Goal: Task Accomplishment & Management: Manage account settings

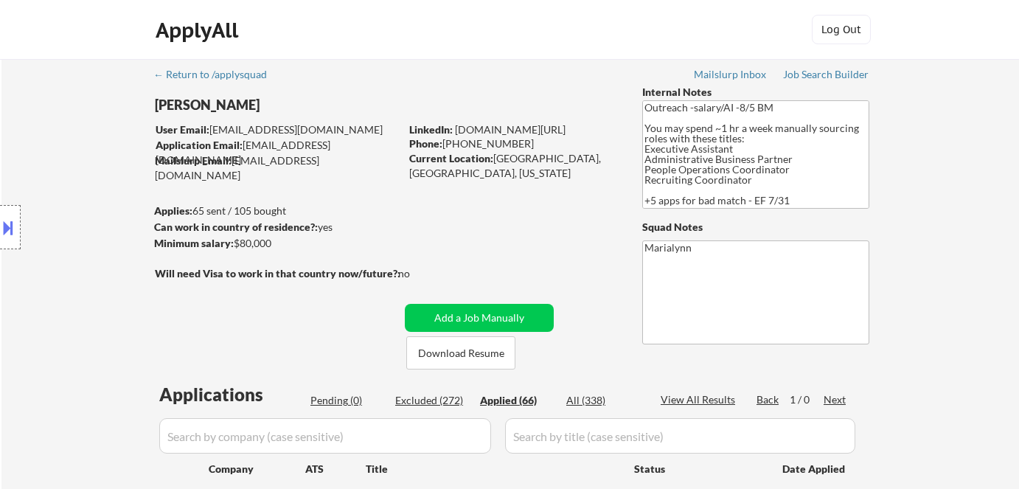
scroll to position [268, 0]
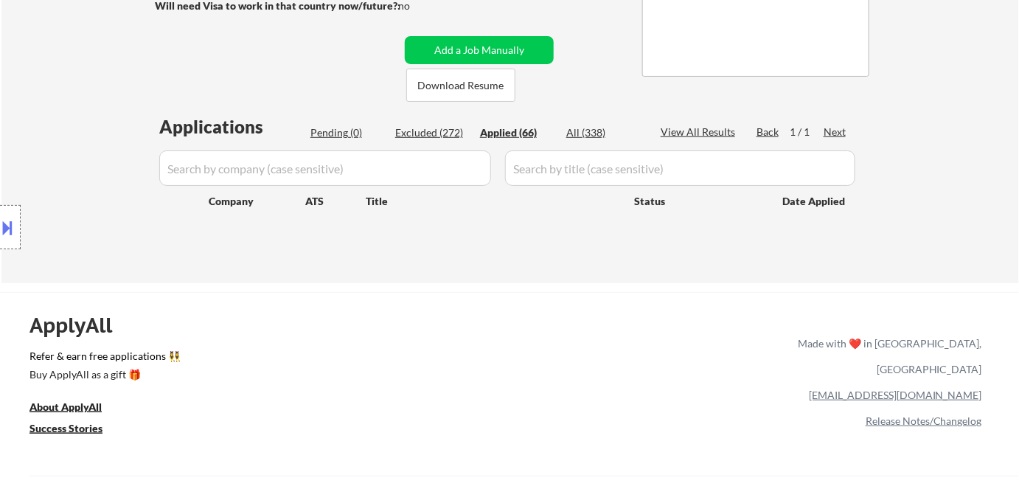
click at [522, 134] on div "Applied (66)" at bounding box center [517, 132] width 74 height 15
select select ""applied""
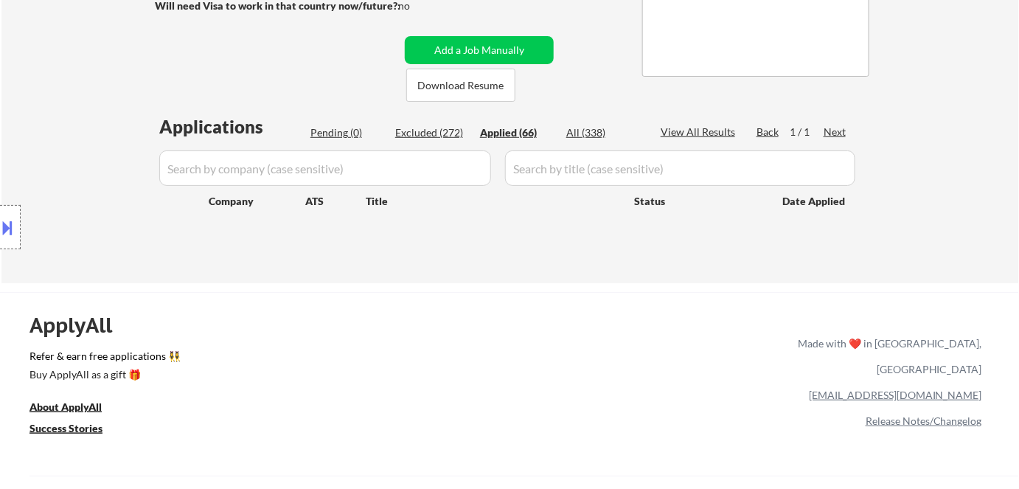
select select ""applied""
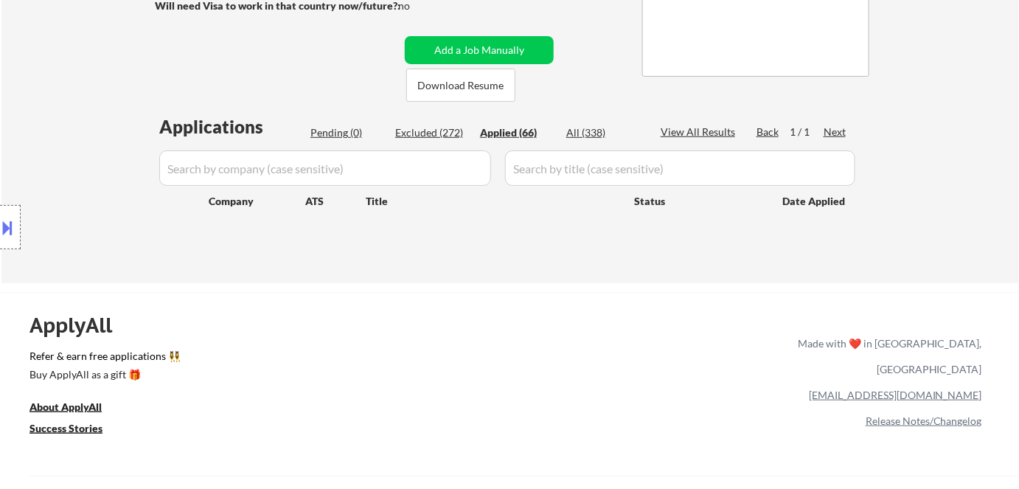
select select ""applied""
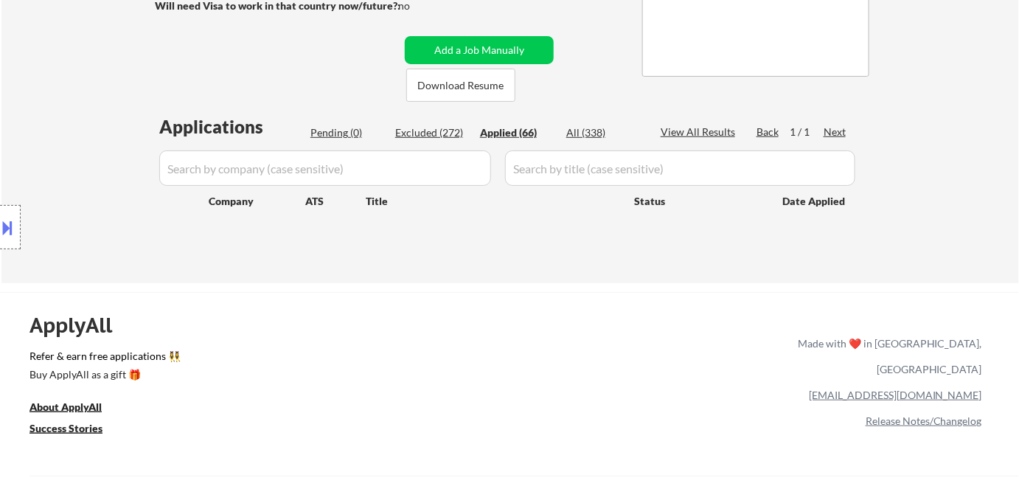
select select ""applied""
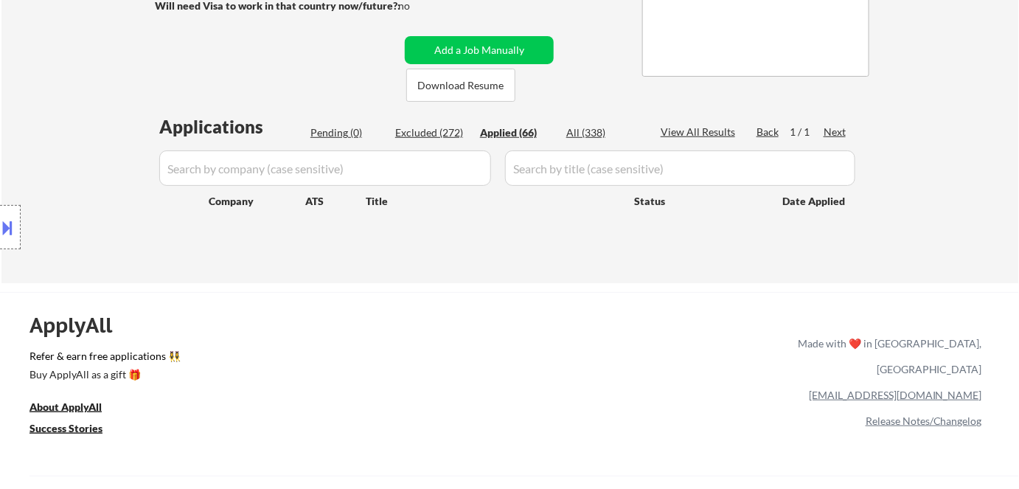
select select ""applied""
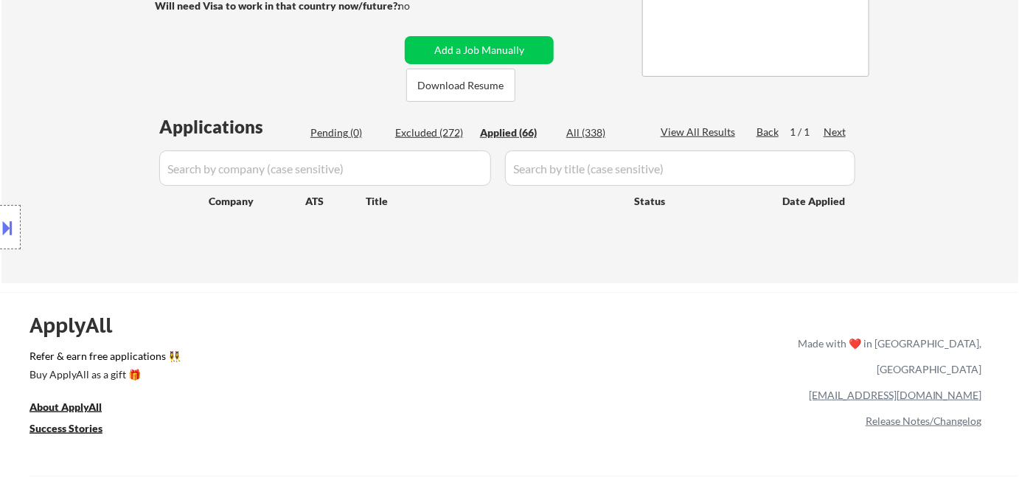
select select ""applied""
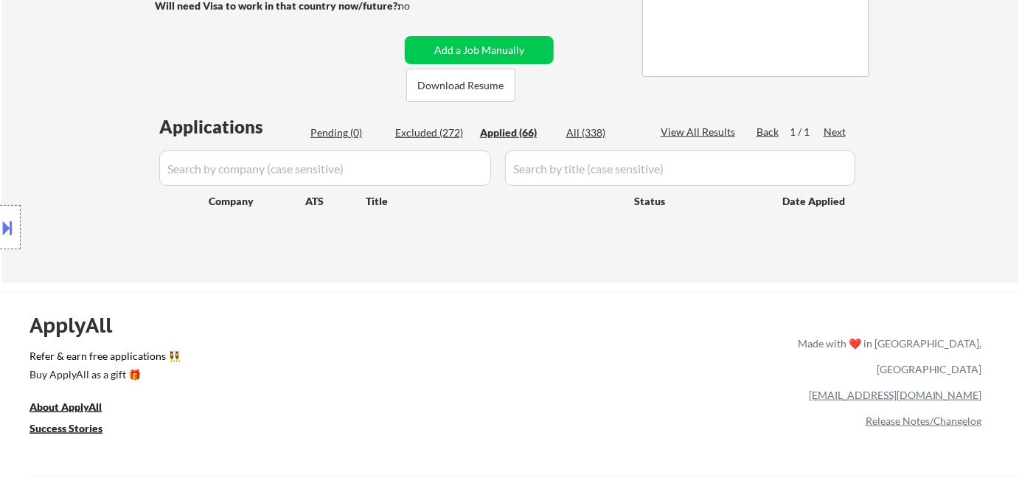
select select ""applied""
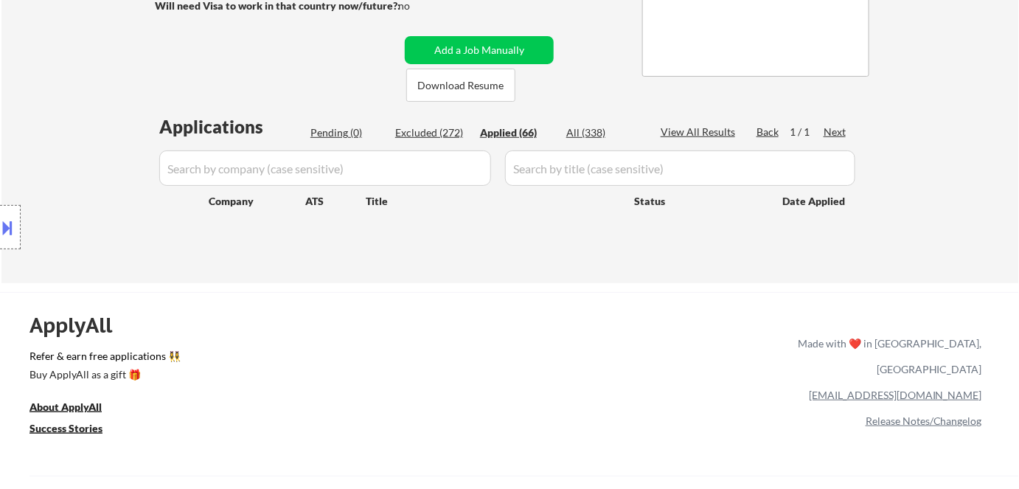
select select ""applied""
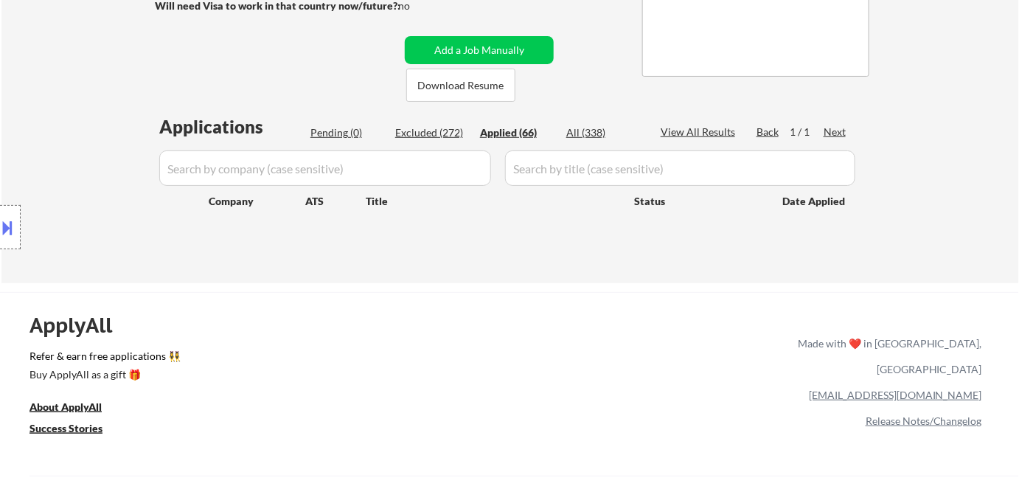
select select ""applied""
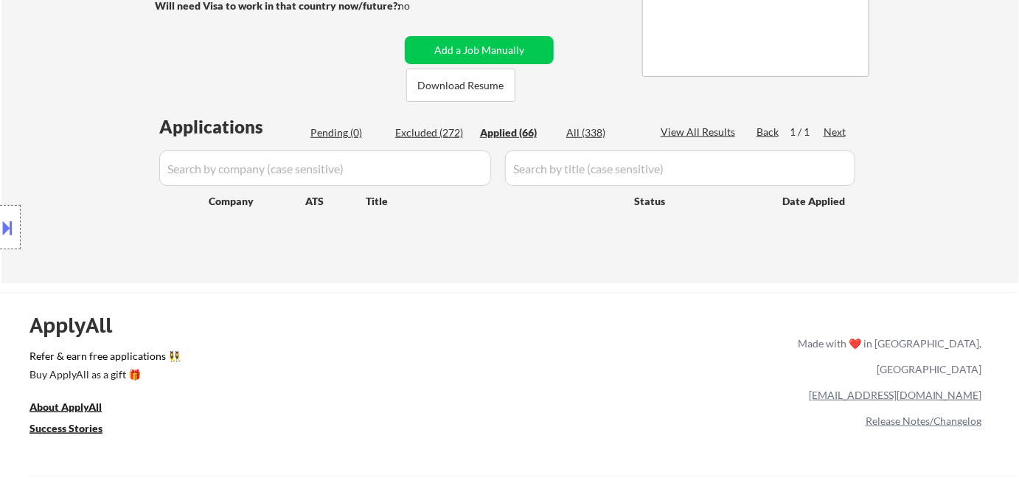
select select ""applied""
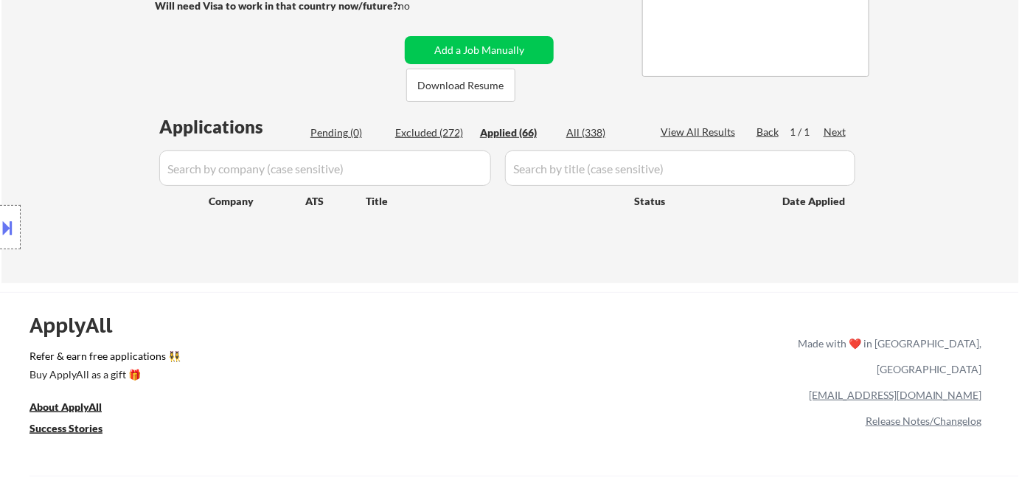
select select ""applied""
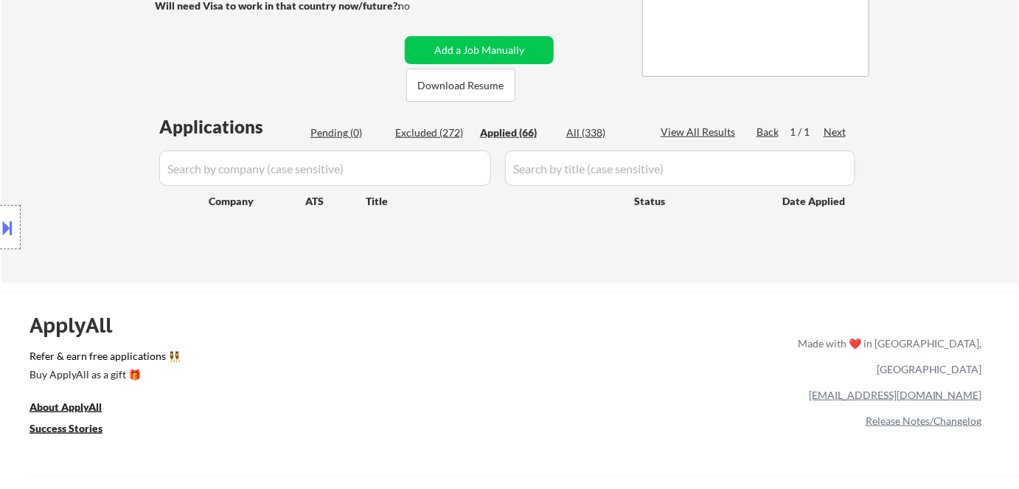
select select ""applied""
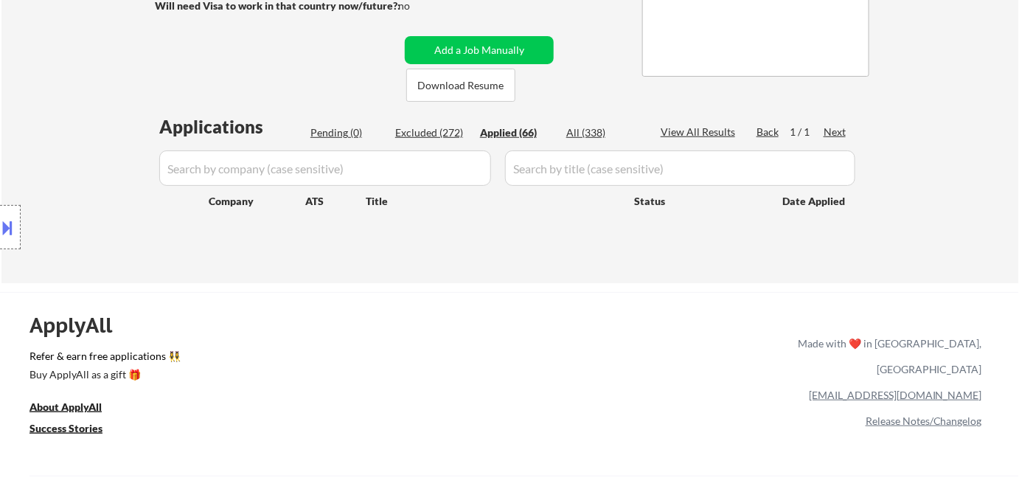
select select ""applied""
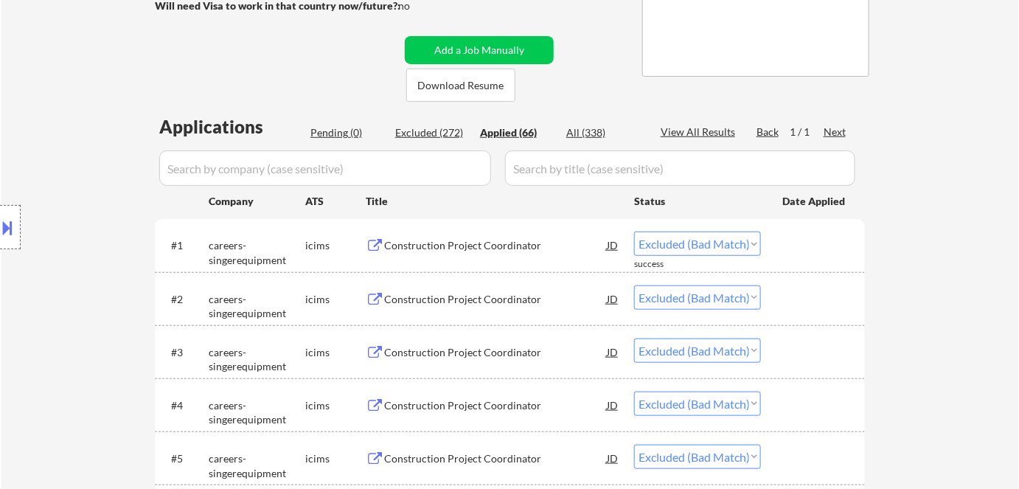
select select ""applied""
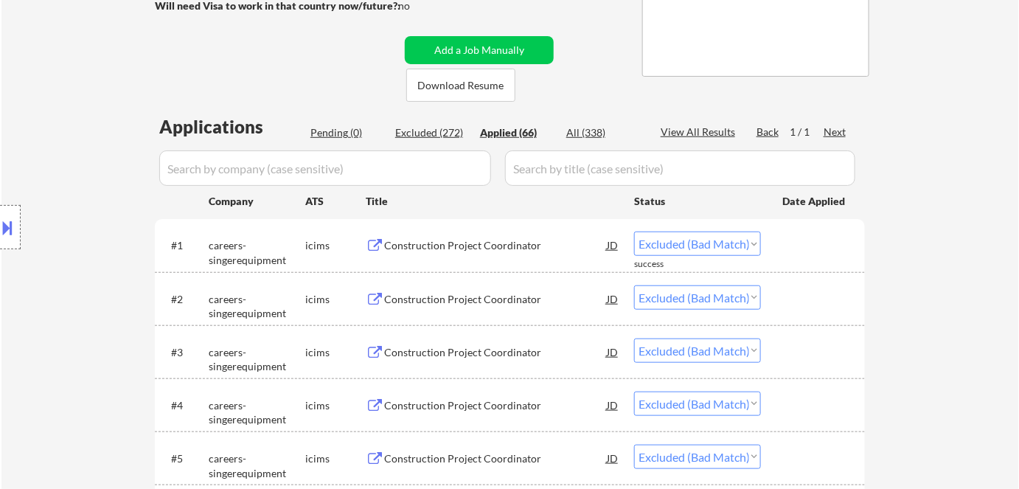
select select ""applied""
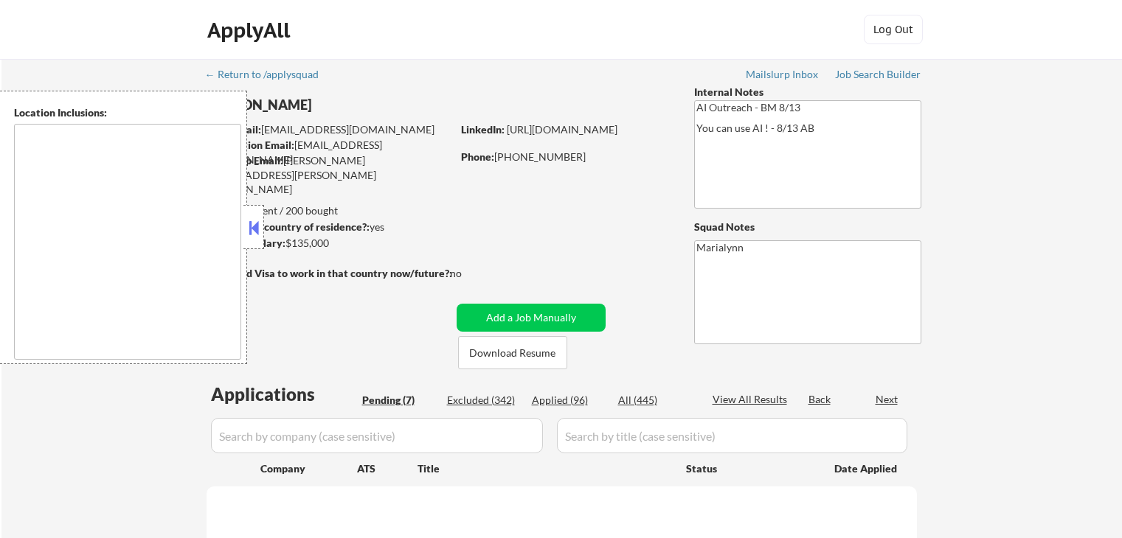
select select ""pending""
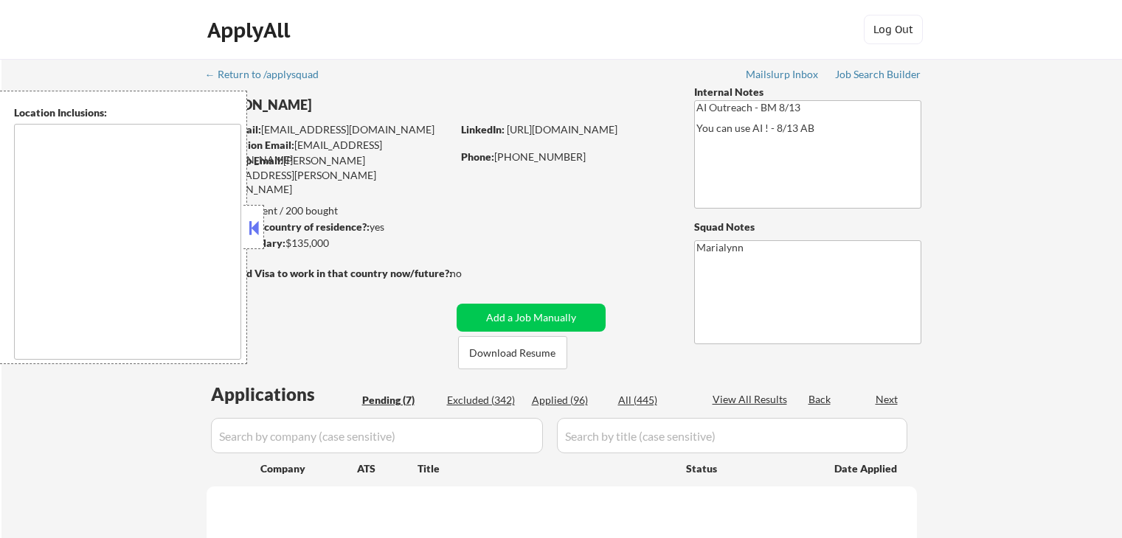
select select ""pending""
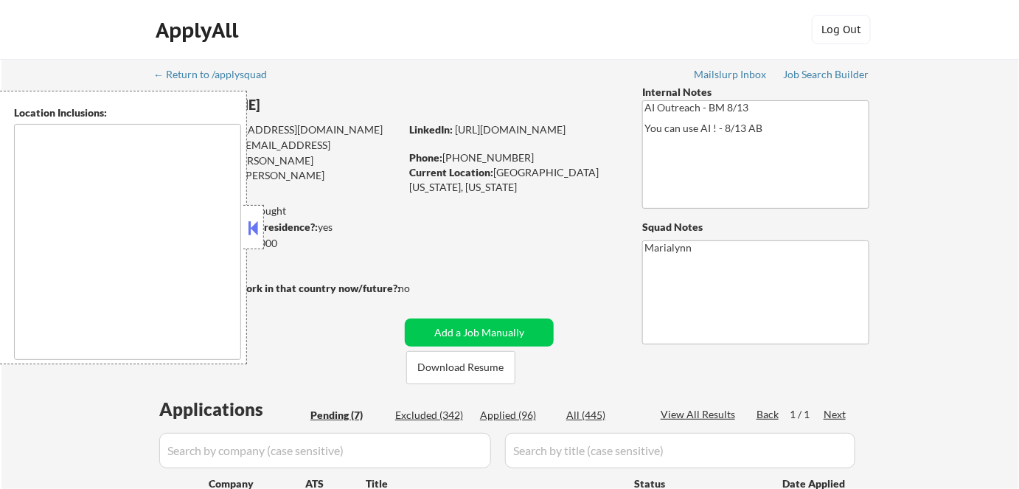
click at [259, 224] on button at bounding box center [254, 228] width 16 height 22
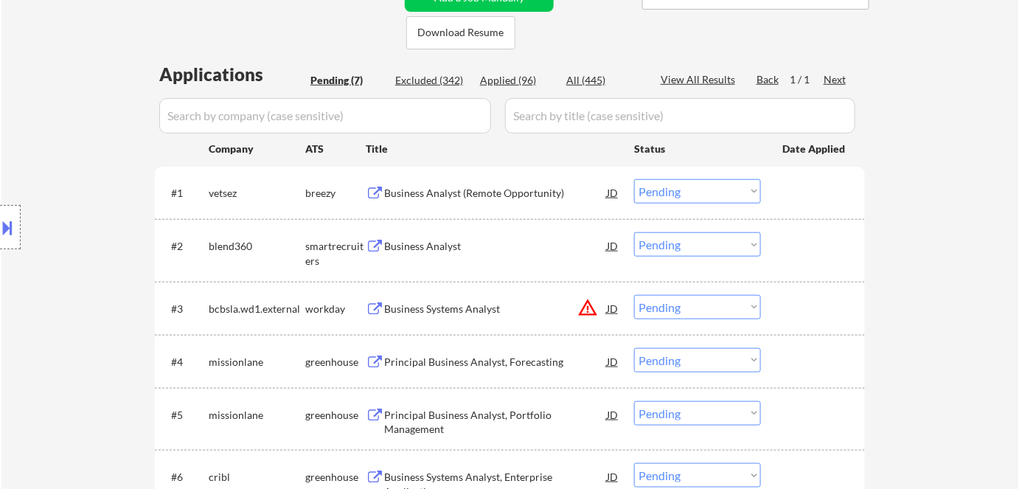
scroll to position [66, 0]
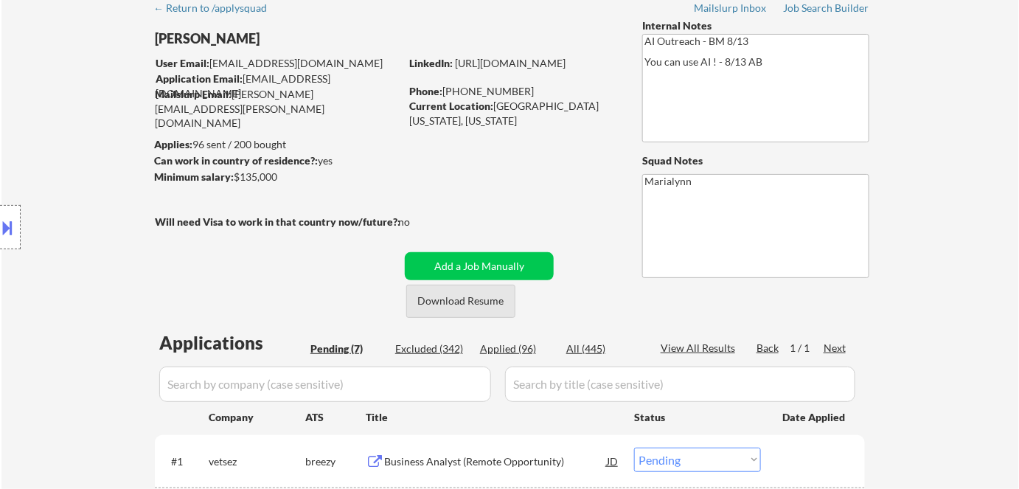
click at [473, 311] on button "Download Resume" at bounding box center [460, 301] width 109 height 33
drag, startPoint x: 479, startPoint y: 295, endPoint x: 583, endPoint y: 265, distance: 107.4
click at [479, 296] on button "Download Resume" at bounding box center [460, 301] width 109 height 33
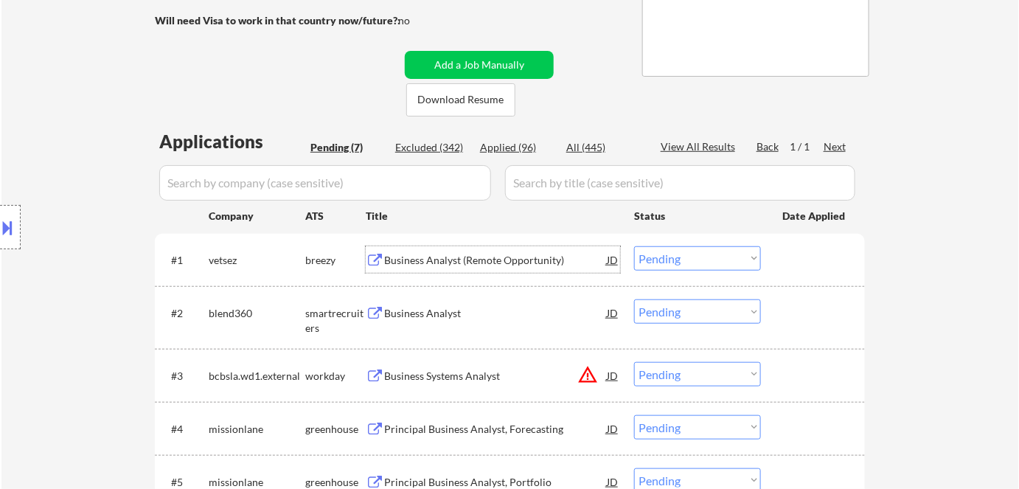
click at [488, 262] on div "Business Analyst (Remote Opportunity)" at bounding box center [495, 260] width 223 height 15
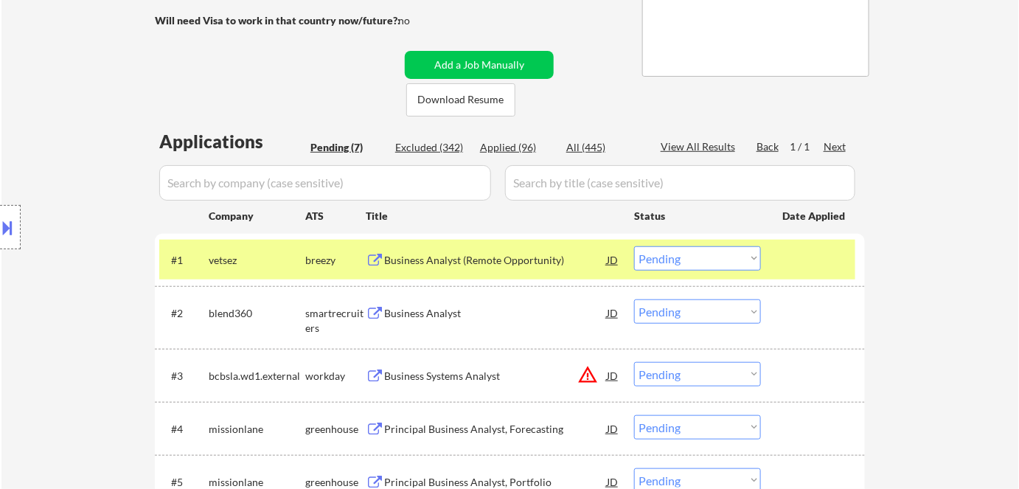
click at [580, 49] on div "← Return to /applysquad Mailslurp Inbox Job Search Builder Chung Lee User Email…" at bounding box center [510, 242] width 736 height 903
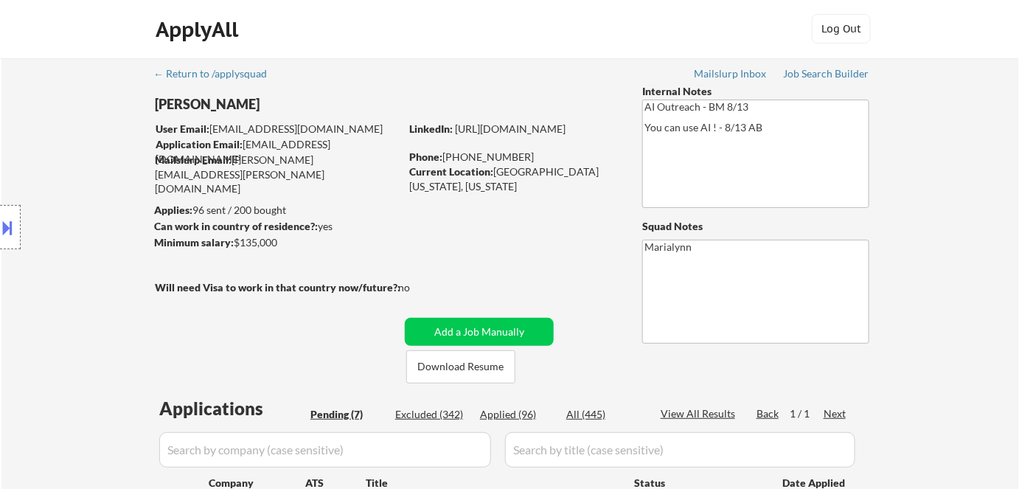
scroll to position [0, 0]
click at [504, 136] on link "https://www.linkedin.com/in/chungleeba/" at bounding box center [510, 129] width 111 height 13
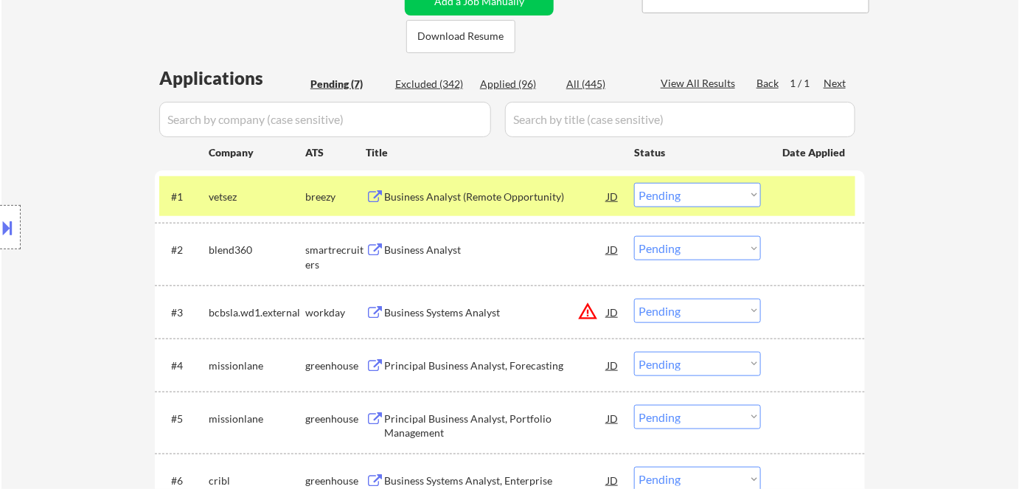
scroll to position [335, 0]
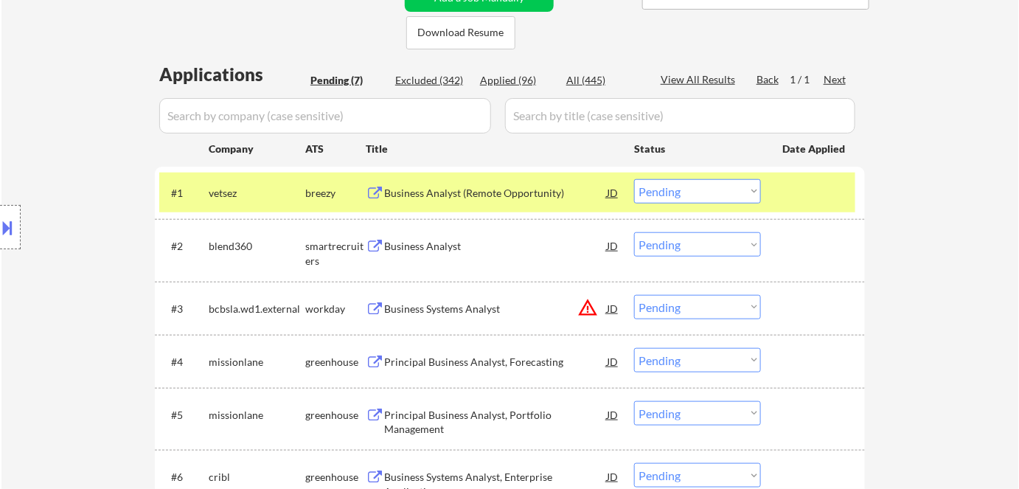
click at [704, 185] on select "Choose an option... Pending Applied Excluded (Questions) Excluded (Expired) Exc…" at bounding box center [697, 191] width 127 height 24
click at [634, 179] on select "Choose an option... Pending Applied Excluded (Questions) Excluded (Expired) Exc…" at bounding box center [697, 191] width 127 height 24
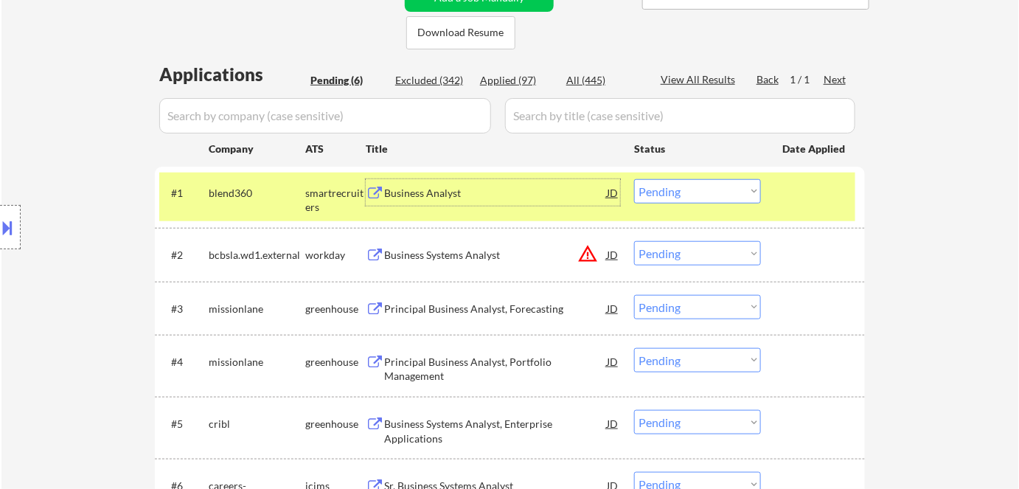
click at [409, 189] on div "Business Analyst" at bounding box center [495, 193] width 223 height 15
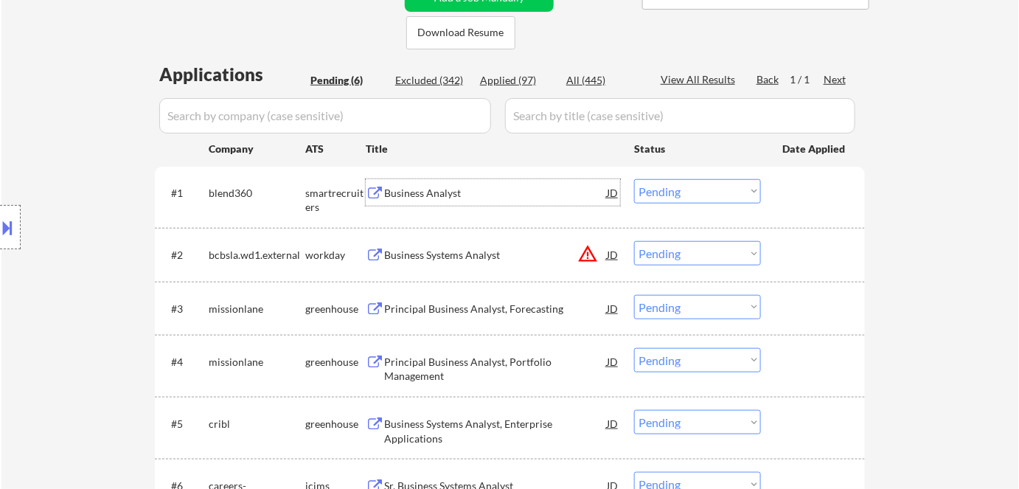
click at [687, 184] on select "Choose an option... Pending Applied Excluded (Questions) Excluded (Expired) Exc…" at bounding box center [697, 191] width 127 height 24
click at [634, 179] on select "Choose an option... Pending Applied Excluded (Questions) Excluded (Expired) Exc…" at bounding box center [697, 191] width 127 height 24
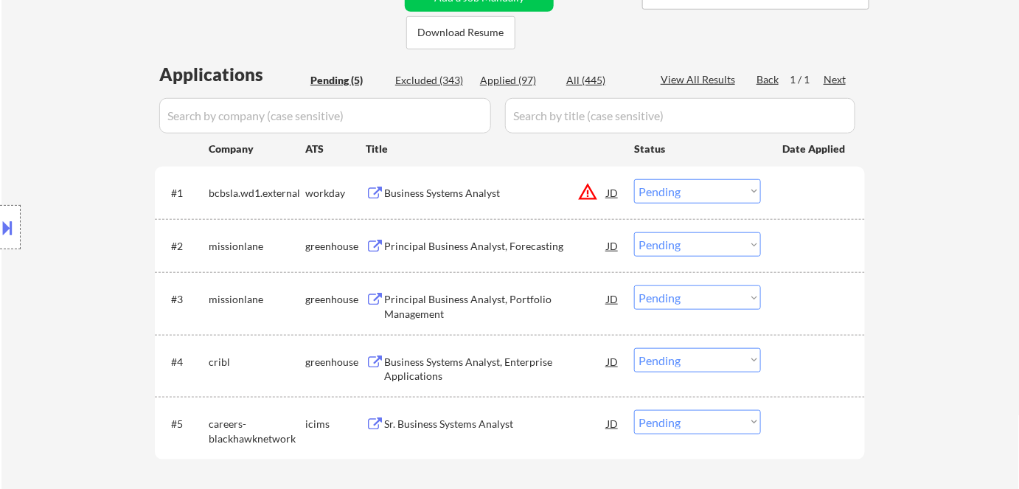
click at [426, 195] on div "Business Systems Analyst" at bounding box center [495, 193] width 223 height 15
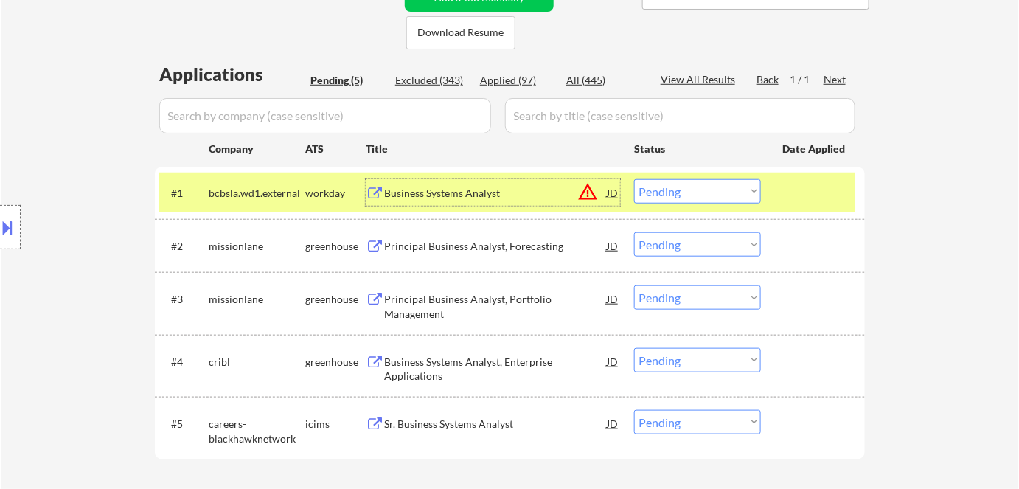
click at [706, 184] on select "Choose an option... Pending Applied Excluded (Questions) Excluded (Expired) Exc…" at bounding box center [697, 191] width 127 height 24
click at [634, 179] on select "Choose an option... Pending Applied Excluded (Questions) Excluded (Expired) Exc…" at bounding box center [697, 191] width 127 height 24
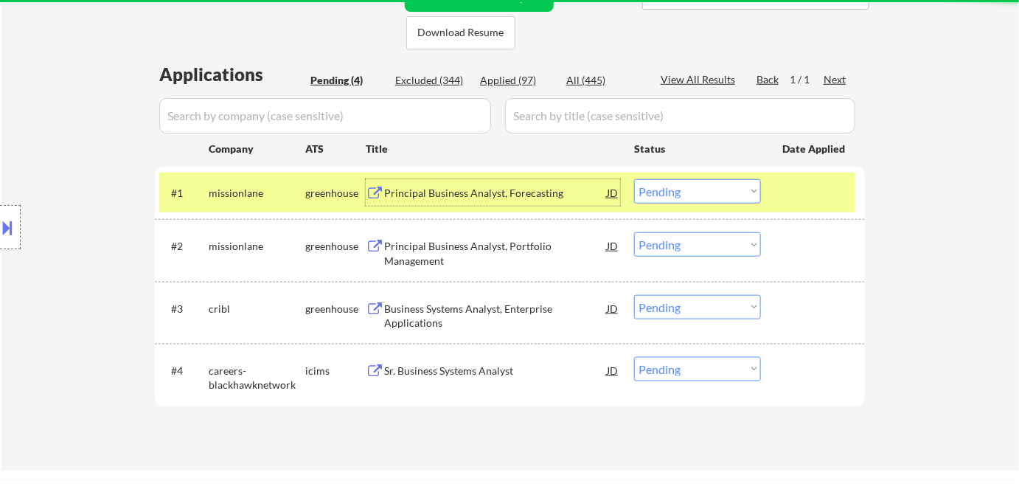
click at [459, 189] on div "Principal Business Analyst, Forecasting" at bounding box center [495, 193] width 223 height 15
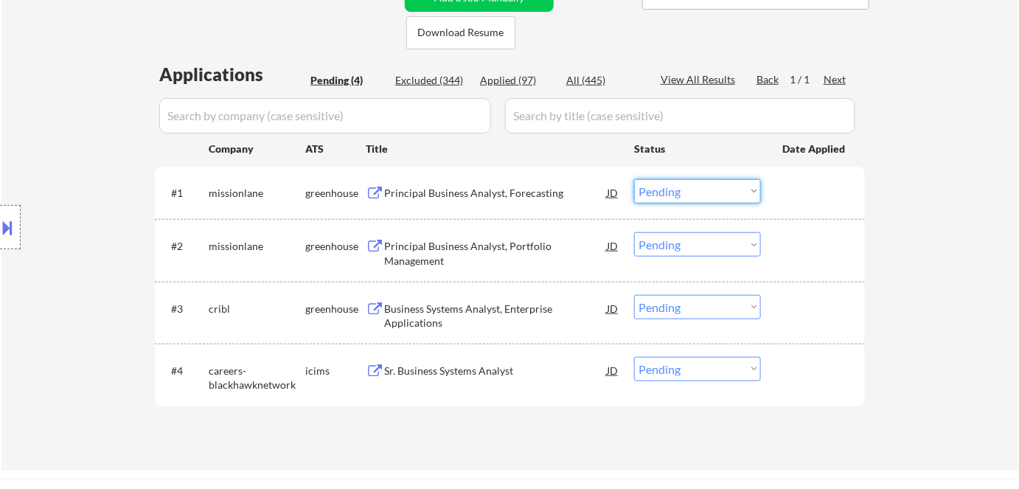
drag, startPoint x: 688, startPoint y: 187, endPoint x: 702, endPoint y: 202, distance: 20.3
click at [690, 191] on select "Choose an option... Pending Applied Excluded (Questions) Excluded (Expired) Exc…" at bounding box center [697, 191] width 127 height 24
click at [634, 179] on select "Choose an option... Pending Applied Excluded (Questions) Excluded (Expired) Exc…" at bounding box center [697, 191] width 127 height 24
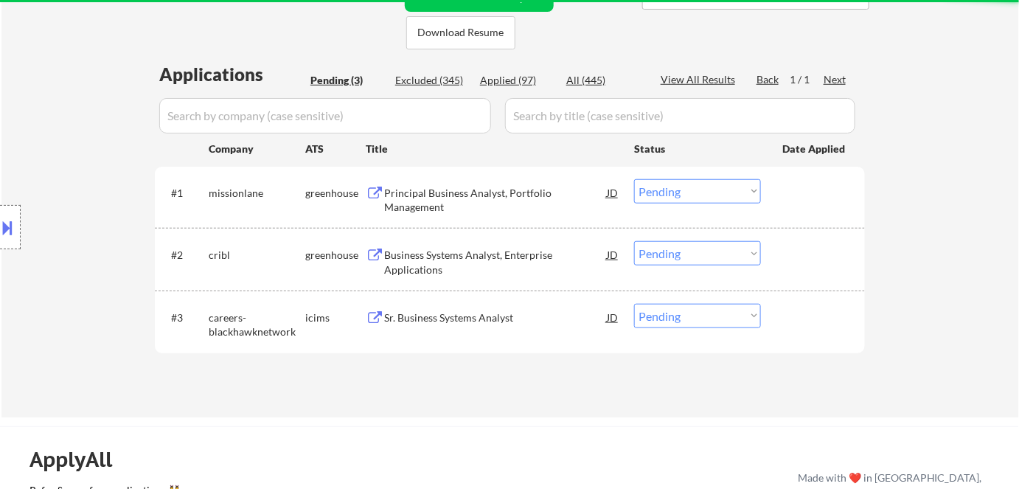
click at [428, 195] on div "Principal Business Analyst, Portfolio Management" at bounding box center [495, 200] width 223 height 29
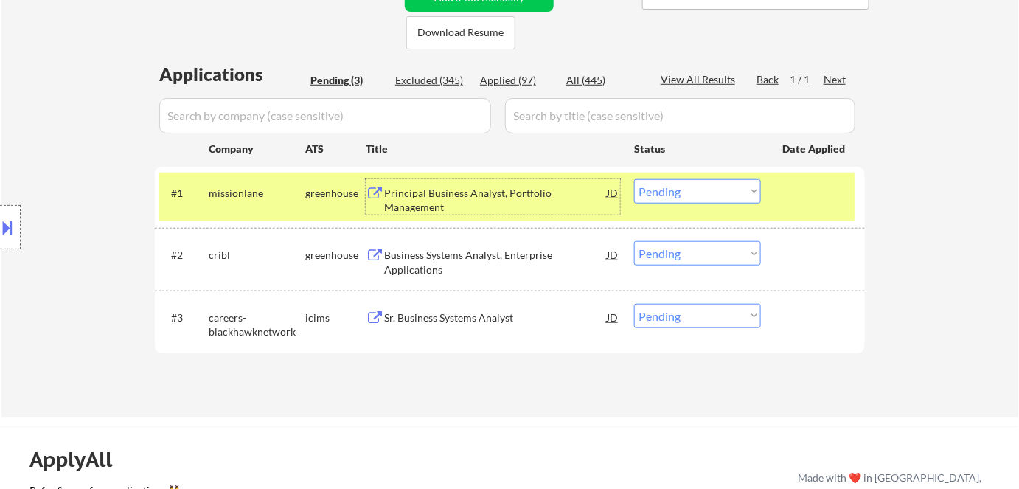
click at [700, 198] on select "Choose an option... Pending Applied Excluded (Questions) Excluded (Expired) Exc…" at bounding box center [697, 191] width 127 height 24
click at [634, 179] on select "Choose an option... Pending Applied Excluded (Questions) Excluded (Expired) Exc…" at bounding box center [697, 191] width 127 height 24
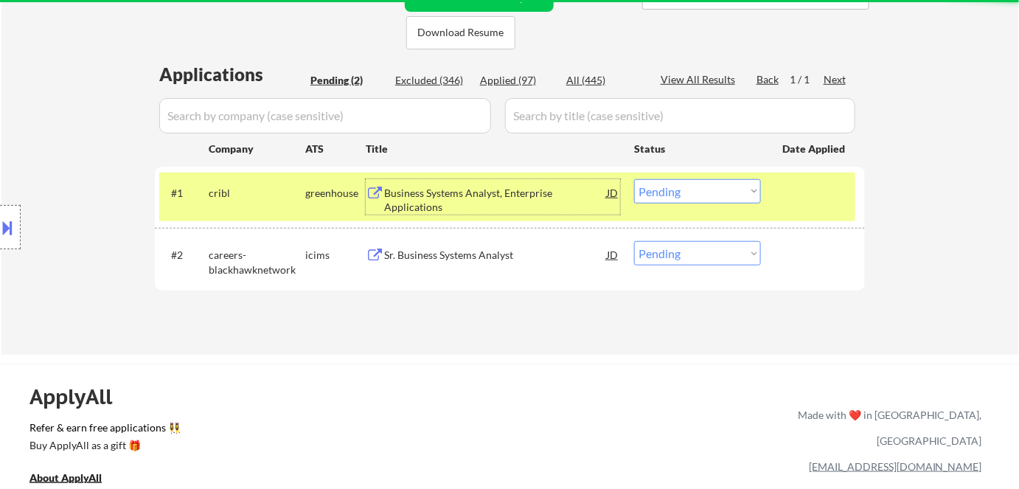
click at [491, 194] on div "Business Systems Analyst, Enterprise Applications" at bounding box center [495, 200] width 223 height 29
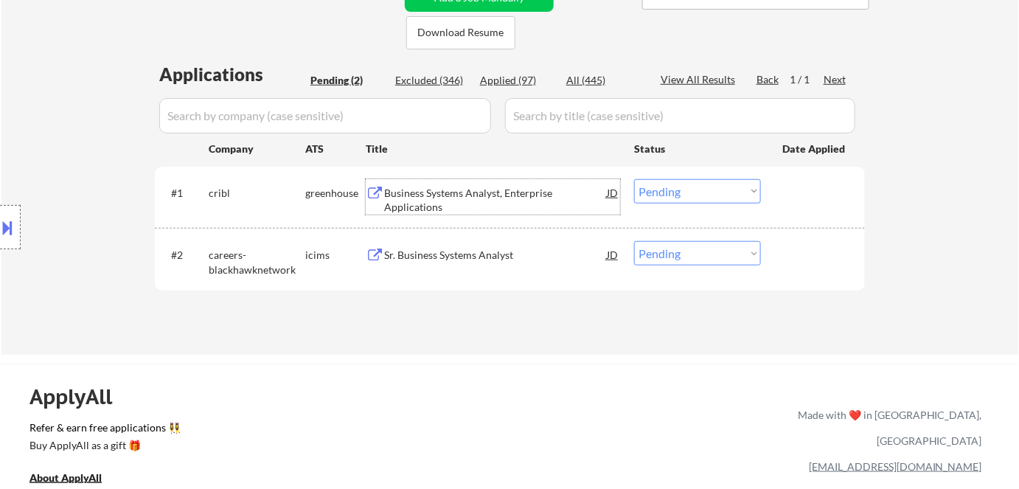
click at [688, 189] on select "Choose an option... Pending Applied Excluded (Questions) Excluded (Expired) Exc…" at bounding box center [697, 191] width 127 height 24
click at [634, 179] on select "Choose an option... Pending Applied Excluded (Questions) Excluded (Expired) Exc…" at bounding box center [697, 191] width 127 height 24
select select ""pending""
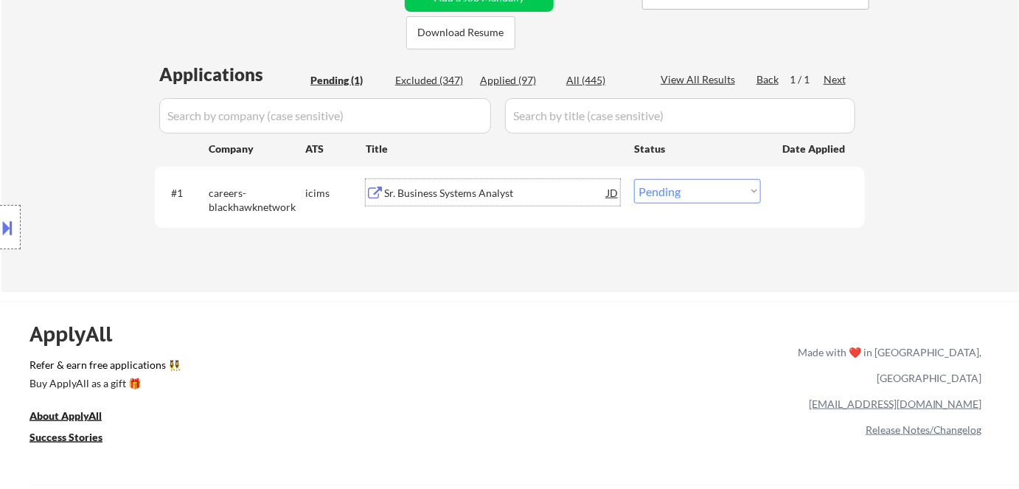
click at [428, 189] on div "Sr. Business Systems Analyst" at bounding box center [495, 193] width 223 height 15
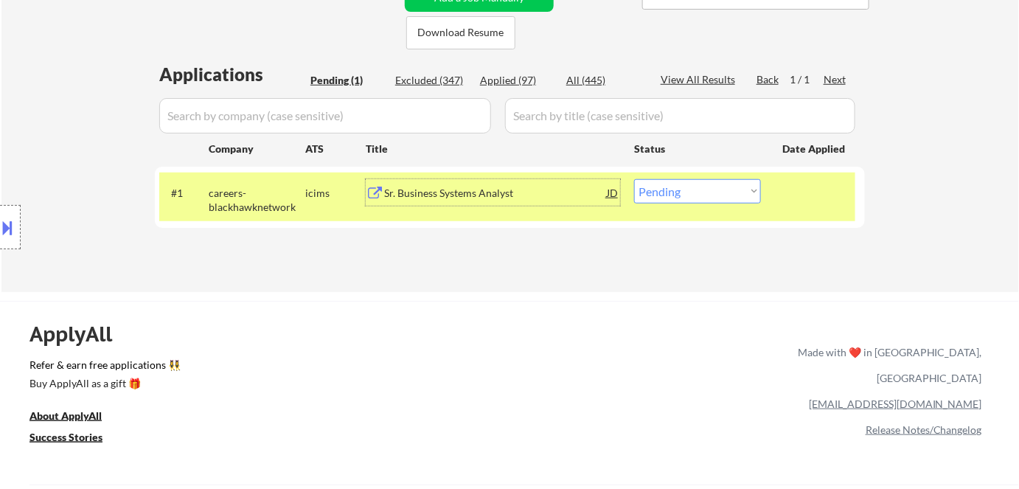
click at [487, 190] on div "Sr. Business Systems Analyst" at bounding box center [495, 193] width 223 height 15
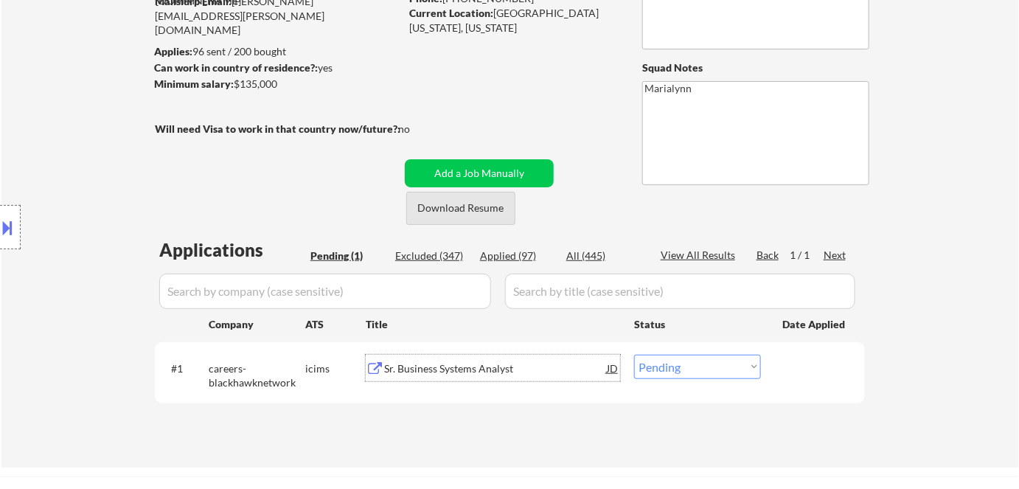
scroll to position [201, 0]
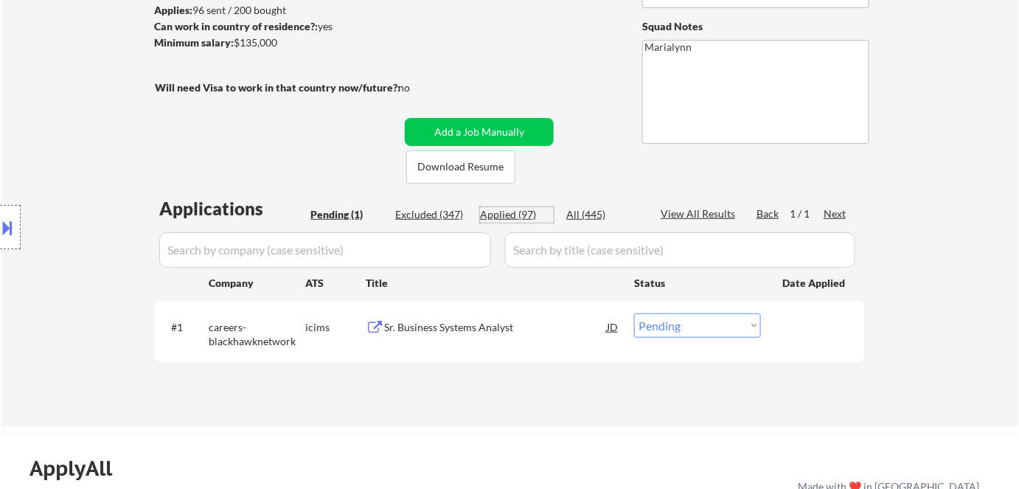
click at [521, 215] on div "Applied (97)" at bounding box center [517, 214] width 74 height 15
select select ""applied""
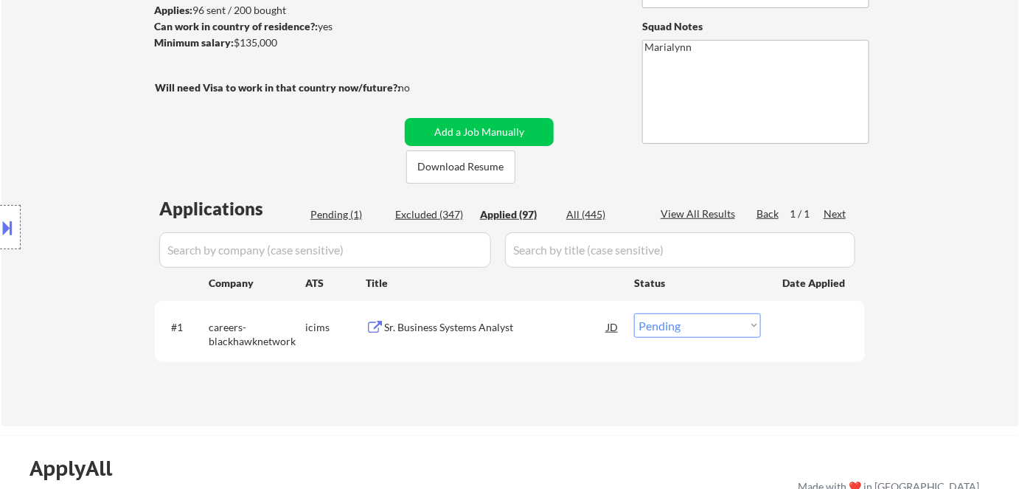
select select ""applied""
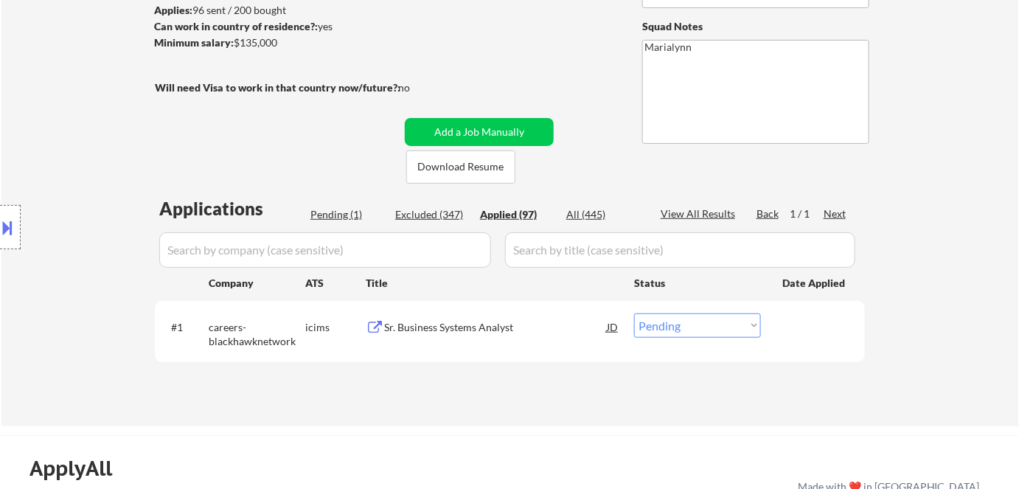
select select ""applied""
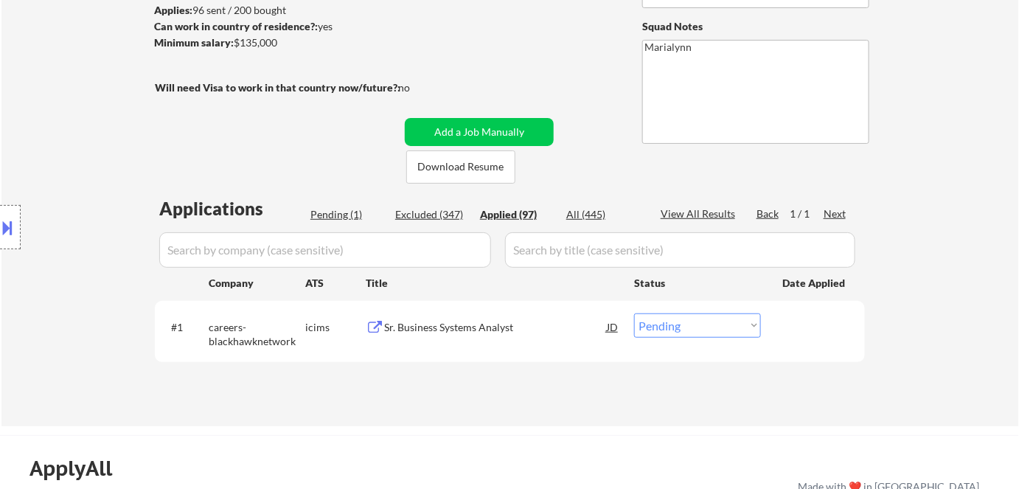
select select ""applied""
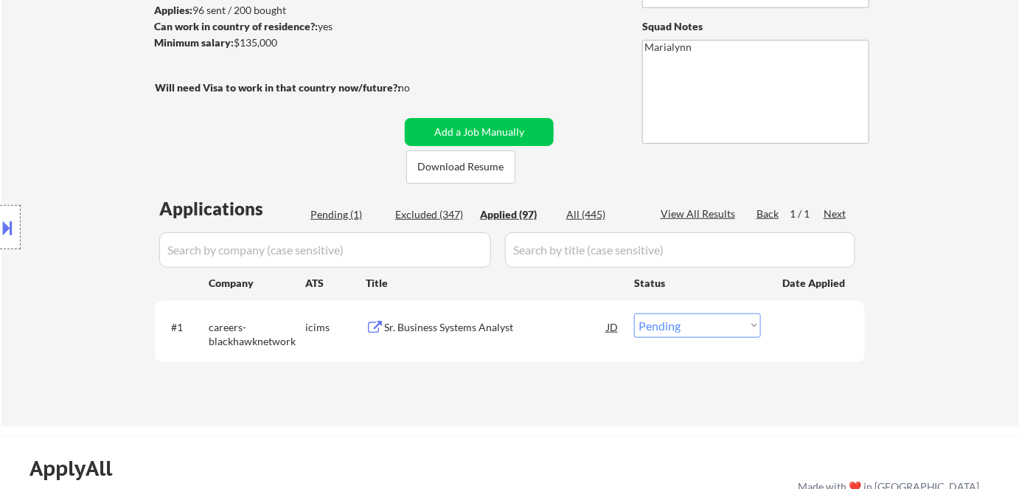
select select ""applied""
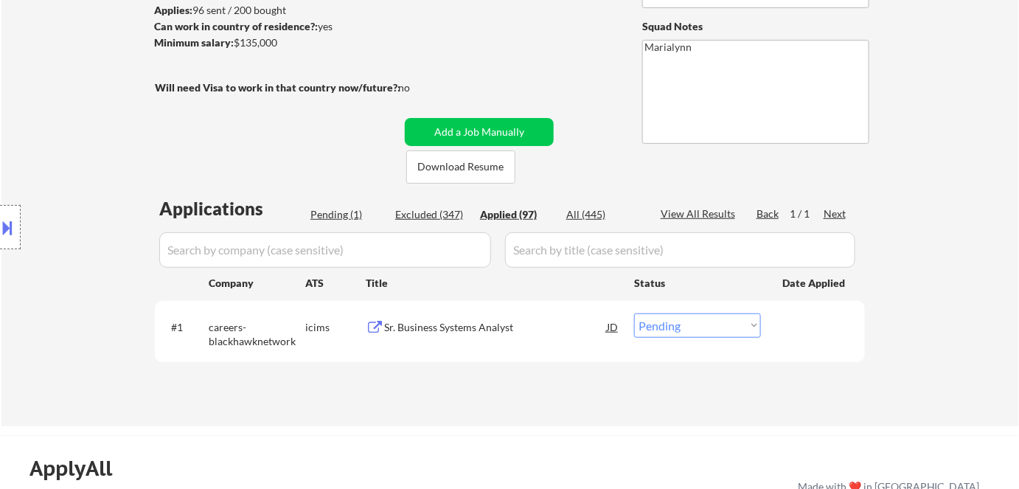
select select ""applied""
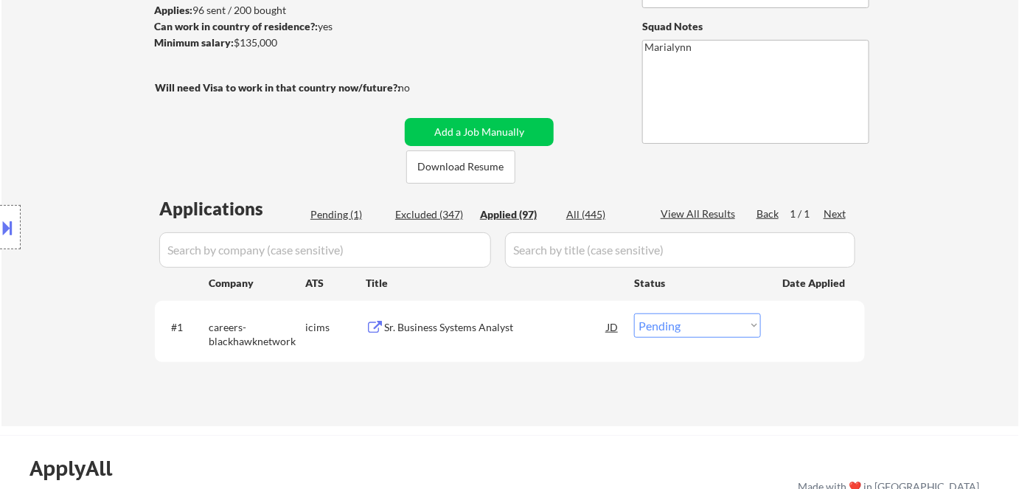
select select ""applied""
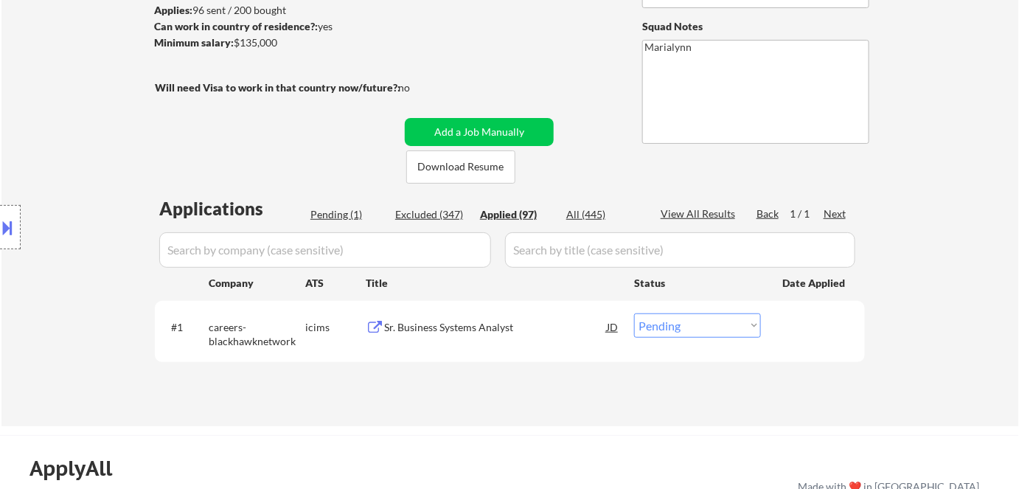
select select ""applied""
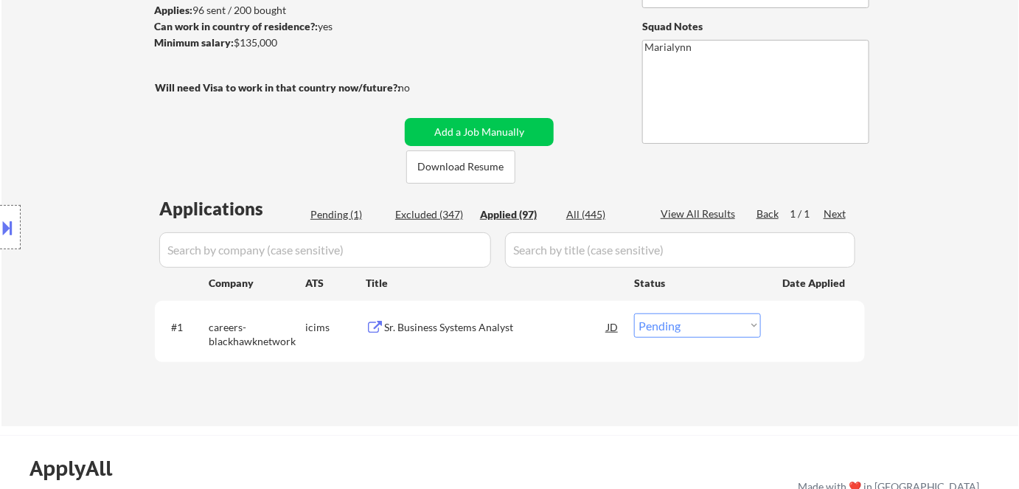
select select ""applied""
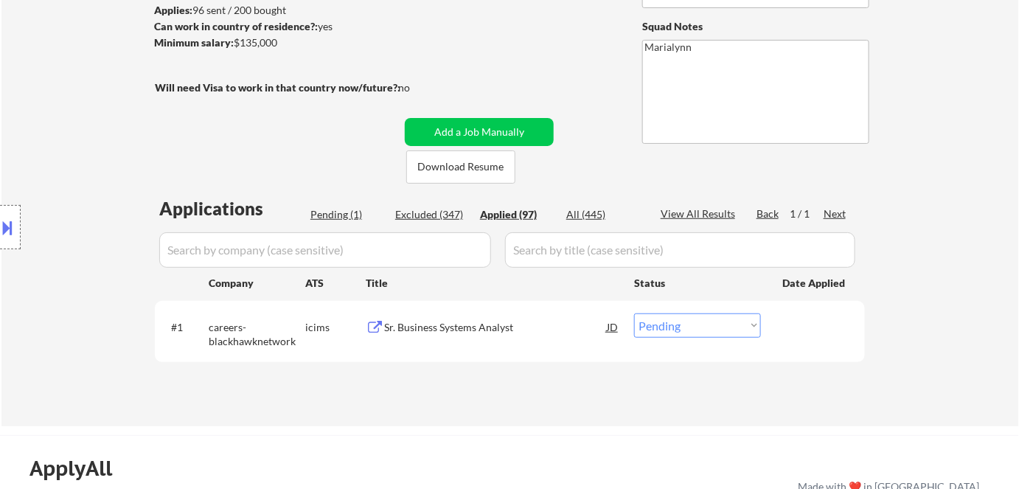
select select ""applied""
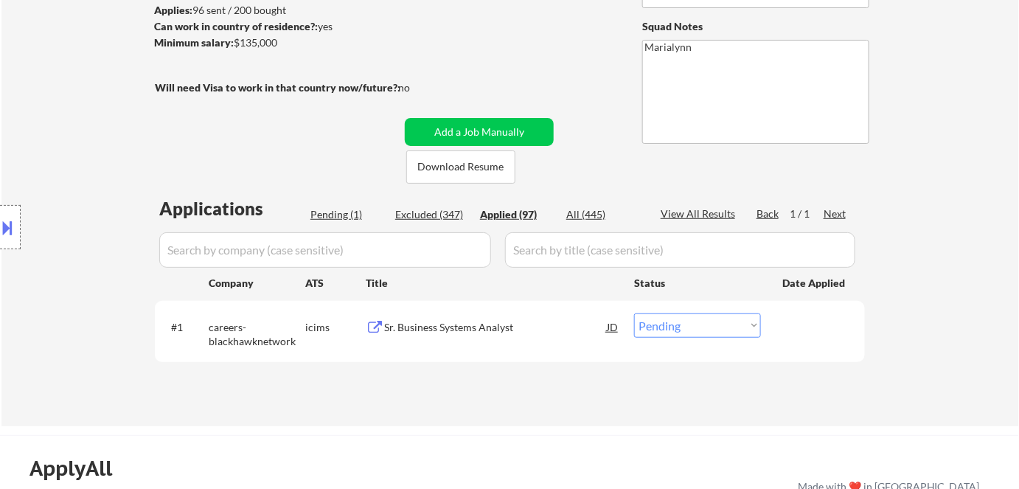
select select ""applied""
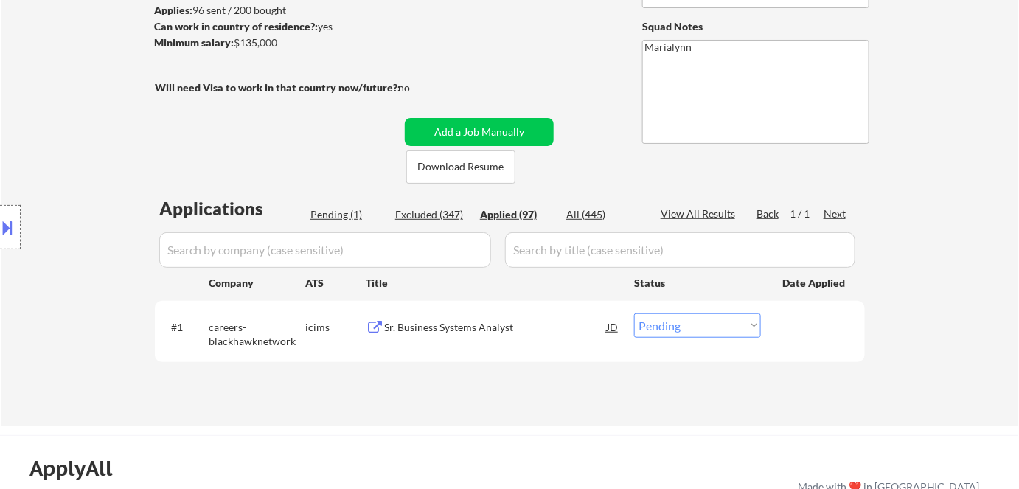
select select ""applied""
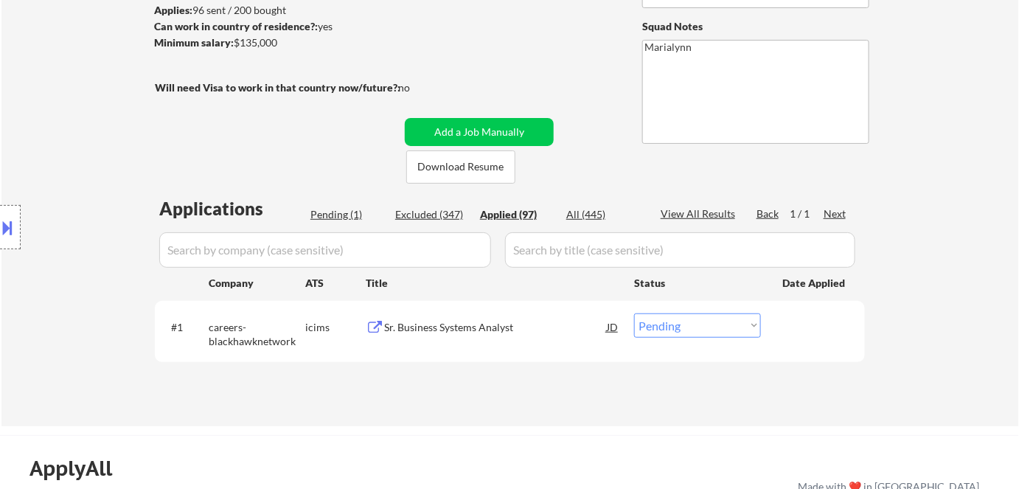
select select ""applied""
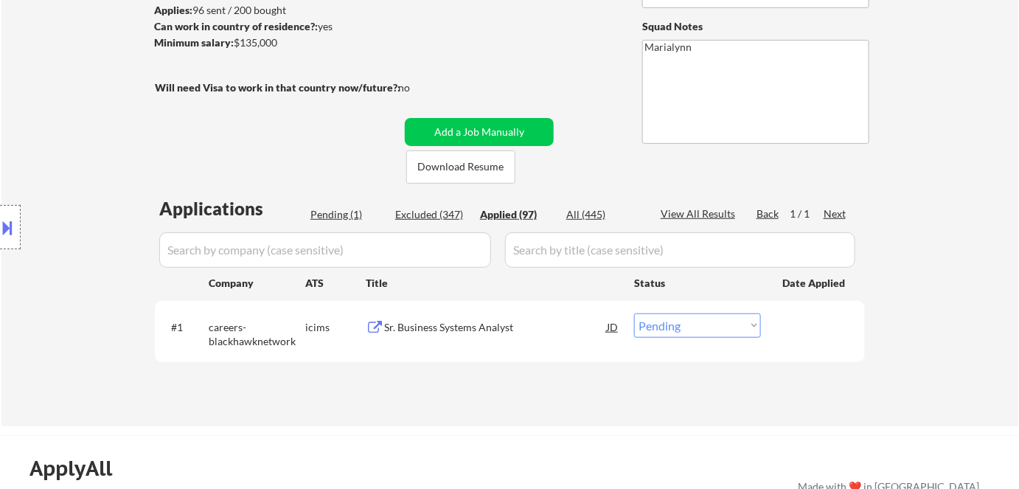
select select ""applied""
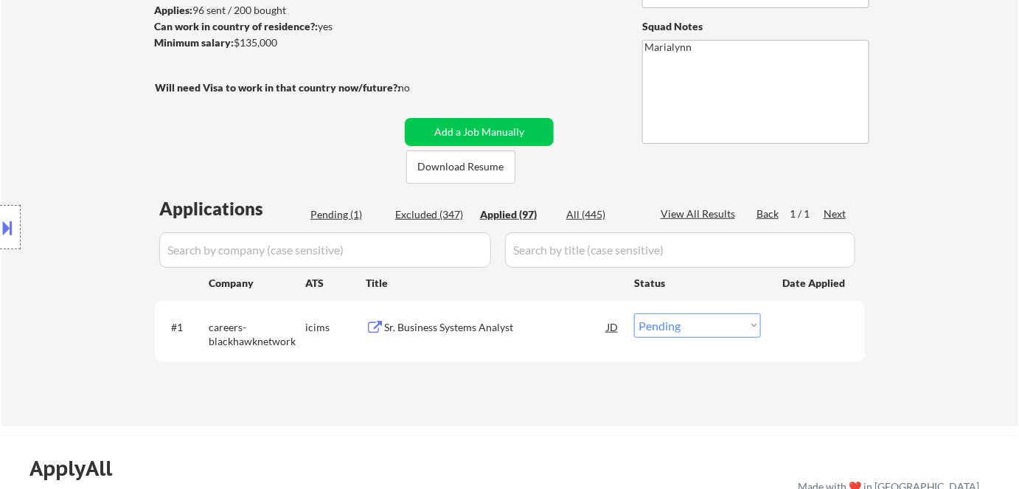
select select ""applied""
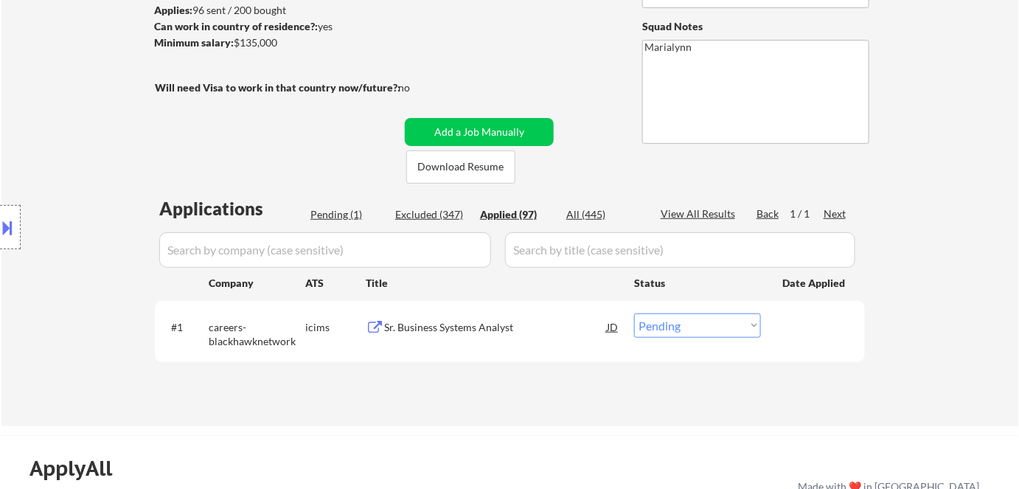
select select ""applied""
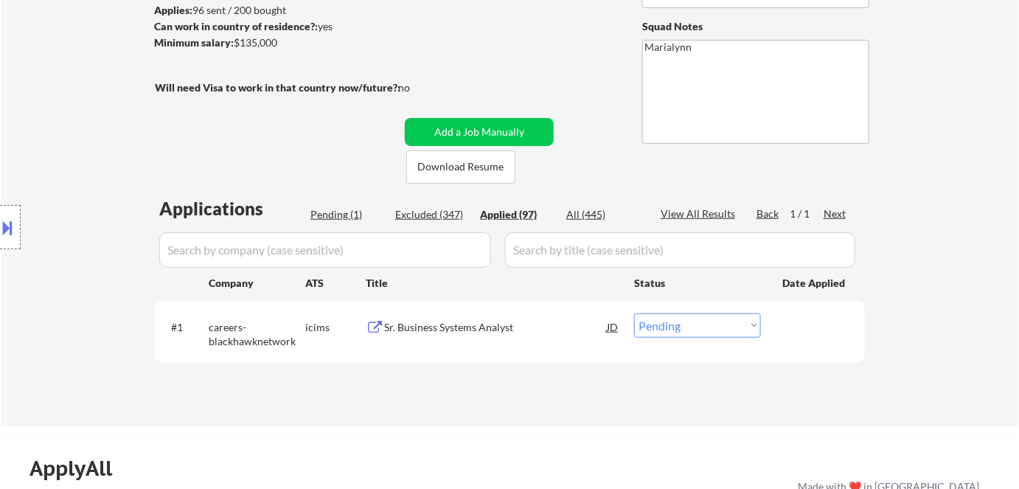
select select ""applied""
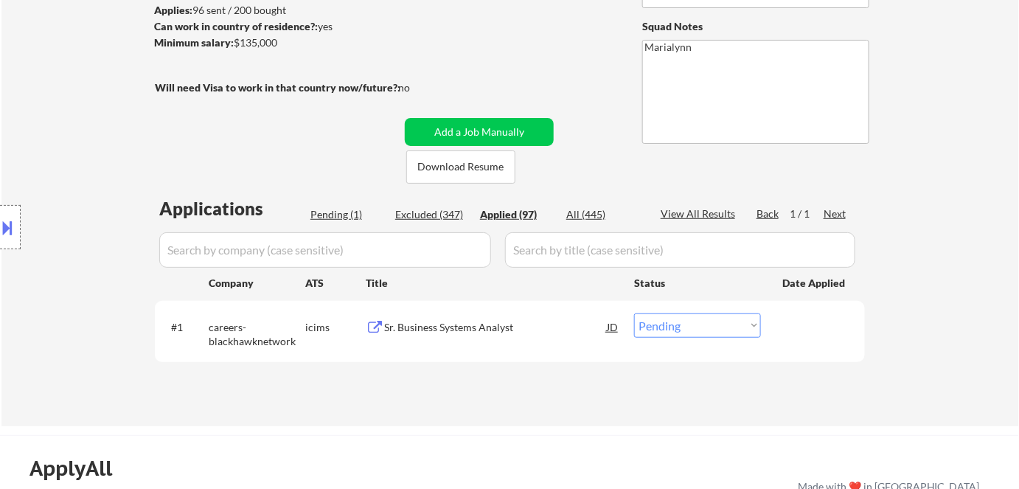
select select ""applied""
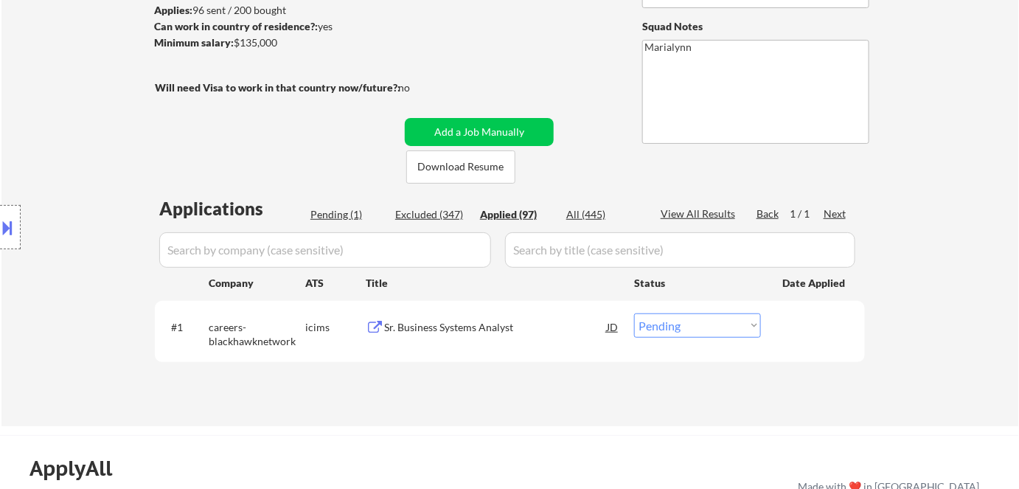
select select ""applied""
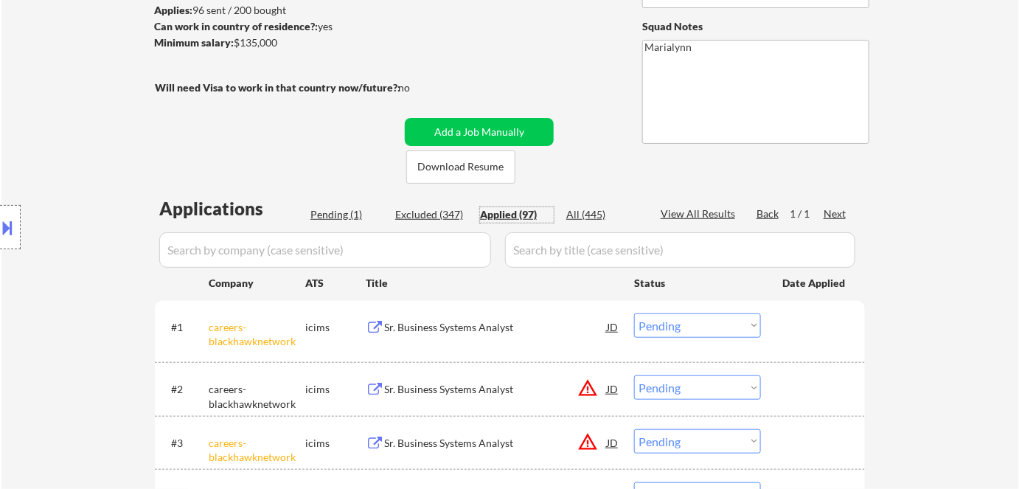
select select ""applied""
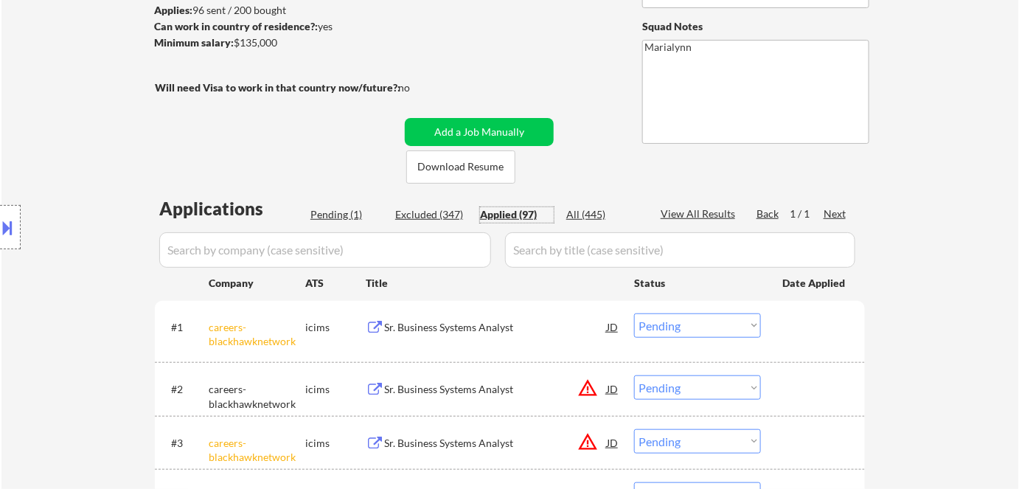
select select ""applied""
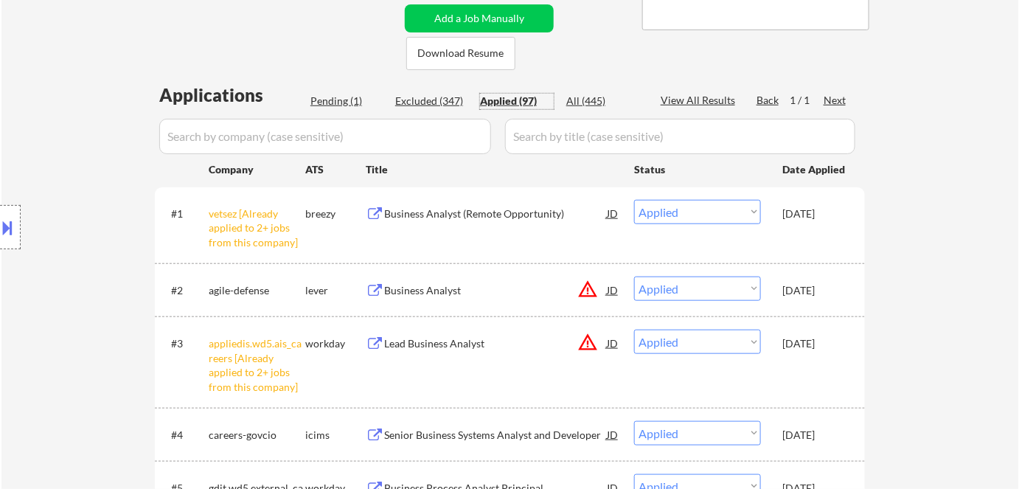
scroll to position [133, 0]
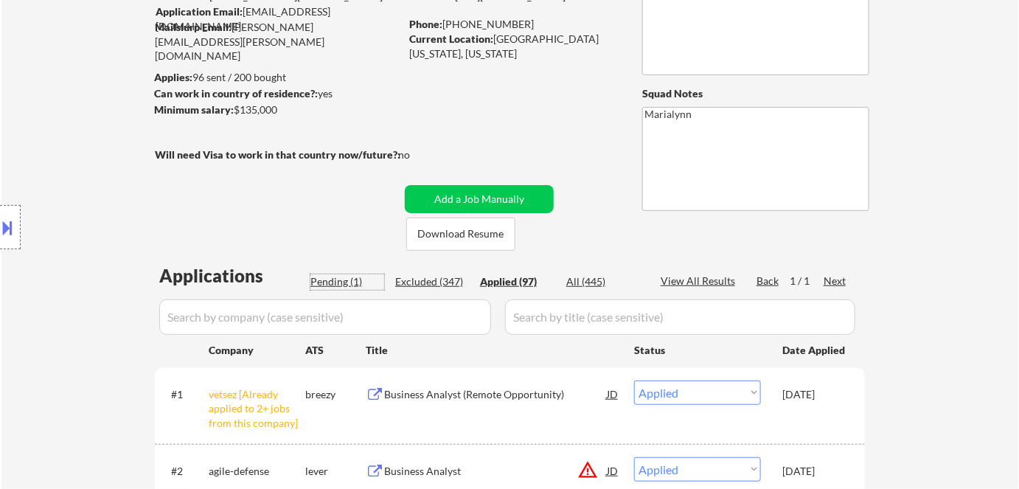
click at [317, 285] on div "Pending (1)" at bounding box center [347, 281] width 74 height 15
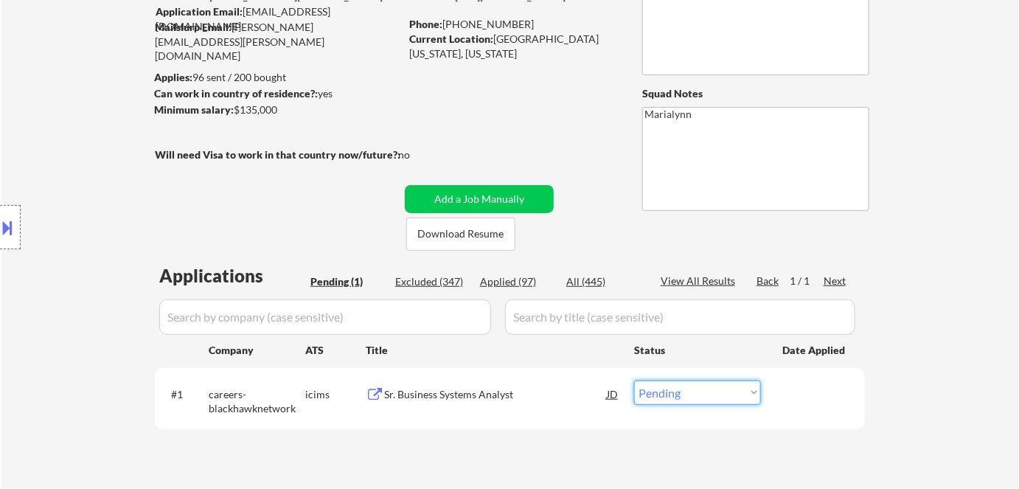
click at [697, 387] on select "Choose an option... Pending Applied Excluded (Questions) Excluded (Expired) Exc…" at bounding box center [697, 392] width 127 height 24
select select ""excluded__location_""
click at [634, 380] on select "Choose an option... Pending Applied Excluded (Questions) Excluded (Expired) Exc…" at bounding box center [697, 392] width 127 height 24
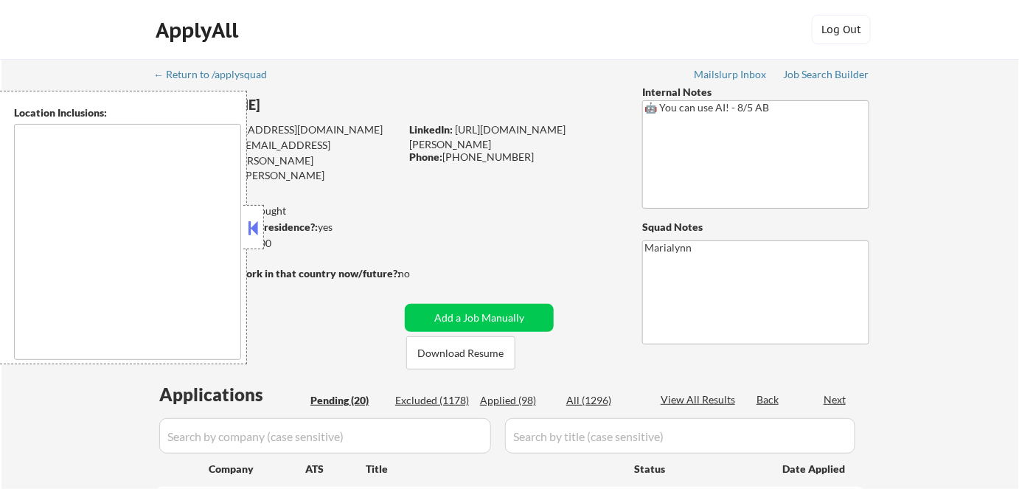
click at [253, 226] on button at bounding box center [254, 228] width 16 height 22
click at [253, 229] on button at bounding box center [254, 228] width 16 height 22
drag, startPoint x: 244, startPoint y: 209, endPoint x: 332, endPoint y: 199, distance: 88.4
click at [245, 209] on div at bounding box center [253, 227] width 21 height 44
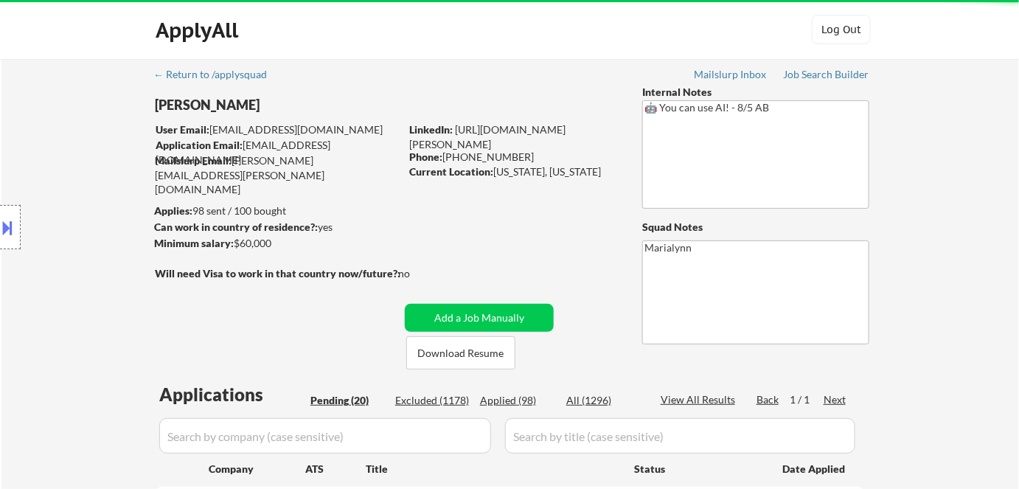
drag, startPoint x: 392, startPoint y: 183, endPoint x: 391, endPoint y: 170, distance: 13.4
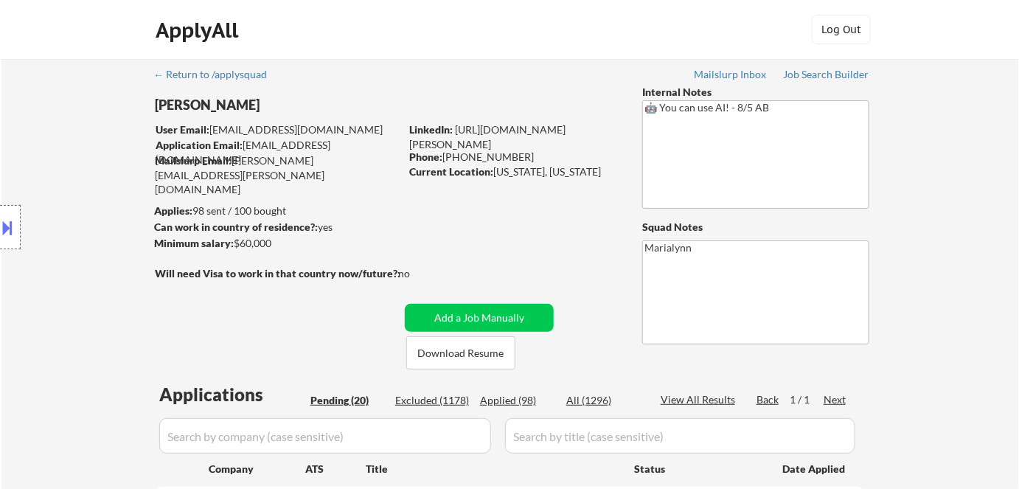
select select ""pending""
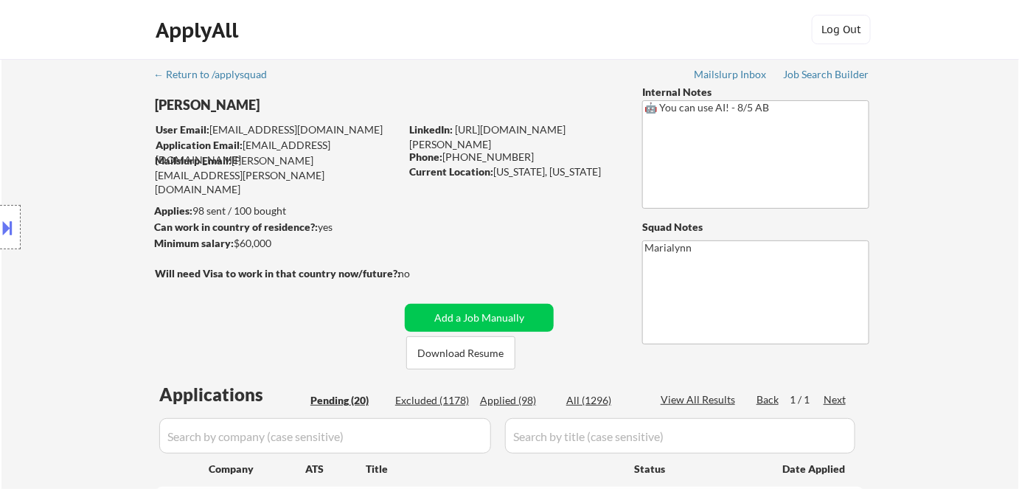
select select ""pending""
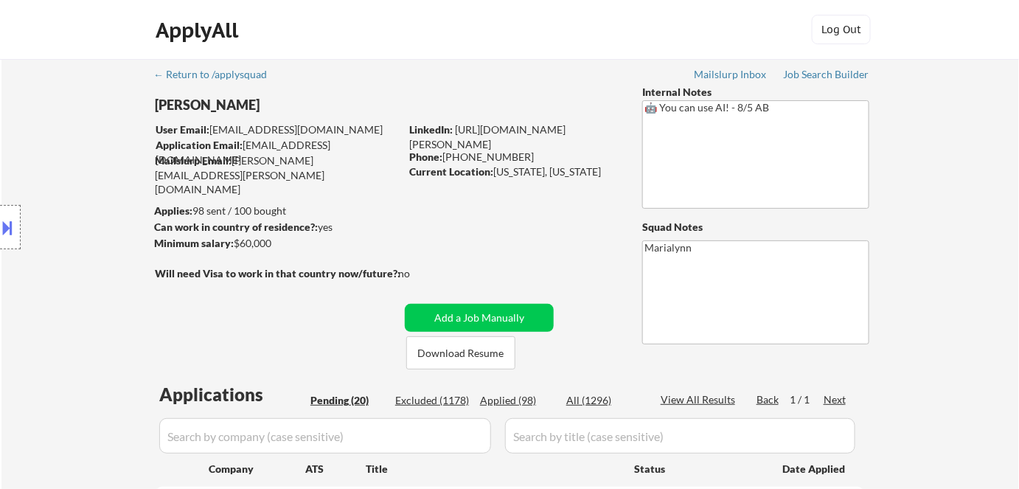
select select ""pending""
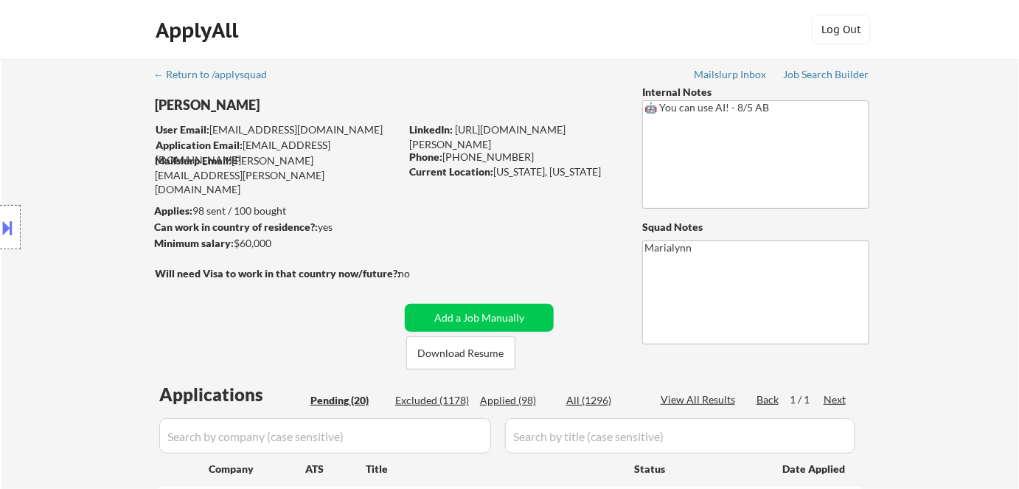
select select ""pending""
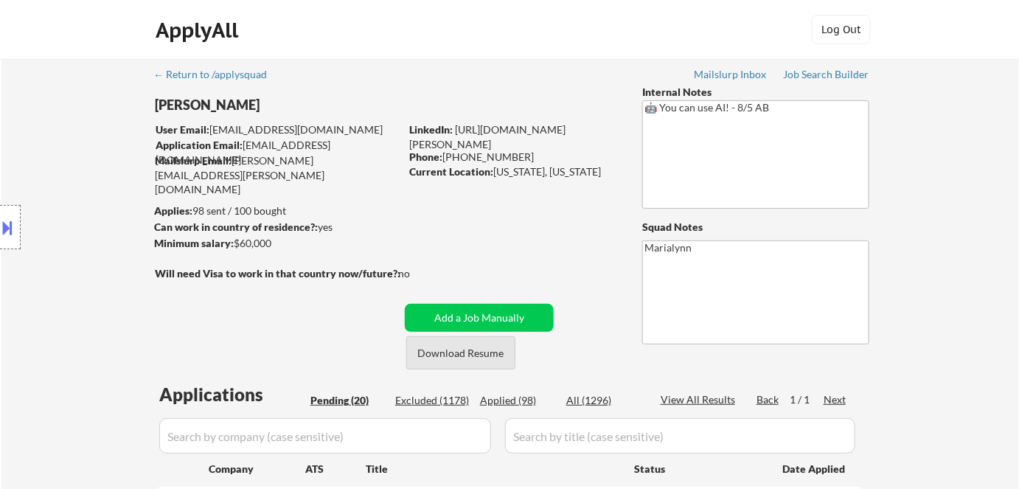
click at [456, 364] on button "Download Resume" at bounding box center [460, 352] width 109 height 33
click at [480, 347] on button "Download Resume" at bounding box center [460, 352] width 109 height 33
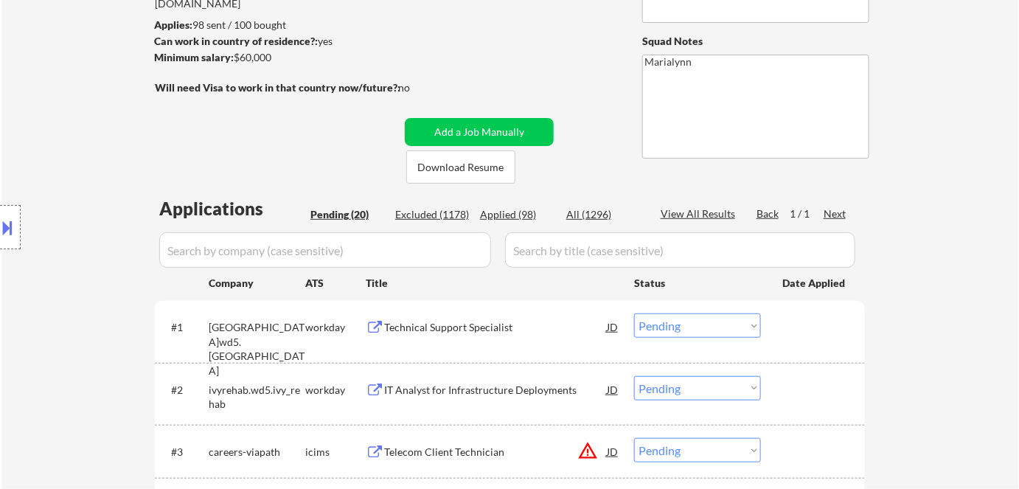
scroll to position [335, 0]
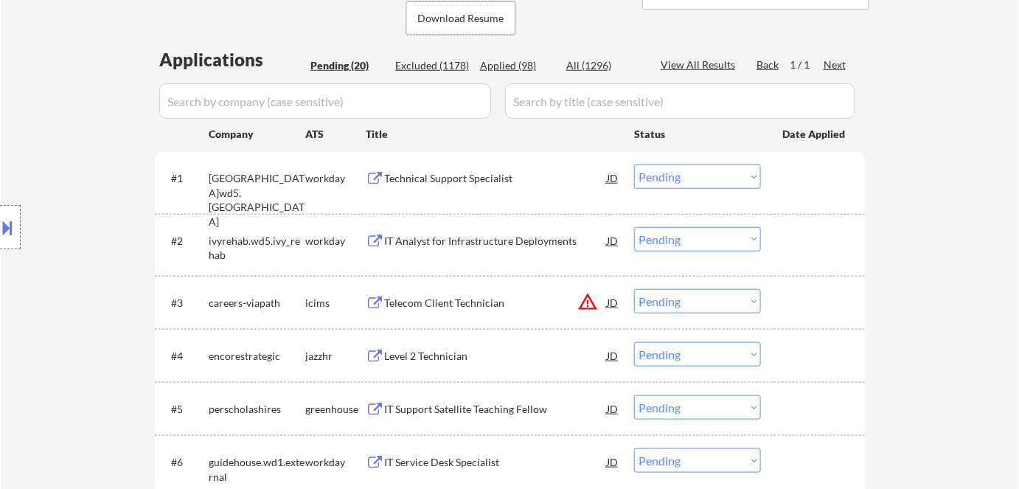
click at [501, 174] on div "Technical Support Specialist" at bounding box center [495, 178] width 223 height 15
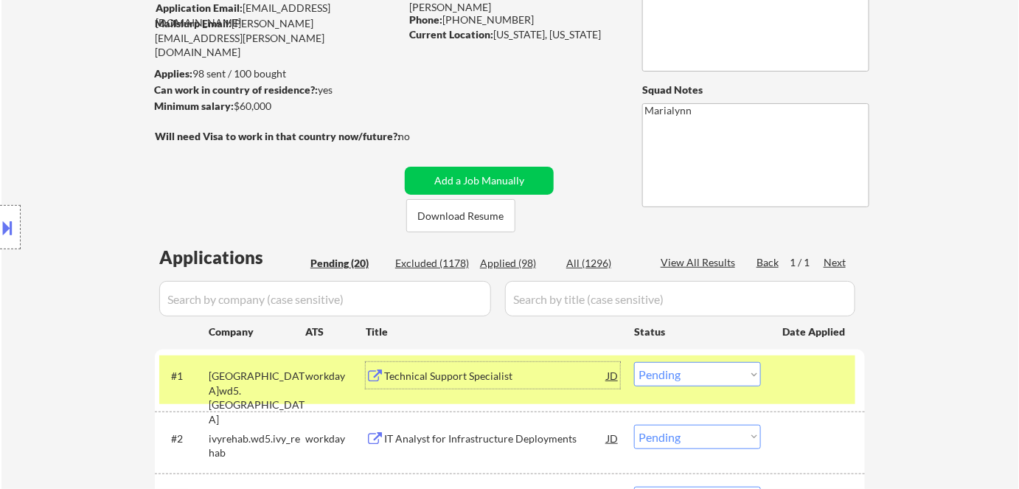
scroll to position [201, 0]
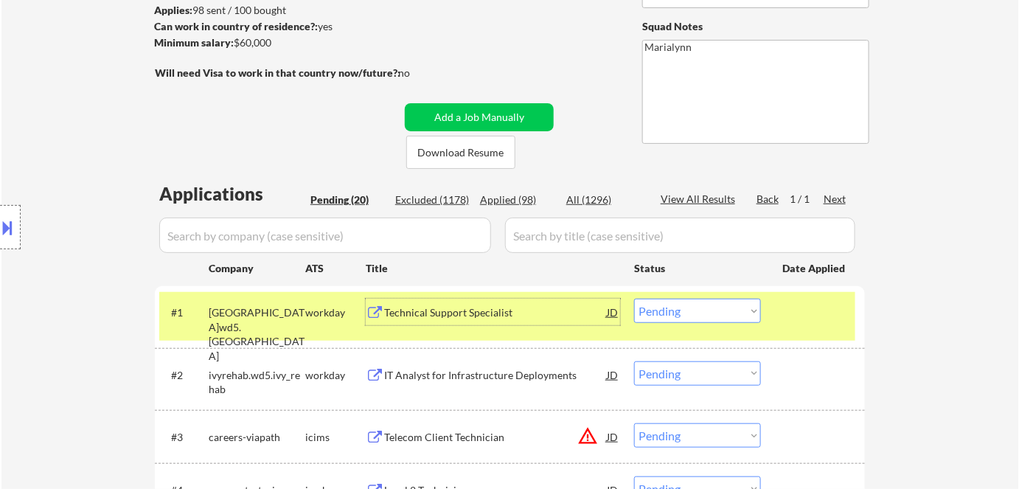
click at [729, 310] on select "Choose an option... Pending Applied Excluded (Questions) Excluded (Expired) Exc…" at bounding box center [697, 311] width 127 height 24
click at [634, 299] on select "Choose an option... Pending Applied Excluded (Questions) Excluded (Expired) Exc…" at bounding box center [697, 311] width 127 height 24
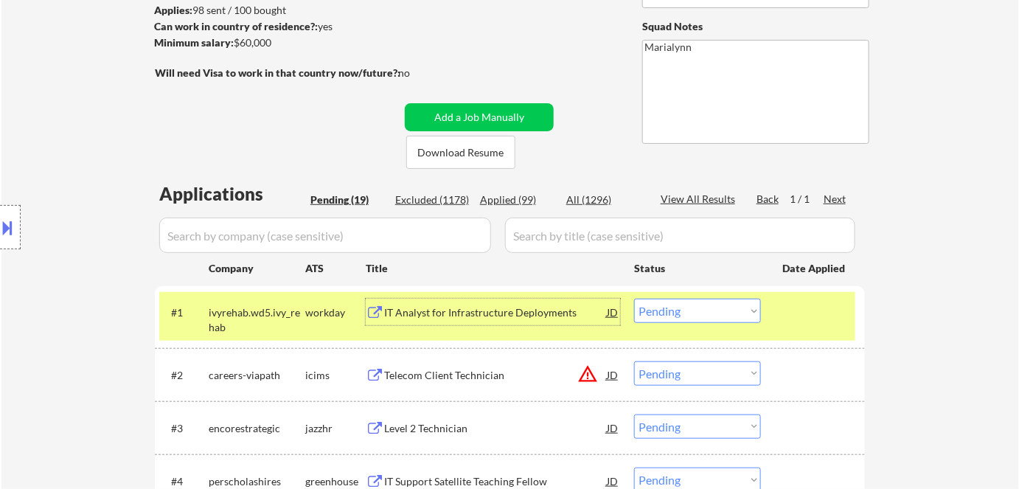
click at [512, 311] on div "IT Analyst for Infrastructure Deployments" at bounding box center [495, 312] width 223 height 15
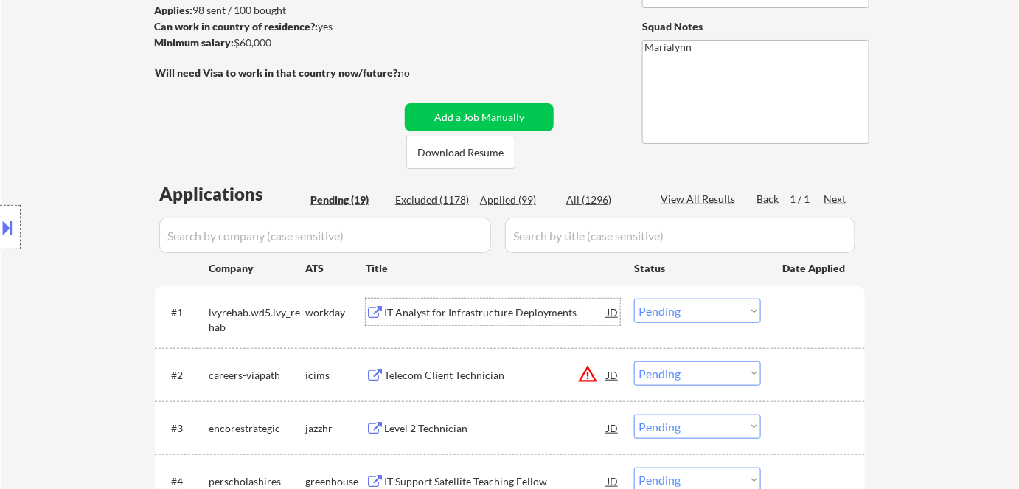
click at [715, 311] on select "Choose an option... Pending Applied Excluded (Questions) Excluded (Expired) Exc…" at bounding box center [697, 311] width 127 height 24
click at [634, 299] on select "Choose an option... Pending Applied Excluded (Questions) Excluded (Expired) Exc…" at bounding box center [697, 311] width 127 height 24
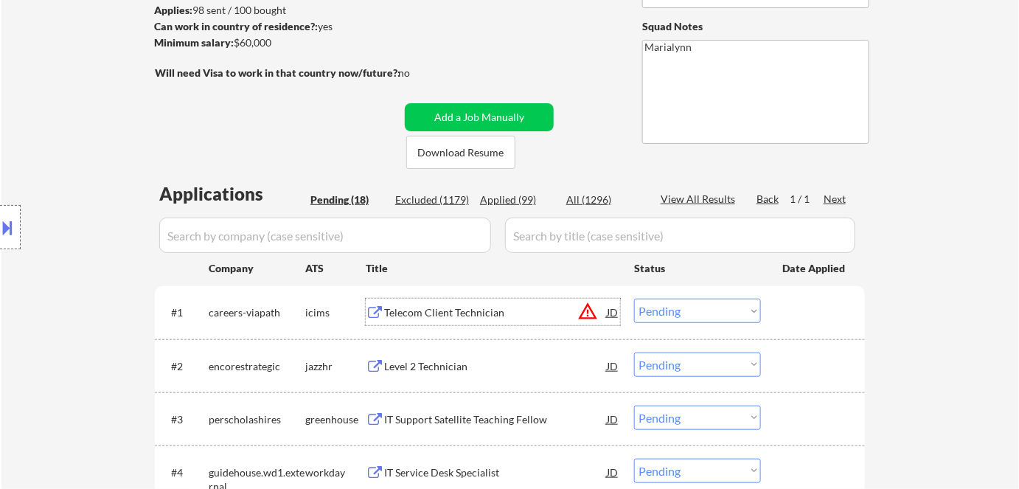
click at [474, 316] on div "Telecom Client Technician" at bounding box center [495, 312] width 223 height 15
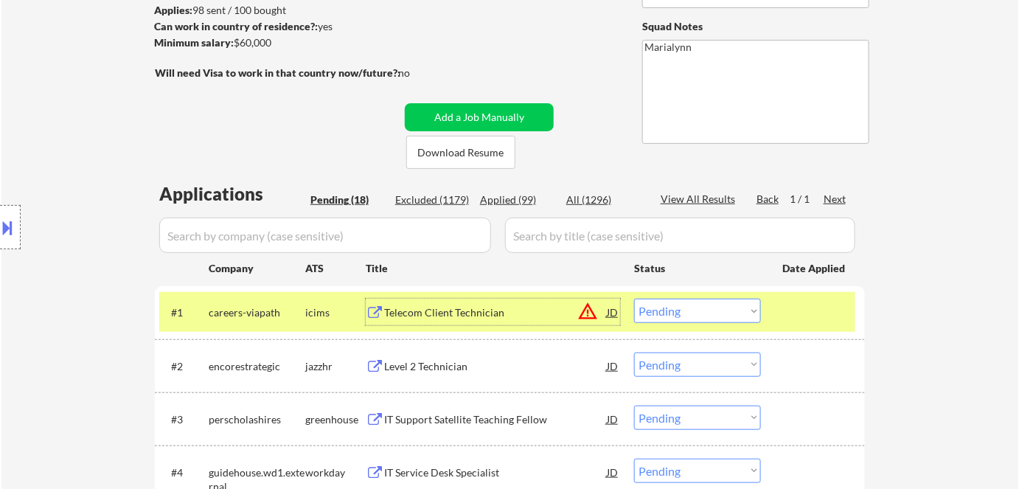
drag, startPoint x: 704, startPoint y: 313, endPoint x: 702, endPoint y: 323, distance: 9.8
click at [704, 313] on select "Choose an option... Pending Applied Excluded (Questions) Excluded (Expired) Exc…" at bounding box center [697, 311] width 127 height 24
click at [634, 299] on select "Choose an option... Pending Applied Excluded (Questions) Excluded (Expired) Exc…" at bounding box center [697, 311] width 127 height 24
select select ""pending""
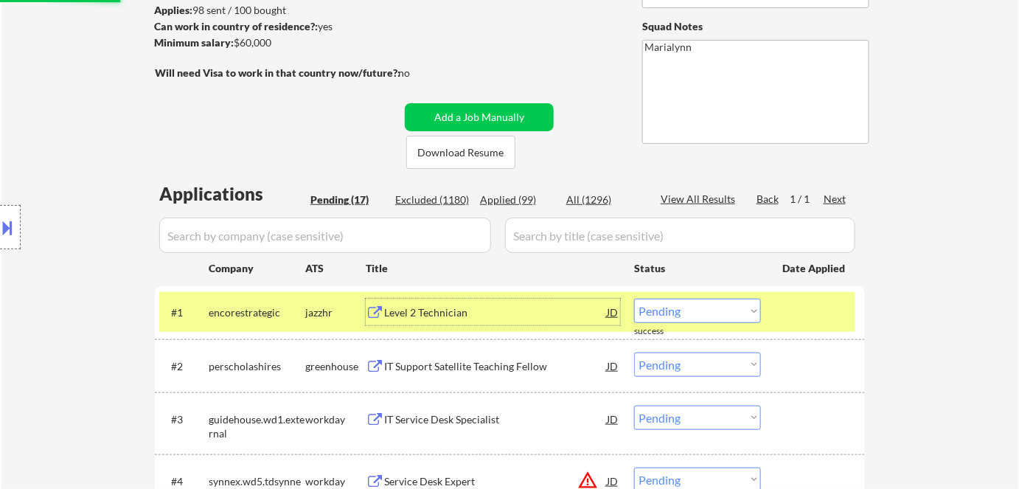
click at [470, 313] on div "Level 2 Technician" at bounding box center [495, 312] width 223 height 15
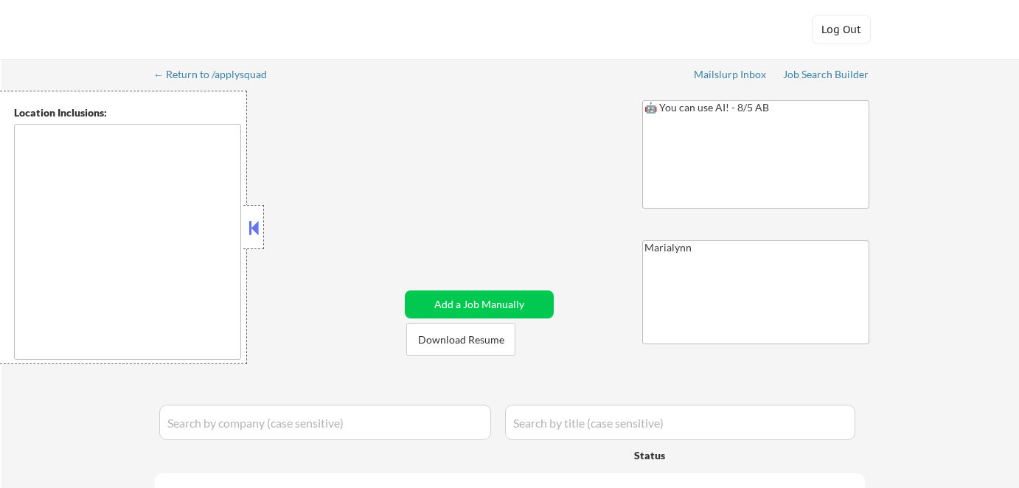
type textarea "New York, NY Jersey City, NJ Hoboken, NJ Weehawken, NJ Union City, NJ West New …"
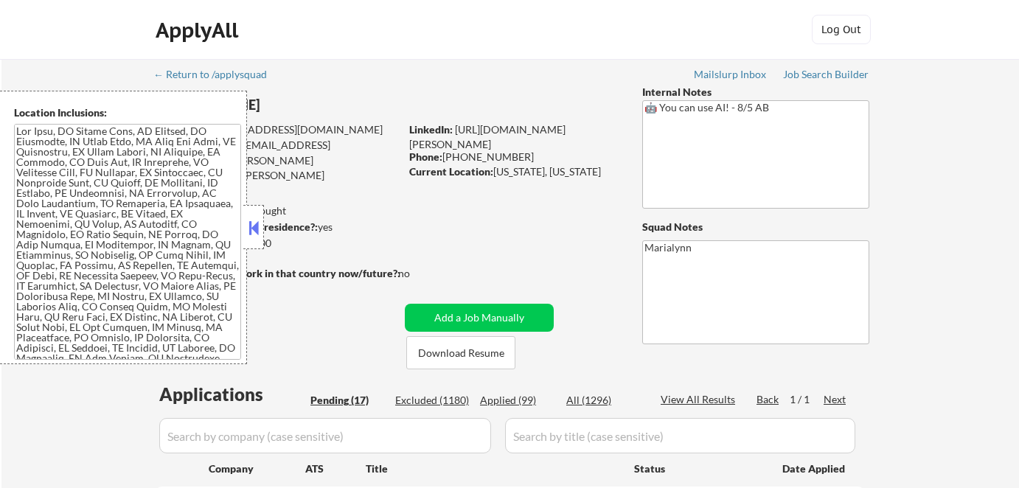
select select ""pending""
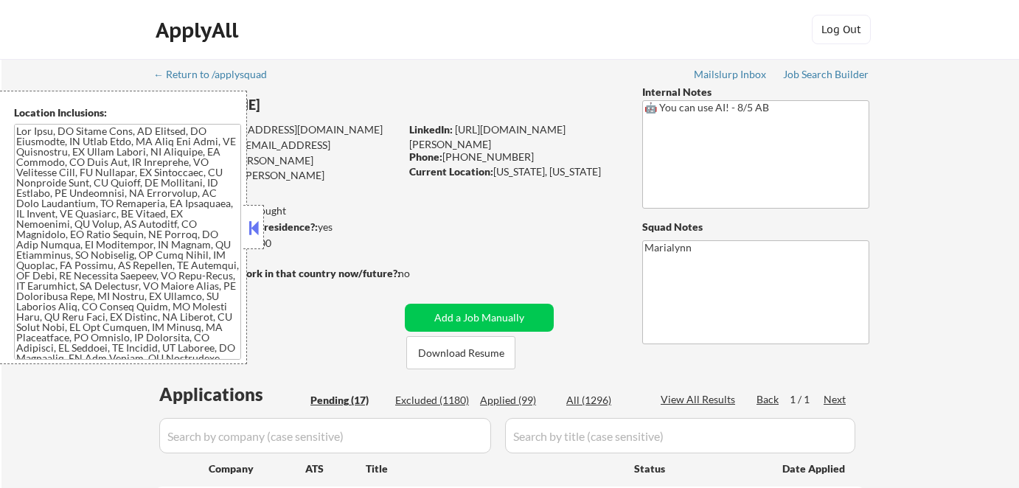
select select ""pending""
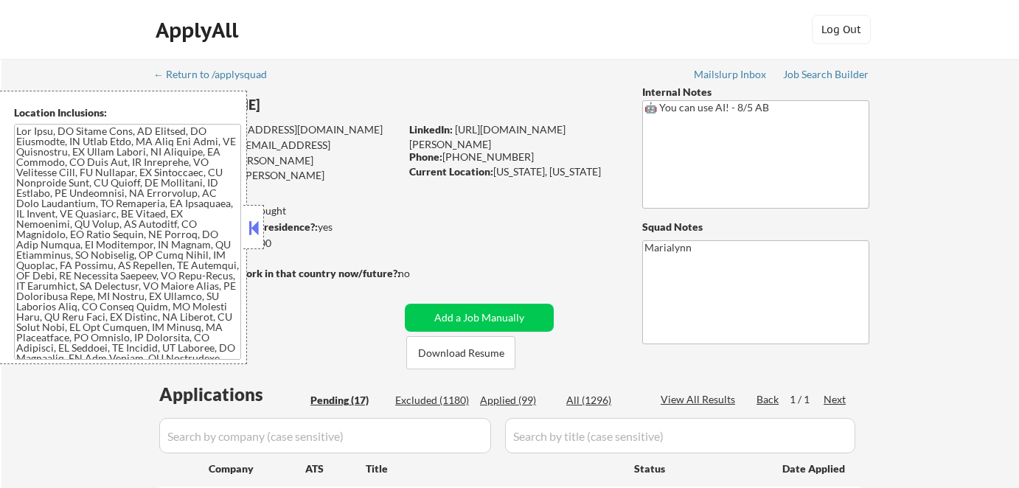
select select ""pending""
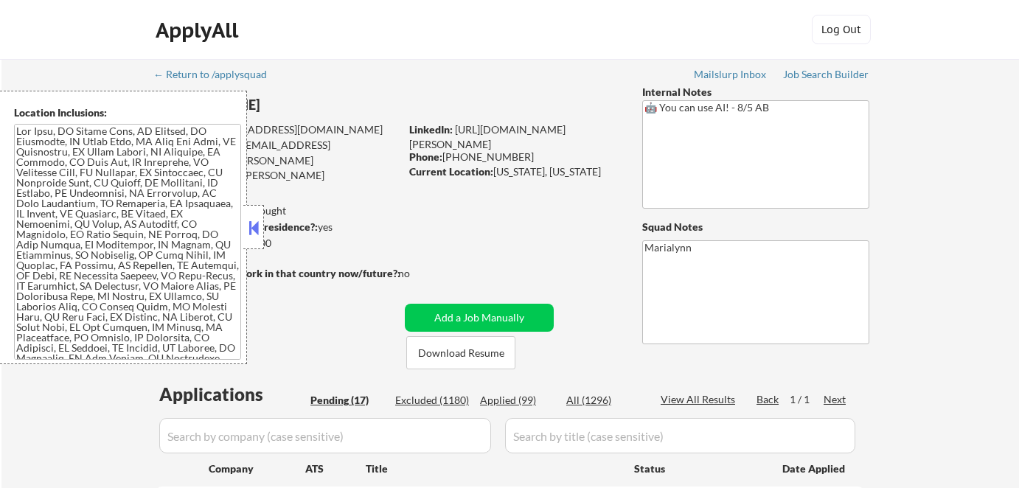
select select ""pending""
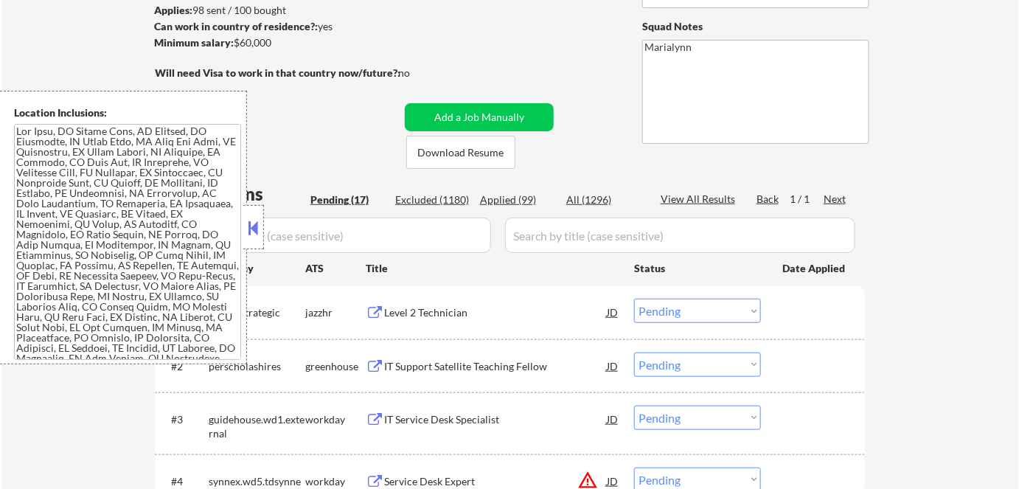
drag, startPoint x: 253, startPoint y: 223, endPoint x: 260, endPoint y: 228, distance: 8.6
click at [254, 223] on button at bounding box center [254, 228] width 16 height 22
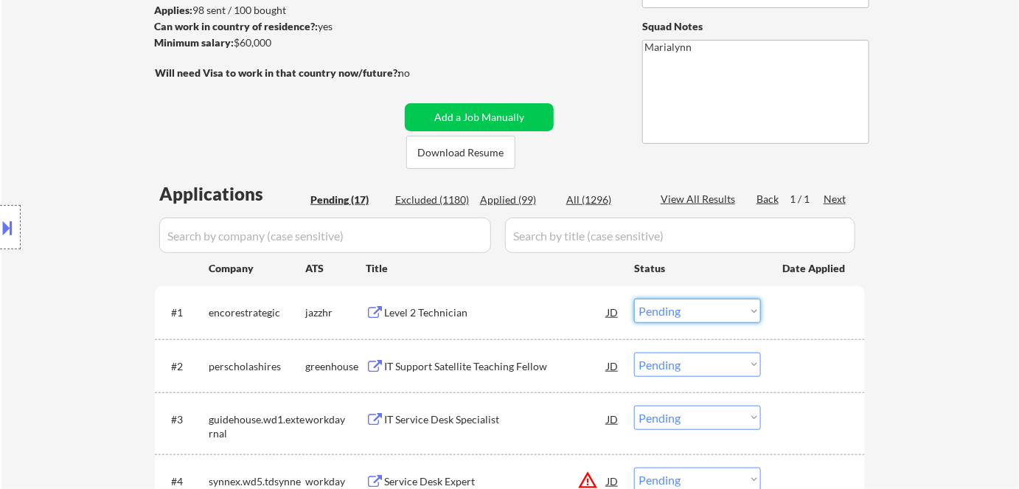
click at [667, 312] on select "Choose an option... Pending Applied Excluded (Questions) Excluded (Expired) Exc…" at bounding box center [697, 311] width 127 height 24
click at [634, 299] on select "Choose an option... Pending Applied Excluded (Questions) Excluded (Expired) Exc…" at bounding box center [697, 311] width 127 height 24
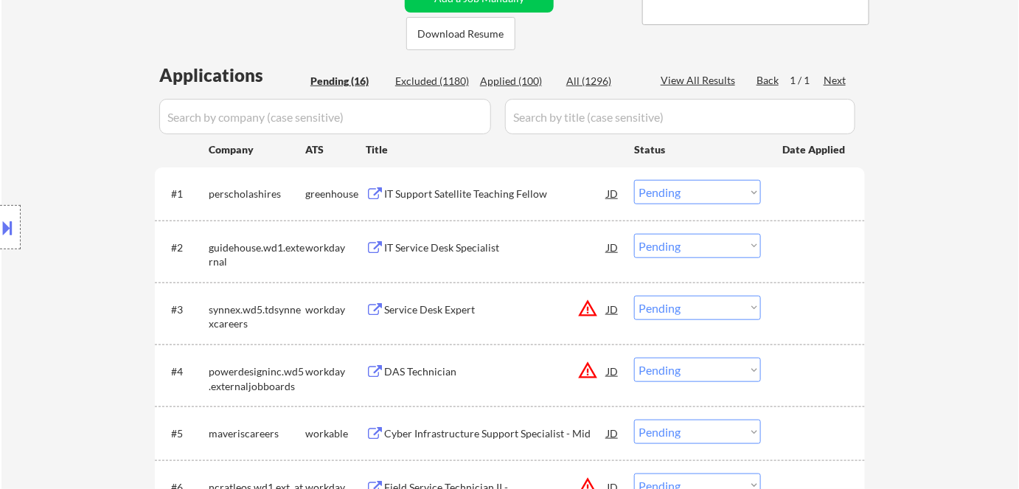
scroll to position [335, 0]
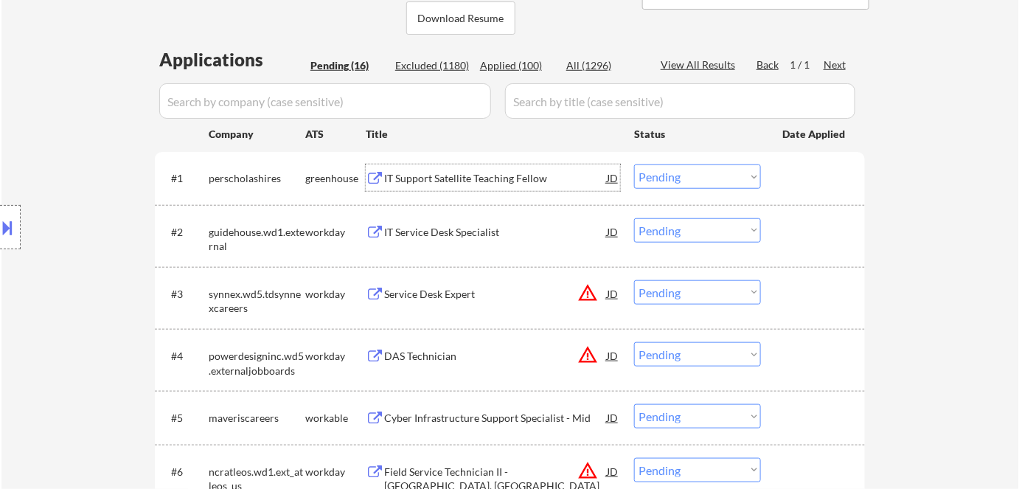
click at [423, 178] on div "IT Support Satellite Teaching Fellow" at bounding box center [495, 178] width 223 height 15
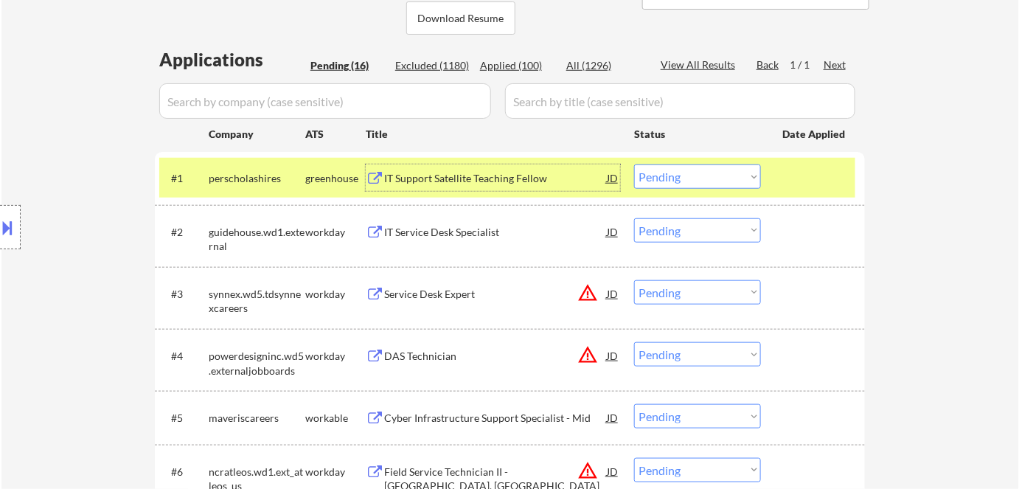
click at [670, 173] on select "Choose an option... Pending Applied Excluded (Questions) Excluded (Expired) Exc…" at bounding box center [697, 176] width 127 height 24
click at [634, 164] on select "Choose an option... Pending Applied Excluded (Questions) Excluded (Expired) Exc…" at bounding box center [697, 176] width 127 height 24
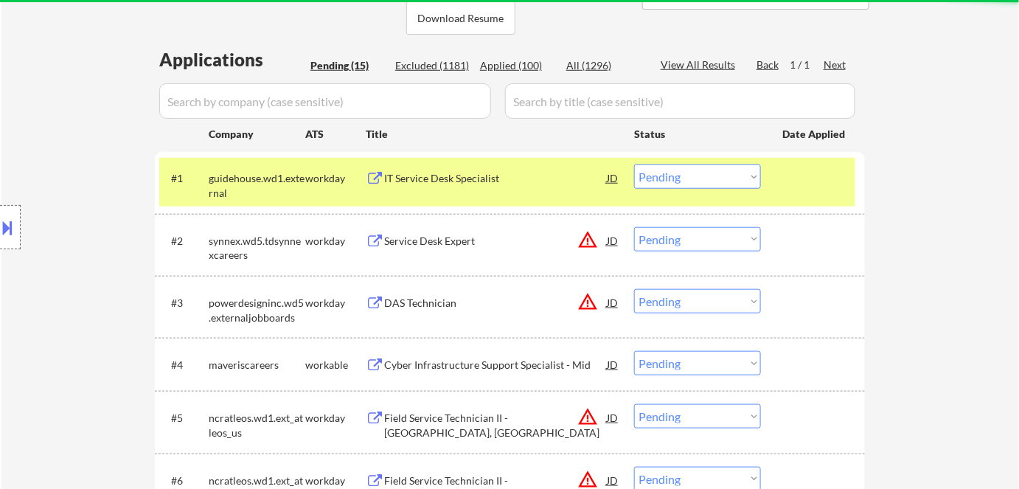
click at [426, 176] on div "IT Service Desk Specialist" at bounding box center [495, 178] width 223 height 15
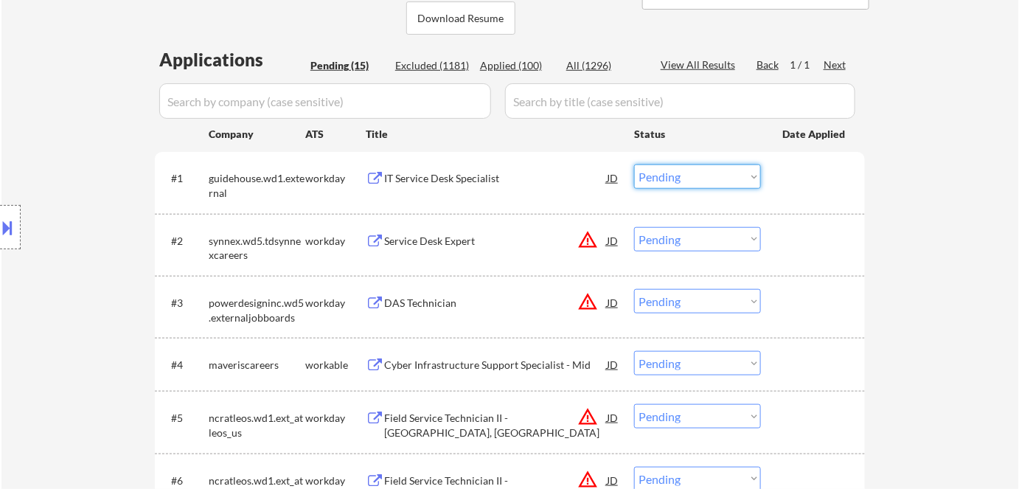
click at [679, 179] on select "Choose an option... Pending Applied Excluded (Questions) Excluded (Expired) Exc…" at bounding box center [697, 176] width 127 height 24
click at [634, 164] on select "Choose an option... Pending Applied Excluded (Questions) Excluded (Expired) Exc…" at bounding box center [697, 176] width 127 height 24
select select ""pending""
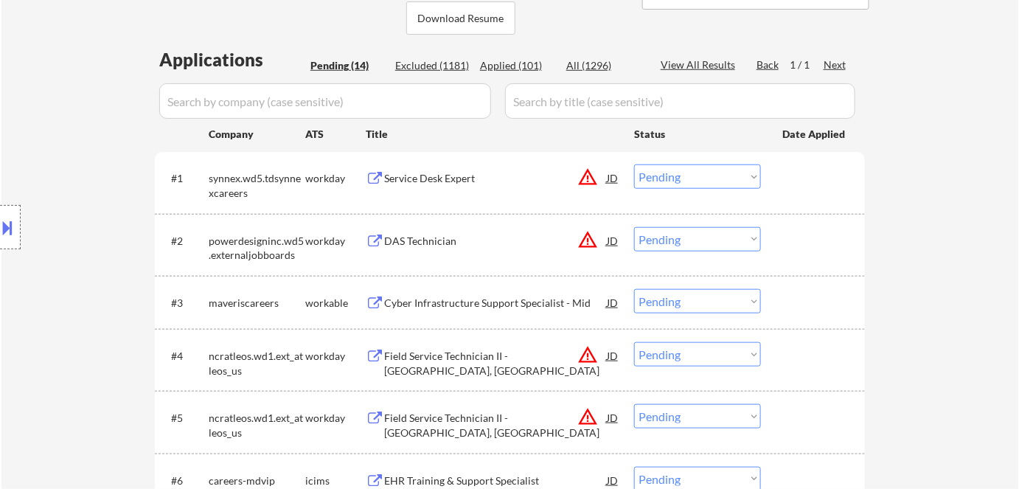
click at [454, 297] on div "Cyber Infrastructure Support Specialist - Mid" at bounding box center [495, 303] width 223 height 15
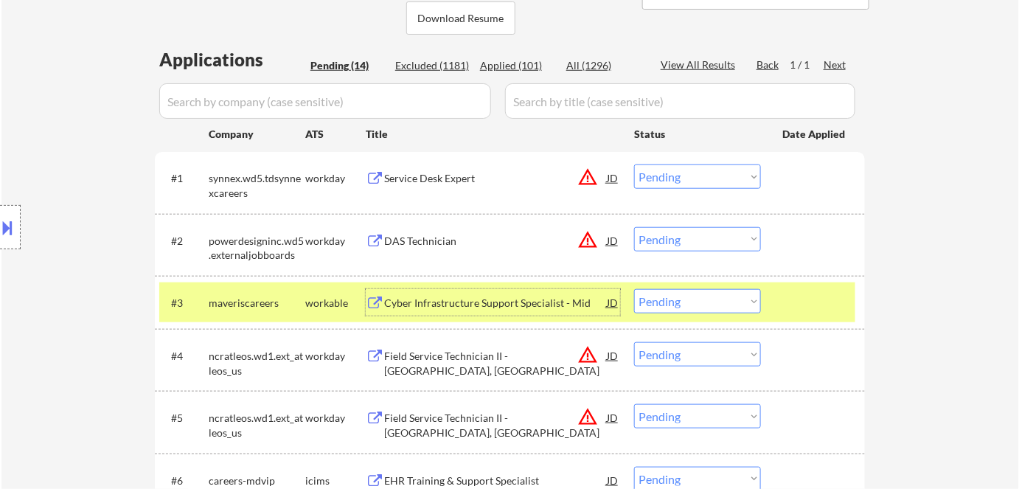
drag, startPoint x: 678, startPoint y: 299, endPoint x: 694, endPoint y: 322, distance: 27.6
click at [678, 300] on select "Choose an option... Pending Applied Excluded (Questions) Excluded (Expired) Exc…" at bounding box center [697, 301] width 127 height 24
click at [634, 289] on select "Choose an option... Pending Applied Excluded (Questions) Excluded (Expired) Exc…" at bounding box center [697, 301] width 127 height 24
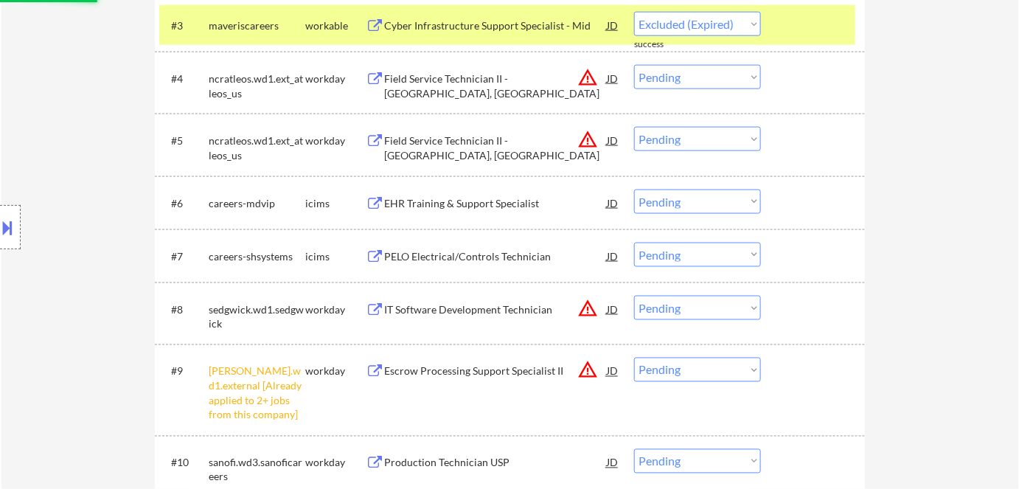
scroll to position [670, 0]
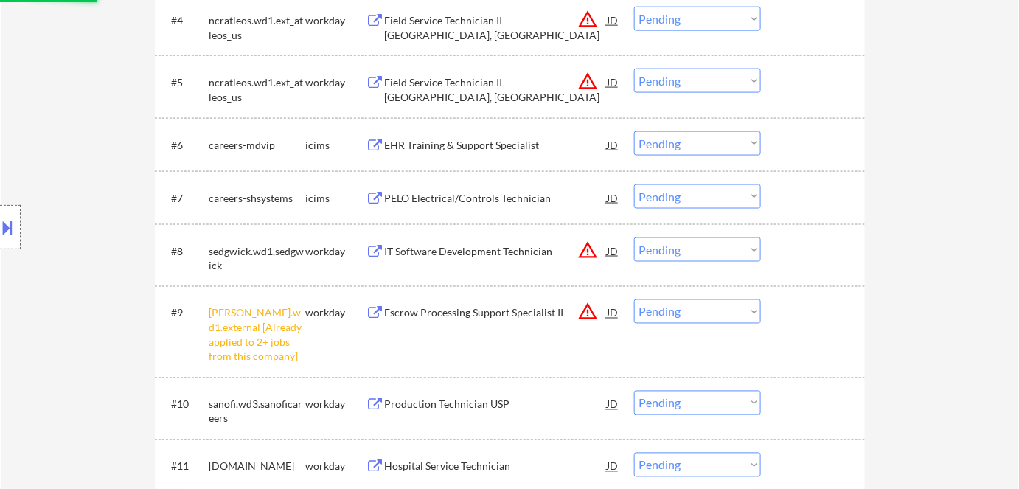
select select ""pending""
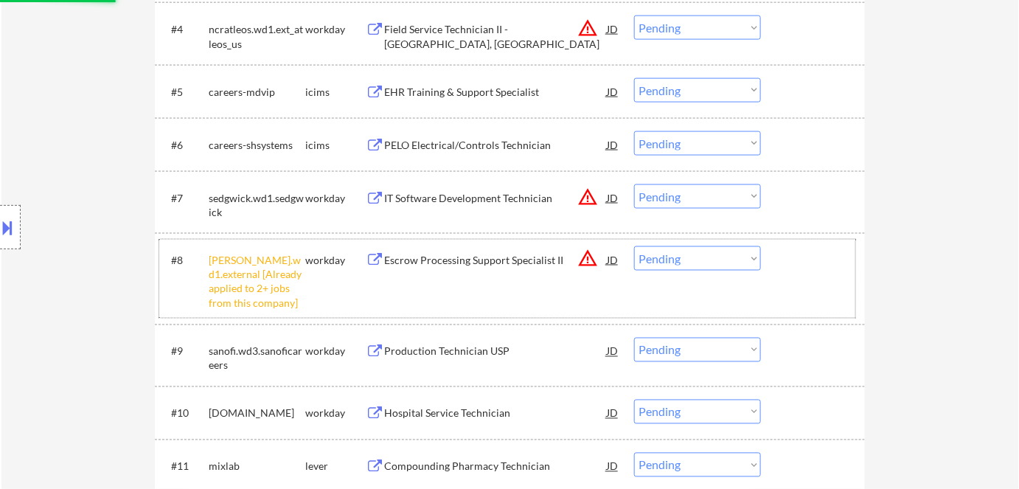
click at [701, 306] on div "#8 stewart.wd1.external [Already applied to 2+ jobs from this company] workday …" at bounding box center [507, 278] width 696 height 77
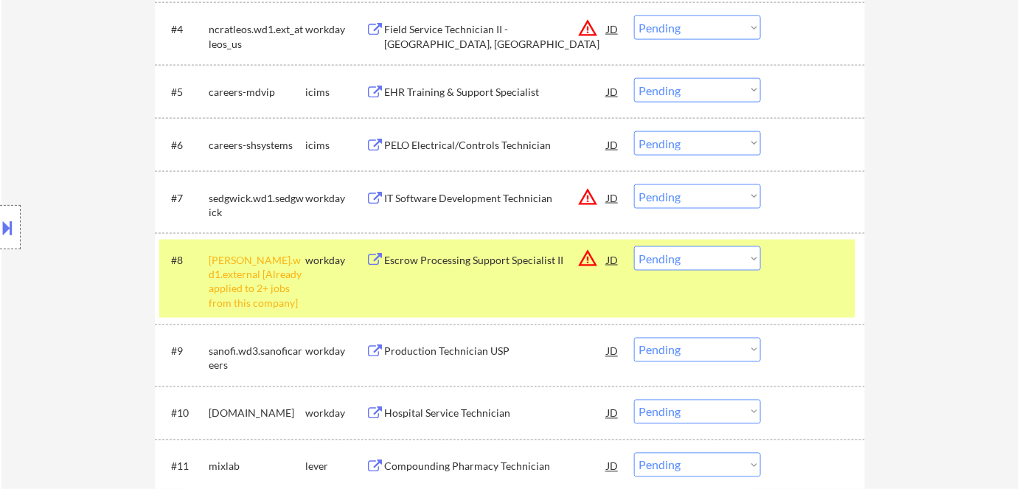
click at [727, 256] on select "Choose an option... Pending Applied Excluded (Questions) Excluded (Expired) Exc…" at bounding box center [697, 258] width 127 height 24
click at [634, 246] on select "Choose an option... Pending Applied Excluded (Questions) Excluded (Expired) Exc…" at bounding box center [697, 258] width 127 height 24
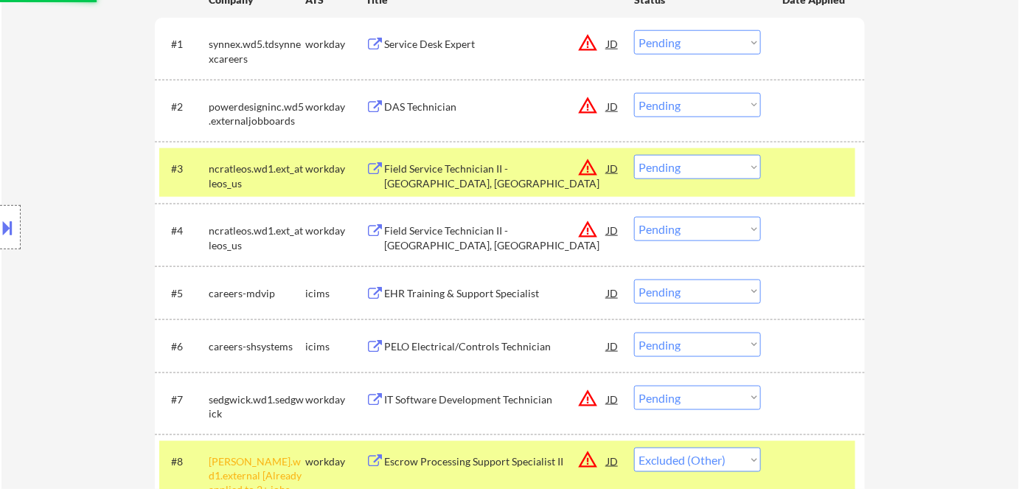
scroll to position [536, 0]
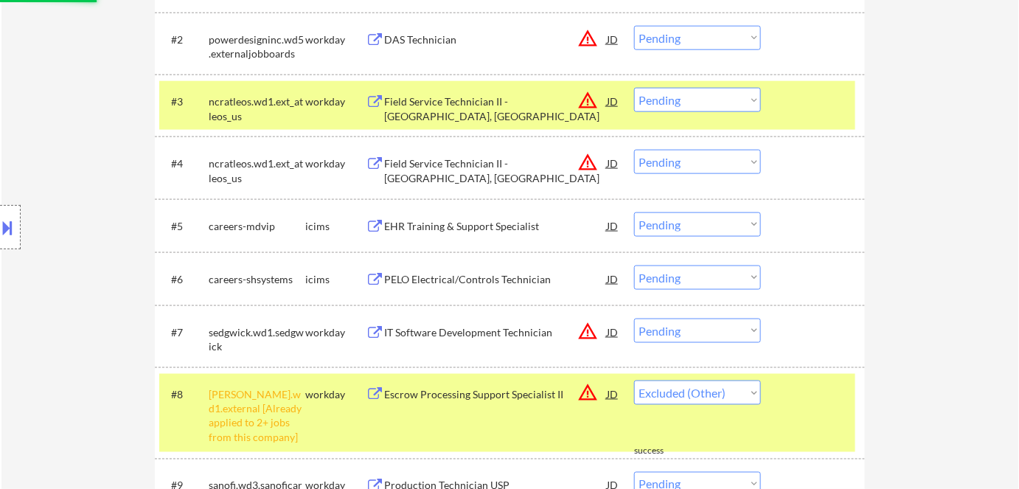
select select ""pending""
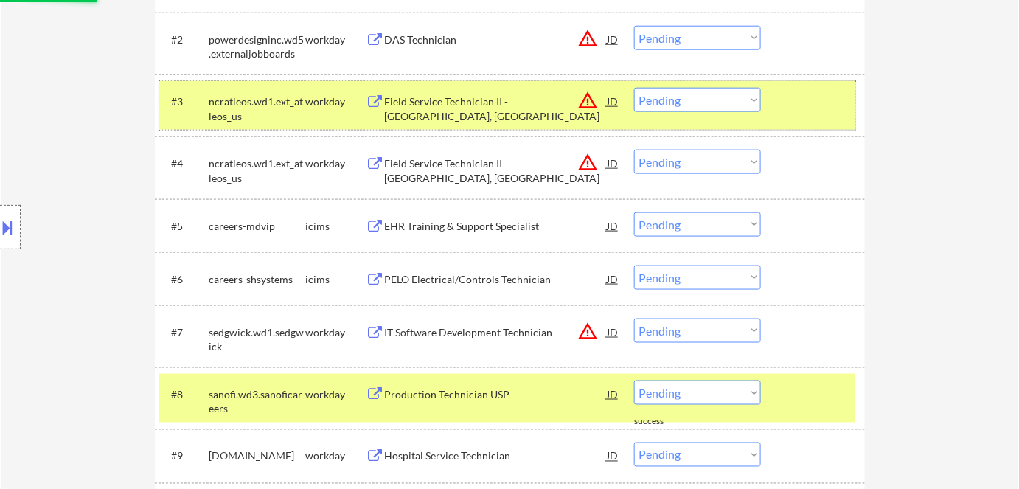
click at [293, 100] on div "ncratleos.wd1.ext_atleos_us" at bounding box center [257, 108] width 97 height 29
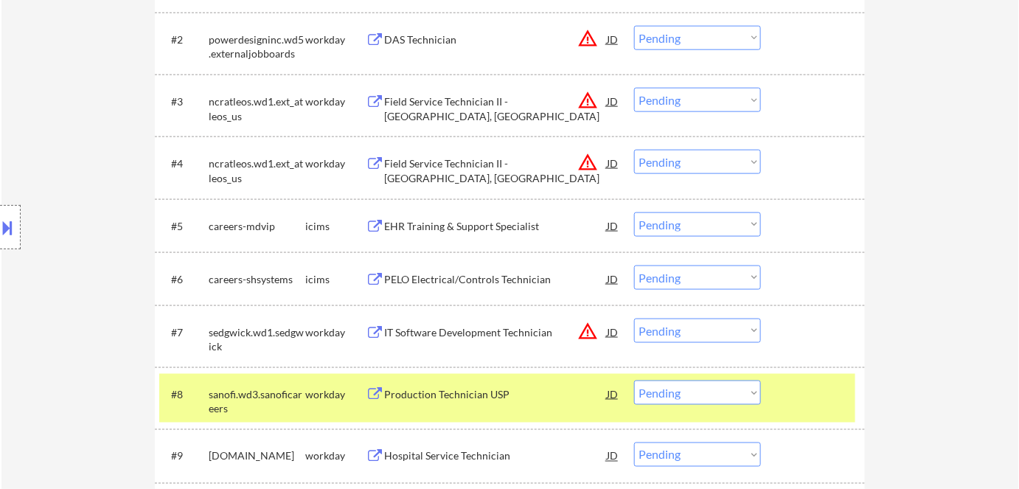
scroll to position [603, 0]
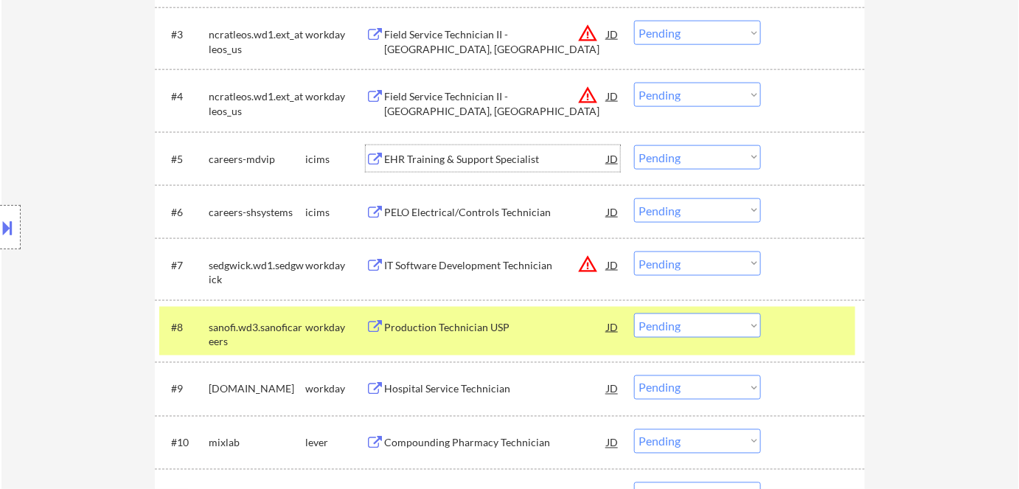
click at [483, 157] on div "EHR Training & Support Specialist" at bounding box center [495, 159] width 223 height 15
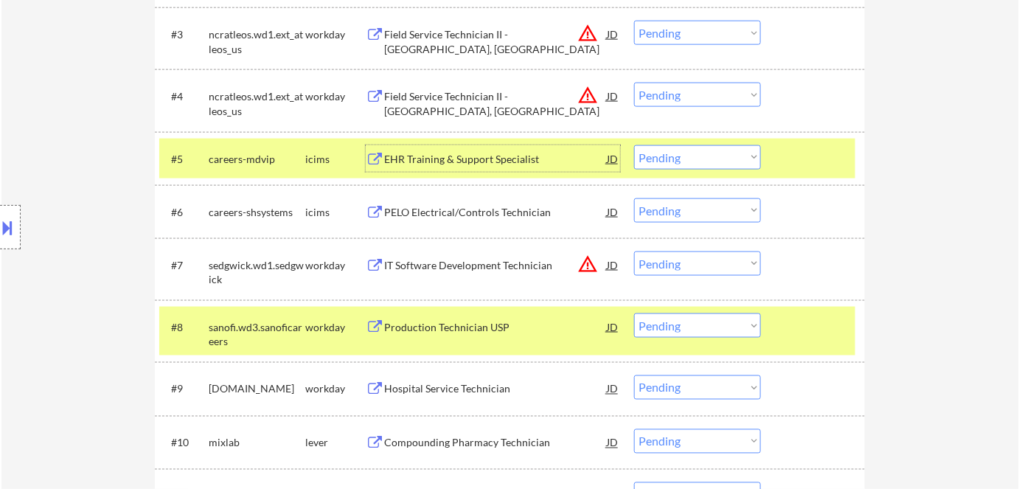
click at [438, 158] on div "EHR Training & Support Specialist" at bounding box center [495, 159] width 223 height 15
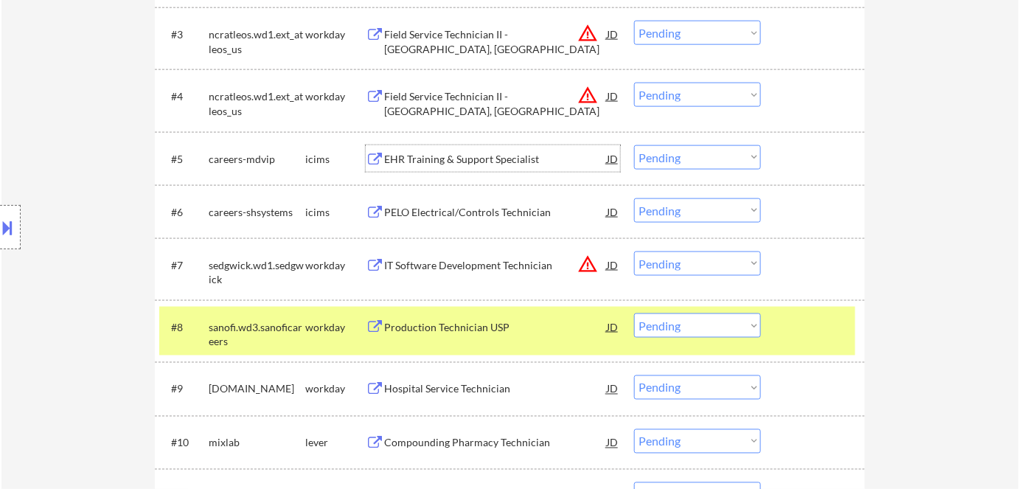
drag, startPoint x: 323, startPoint y: 322, endPoint x: 360, endPoint y: 310, distance: 38.7
click at [329, 320] on div "workday" at bounding box center [335, 327] width 60 height 15
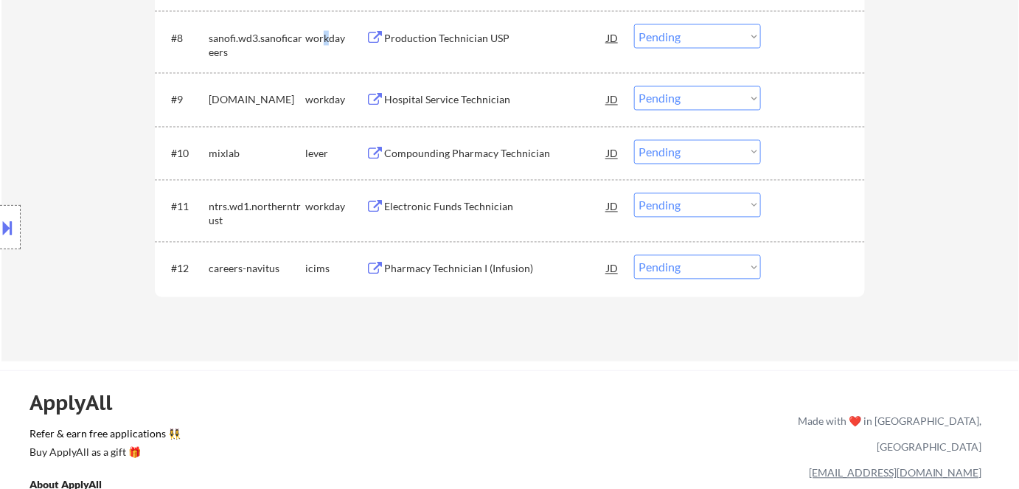
scroll to position [871, 0]
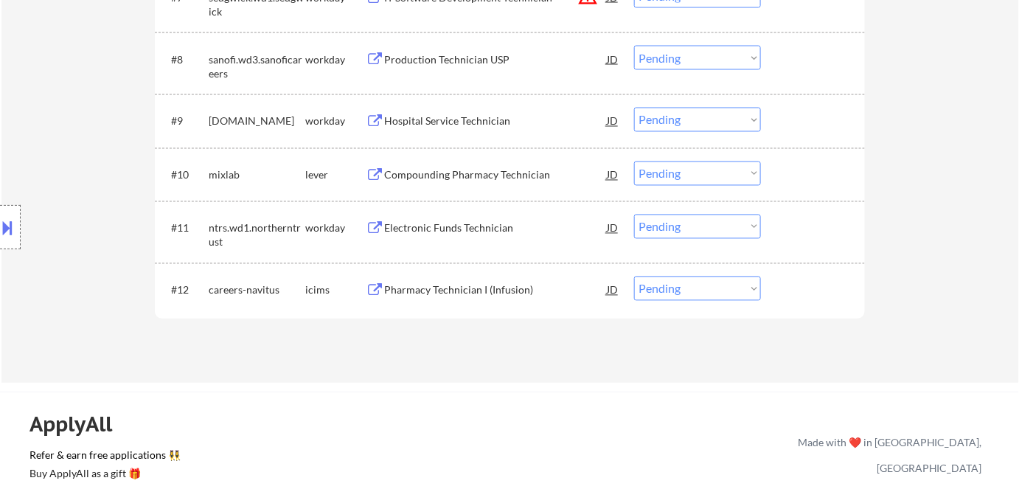
click at [483, 179] on div "Compounding Pharmacy Technician" at bounding box center [495, 175] width 223 height 15
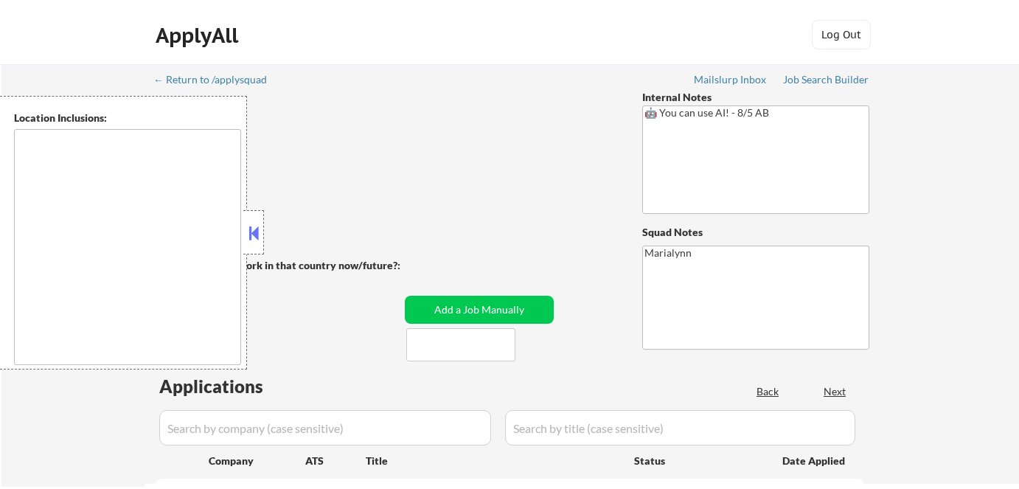
scroll to position [871, 0]
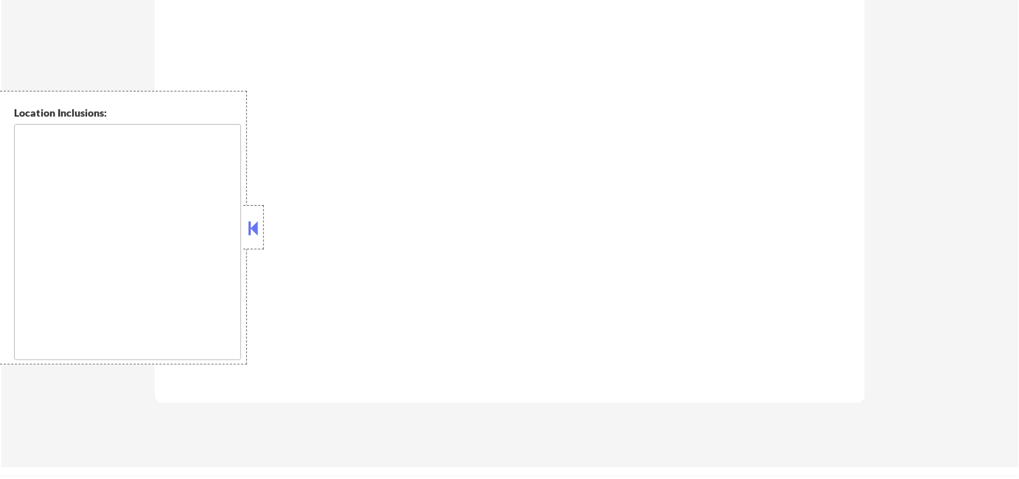
click at [254, 204] on div "Location Inclusions:" at bounding box center [132, 228] width 264 height 274
type textarea "[US_STATE], [GEOGRAPHIC_DATA] [GEOGRAPHIC_DATA], [GEOGRAPHIC_DATA] [GEOGRAPHIC_…"
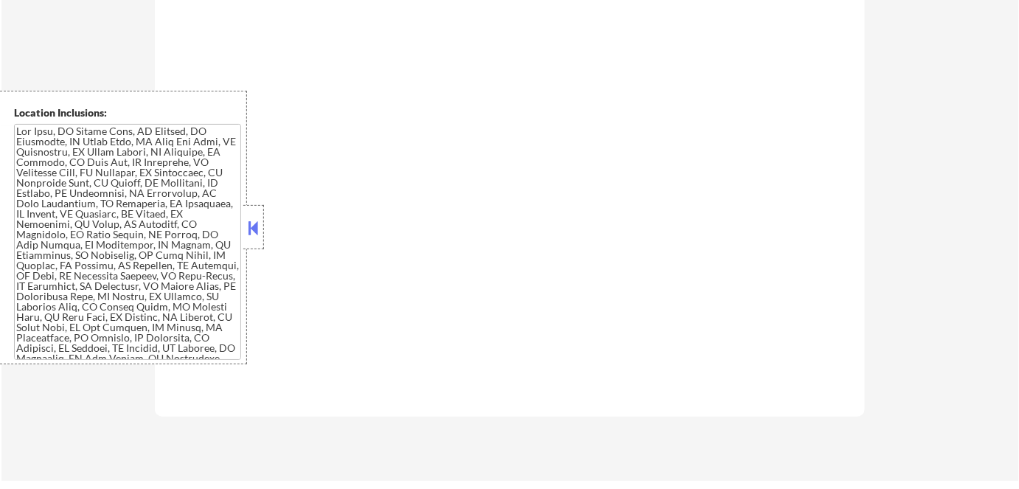
click at [261, 218] on button at bounding box center [254, 228] width 16 height 22
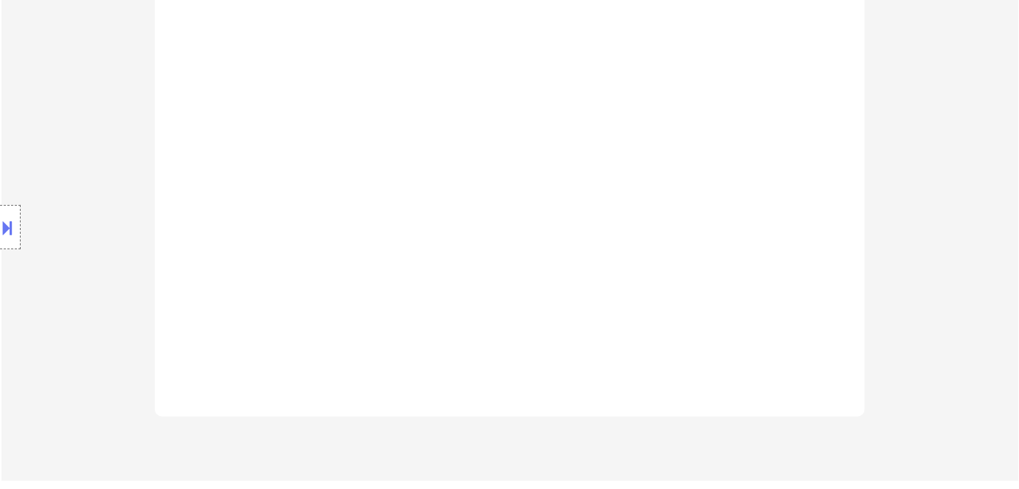
select select ""pending""
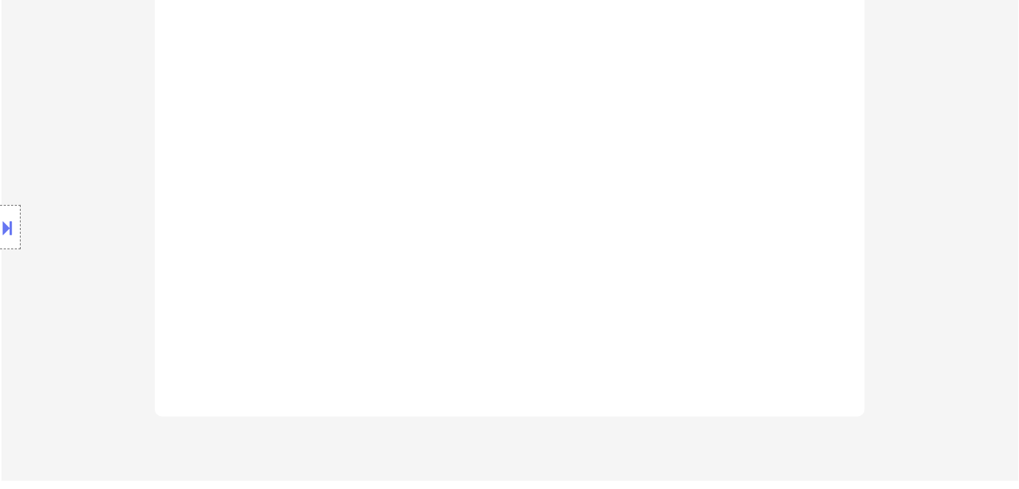
select select ""pending""
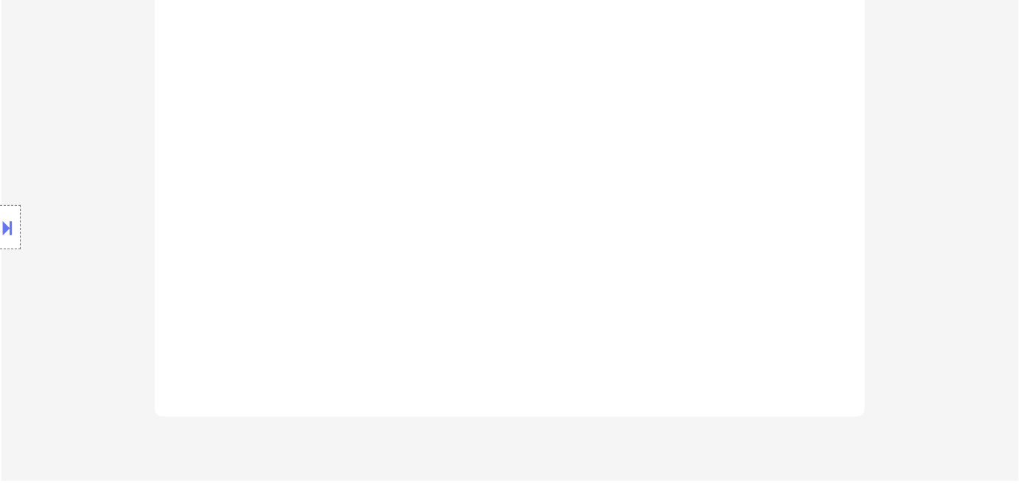
select select ""pending""
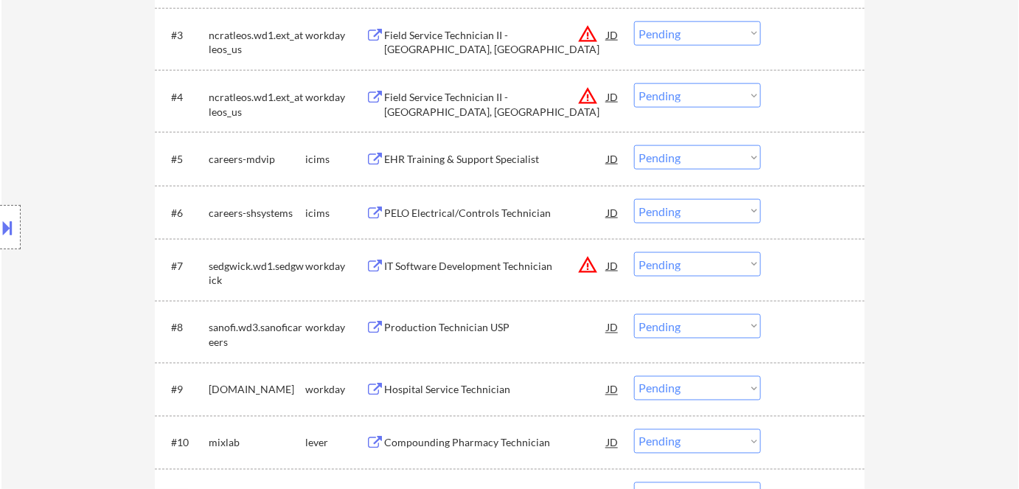
scroll to position [670, 0]
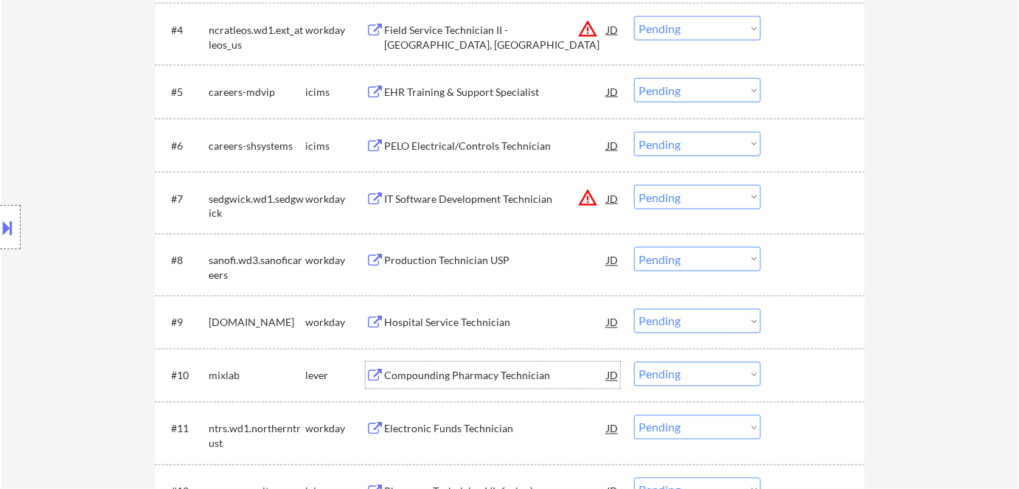
click at [431, 386] on div "Compounding Pharmacy Technician" at bounding box center [495, 375] width 223 height 27
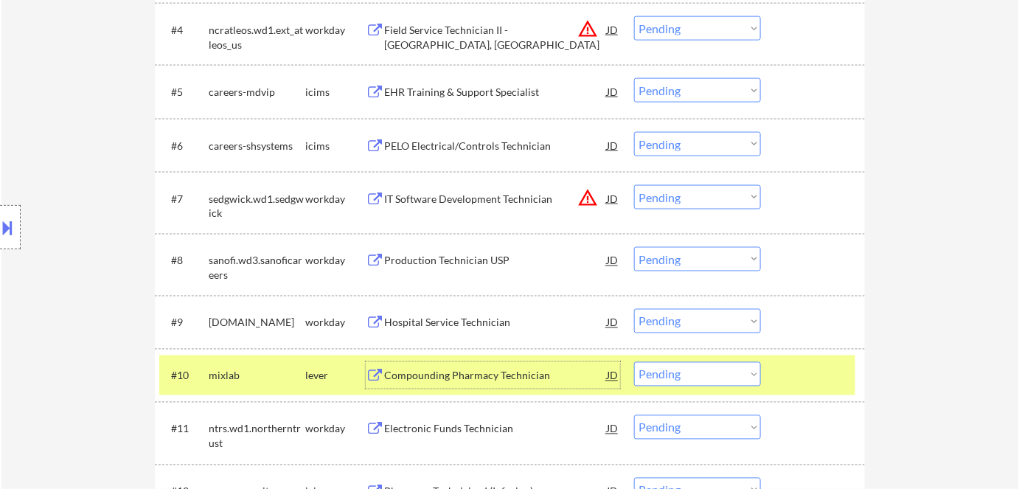
click at [700, 381] on select "Choose an option... Pending Applied Excluded (Questions) Excluded (Expired) Exc…" at bounding box center [697, 374] width 127 height 24
select select ""excluded__bad_match_""
click at [634, 362] on select "Choose an option... Pending Applied Excluded (Questions) Excluded (Expired) Exc…" at bounding box center [697, 374] width 127 height 24
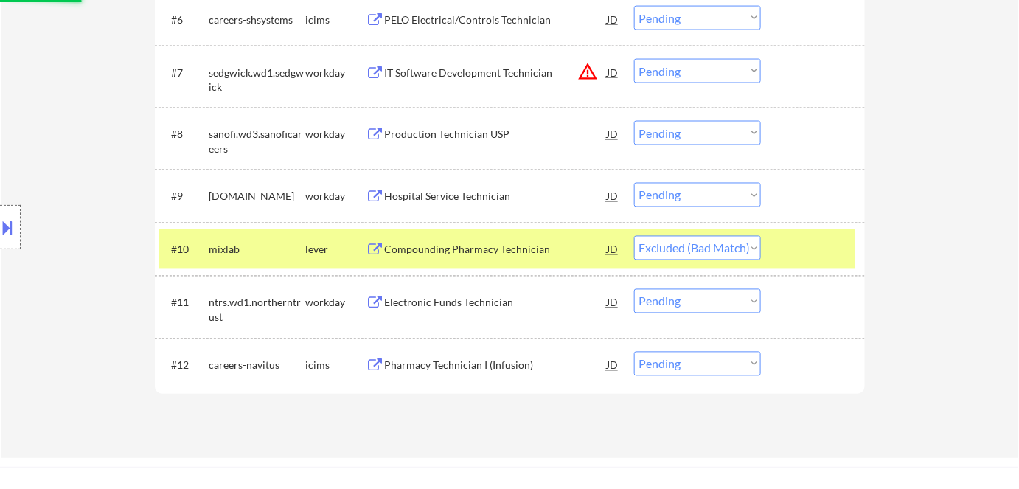
scroll to position [804, 0]
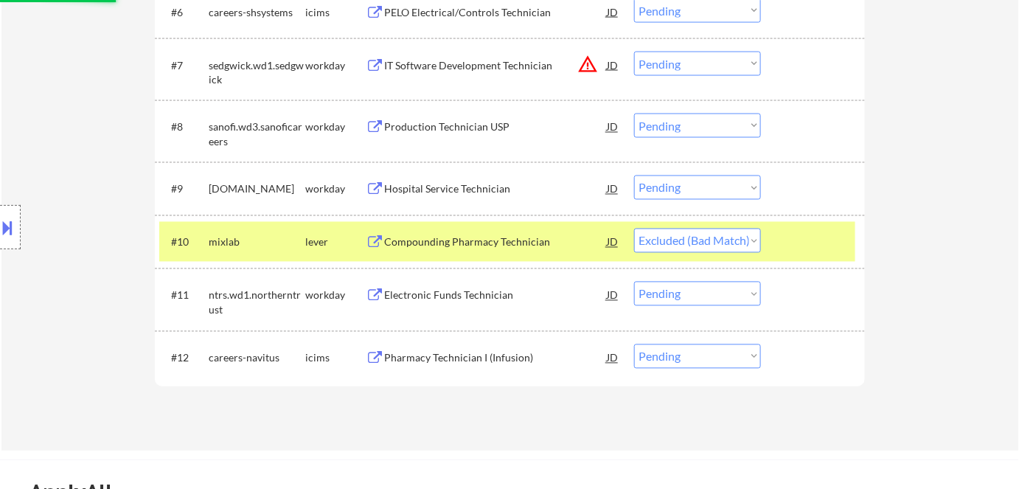
click at [702, 293] on select "Choose an option... Pending Applied Excluded (Questions) Excluded (Expired) Exc…" at bounding box center [697, 294] width 127 height 24
select select ""excluded__bad_match_""
click at [634, 282] on select "Choose an option... Pending Applied Excluded (Questions) Excluded (Expired) Exc…" at bounding box center [697, 294] width 127 height 24
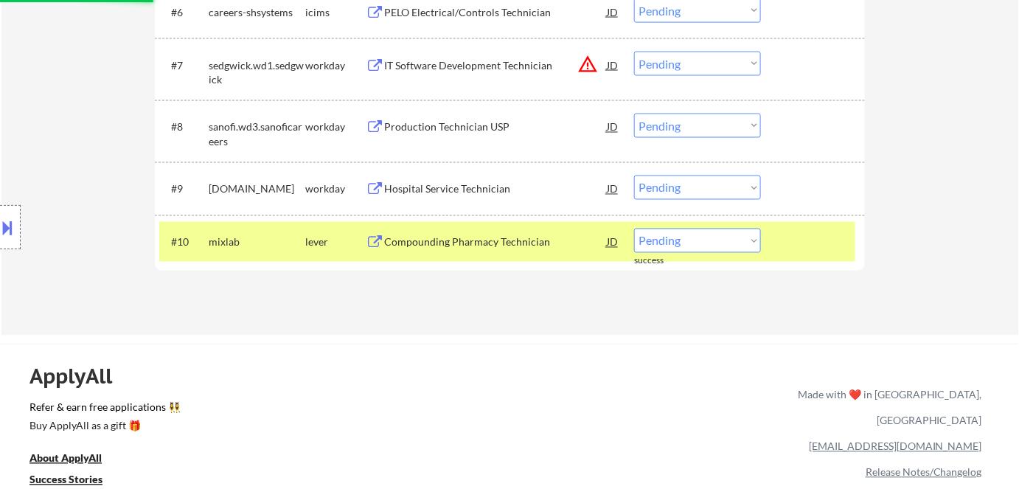
click at [717, 354] on div "ApplyAll Refer & earn free applications 👯‍♀️ Buy ApplyAll as a gift 🎁 About App…" at bounding box center [509, 471] width 1019 height 234
drag, startPoint x: 698, startPoint y: 241, endPoint x: 701, endPoint y: 250, distance: 9.6
click at [698, 241] on select "Choose an option... Pending Applied Excluded (Questions) Excluded (Expired) Exc…" at bounding box center [697, 241] width 127 height 24
select select ""excluded__bad_match_""
click at [634, 229] on select "Choose an option... Pending Applied Excluded (Questions) Excluded (Expired) Exc…" at bounding box center [697, 241] width 127 height 24
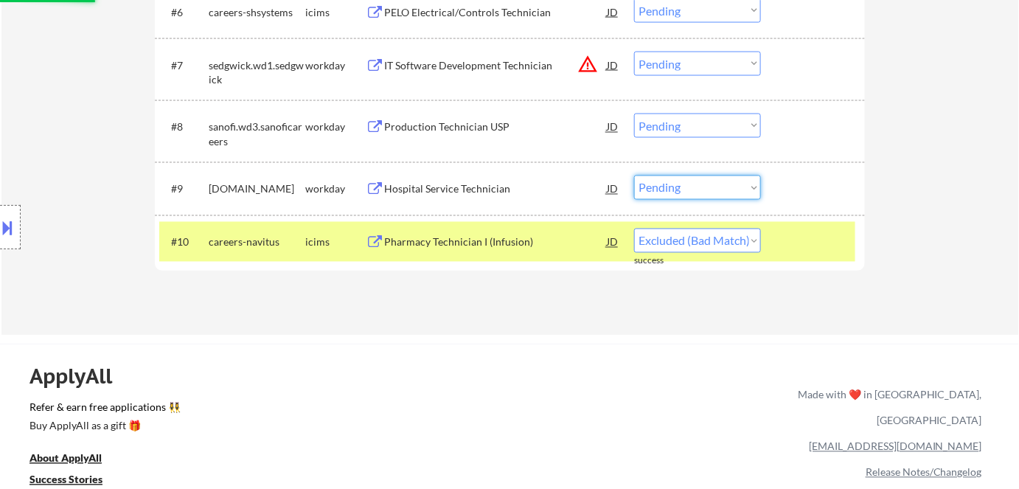
click at [720, 184] on select "Choose an option... Pending Applied Excluded (Questions) Excluded (Expired) Exc…" at bounding box center [697, 188] width 127 height 24
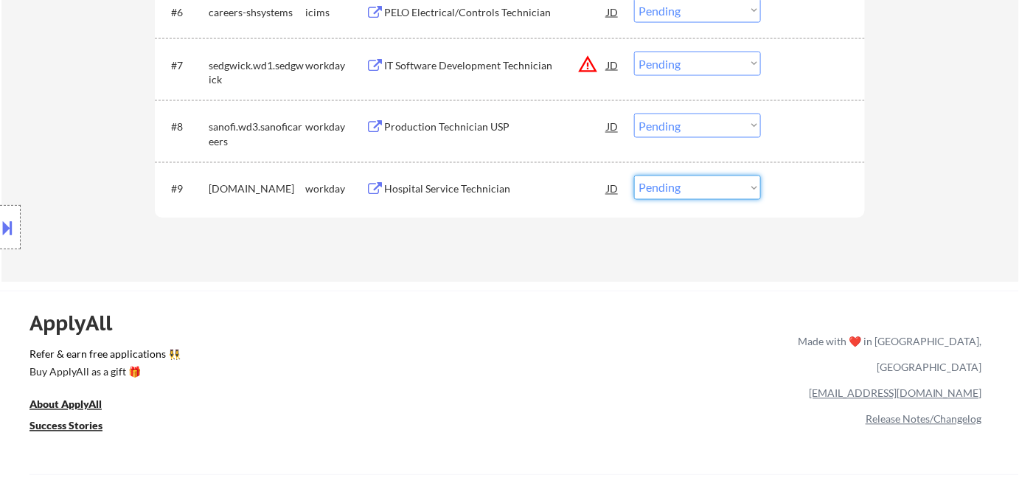
select select ""excluded__bad_match_""
click at [634, 176] on select "Choose an option... Pending Applied Excluded (Questions) Excluded (Expired) Exc…" at bounding box center [697, 188] width 127 height 24
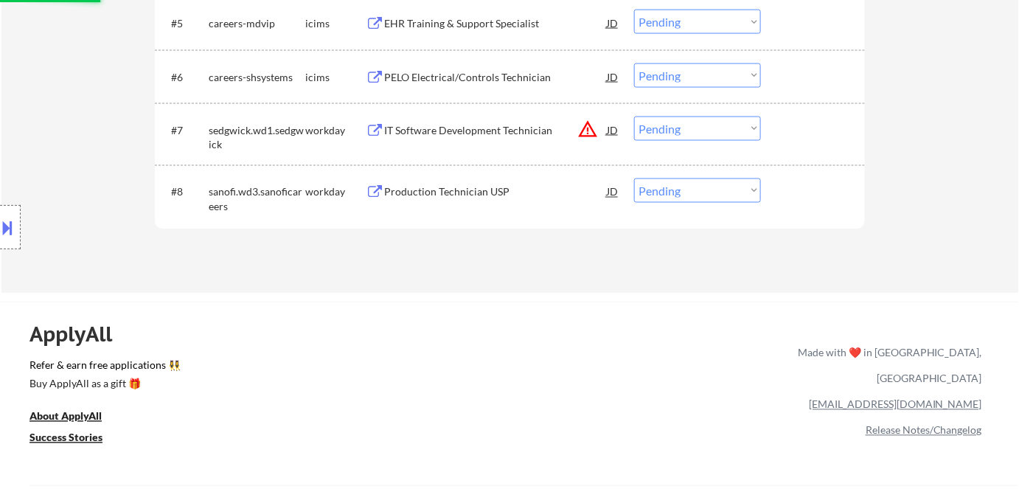
scroll to position [670, 0]
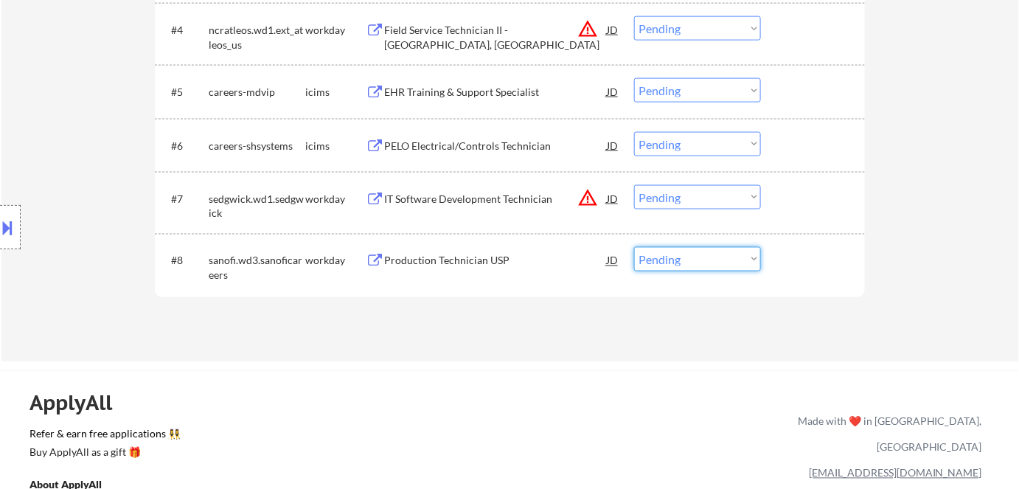
click at [748, 249] on select "Choose an option... Pending Applied Excluded (Questions) Excluded (Expired) Exc…" at bounding box center [697, 259] width 127 height 24
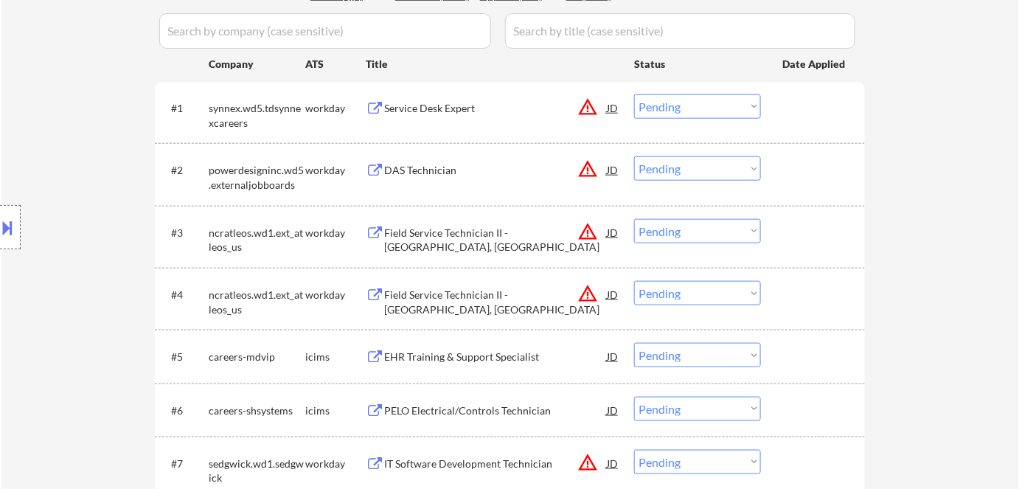
scroll to position [536, 0]
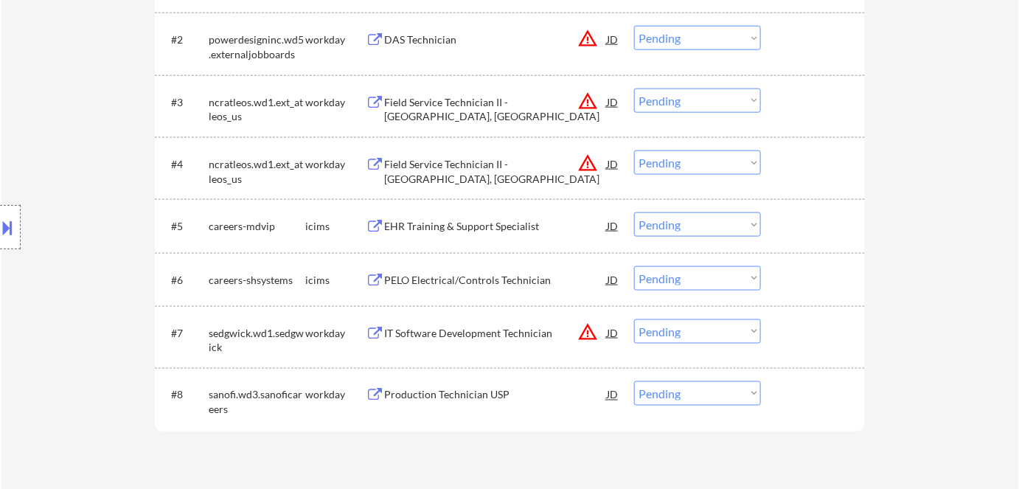
click at [734, 277] on select "Choose an option... Pending Applied Excluded (Questions) Excluded (Expired) Exc…" at bounding box center [697, 278] width 127 height 24
click at [634, 266] on select "Choose an option... Pending Applied Excluded (Questions) Excluded (Expired) Exc…" at bounding box center [697, 278] width 127 height 24
select select ""pending""
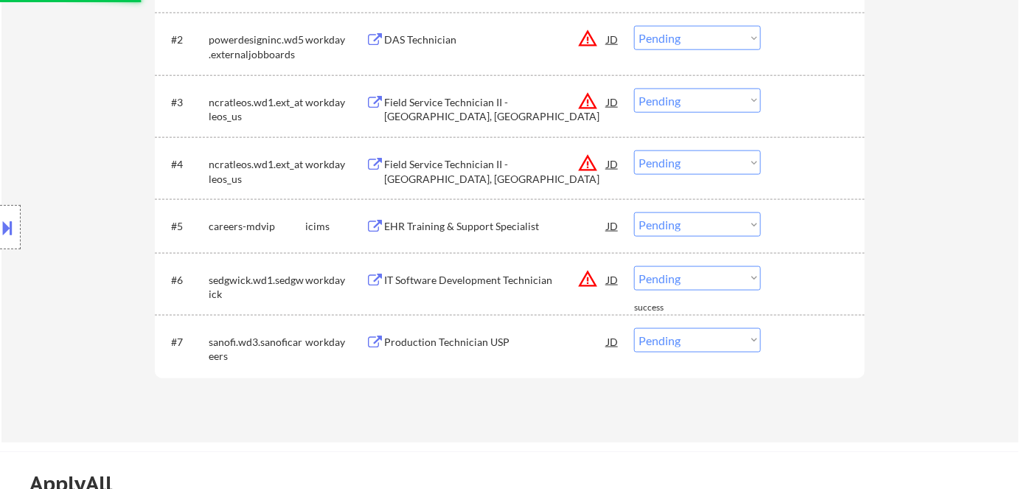
click at [705, 226] on select "Choose an option... Pending Applied Excluded (Questions) Excluded (Expired) Exc…" at bounding box center [697, 224] width 127 height 24
click at [634, 212] on select "Choose an option... Pending Applied Excluded (Questions) Excluded (Expired) Exc…" at bounding box center [697, 224] width 127 height 24
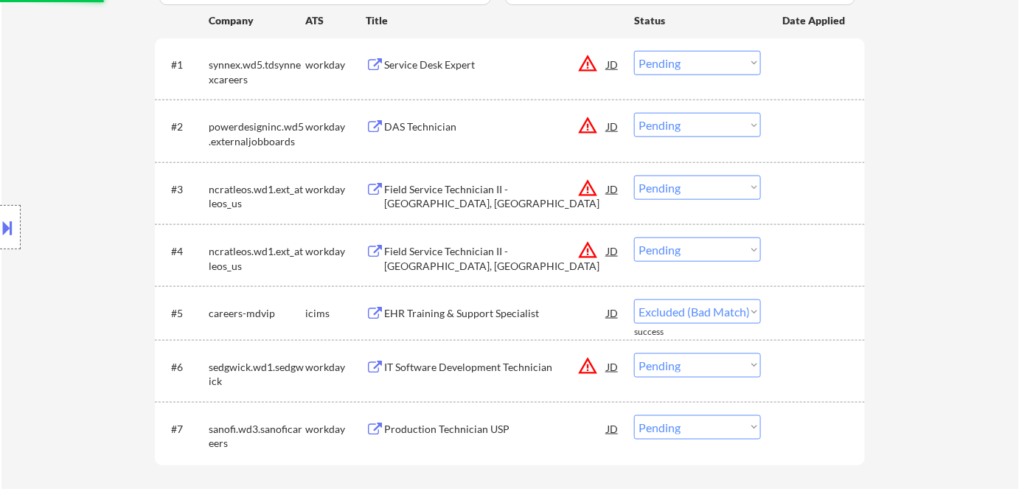
scroll to position [268, 0]
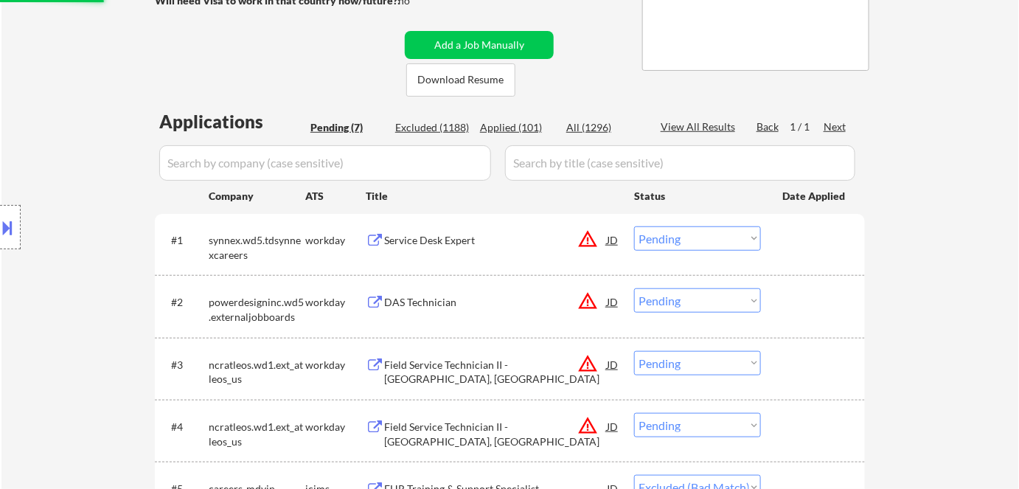
select select ""pending""
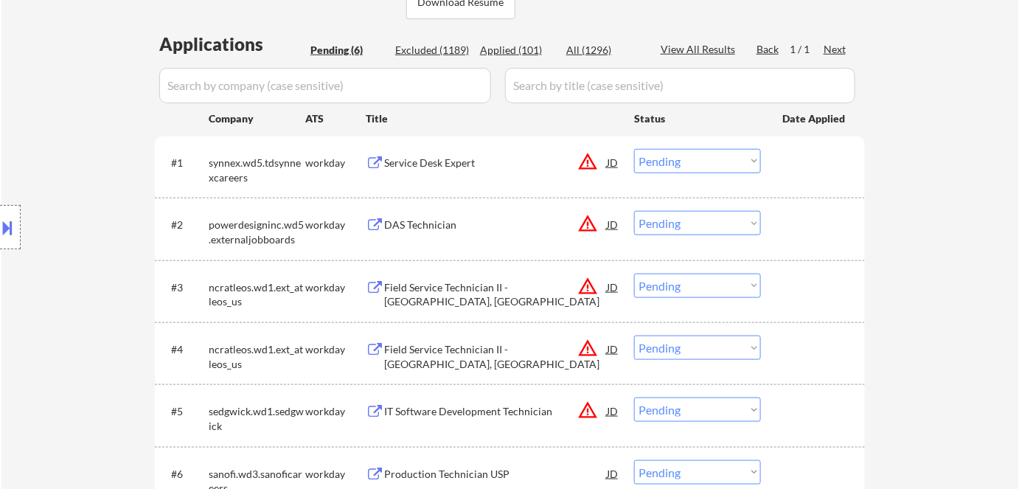
scroll to position [469, 0]
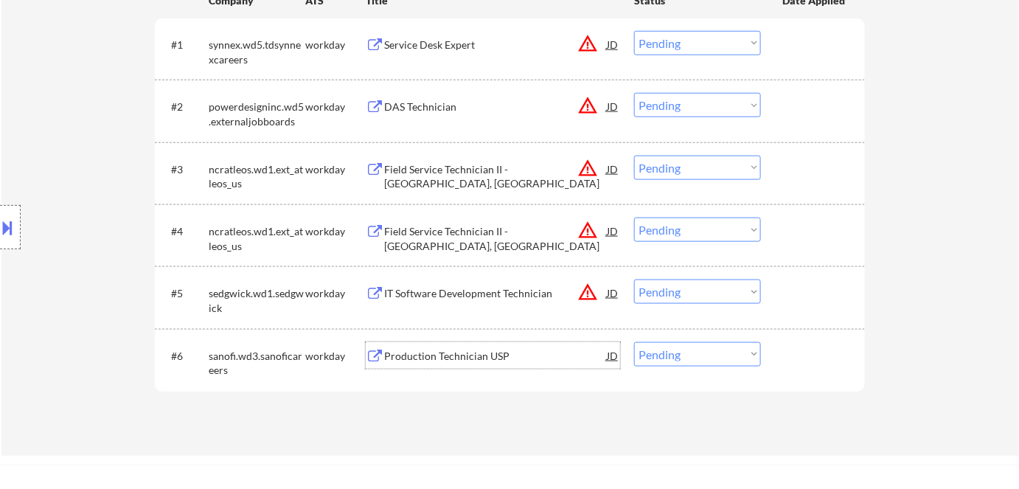
click at [456, 355] on div "Production Technician USP" at bounding box center [495, 356] width 223 height 15
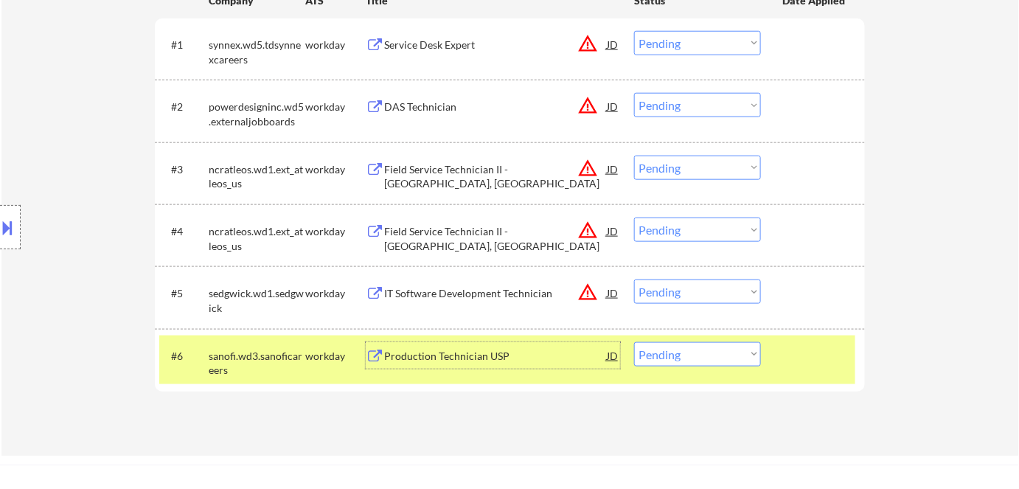
click at [674, 352] on select "Choose an option... Pending Applied Excluded (Questions) Excluded (Expired) Exc…" at bounding box center [697, 354] width 127 height 24
click at [724, 358] on select "Choose an option... Pending Applied Excluded (Questions) Excluded (Expired) Exc…" at bounding box center [697, 354] width 127 height 24
select select ""excluded__bad_match_""
click at [634, 342] on select "Choose an option... Pending Applied Excluded (Questions) Excluded (Expired) Exc…" at bounding box center [697, 354] width 127 height 24
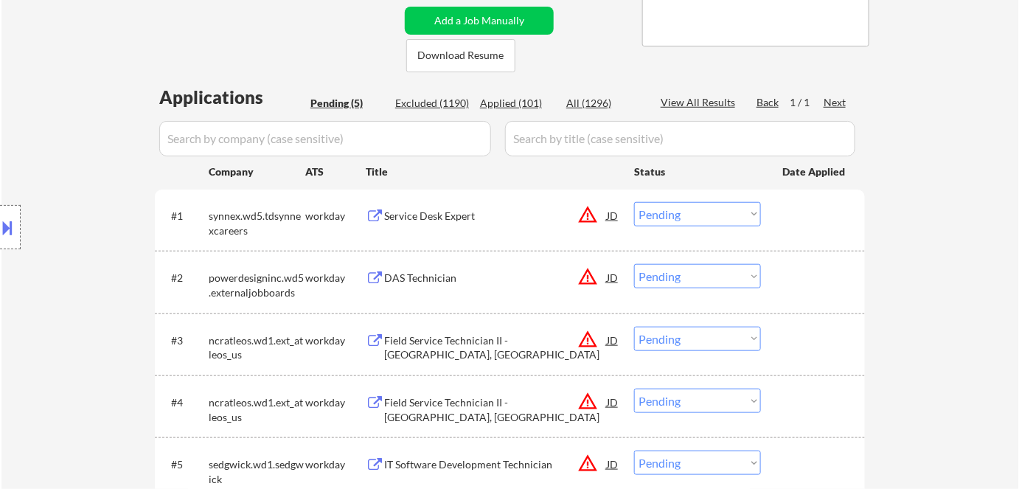
scroll to position [536, 0]
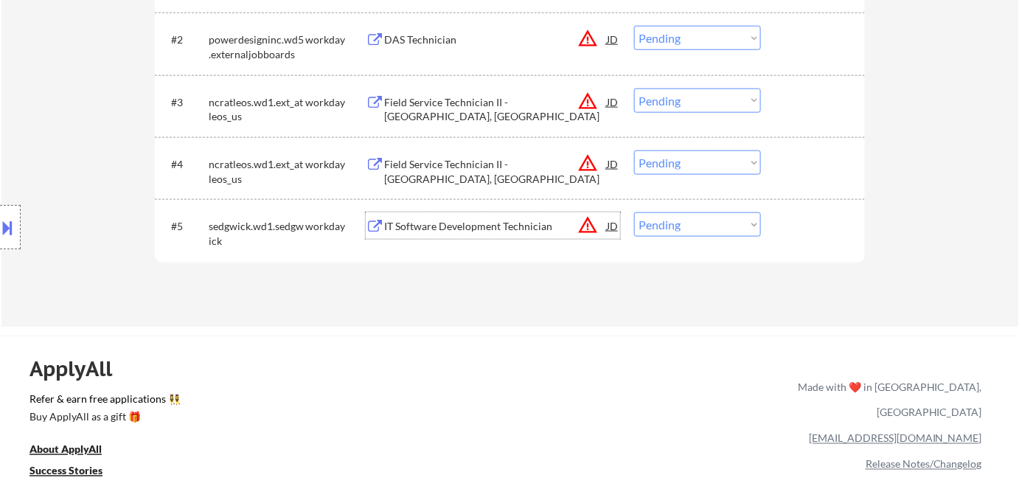
click at [479, 230] on div "IT Software Development Technician" at bounding box center [495, 226] width 223 height 15
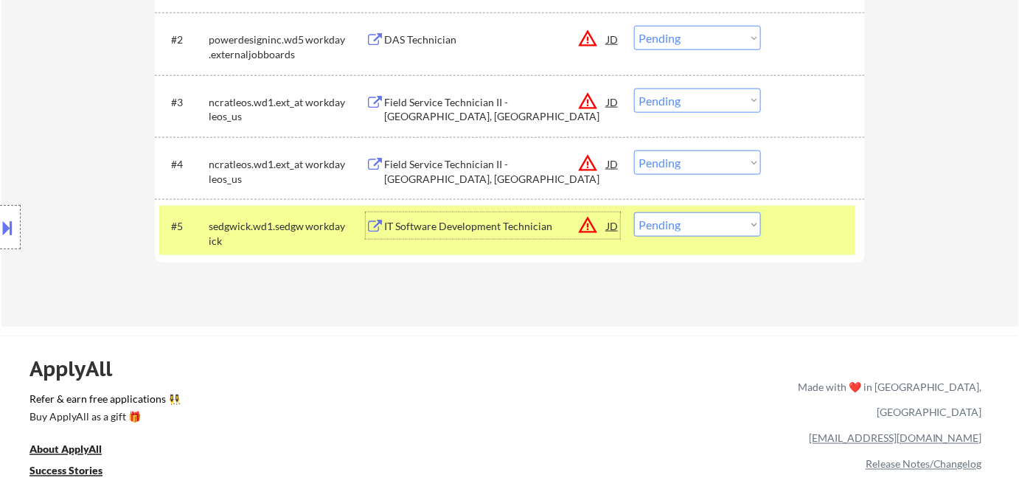
click at [681, 226] on select "Choose an option... Pending Applied Excluded (Questions) Excluded (Expired) Exc…" at bounding box center [697, 224] width 127 height 24
select select ""excluded__expired_""
click at [634, 212] on select "Choose an option... Pending Applied Excluded (Questions) Excluded (Expired) Exc…" at bounding box center [697, 224] width 127 height 24
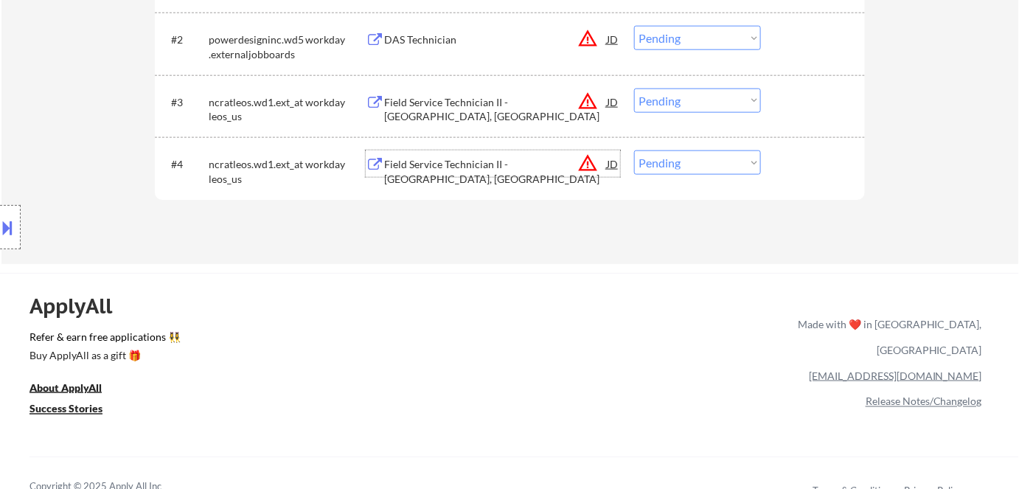
click at [444, 163] on div "Field Service Technician II - Monroe, LA" at bounding box center [495, 171] width 223 height 29
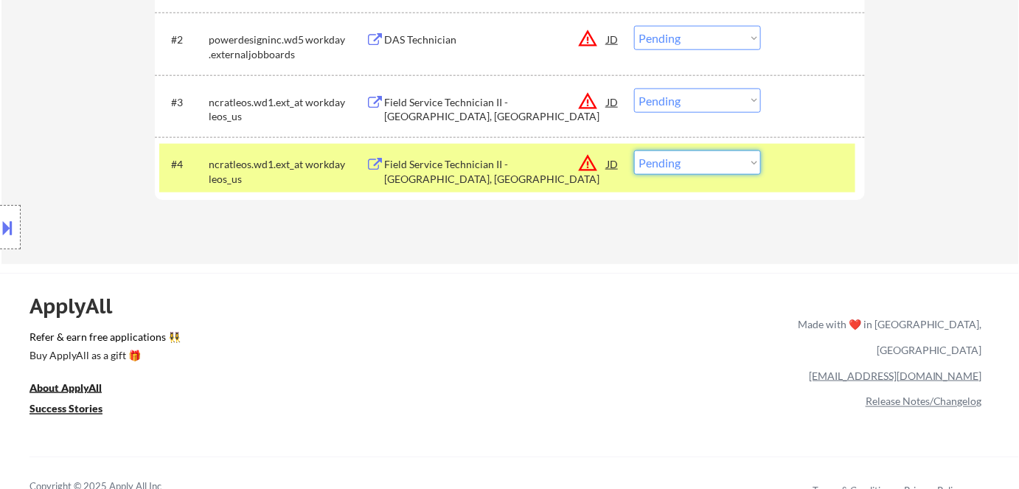
drag, startPoint x: 695, startPoint y: 165, endPoint x: 697, endPoint y: 173, distance: 8.4
click at [696, 165] on select "Choose an option... Pending Applied Excluded (Questions) Excluded (Expired) Exc…" at bounding box center [697, 162] width 127 height 24
select select ""excluded__bad_match_""
click at [634, 150] on select "Choose an option... Pending Applied Excluded (Questions) Excluded (Expired) Exc…" at bounding box center [697, 162] width 127 height 24
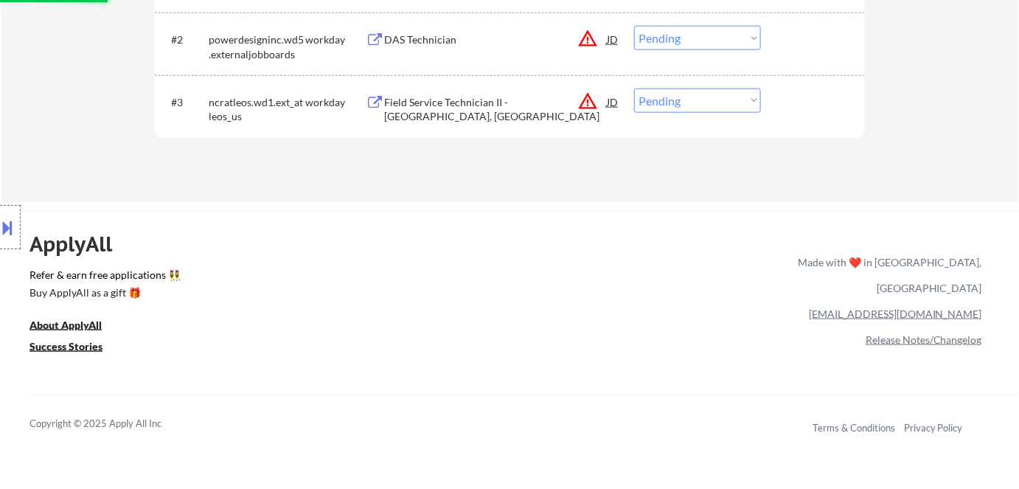
click at [462, 102] on div "Field Service Technician II - Shreveport, LA" at bounding box center [495, 109] width 223 height 29
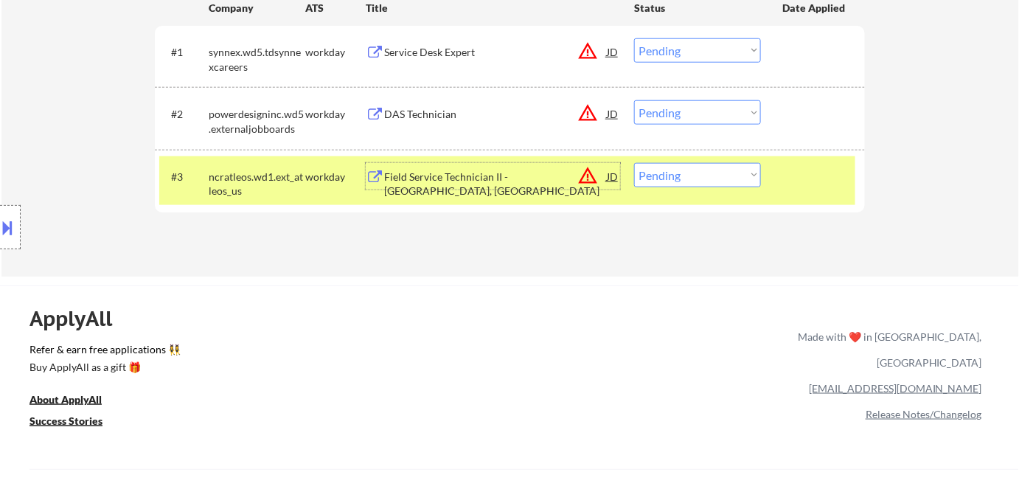
scroll to position [335, 0]
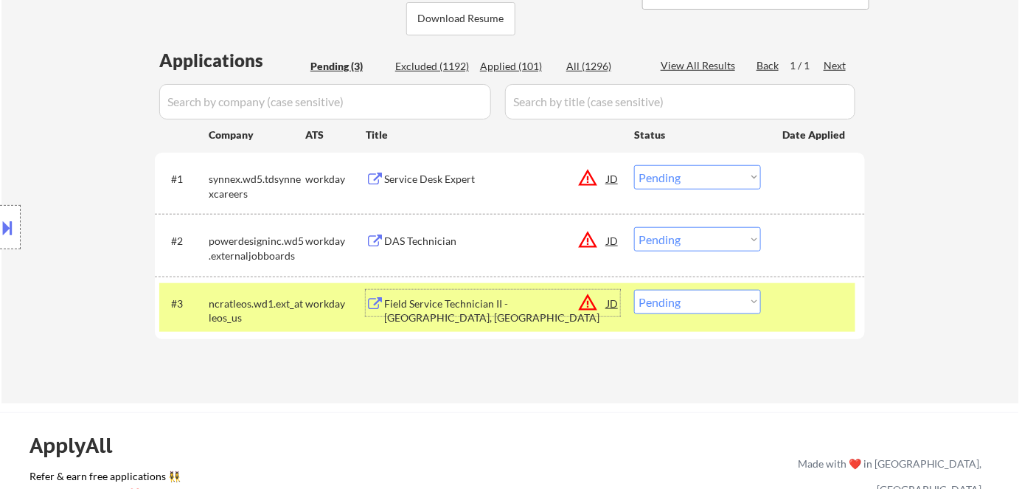
click at [675, 302] on select "Choose an option... Pending Applied Excluded (Questions) Excluded (Expired) Exc…" at bounding box center [697, 302] width 127 height 24
select select ""excluded__bad_match_""
click at [634, 290] on select "Choose an option... Pending Applied Excluded (Questions) Excluded (Expired) Exc…" at bounding box center [697, 302] width 127 height 24
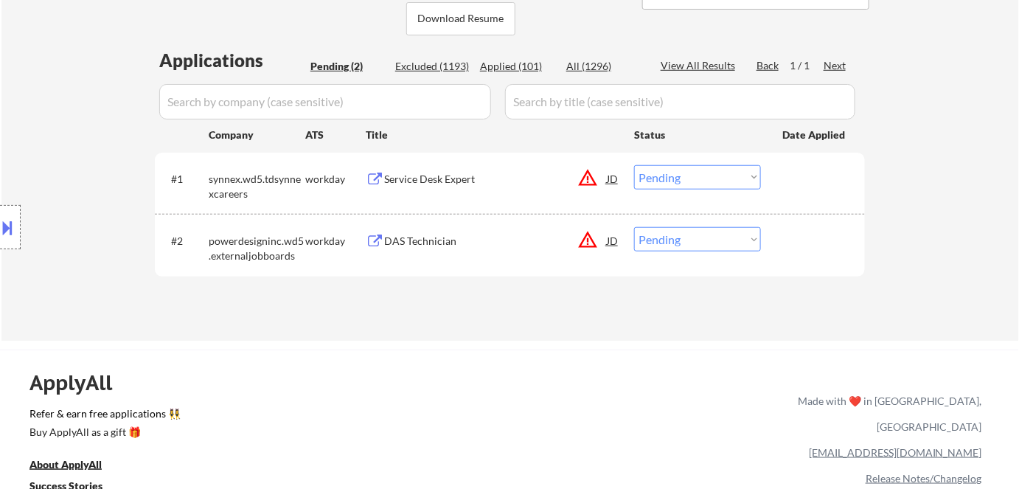
click at [414, 244] on div "DAS Technician" at bounding box center [495, 241] width 223 height 15
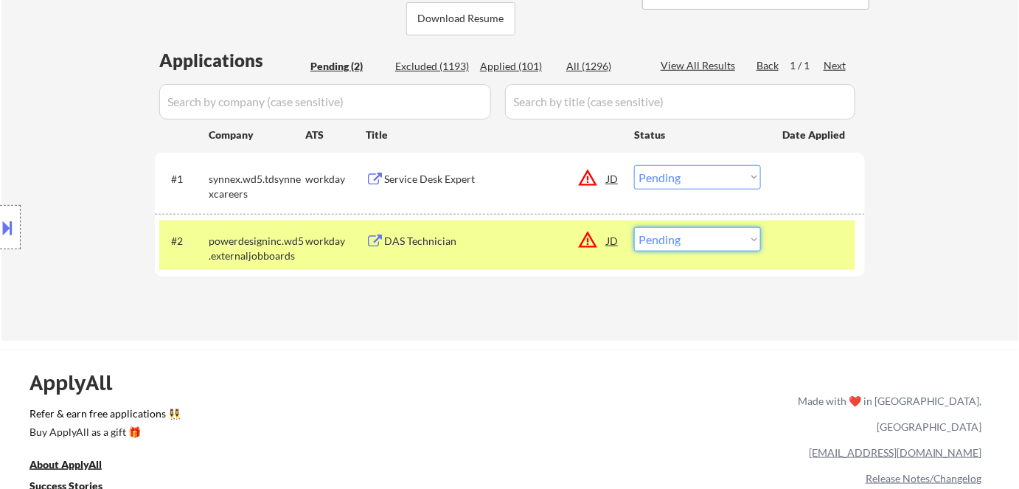
click at [673, 232] on select "Choose an option... Pending Applied Excluded (Questions) Excluded (Expired) Exc…" at bounding box center [697, 239] width 127 height 24
select select ""excluded__bad_match_""
click at [634, 227] on select "Choose an option... Pending Applied Excluded (Questions) Excluded (Expired) Exc…" at bounding box center [697, 239] width 127 height 24
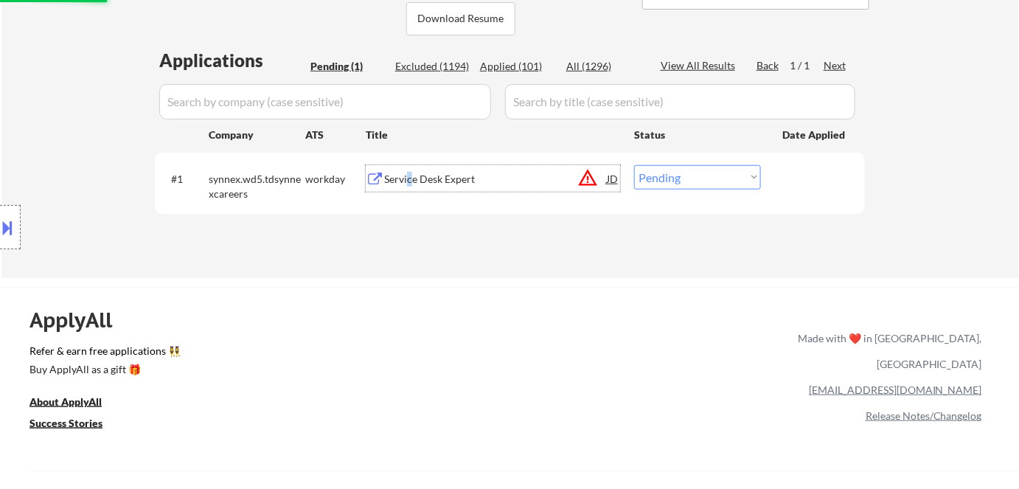
click at [410, 178] on div "Service Desk Expert" at bounding box center [495, 179] width 223 height 15
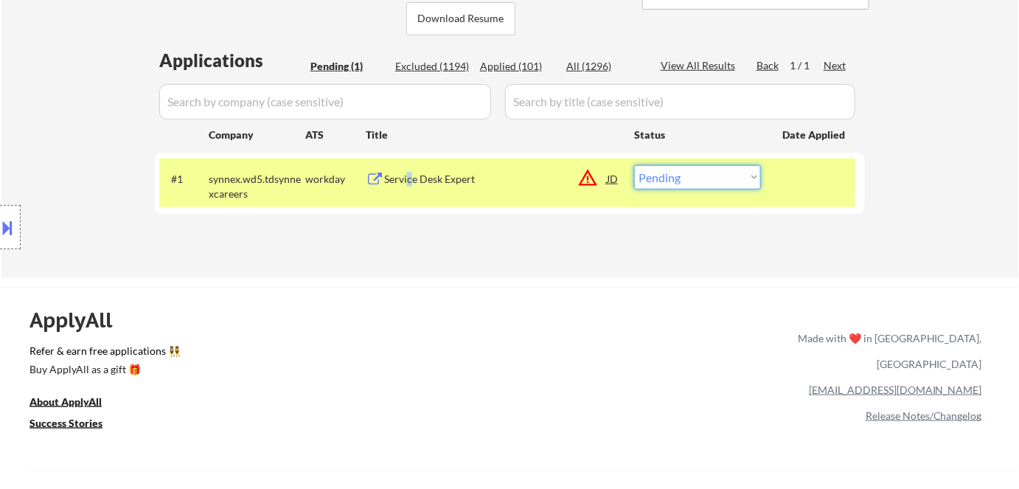
drag, startPoint x: 671, startPoint y: 175, endPoint x: 688, endPoint y: 187, distance: 21.1
click at [672, 176] on select "Choose an option... Pending Applied Excluded (Questions) Excluded (Expired) Exc…" at bounding box center [697, 177] width 127 height 24
select select ""excluded__location_""
click at [634, 165] on select "Choose an option... Pending Applied Excluded (Questions) Excluded (Expired) Exc…" at bounding box center [697, 177] width 127 height 24
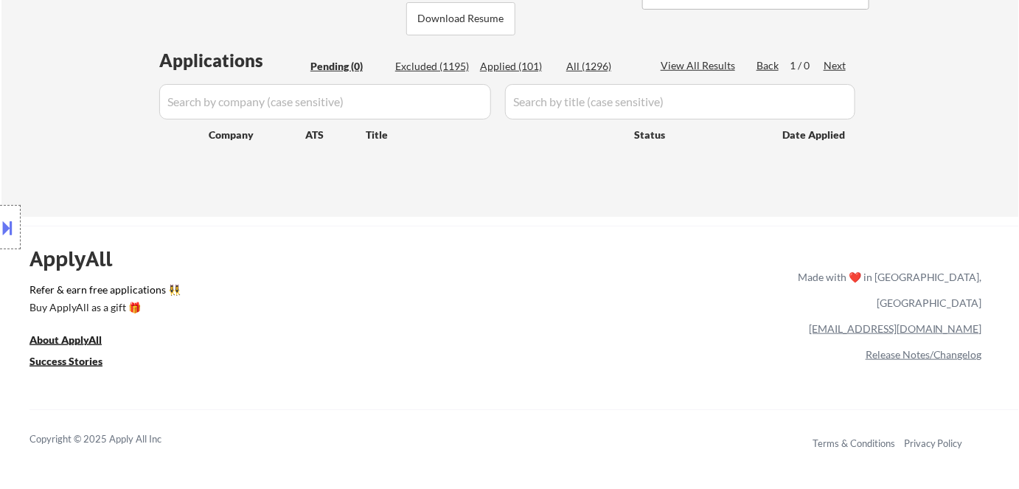
scroll to position [66, 0]
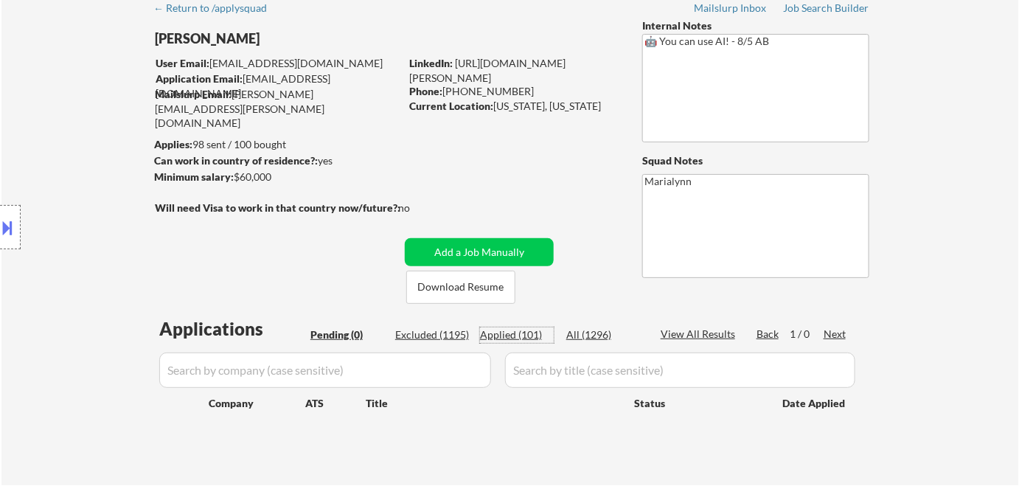
click at [529, 330] on div "Applied (101)" at bounding box center [517, 334] width 74 height 15
click at [563, 313] on div "← Return to /applysquad Mailslurp Inbox Job Search Builder Alexander Fraum User…" at bounding box center [510, 233] width 736 height 481
click at [527, 335] on div "Applied (101)" at bounding box center [517, 334] width 74 height 15
click at [529, 333] on div "Applied (101)" at bounding box center [517, 334] width 74 height 15
click at [579, 333] on div "All (1296)" at bounding box center [603, 334] width 74 height 15
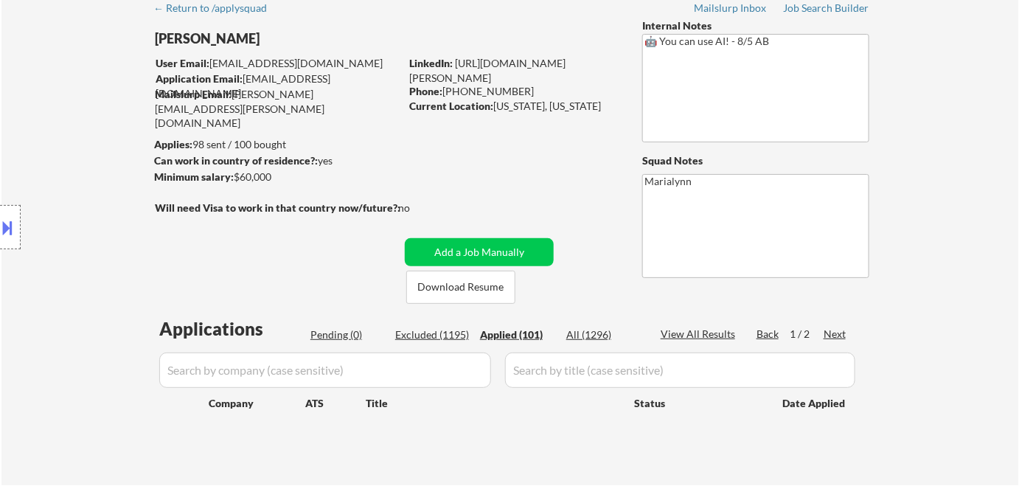
click at [529, 333] on div "Applied (101)" at bounding box center [517, 334] width 74 height 15
select select ""applied""
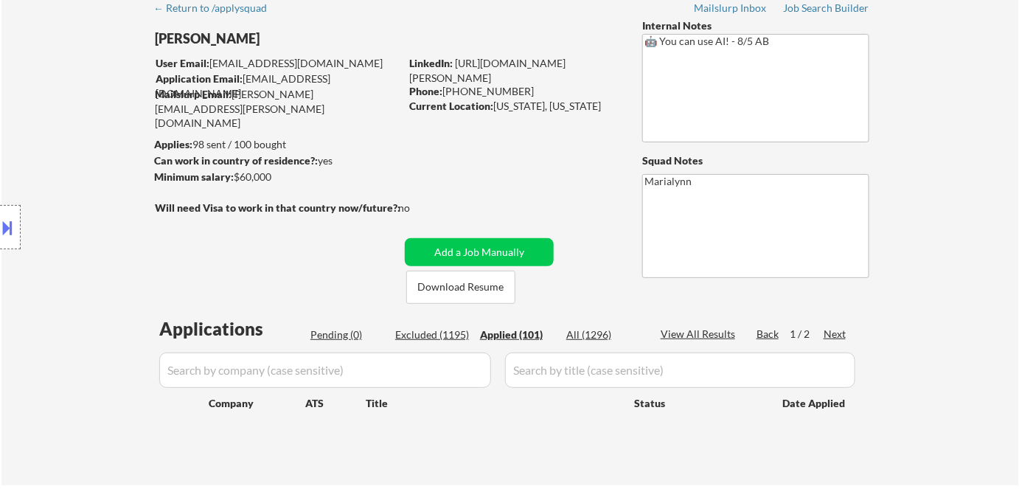
select select ""applied""
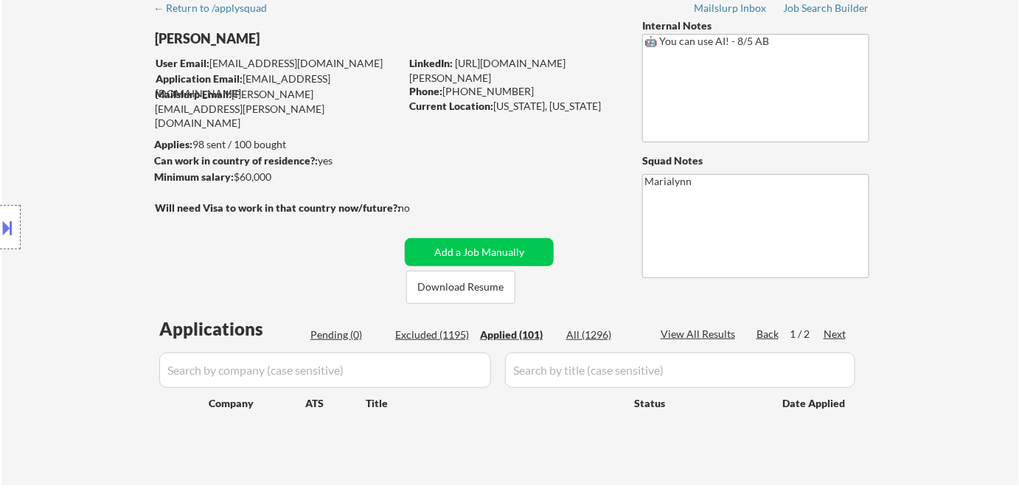
select select ""applied""
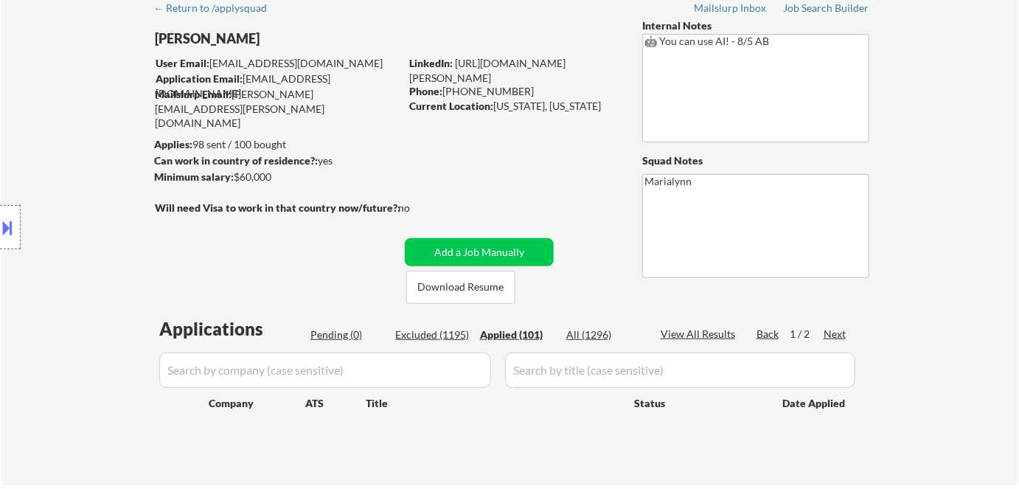
select select ""applied""
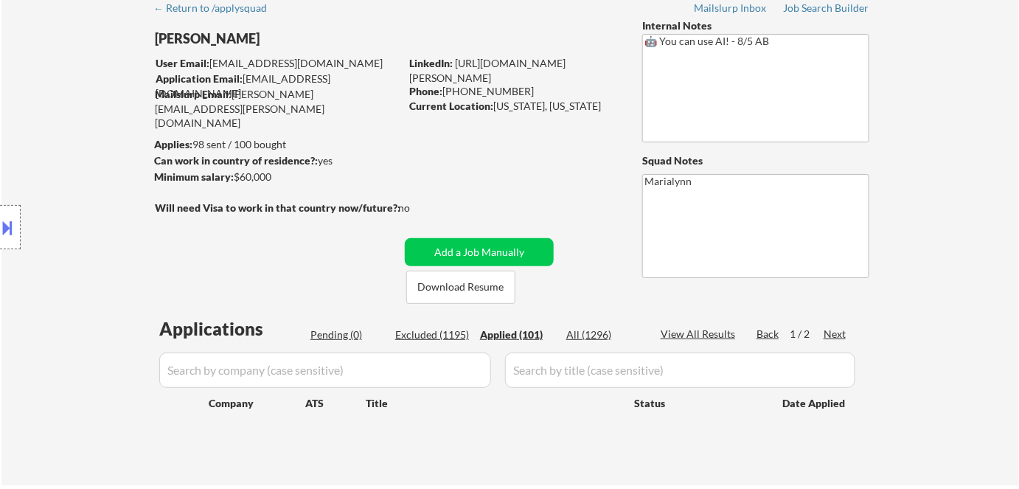
select select ""applied""
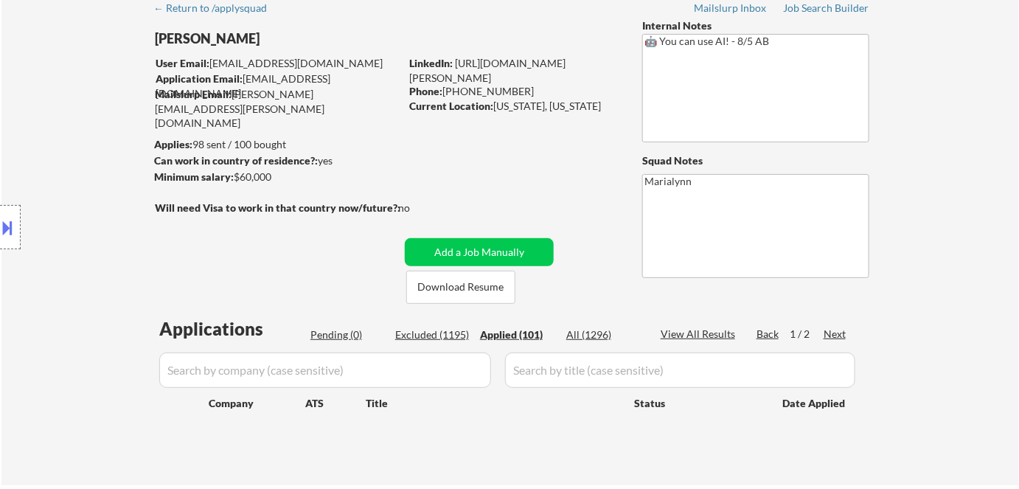
select select ""applied""
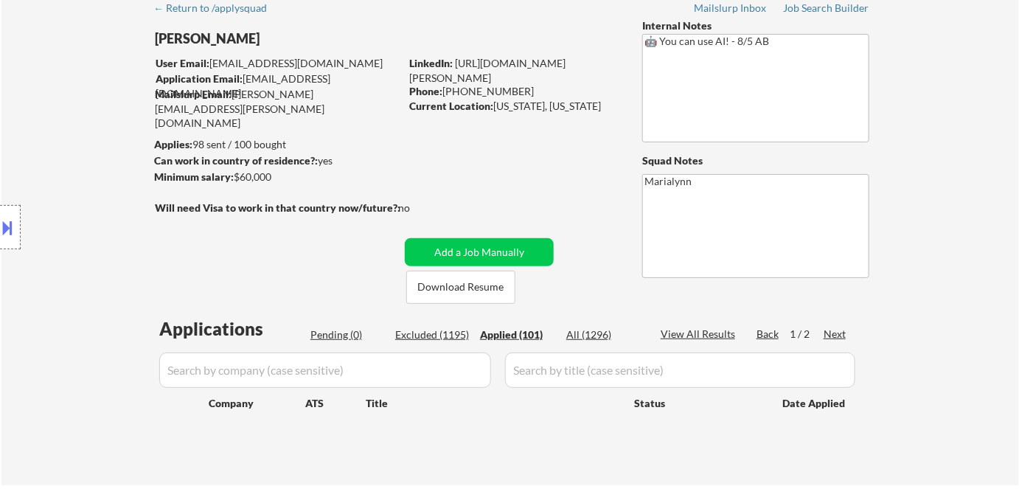
select select ""applied""
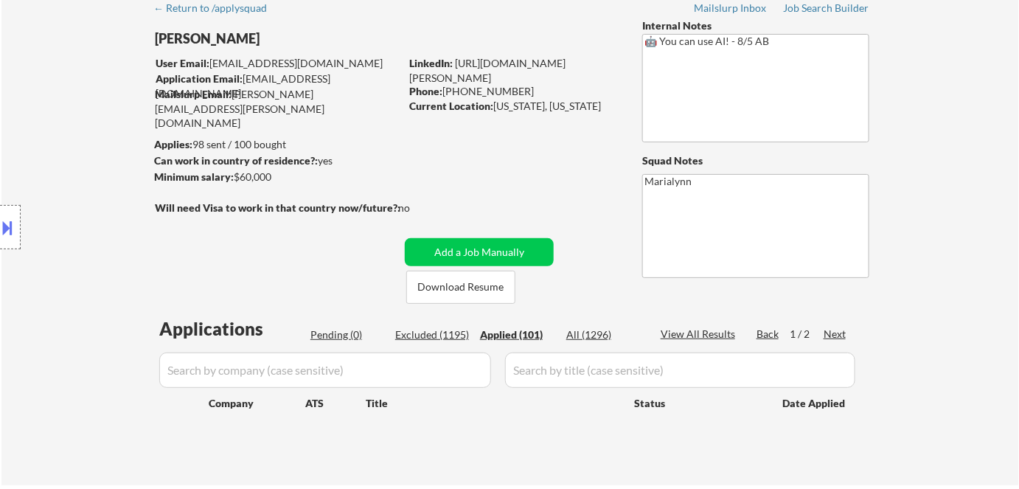
select select ""applied""
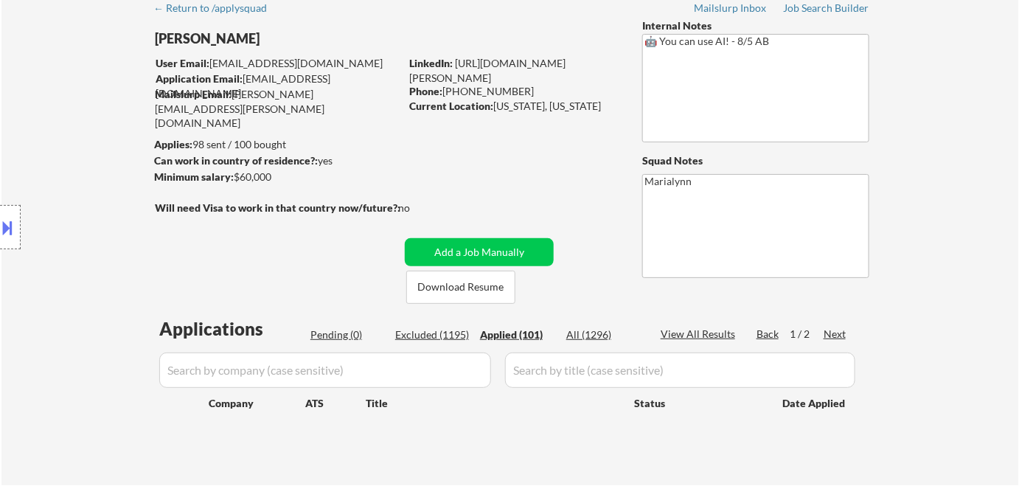
select select ""applied""
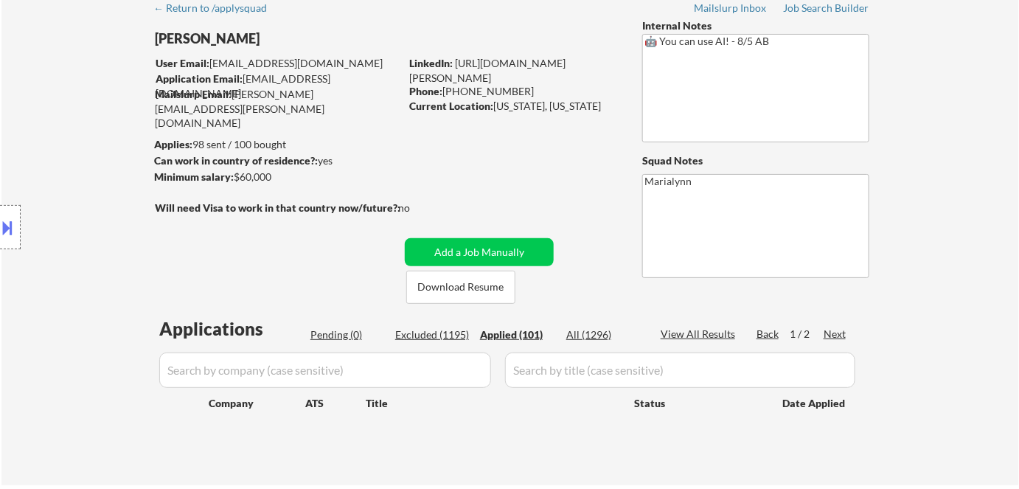
select select ""applied""
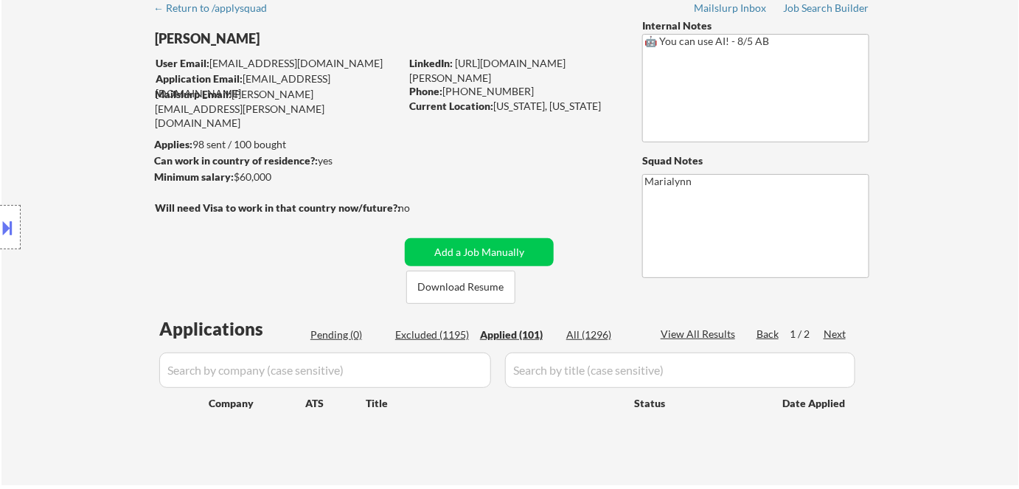
select select ""applied""
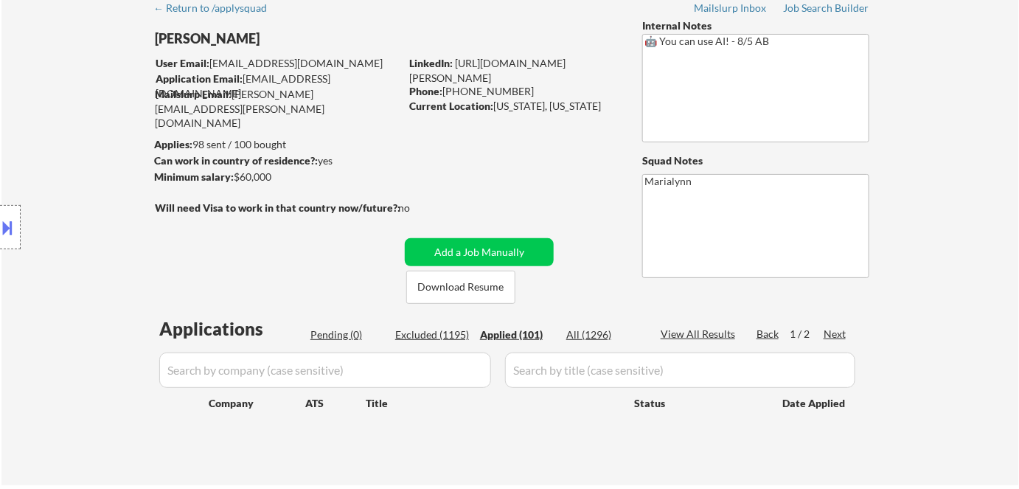
select select ""applied""
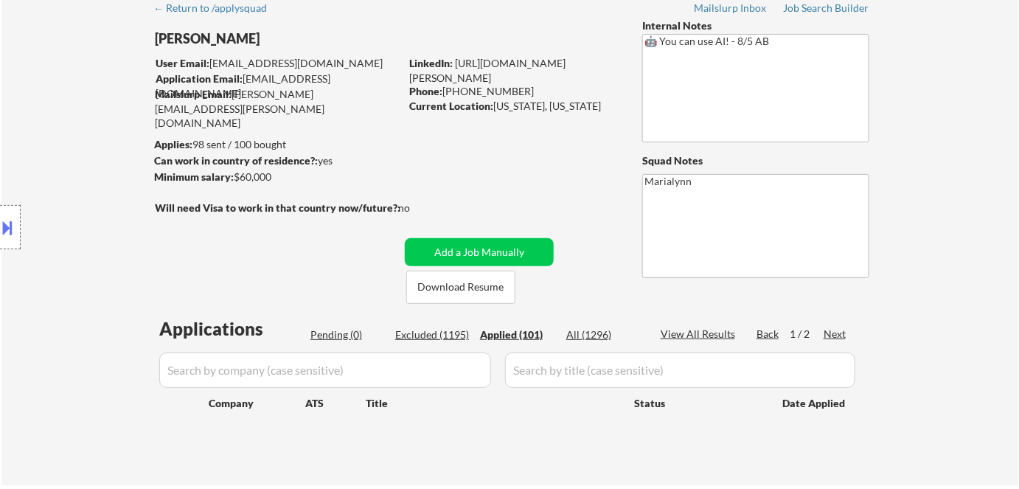
select select ""applied""
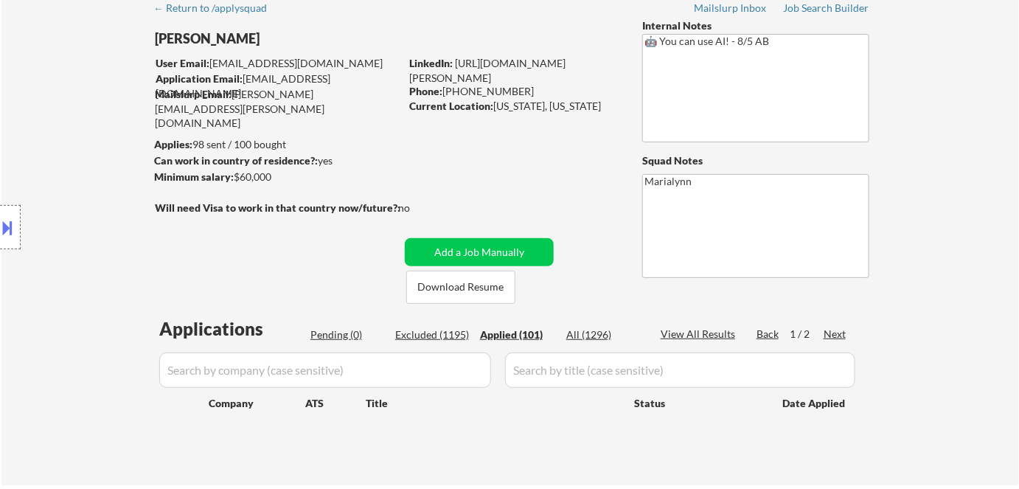
select select ""applied""
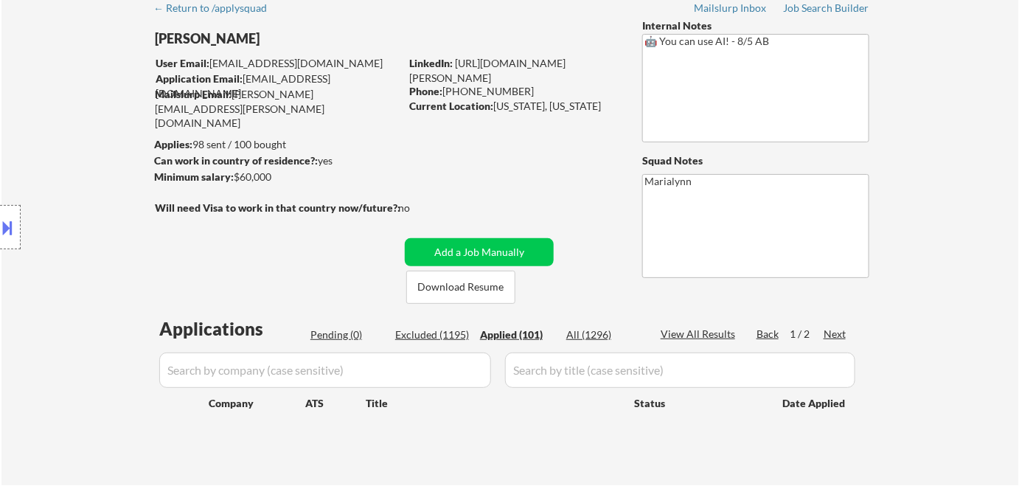
select select ""applied""
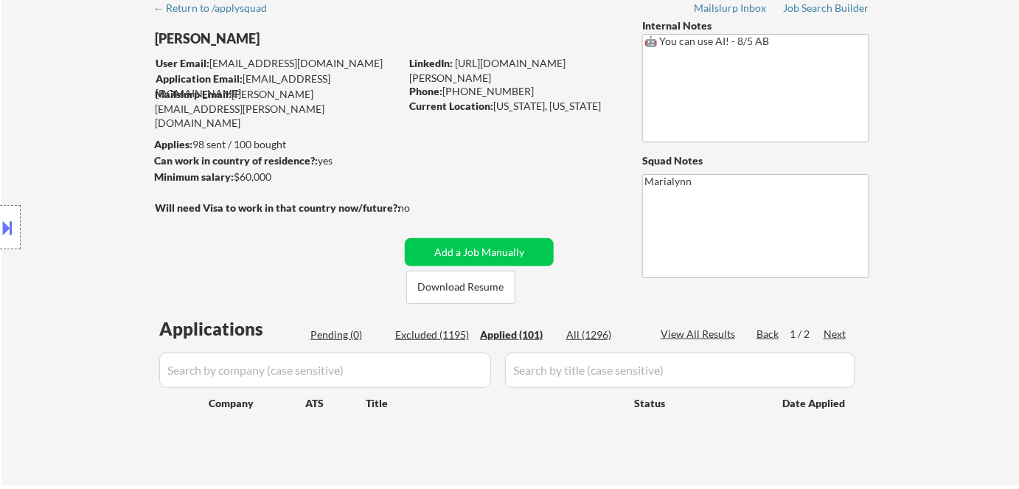
select select ""applied""
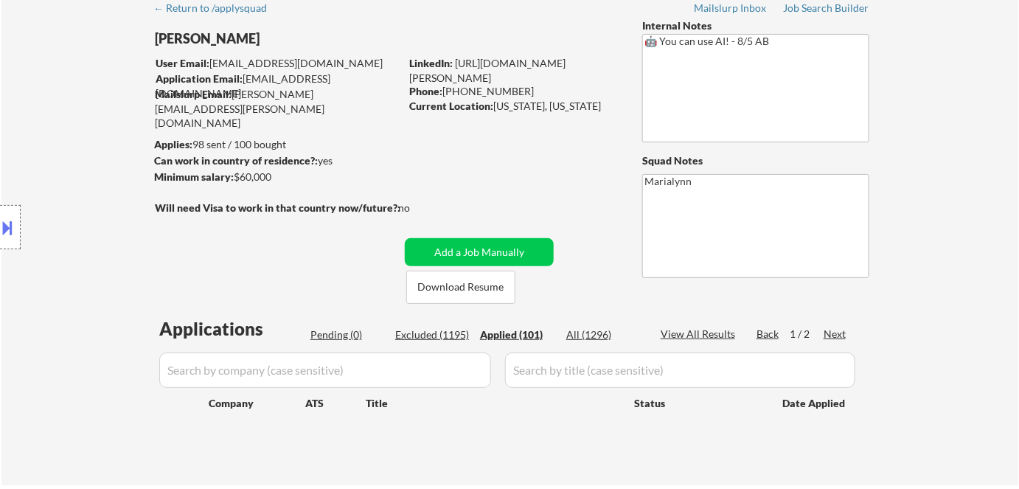
select select ""applied""
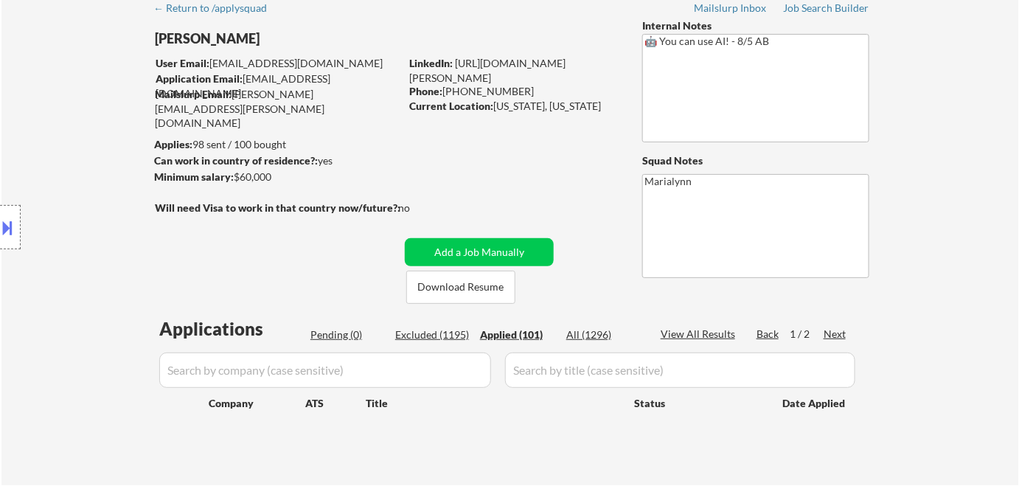
select select ""applied""
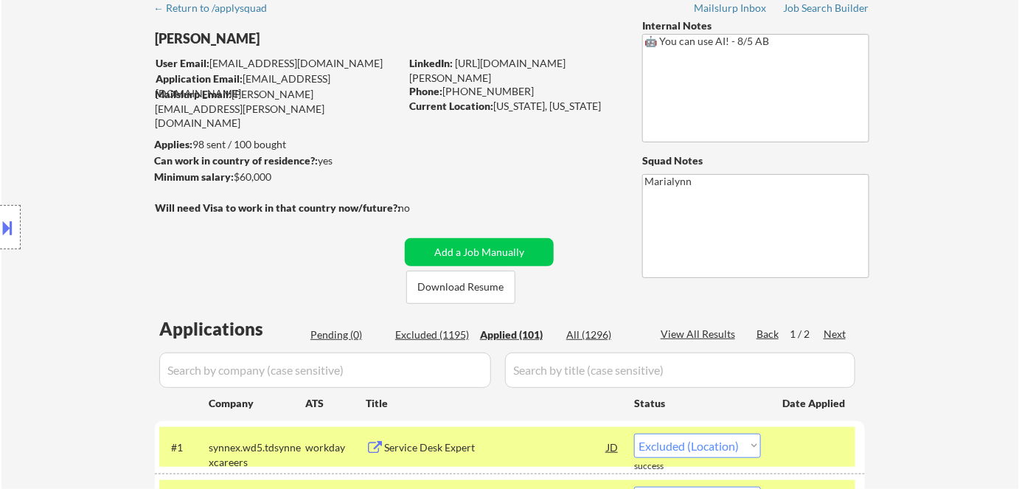
select select ""applied""
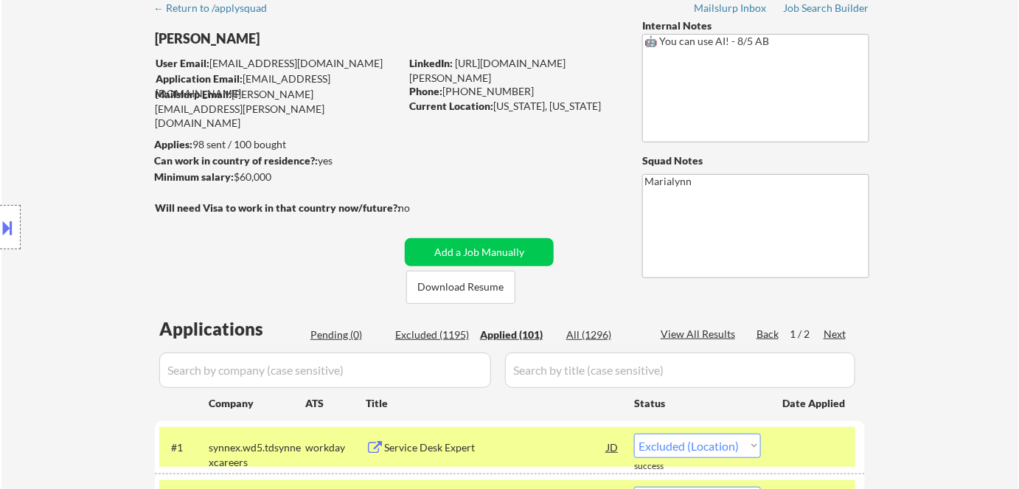
select select ""applied""
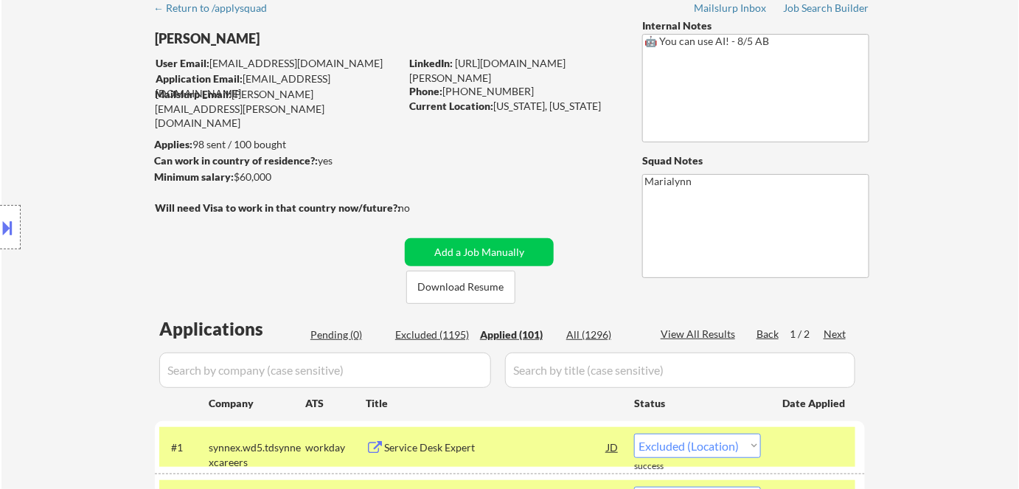
select select ""applied""
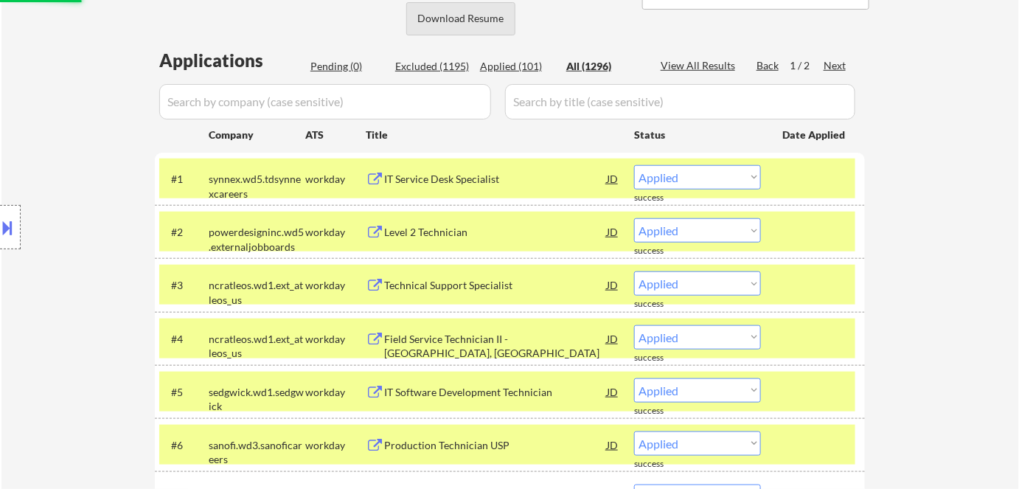
select select ""applied""
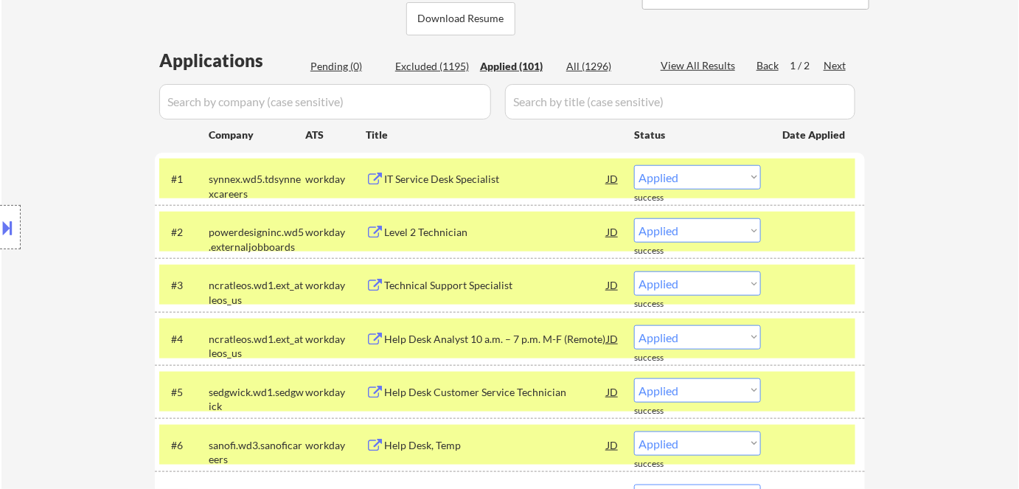
click at [299, 179] on div "synnex.wd5.tdsynnexcareers" at bounding box center [257, 186] width 97 height 29
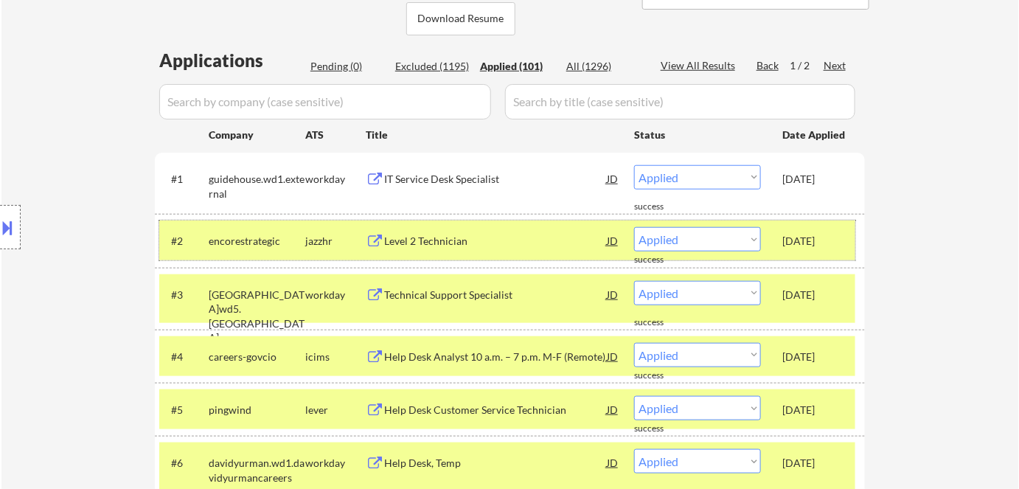
click at [293, 243] on div "encorestrategic" at bounding box center [257, 241] width 97 height 15
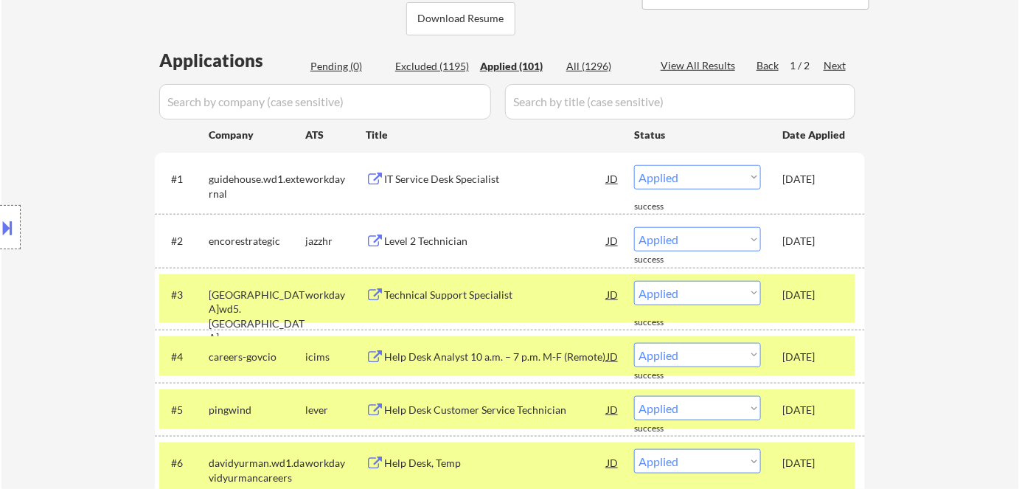
click at [299, 297] on div "brookfield.wd5.brookfield" at bounding box center [257, 317] width 97 height 58
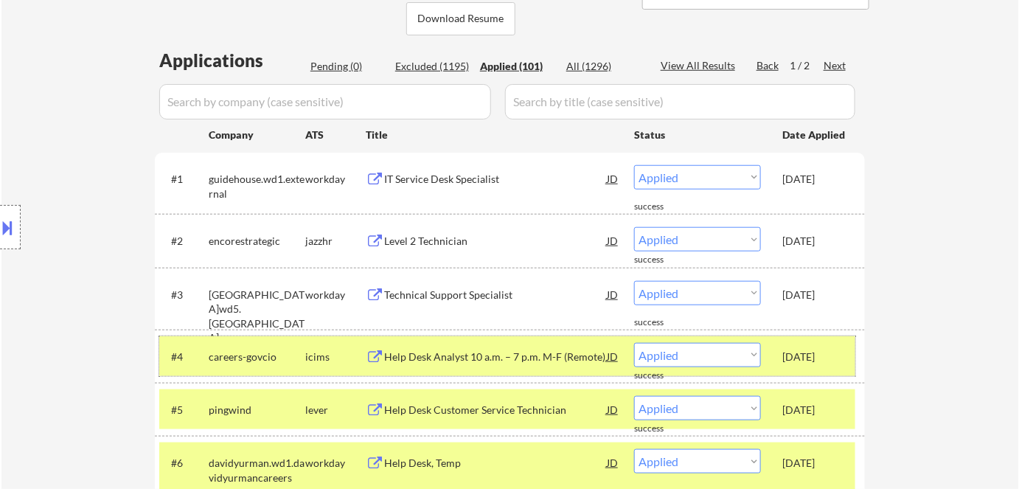
click at [310, 355] on div "icims" at bounding box center [335, 357] width 60 height 15
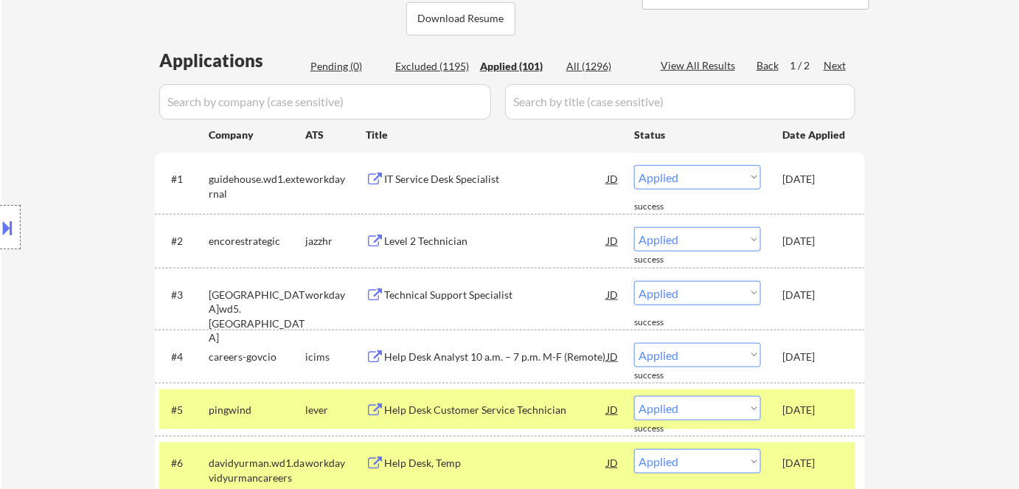
click at [316, 419] on div "lever" at bounding box center [335, 409] width 60 height 27
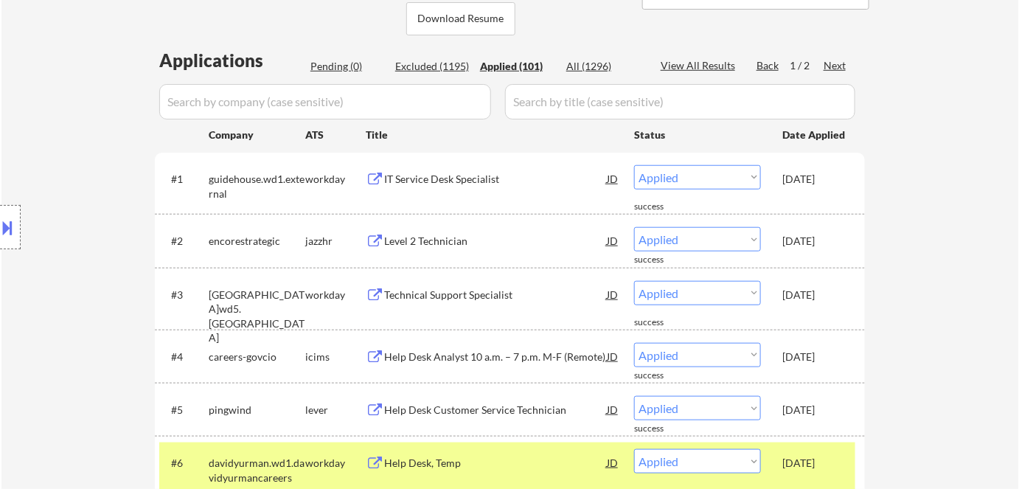
click at [313, 470] on div "workday" at bounding box center [335, 462] width 60 height 27
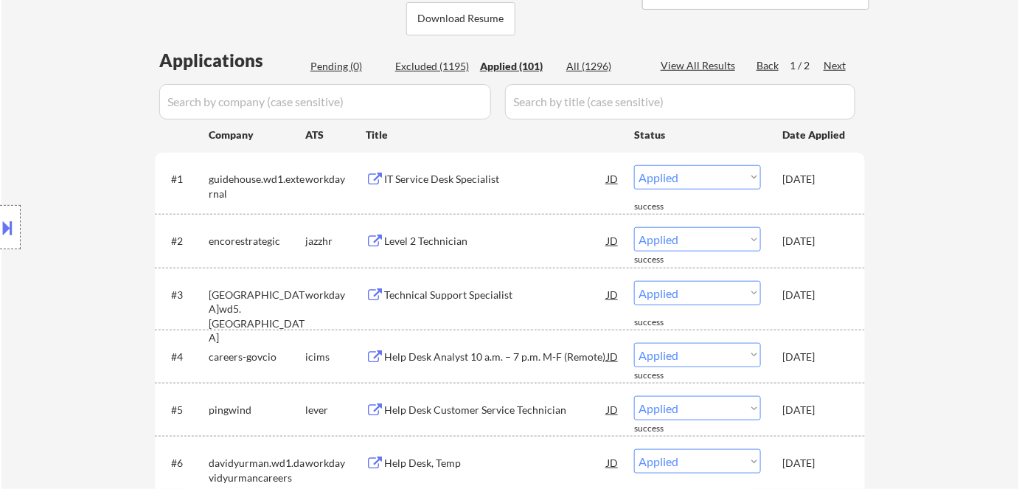
scroll to position [66, 0]
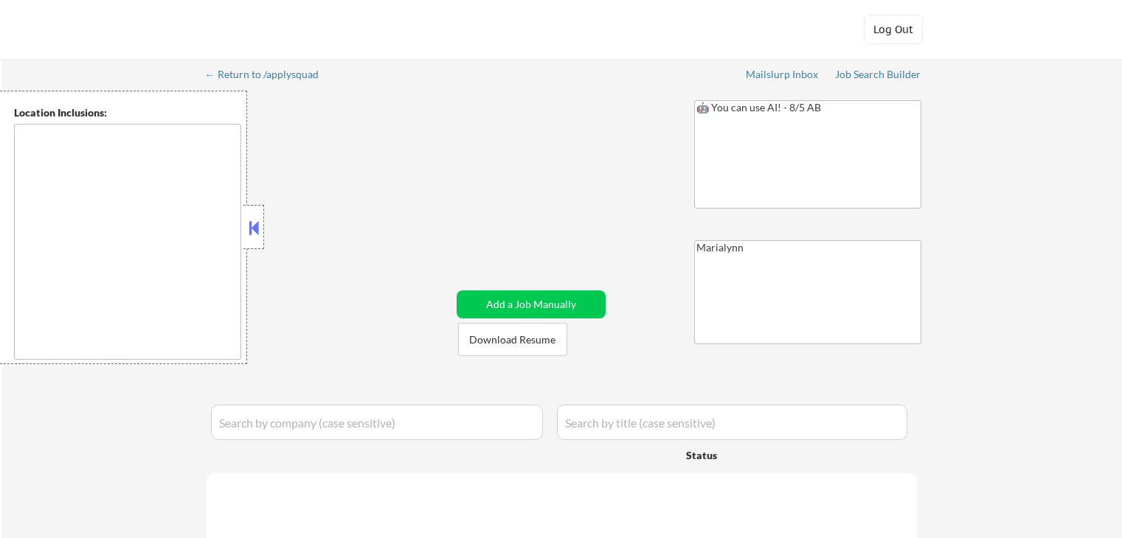
type textarea "[US_STATE], [GEOGRAPHIC_DATA] [GEOGRAPHIC_DATA], [GEOGRAPHIC_DATA] [GEOGRAPHIC_…"
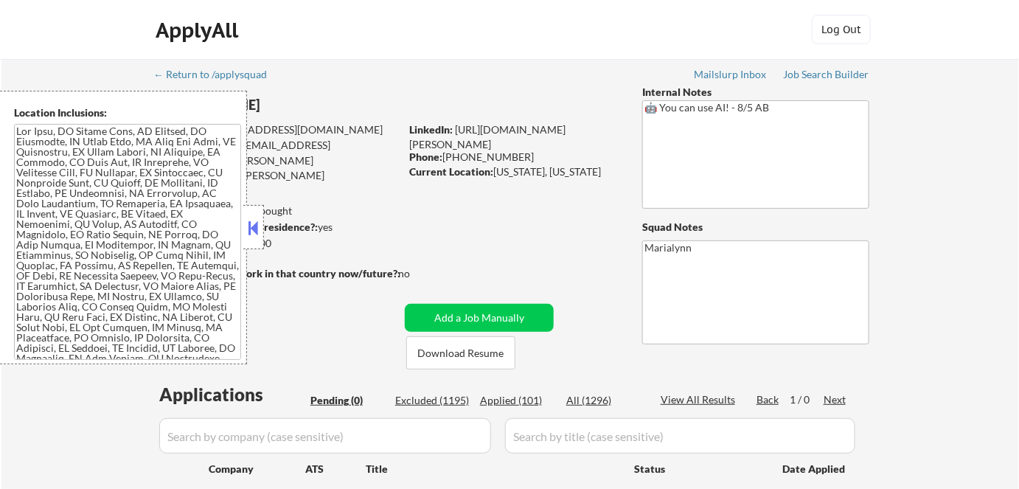
click at [256, 229] on button at bounding box center [254, 228] width 16 height 22
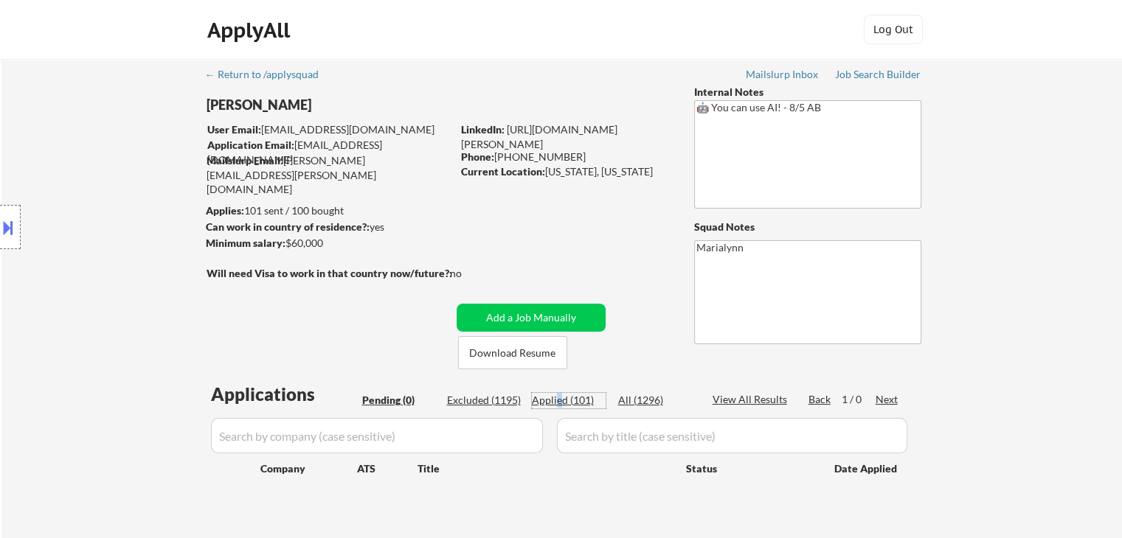
click at [560, 394] on div "Applied (101)" at bounding box center [569, 400] width 74 height 15
click at [583, 406] on div "Applied (101)" at bounding box center [569, 400] width 74 height 15
click at [580, 399] on div "Applied (101)" at bounding box center [569, 400] width 74 height 15
select select ""applied""
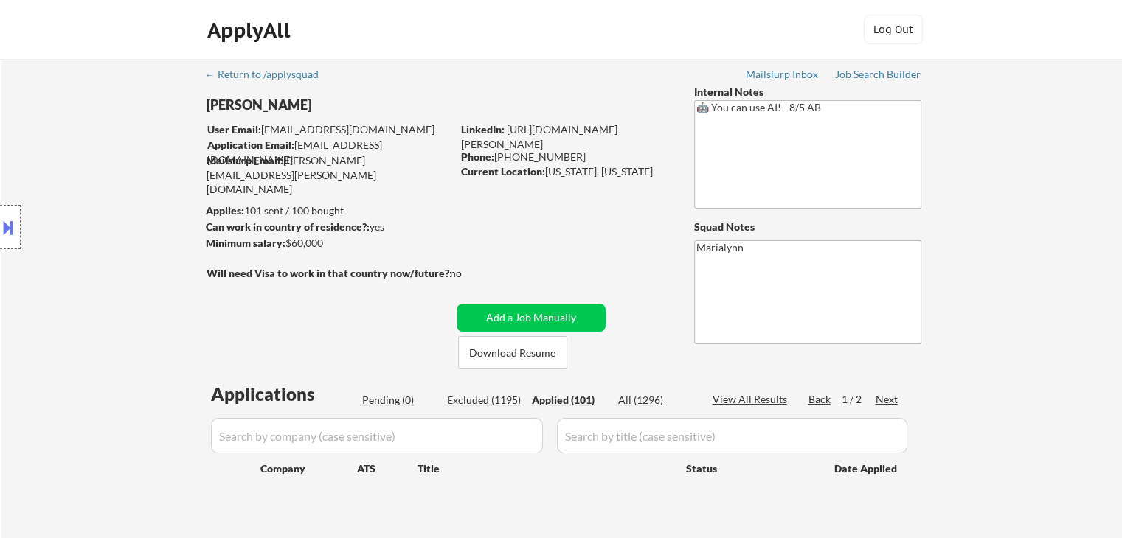
select select ""applied""
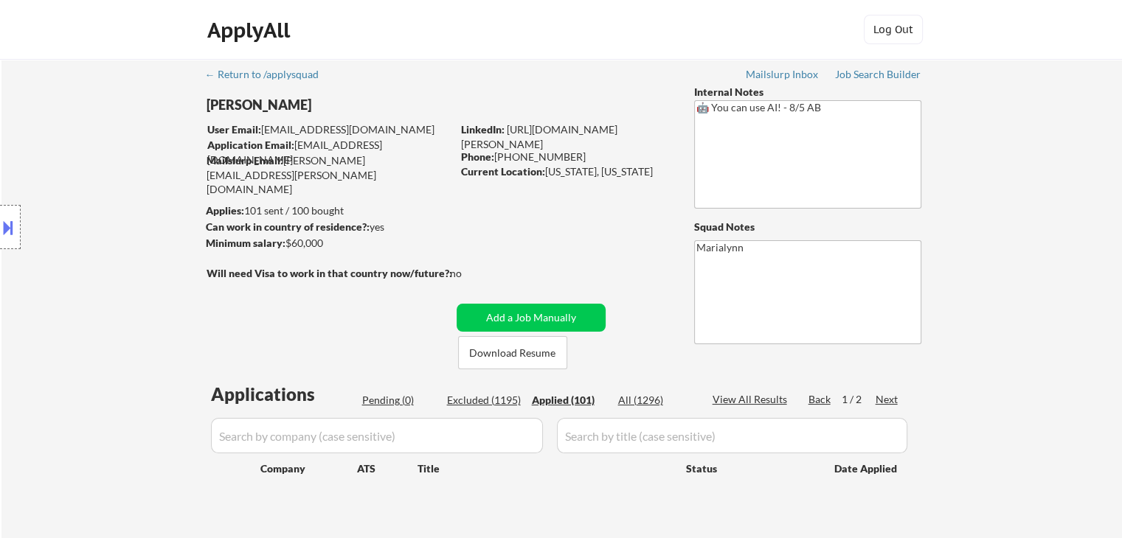
select select ""applied""
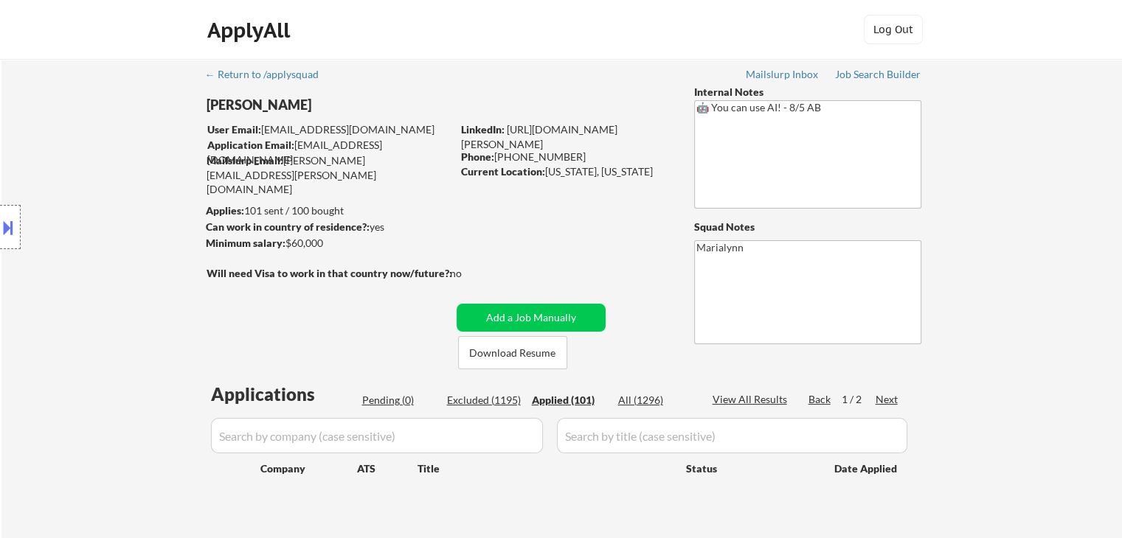
select select ""applied""
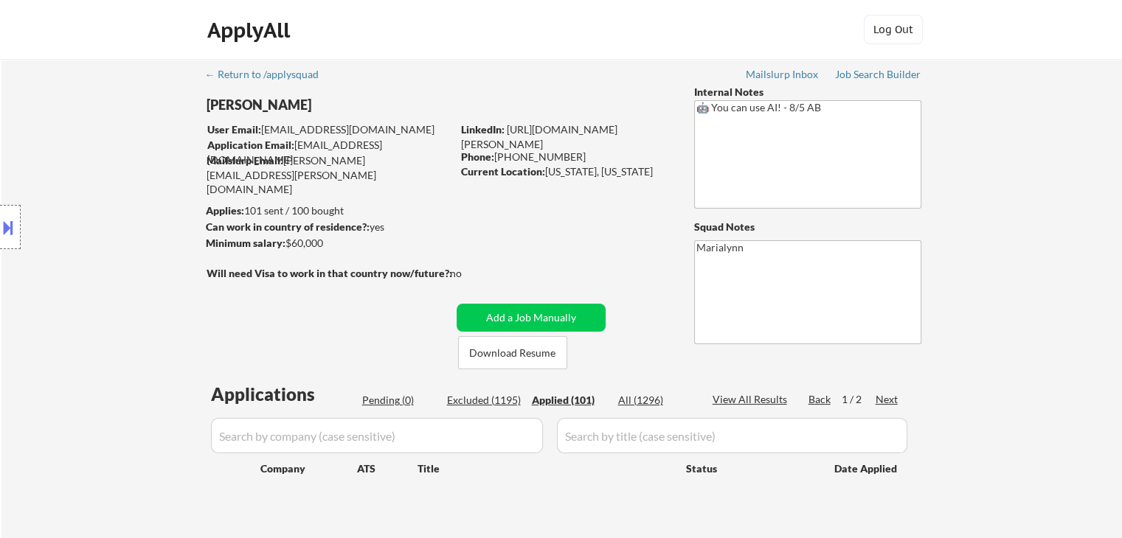
select select ""applied""
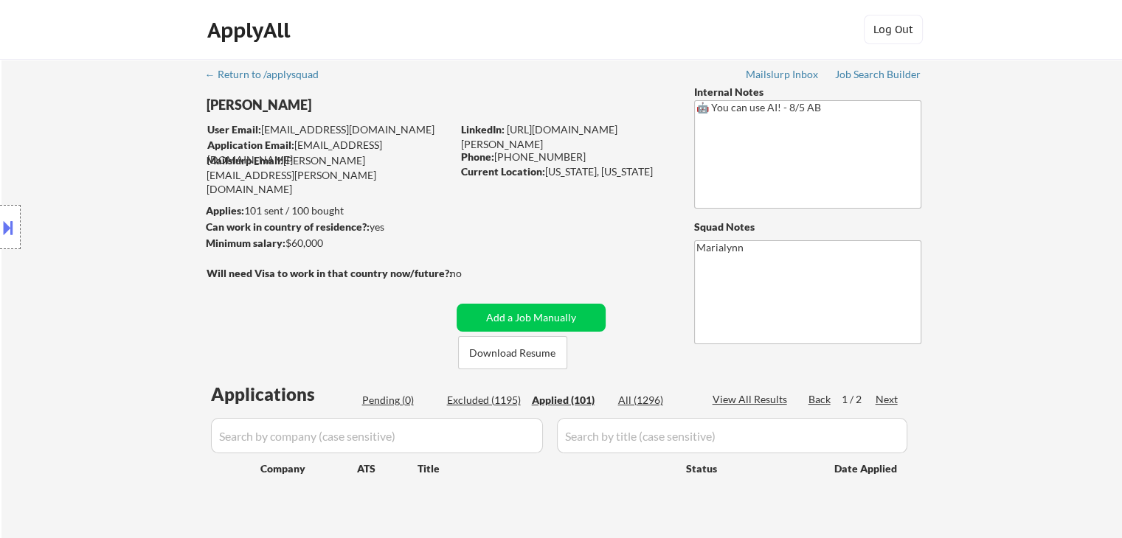
select select ""applied""
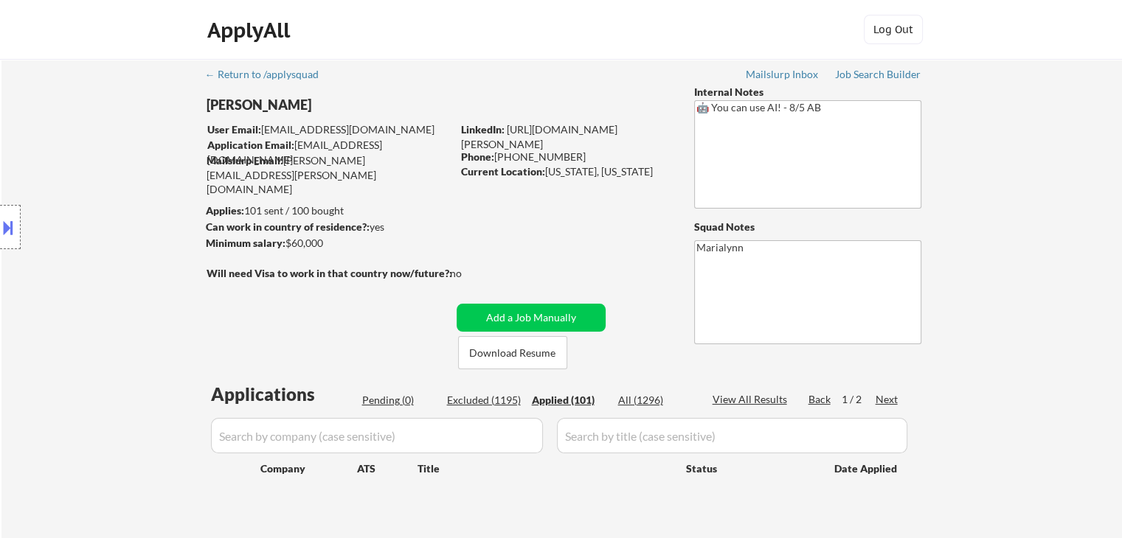
select select ""applied""
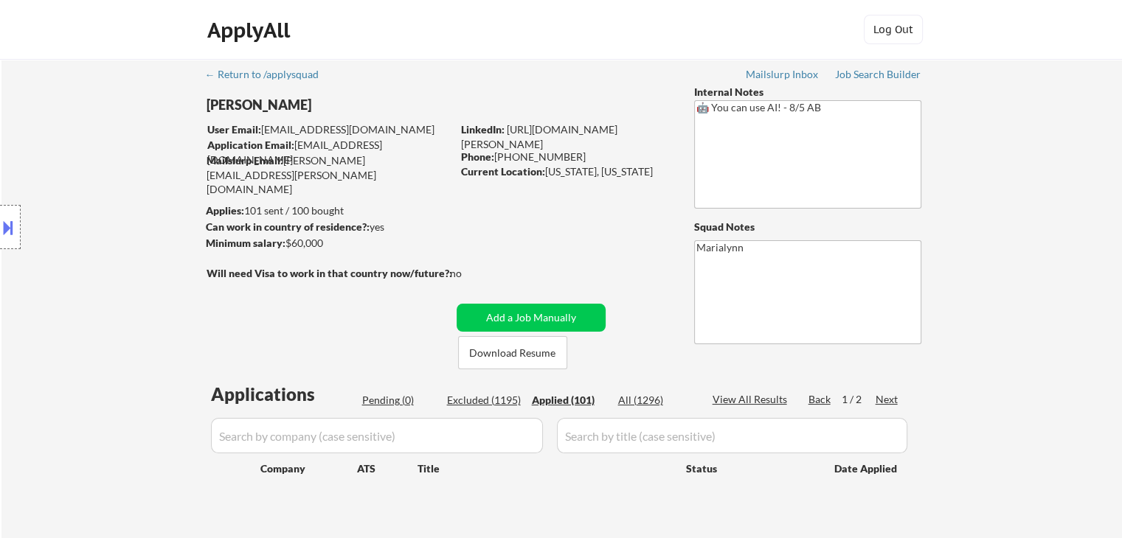
select select ""applied""
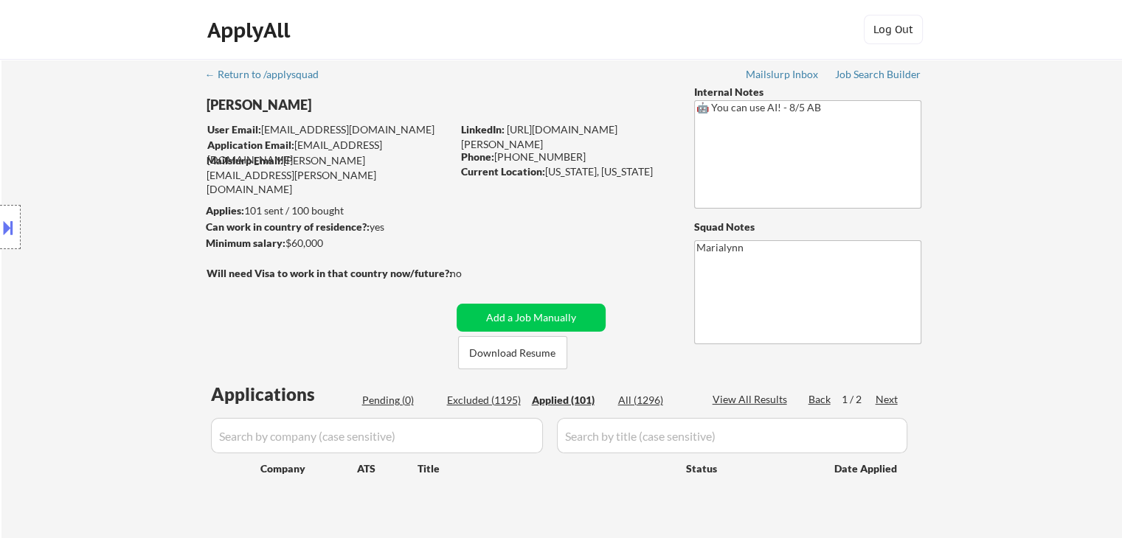
select select ""applied""
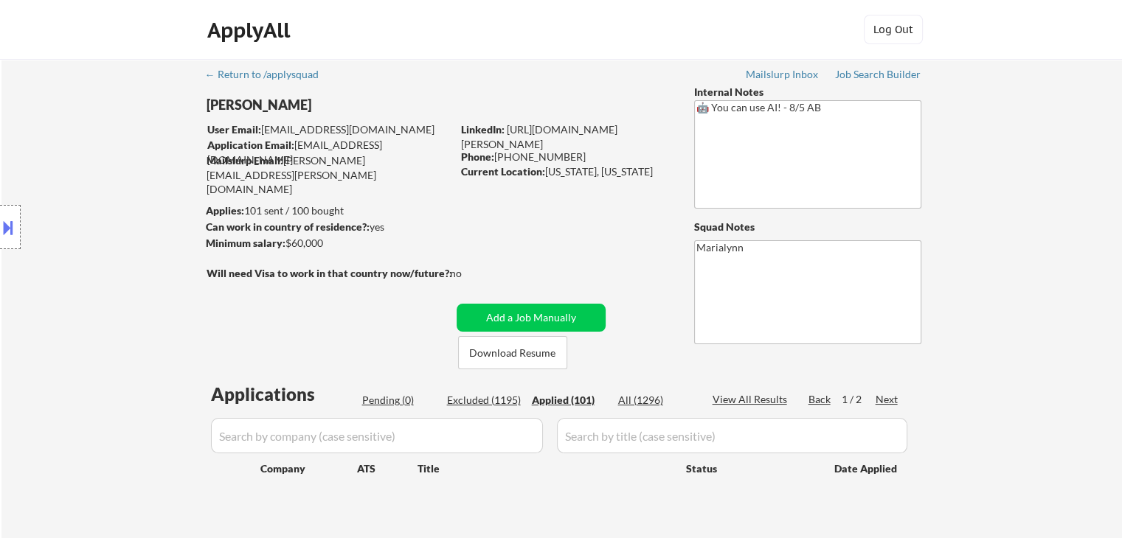
select select ""applied""
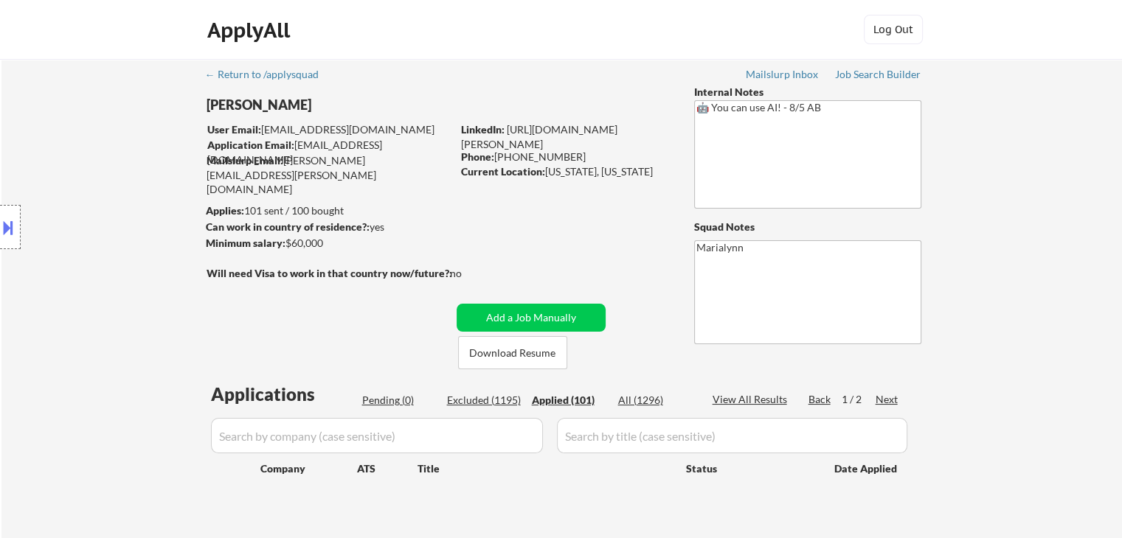
select select ""applied""
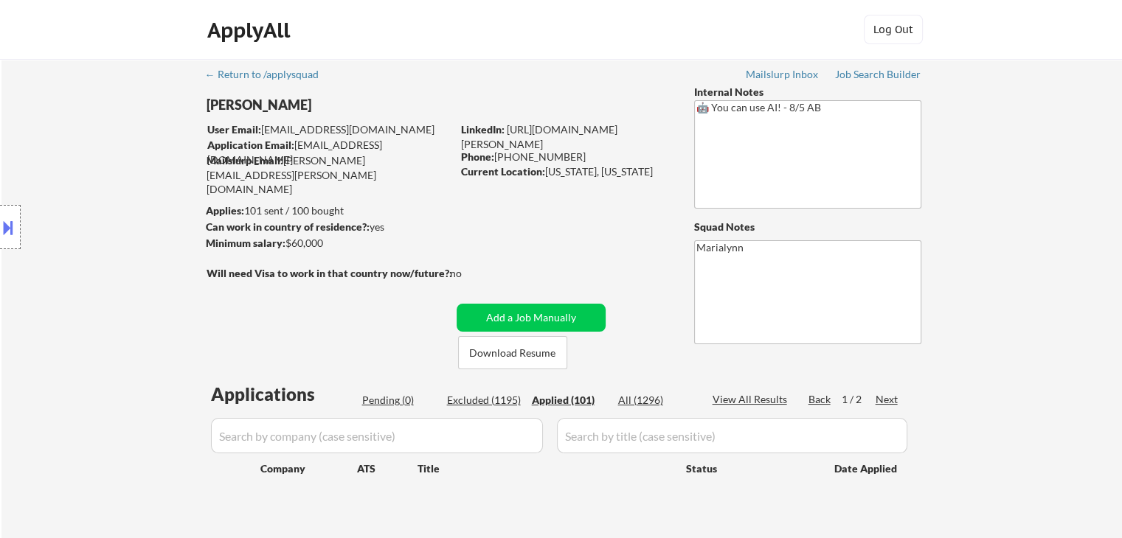
select select ""applied""
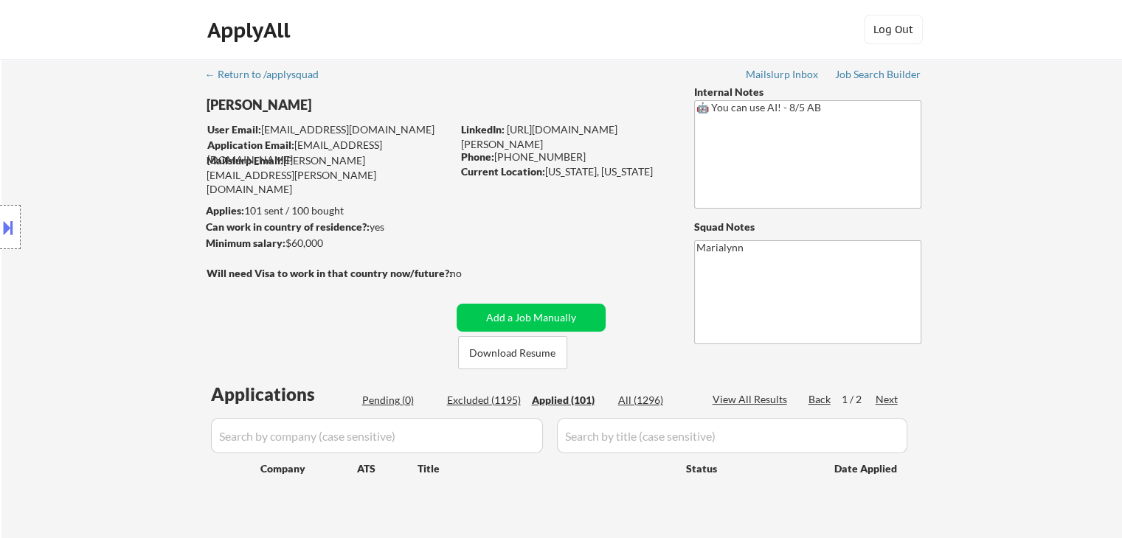
select select ""applied""
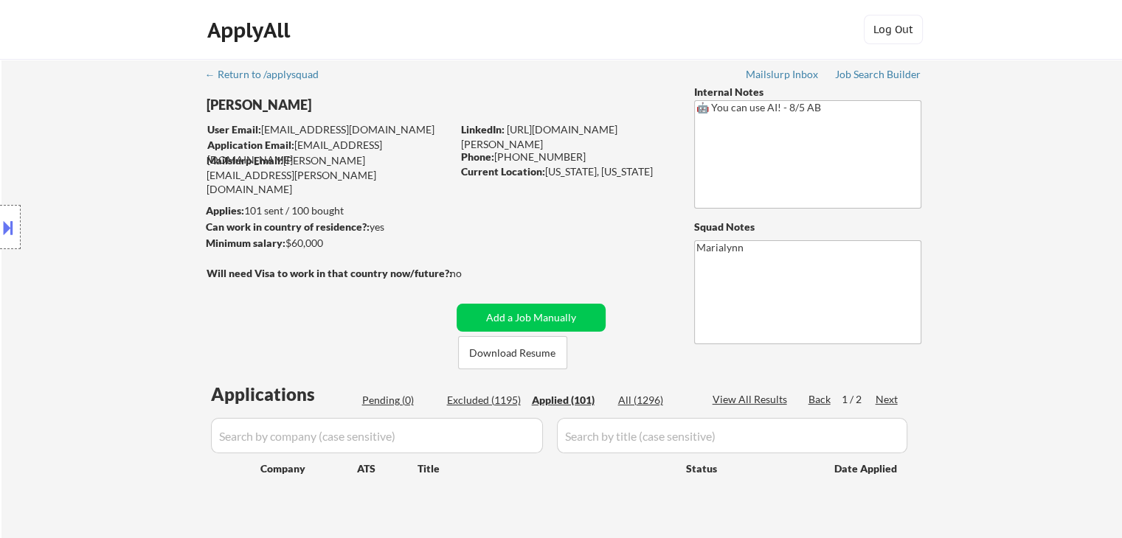
select select ""applied""
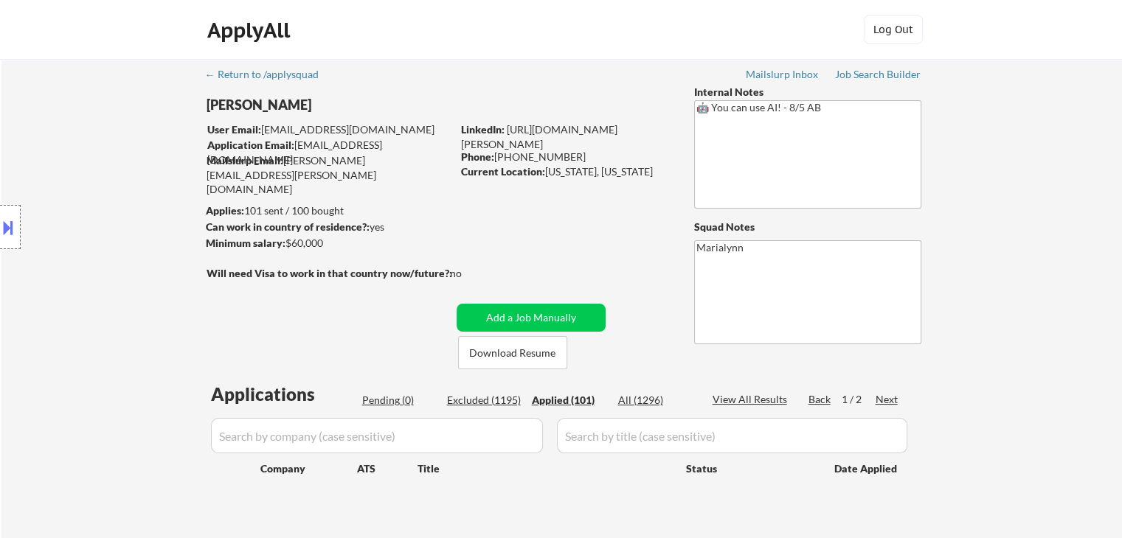
select select ""applied""
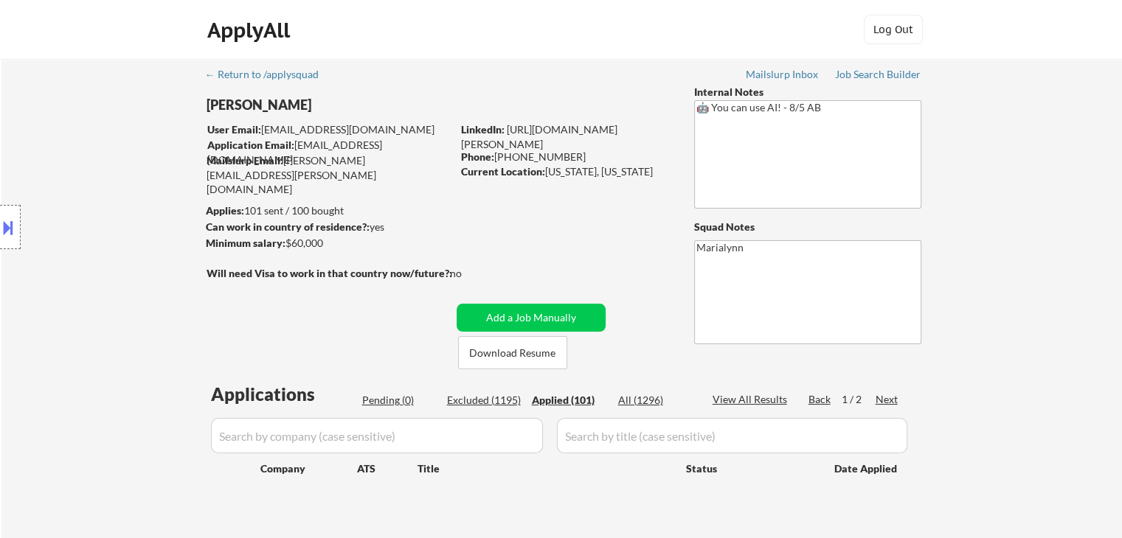
select select ""applied""
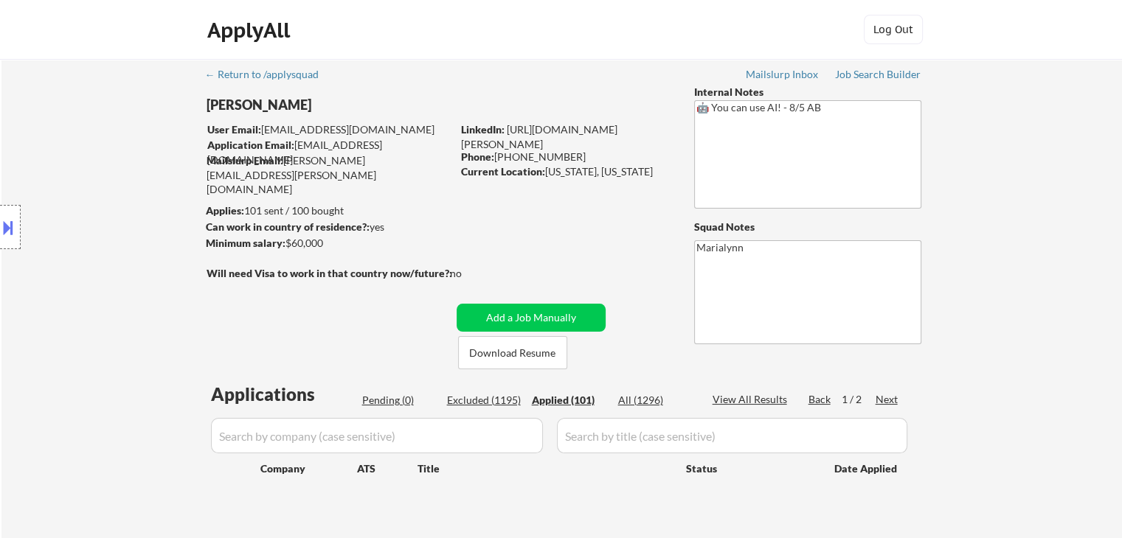
select select ""applied""
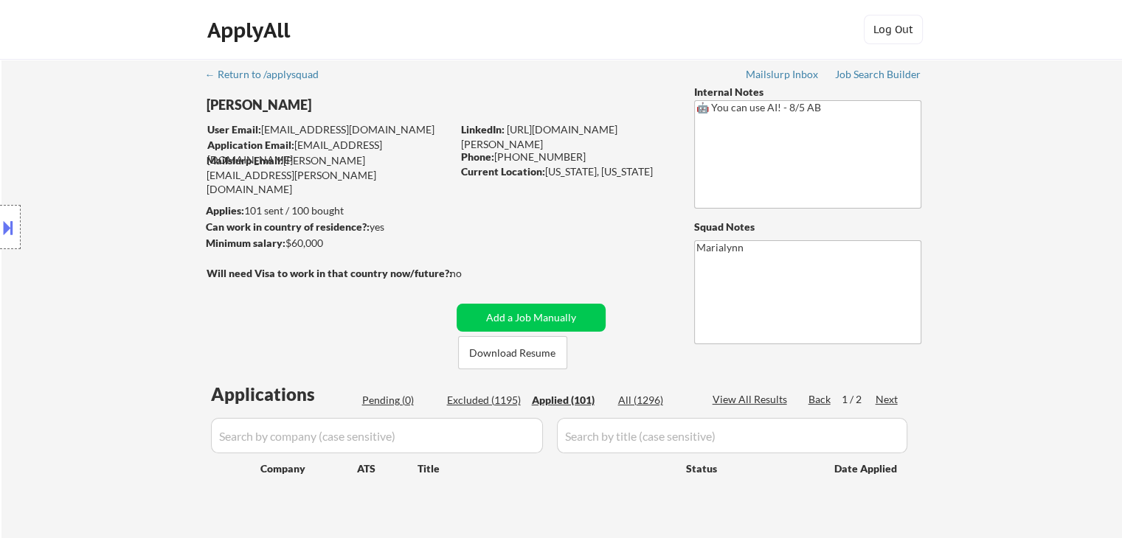
select select ""applied""
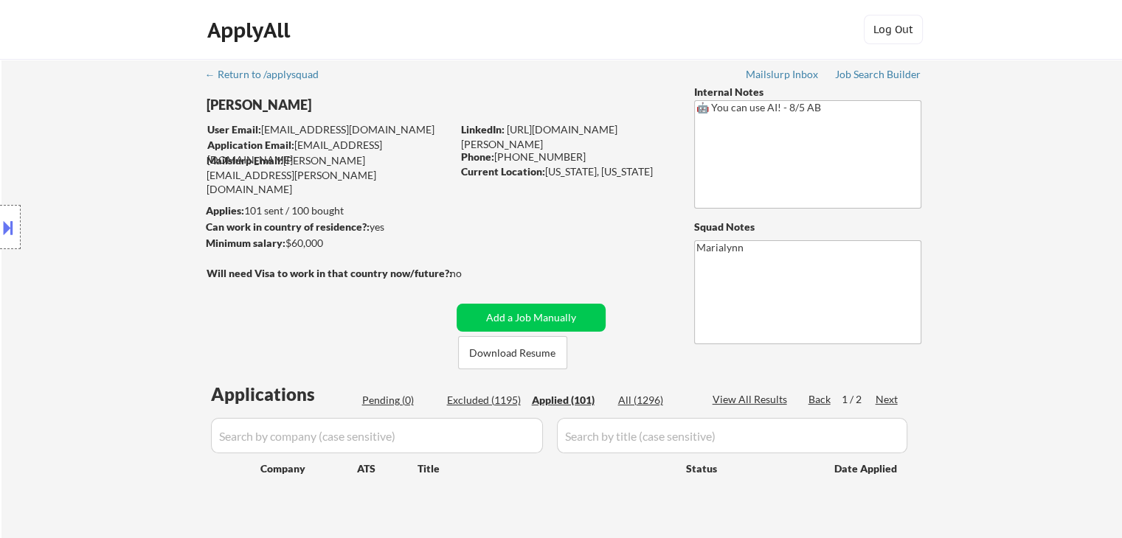
select select ""applied""
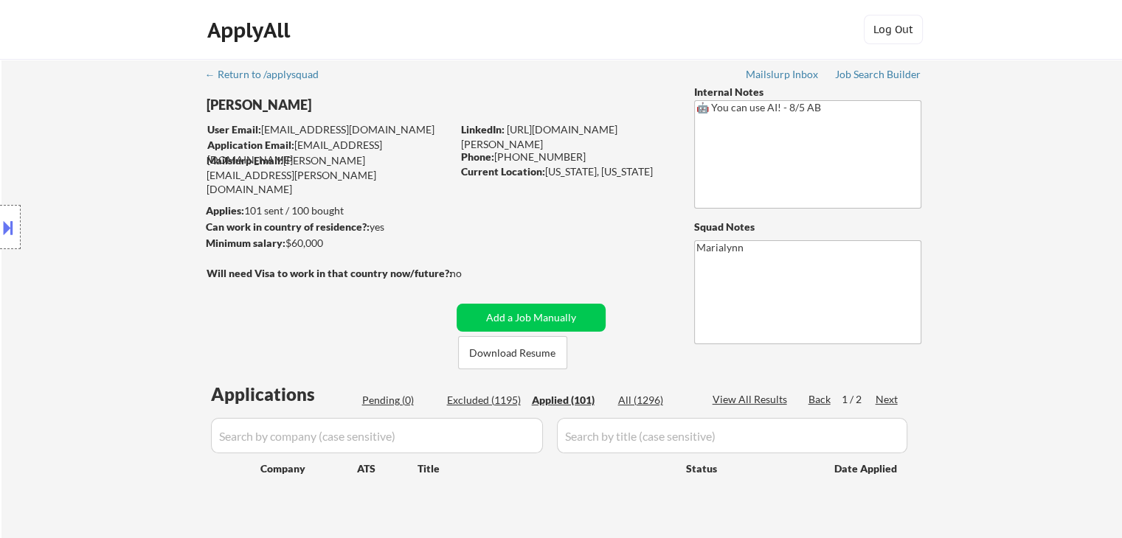
select select ""applied""
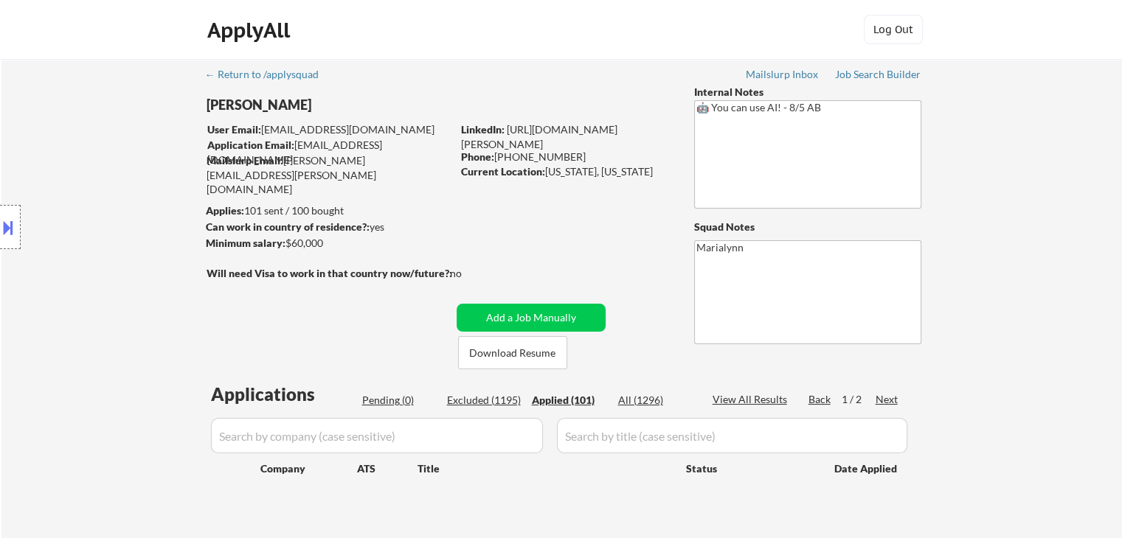
select select ""applied""
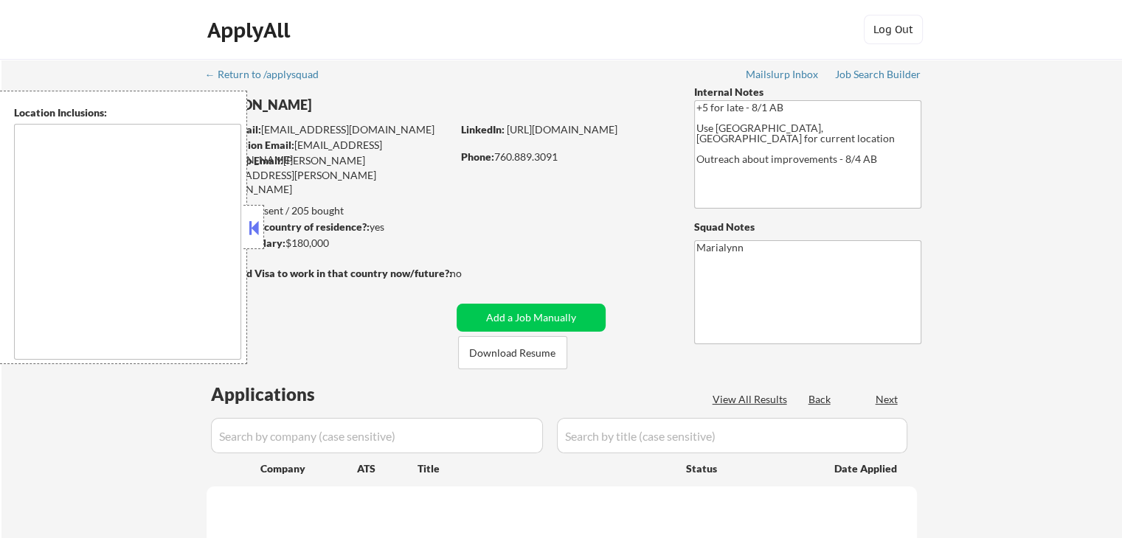
click at [257, 223] on button at bounding box center [254, 228] width 16 height 22
select select ""pending""
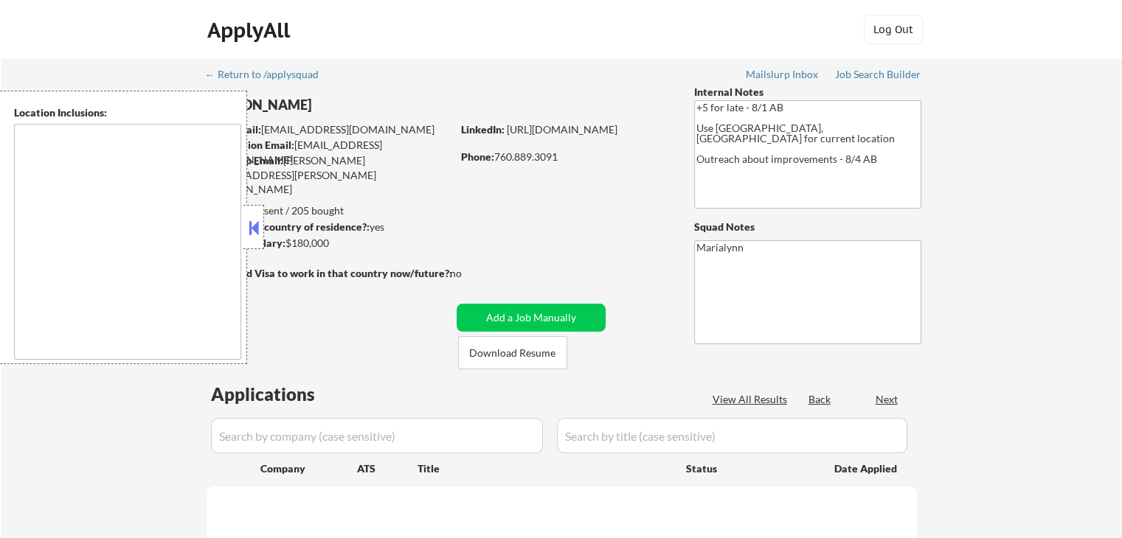
select select ""pending""
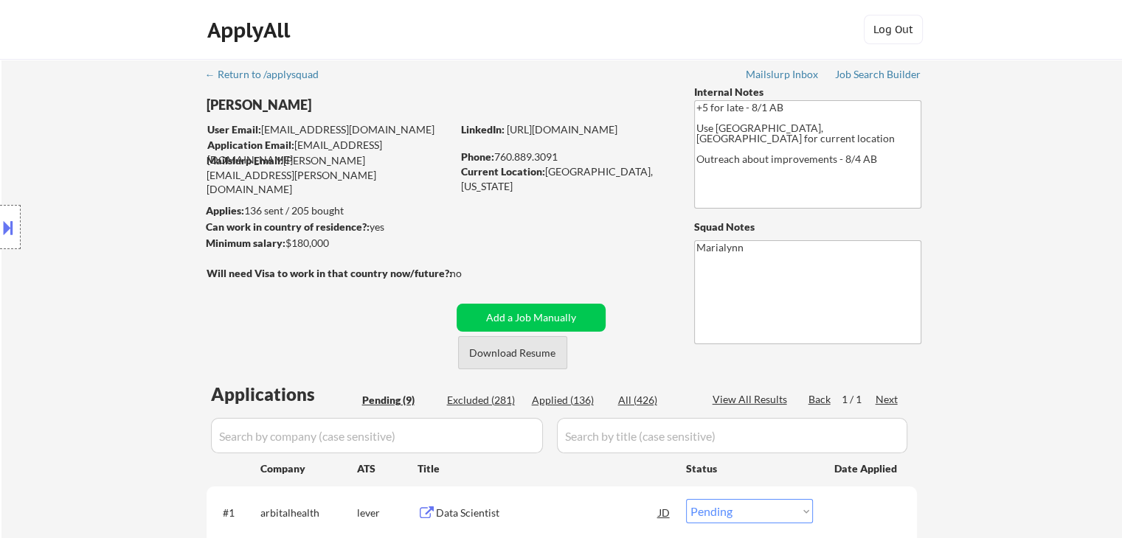
click at [527, 358] on button "Download Resume" at bounding box center [512, 352] width 109 height 33
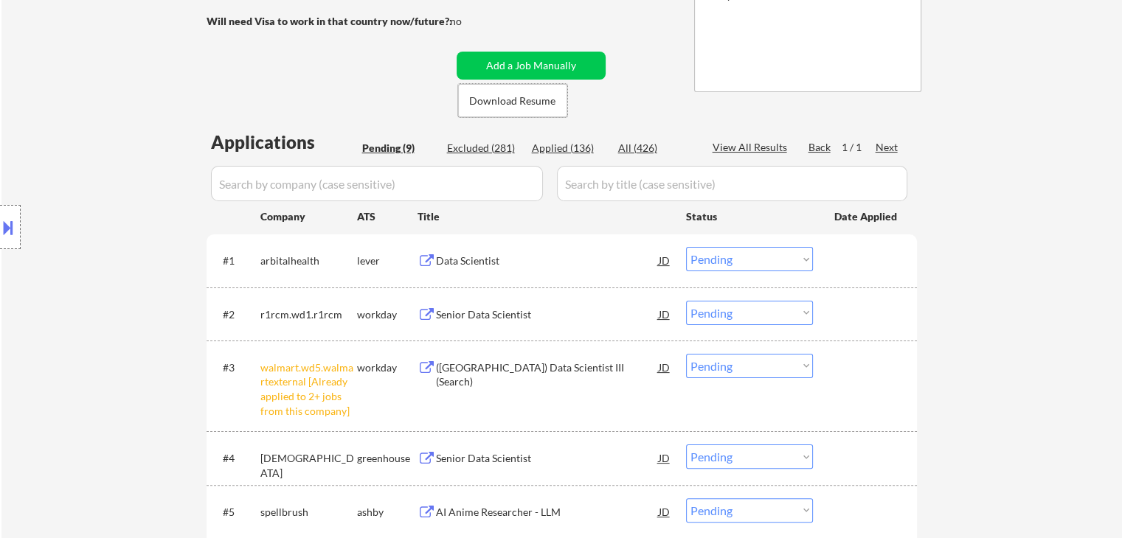
scroll to position [369, 0]
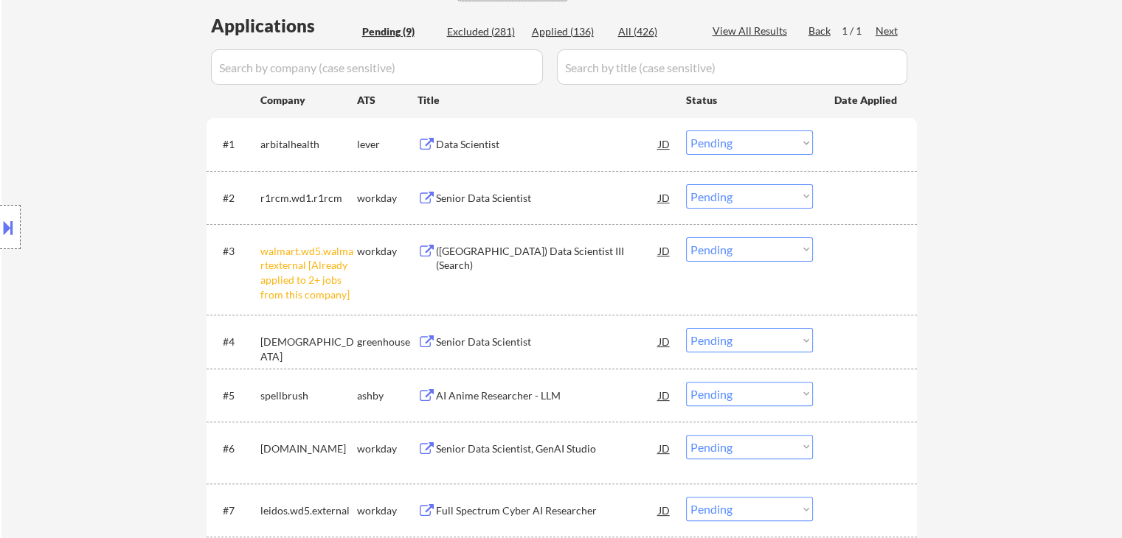
click at [730, 254] on select "Choose an option... Pending Applied Excluded (Questions) Excluded (Expired) Exc…" at bounding box center [749, 249] width 127 height 24
click at [686, 237] on select "Choose an option... Pending Applied Excluded (Questions) Excluded (Expired) Exc…" at bounding box center [749, 249] width 127 height 24
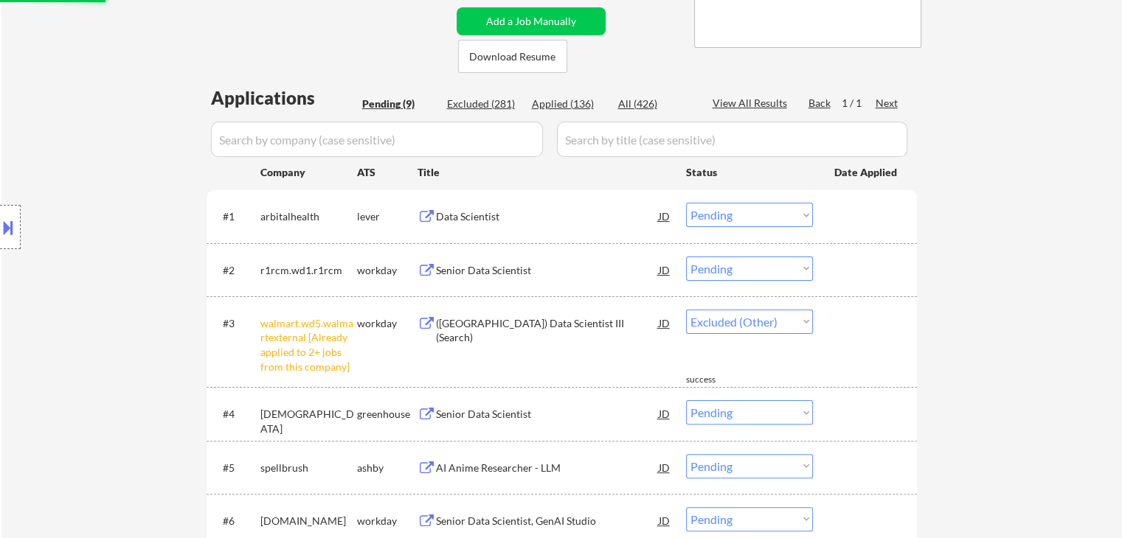
scroll to position [221, 0]
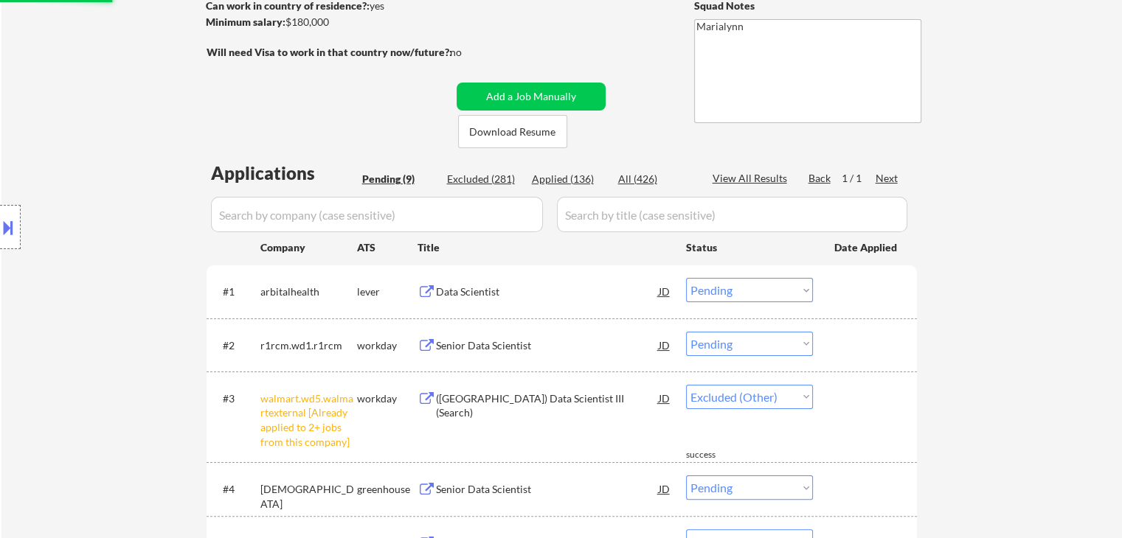
select select ""pending""
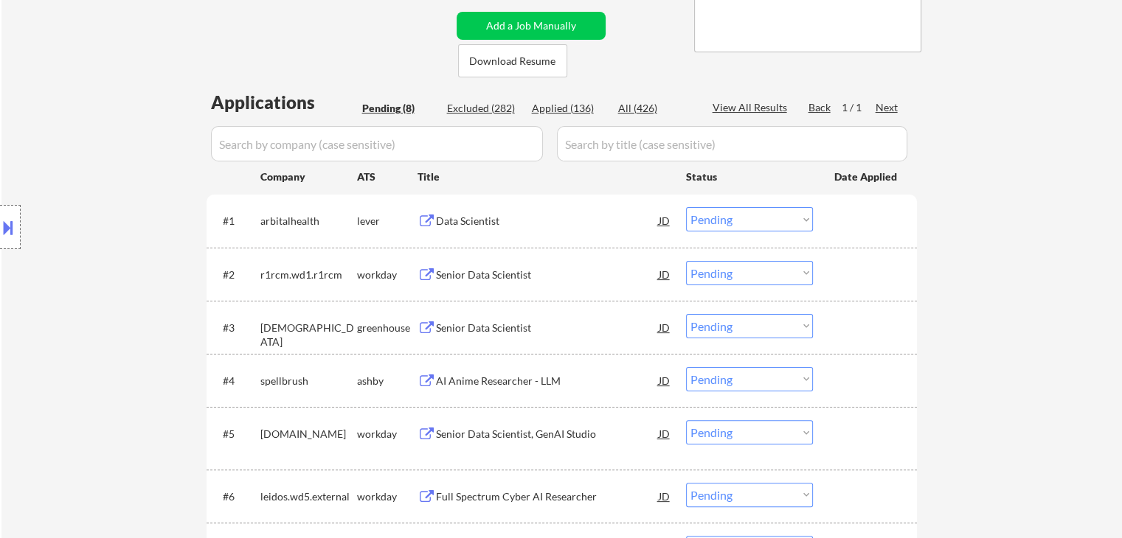
scroll to position [295, 0]
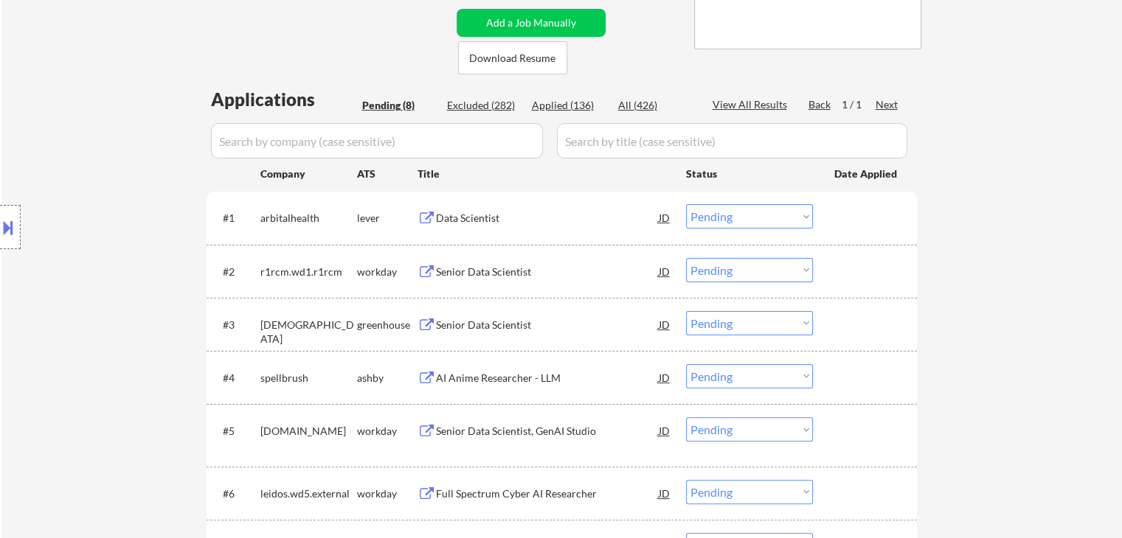
click at [470, 218] on div "Data Scientist" at bounding box center [547, 218] width 223 height 15
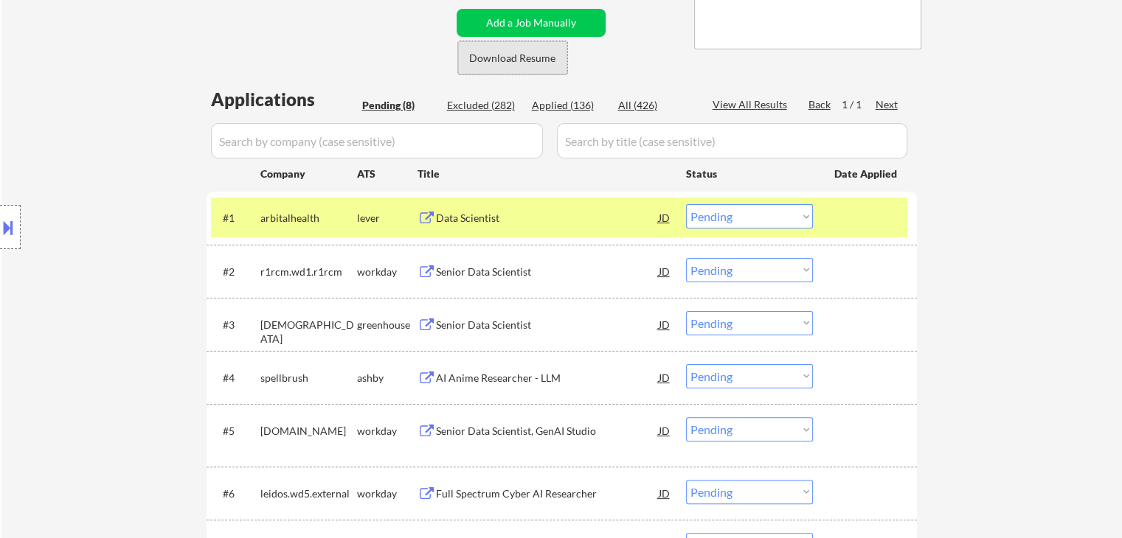
drag, startPoint x: 520, startPoint y: 68, endPoint x: 522, endPoint y: 80, distance: 12.7
click at [520, 69] on button "Download Resume" at bounding box center [512, 57] width 109 height 33
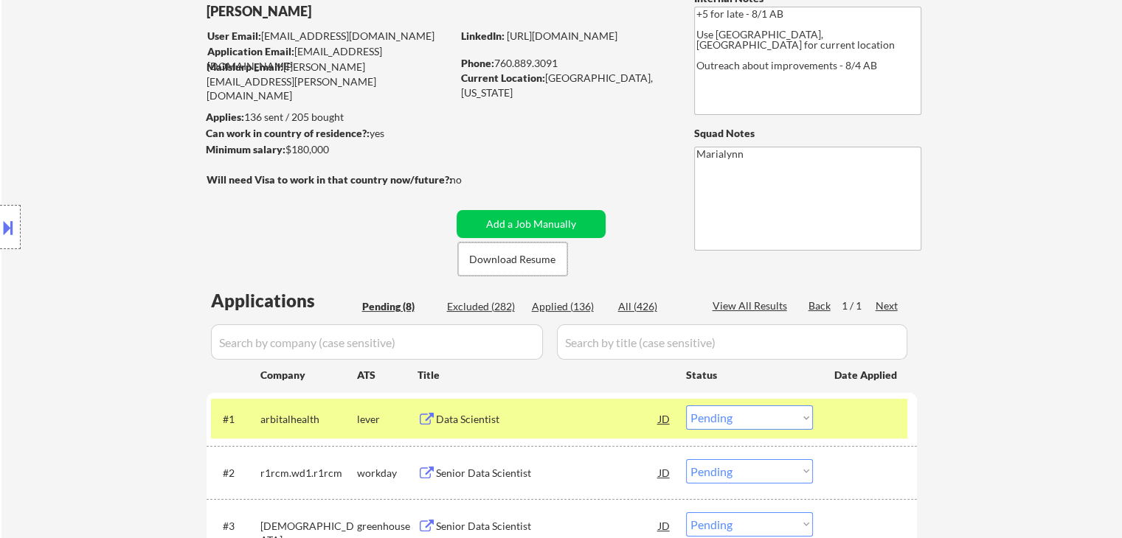
scroll to position [74, 0]
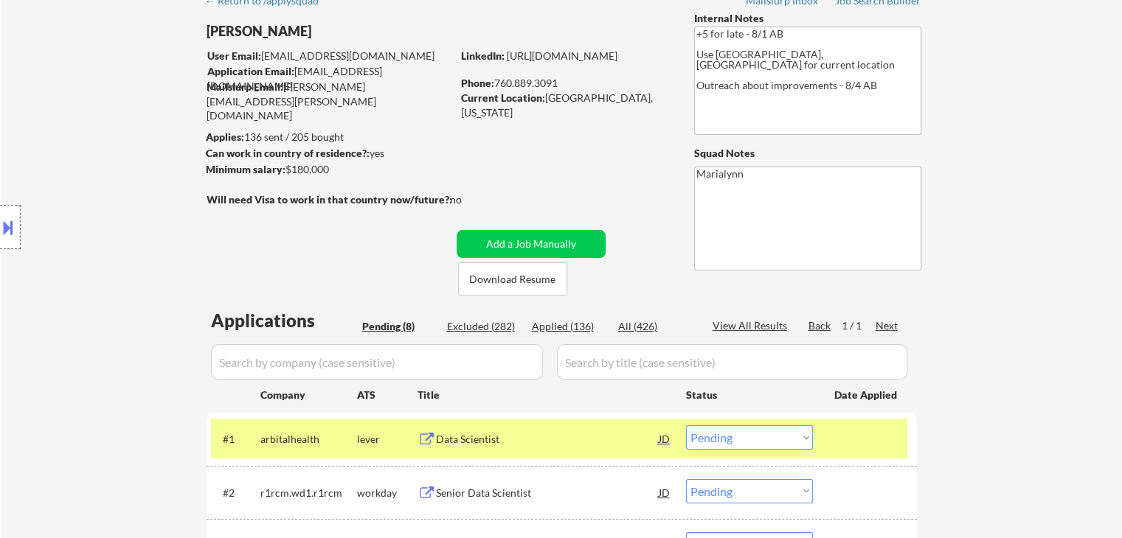
click at [544, 76] on div "Phone: [PHONE_NUMBER]" at bounding box center [565, 83] width 209 height 15
click at [597, 62] on link "[URL][DOMAIN_NAME]" at bounding box center [562, 55] width 111 height 13
click at [512, 148] on div "← Return to /applysquad Mailslurp Inbox Job Search Builder [PERSON_NAME] User E…" at bounding box center [562, 447] width 736 height 925
click at [482, 439] on div "Data Scientist" at bounding box center [547, 439] width 223 height 15
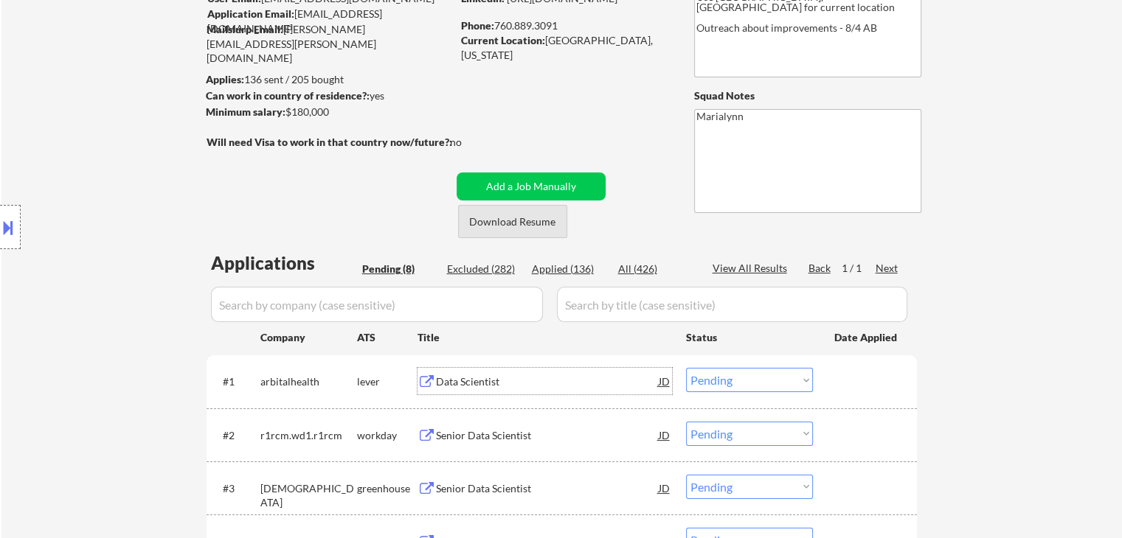
scroll to position [221, 0]
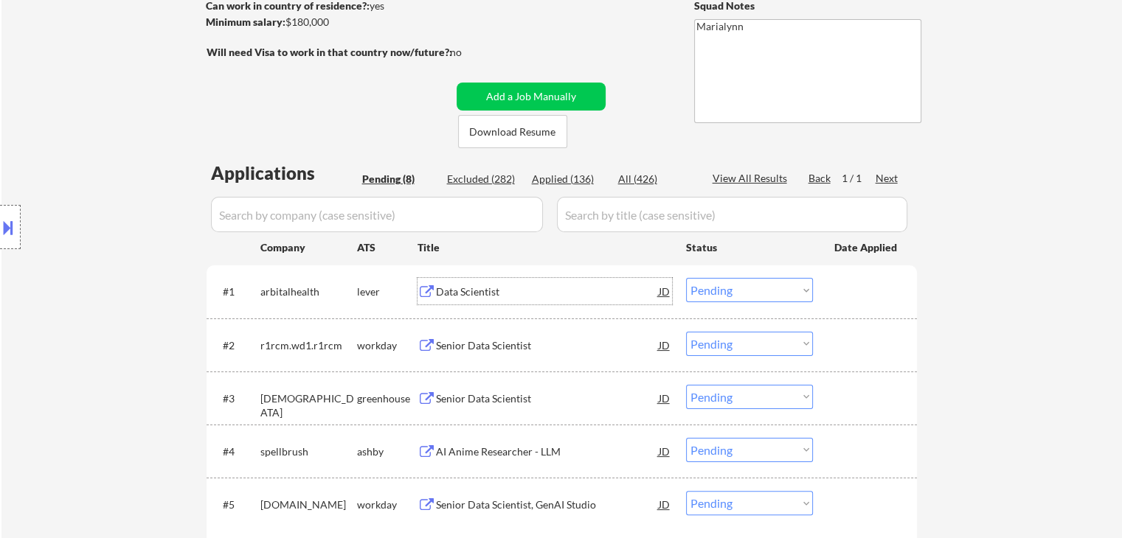
click at [729, 284] on select "Choose an option... Pending Applied Excluded (Questions) Excluded (Expired) Exc…" at bounding box center [749, 290] width 127 height 24
click at [686, 278] on select "Choose an option... Pending Applied Excluded (Questions) Excluded (Expired) Exc…" at bounding box center [749, 290] width 127 height 24
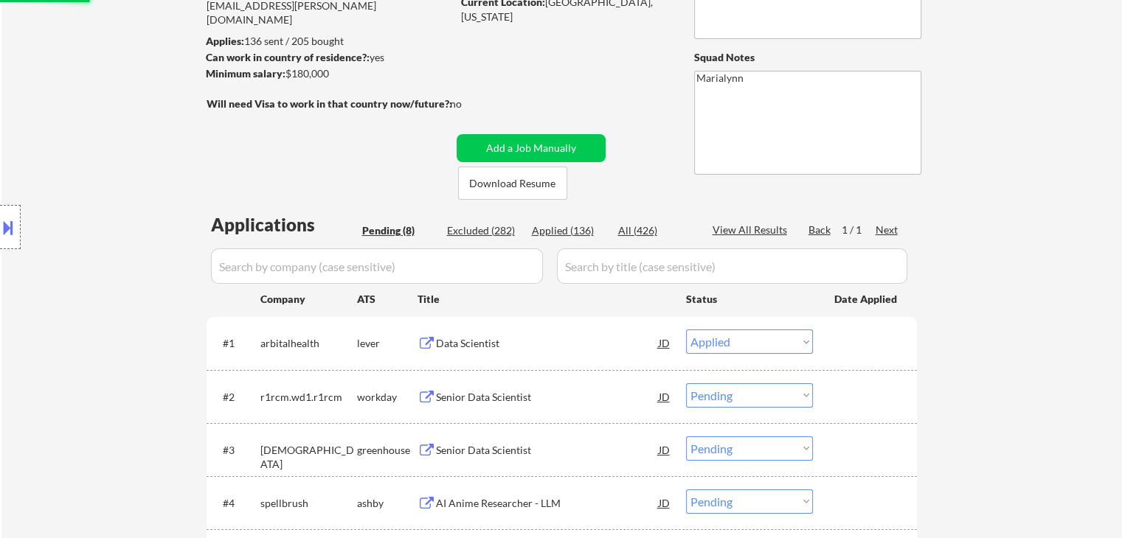
scroll to position [147, 0]
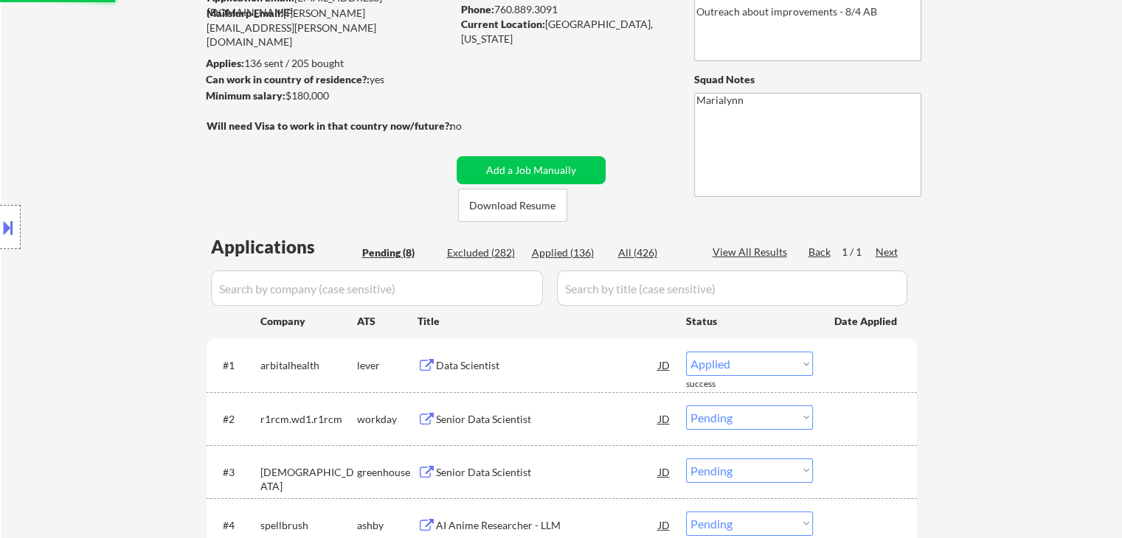
select select ""pending""
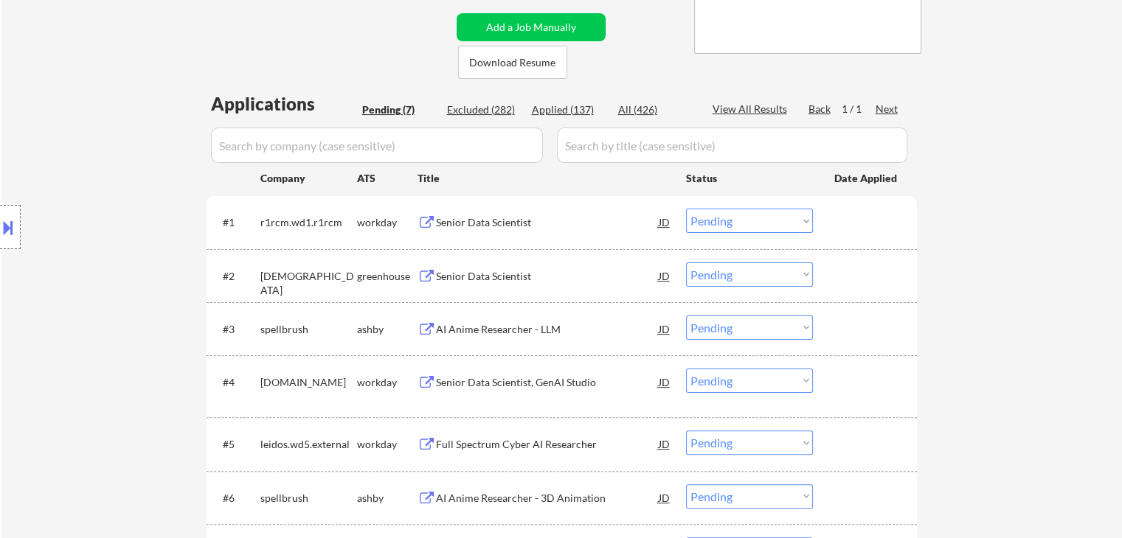
scroll to position [295, 0]
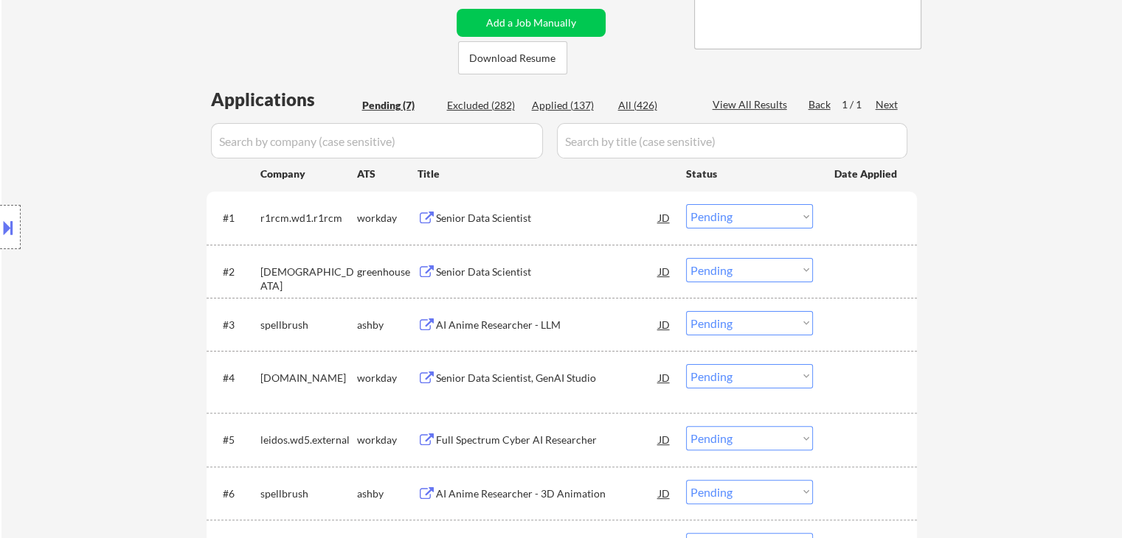
click at [510, 270] on div "Senior Data Scientist" at bounding box center [547, 272] width 223 height 15
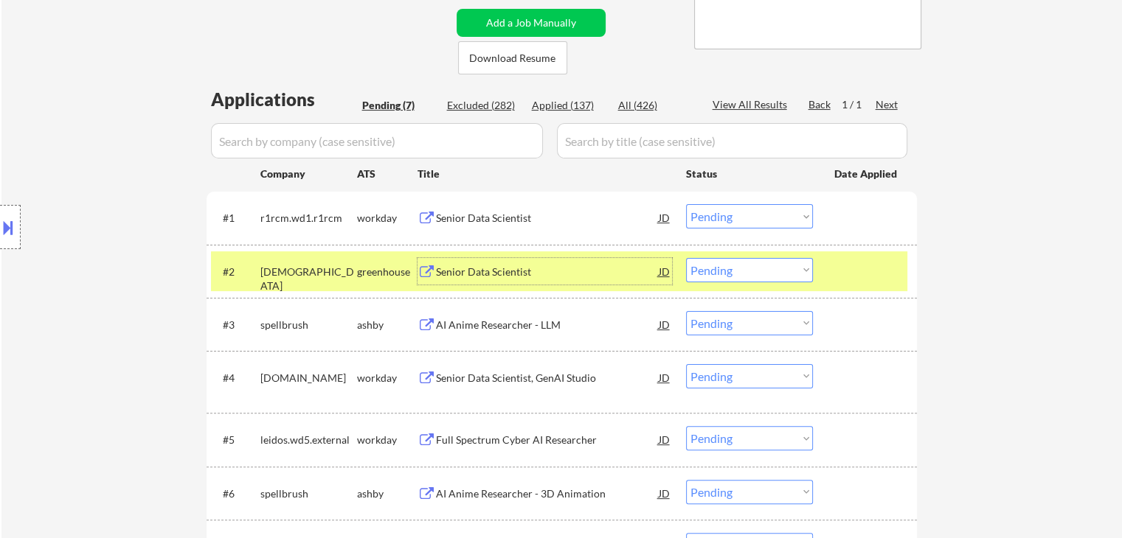
click at [734, 271] on select "Choose an option... Pending Applied Excluded (Questions) Excluded (Expired) Exc…" at bounding box center [749, 270] width 127 height 24
click at [686, 258] on select "Choose an option... Pending Applied Excluded (Questions) Excluded (Expired) Exc…" at bounding box center [749, 270] width 127 height 24
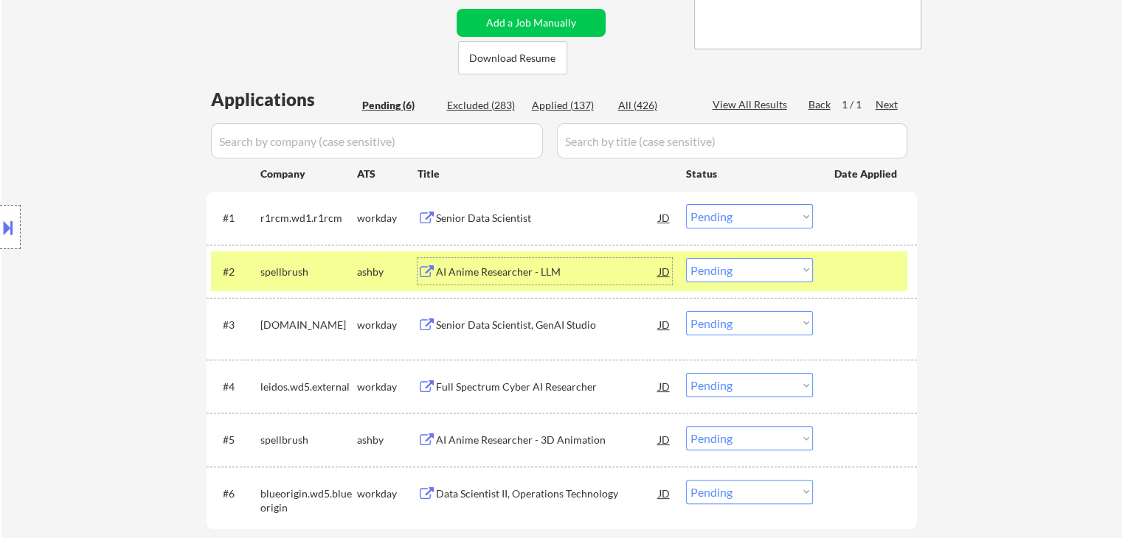
click at [484, 271] on div "AI Anime Researcher - LLM" at bounding box center [547, 272] width 223 height 15
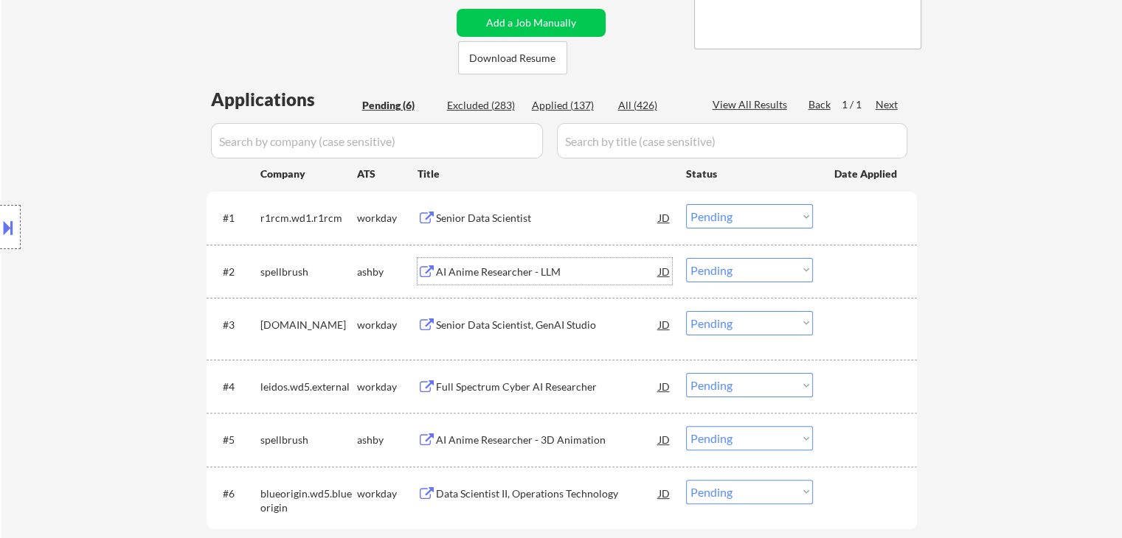
click at [726, 265] on select "Choose an option... Pending Applied Excluded (Questions) Excluded (Expired) Exc…" at bounding box center [749, 270] width 127 height 24
click at [686, 258] on select "Choose an option... Pending Applied Excluded (Questions) Excluded (Expired) Exc…" at bounding box center [749, 270] width 127 height 24
select select ""pending""
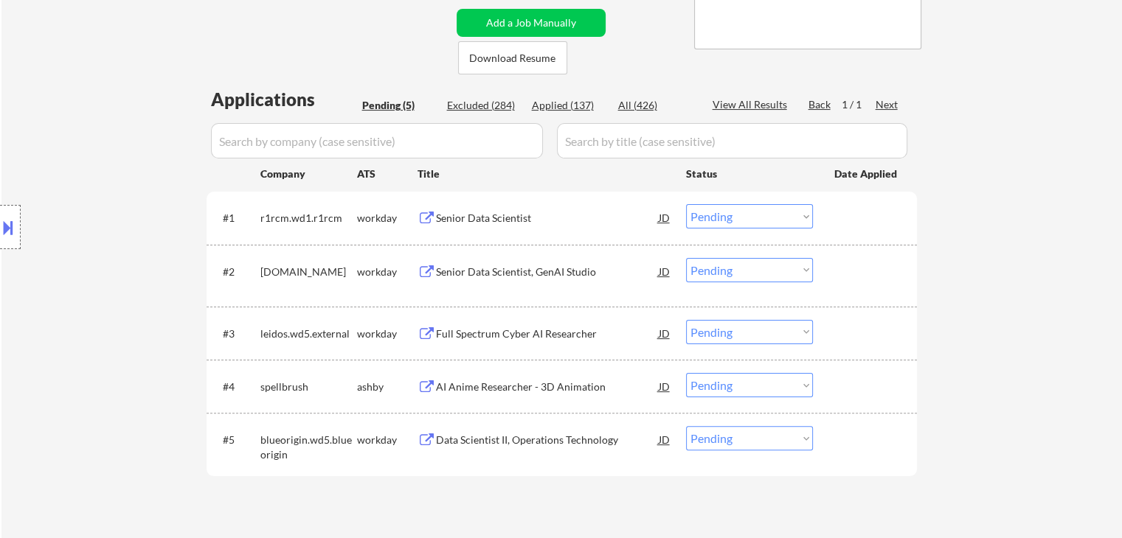
click at [531, 380] on div "AI Anime Researcher - 3D Animation" at bounding box center [547, 387] width 223 height 15
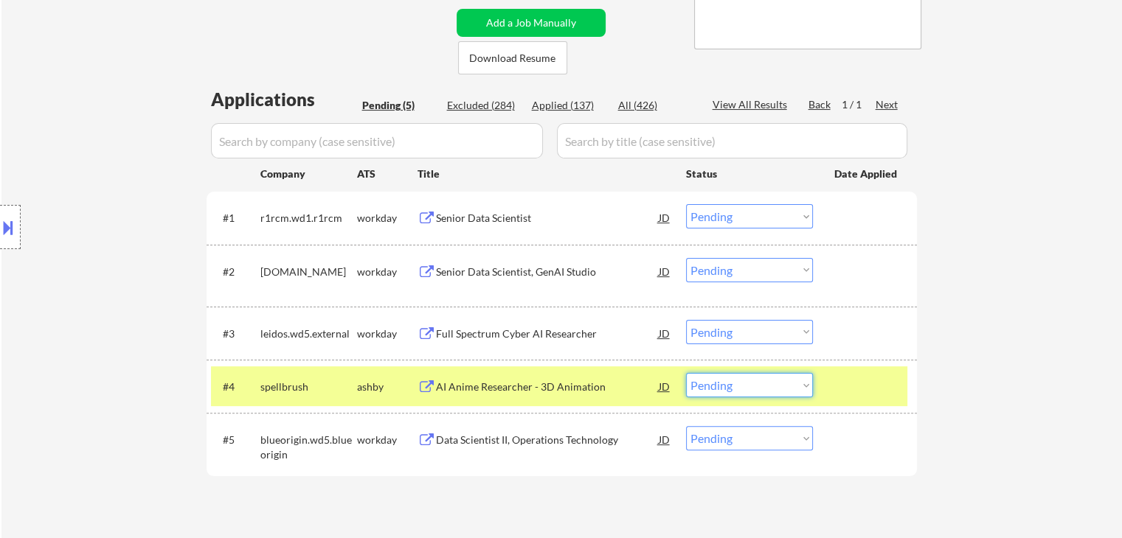
click at [774, 384] on select "Choose an option... Pending Applied Excluded (Questions) Excluded (Expired) Exc…" at bounding box center [749, 385] width 127 height 24
click at [686, 373] on select "Choose an option... Pending Applied Excluded (Questions) Excluded (Expired) Exc…" at bounding box center [749, 385] width 127 height 24
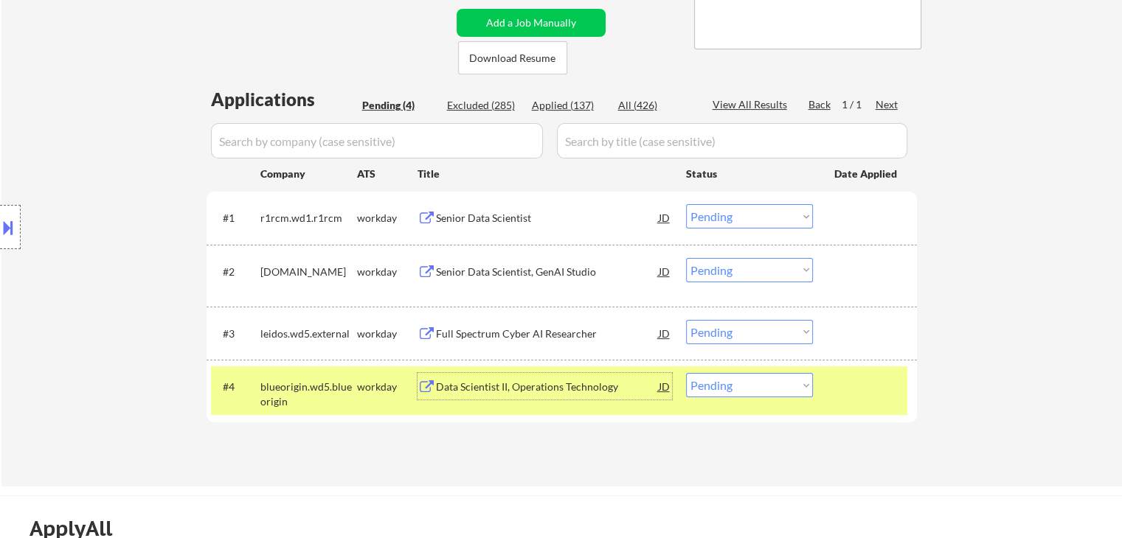
drag, startPoint x: 501, startPoint y: 390, endPoint x: 504, endPoint y: 399, distance: 9.3
click at [501, 390] on div "Data Scientist II, Operations Technology" at bounding box center [547, 387] width 223 height 15
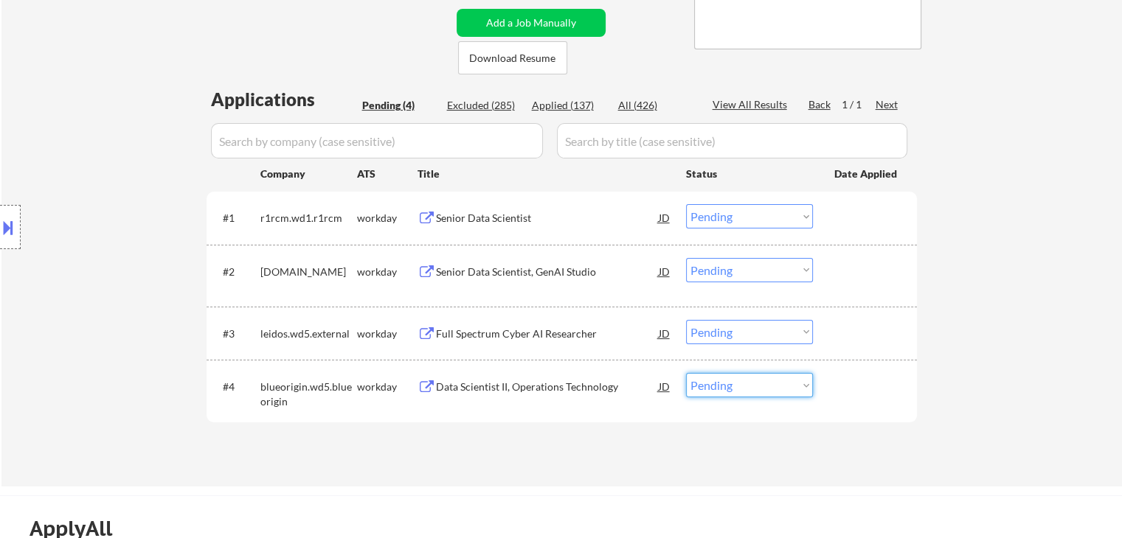
click at [754, 389] on select "Choose an option... Pending Applied Excluded (Questions) Excluded (Expired) Exc…" at bounding box center [749, 385] width 127 height 24
select select ""excluded__bad_match_""
click at [686, 373] on select "Choose an option... Pending Applied Excluded (Questions) Excluded (Expired) Exc…" at bounding box center [749, 385] width 127 height 24
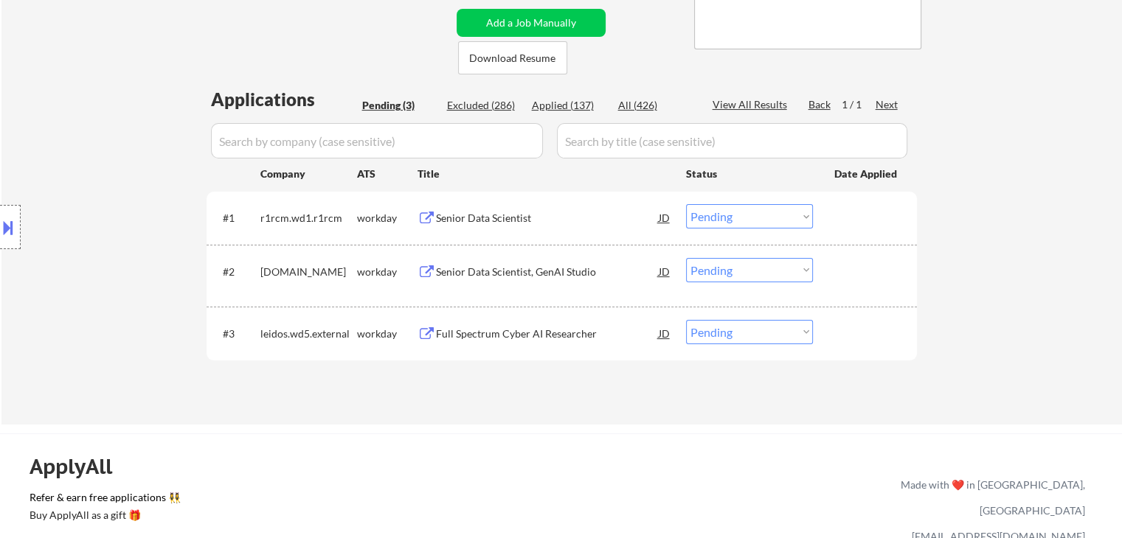
click at [507, 215] on div "Senior Data Scientist" at bounding box center [547, 218] width 223 height 15
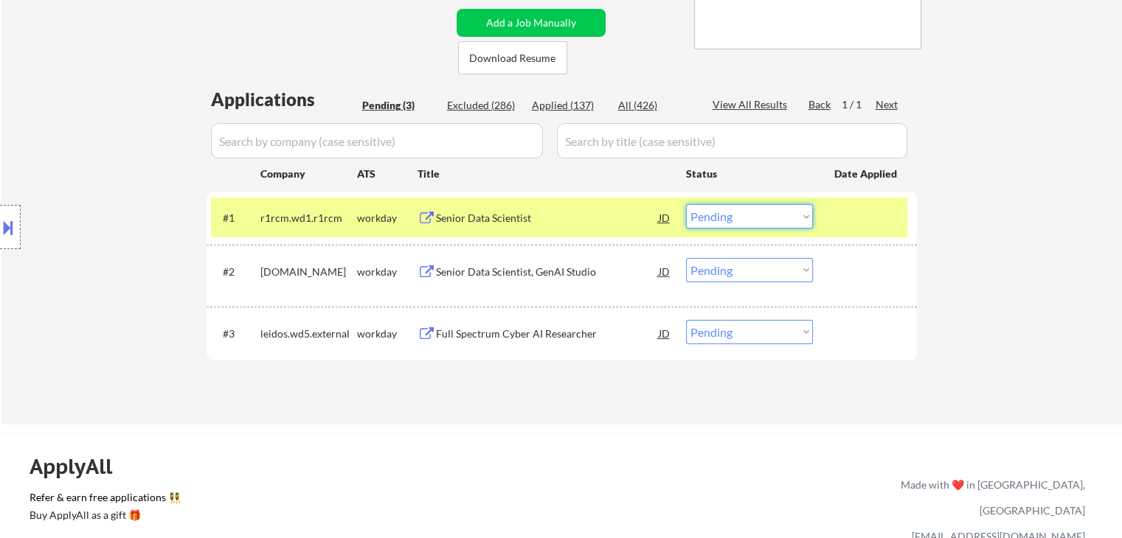
click at [751, 213] on select "Choose an option... Pending Applied Excluded (Questions) Excluded (Expired) Exc…" at bounding box center [749, 216] width 127 height 24
click at [698, 215] on select "Choose an option... Pending Applied Excluded (Questions) Excluded (Expired) Exc…" at bounding box center [749, 216] width 127 height 24
click at [686, 204] on select "Choose an option... Pending Applied Excluded (Questions) Excluded (Expired) Exc…" at bounding box center [749, 216] width 127 height 24
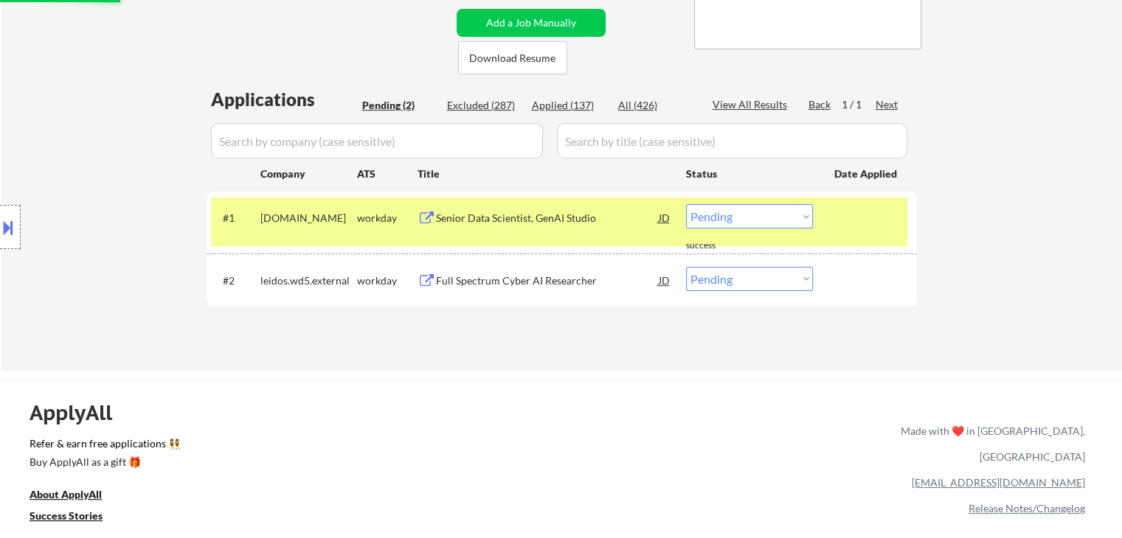
click at [500, 219] on div "Senior Data Scientist, GenAI Studio" at bounding box center [547, 218] width 223 height 15
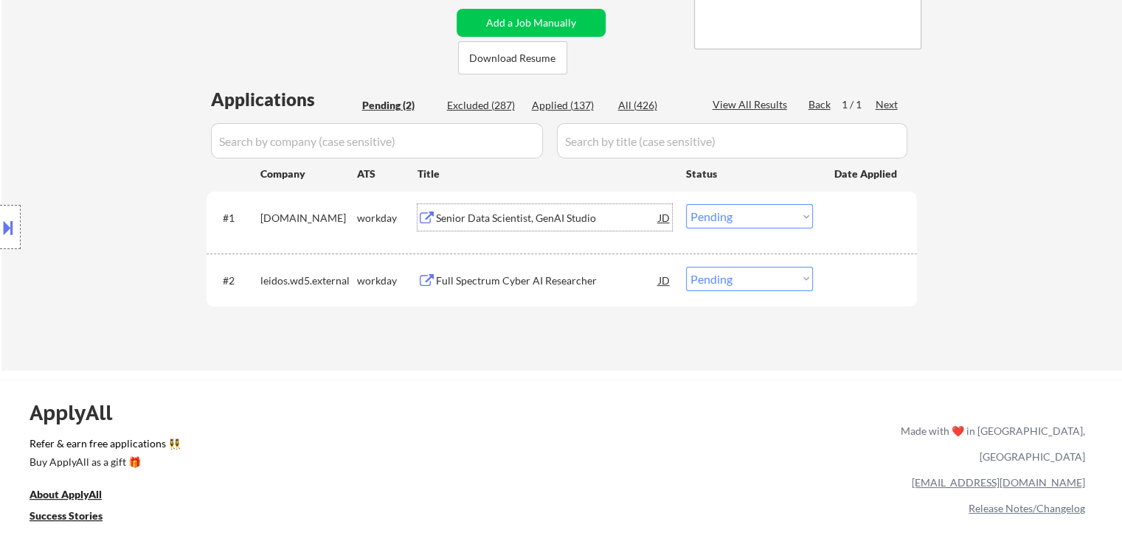
click at [731, 215] on select "Choose an option... Pending Applied Excluded (Questions) Excluded (Expired) Exc…" at bounding box center [749, 216] width 127 height 24
click at [686, 204] on select "Choose an option... Pending Applied Excluded (Questions) Excluded (Expired) Exc…" at bounding box center [749, 216] width 127 height 24
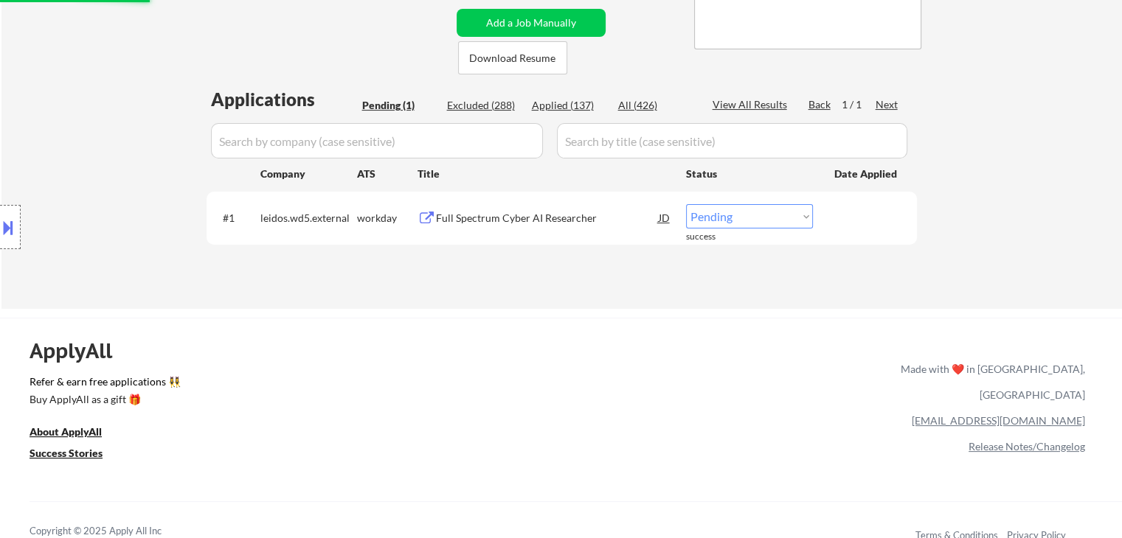
click at [483, 228] on div "Full Spectrum Cyber AI Researcher" at bounding box center [547, 217] width 223 height 27
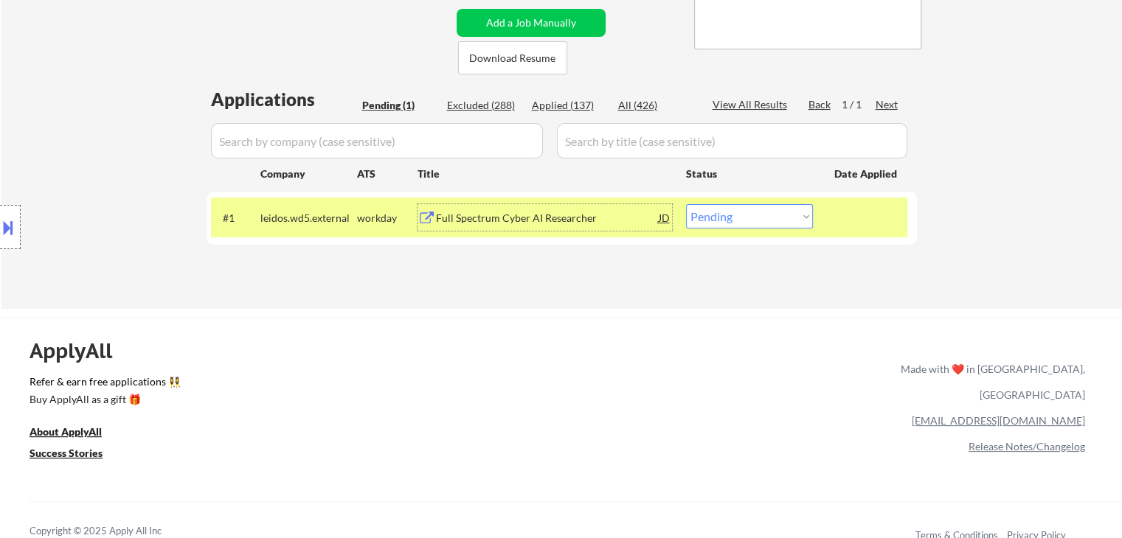
click at [769, 218] on select "Choose an option... Pending Applied Excluded (Questions) Excluded (Expired) Exc…" at bounding box center [749, 216] width 127 height 24
select select ""excluded__bad_match_""
click at [686, 204] on select "Choose an option... Pending Applied Excluded (Questions) Excluded (Expired) Exc…" at bounding box center [749, 216] width 127 height 24
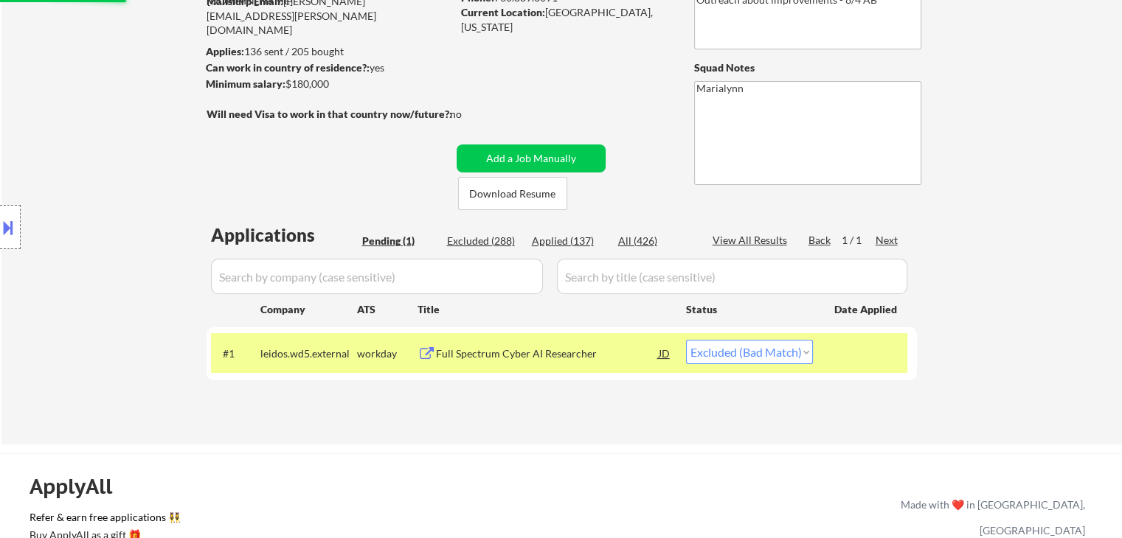
scroll to position [0, 0]
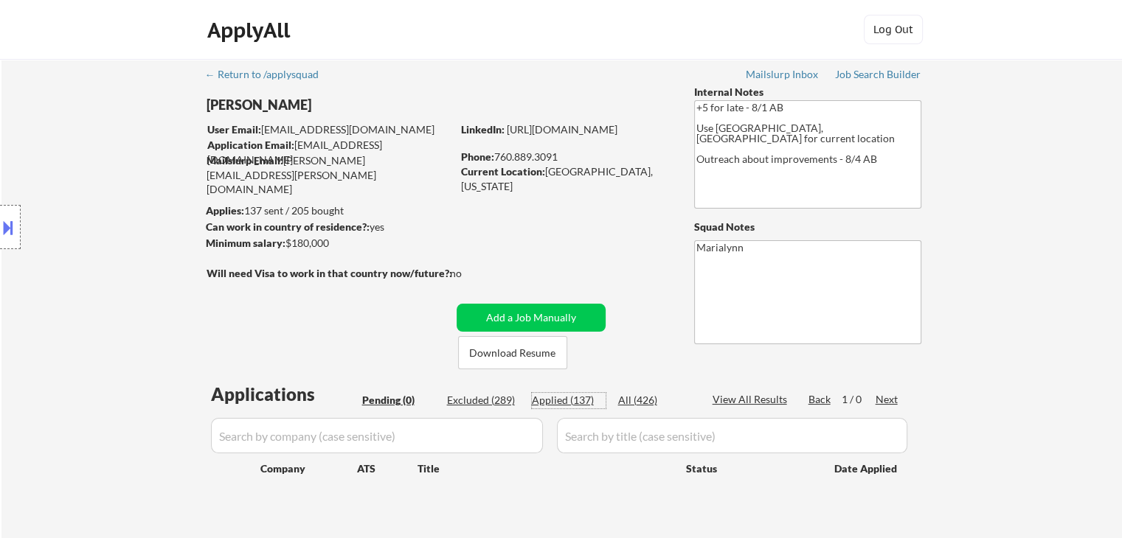
click at [569, 400] on div "Applied (137)" at bounding box center [569, 400] width 74 height 15
select select ""applied""
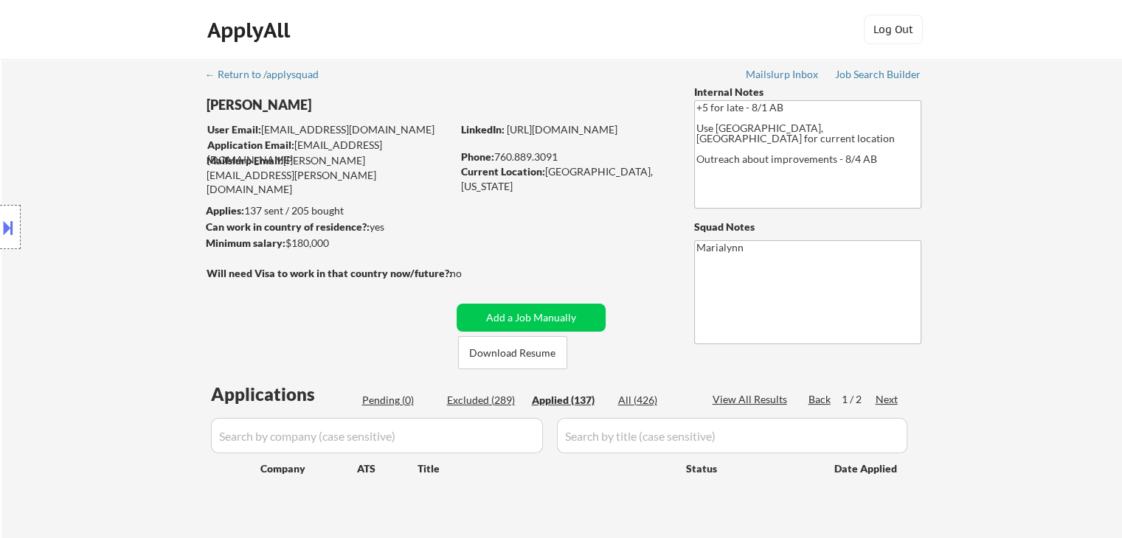
select select ""applied""
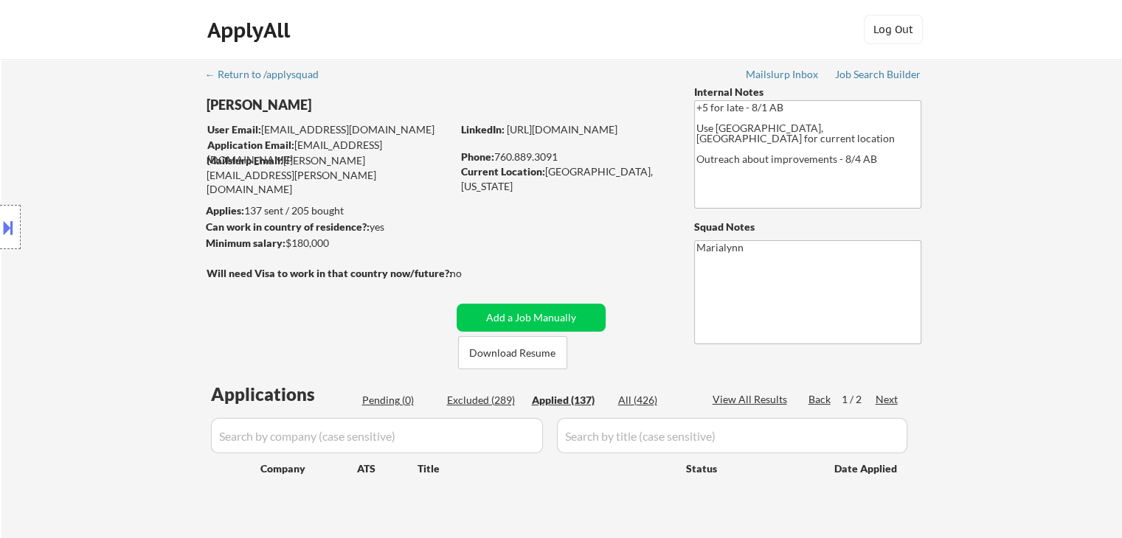
select select ""applied""
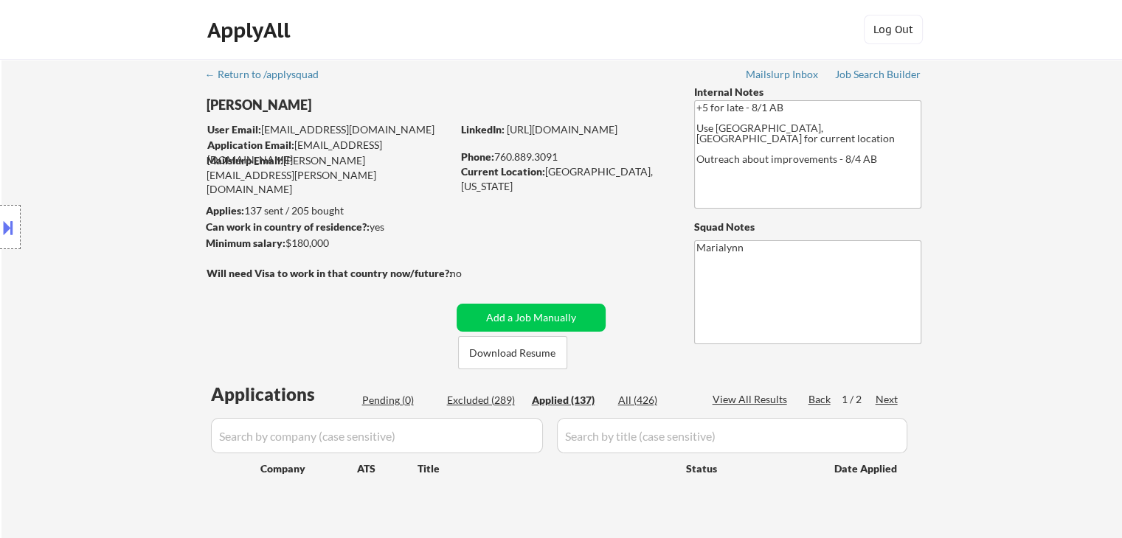
select select ""applied""
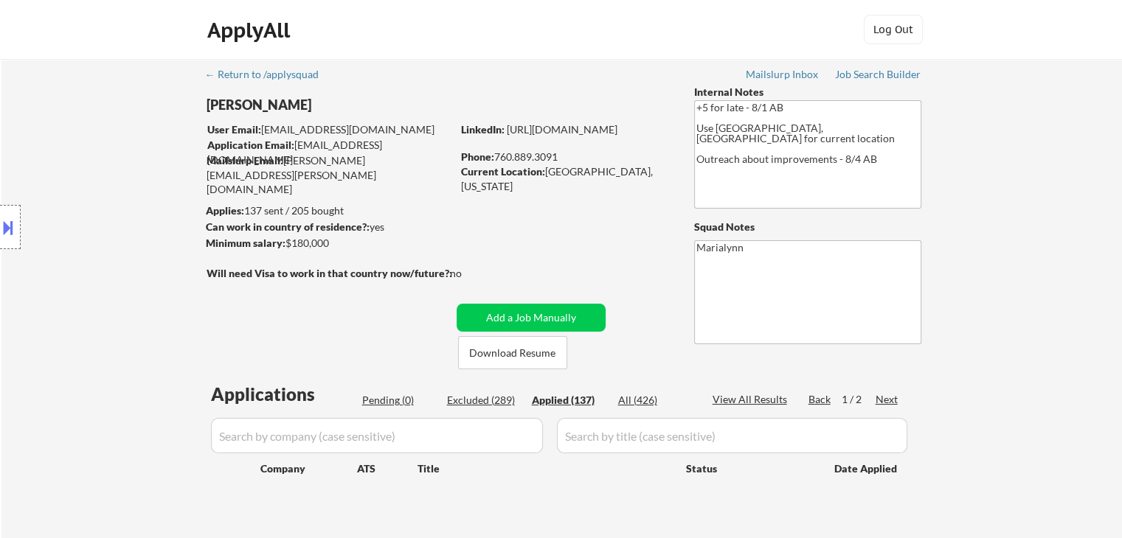
select select ""applied""
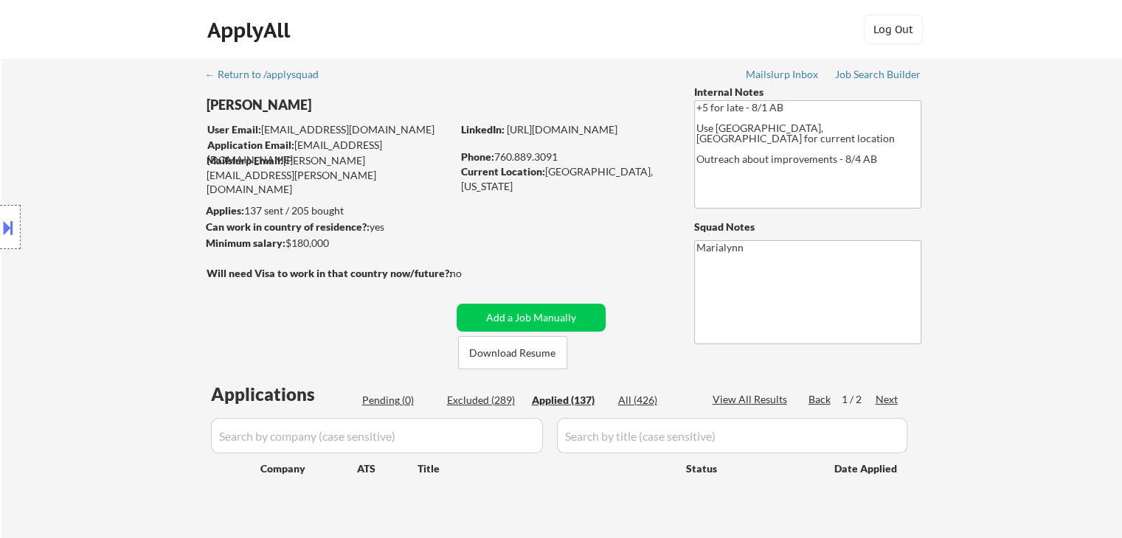
select select ""applied""
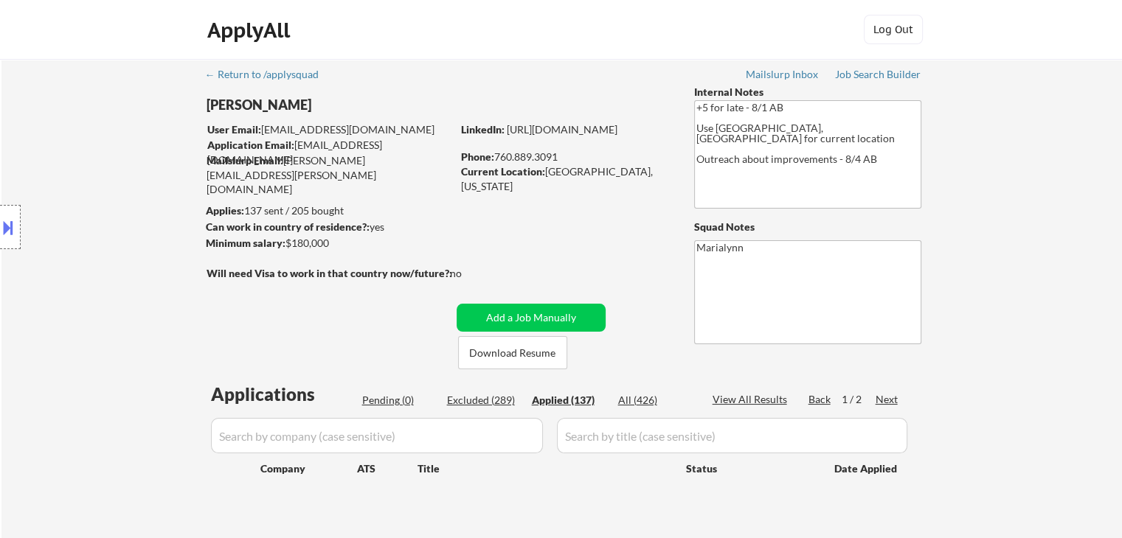
select select ""applied""
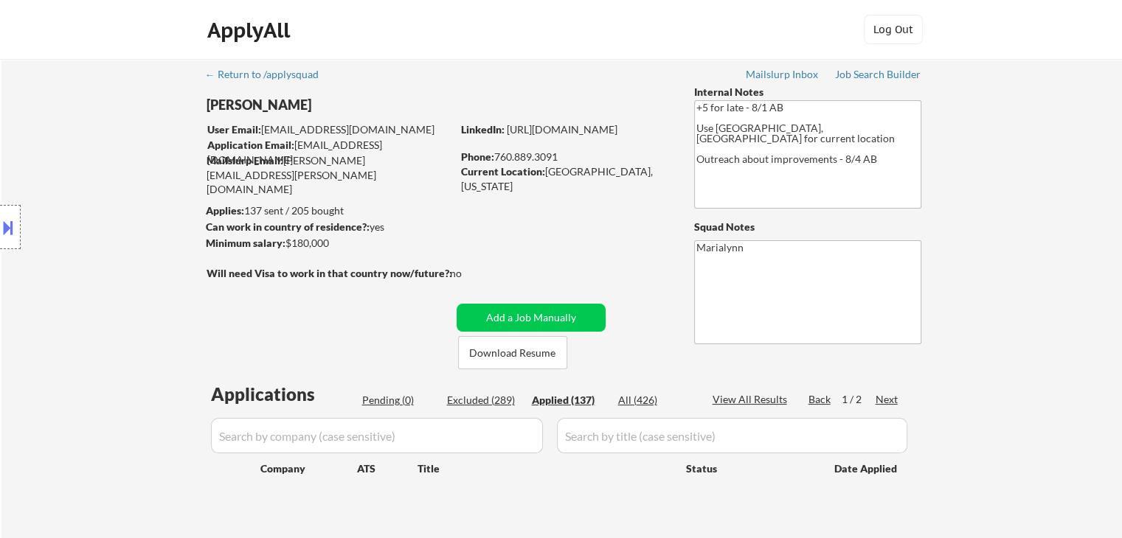
select select ""applied""
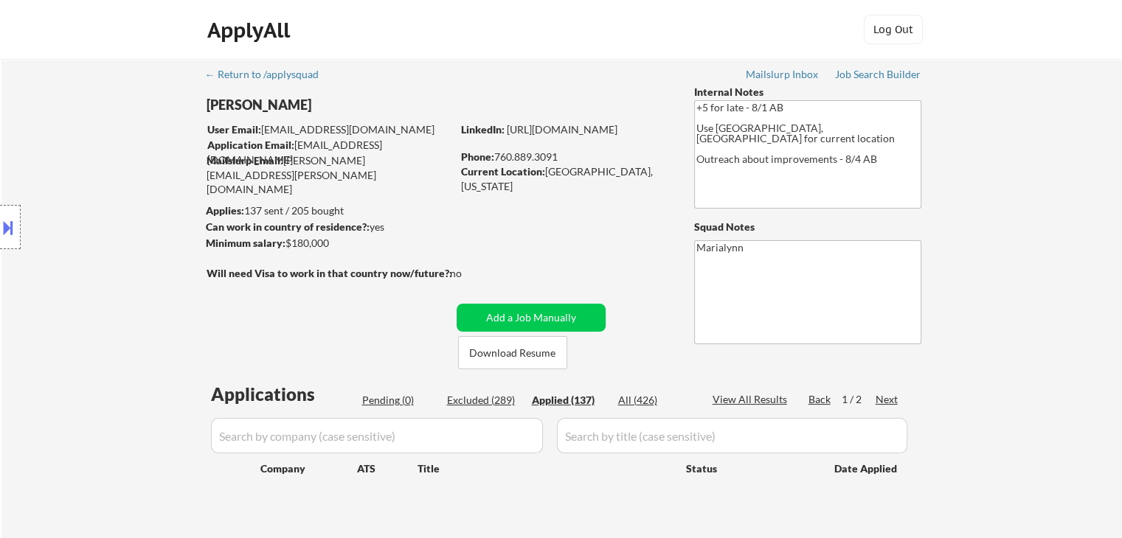
select select ""applied""
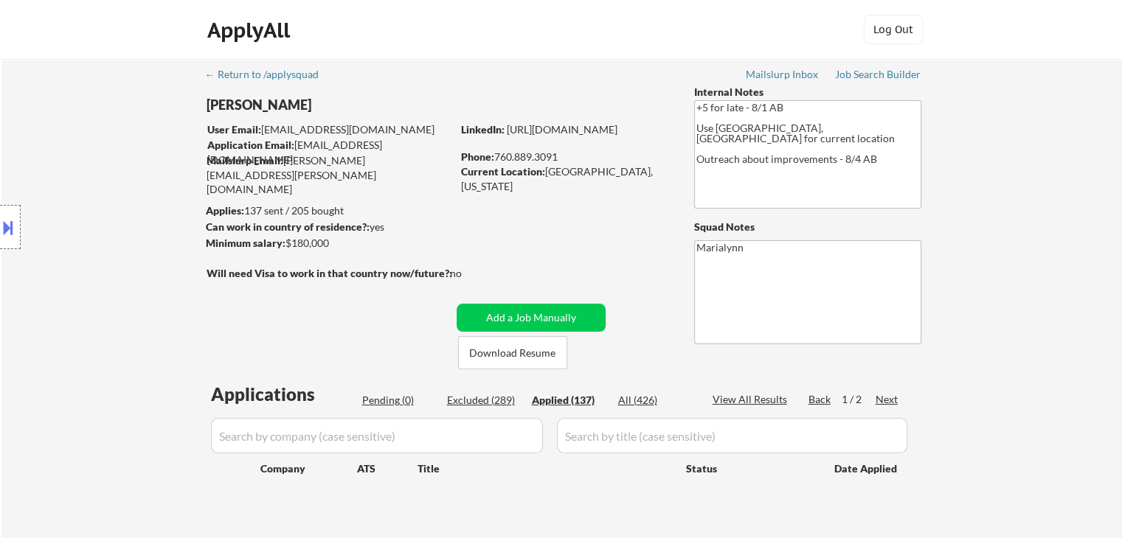
select select ""applied""
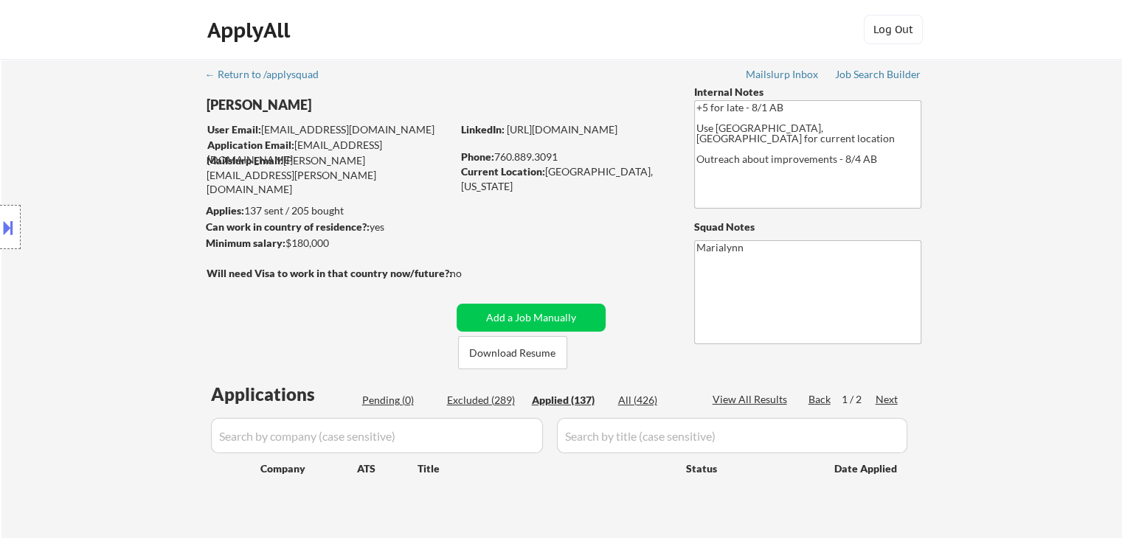
select select ""applied""
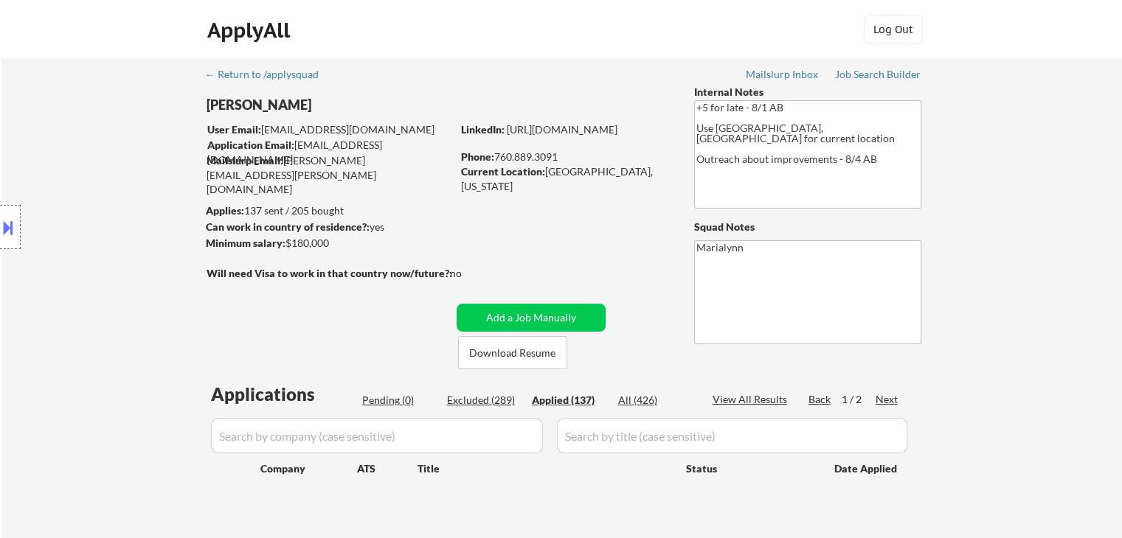
select select ""applied""
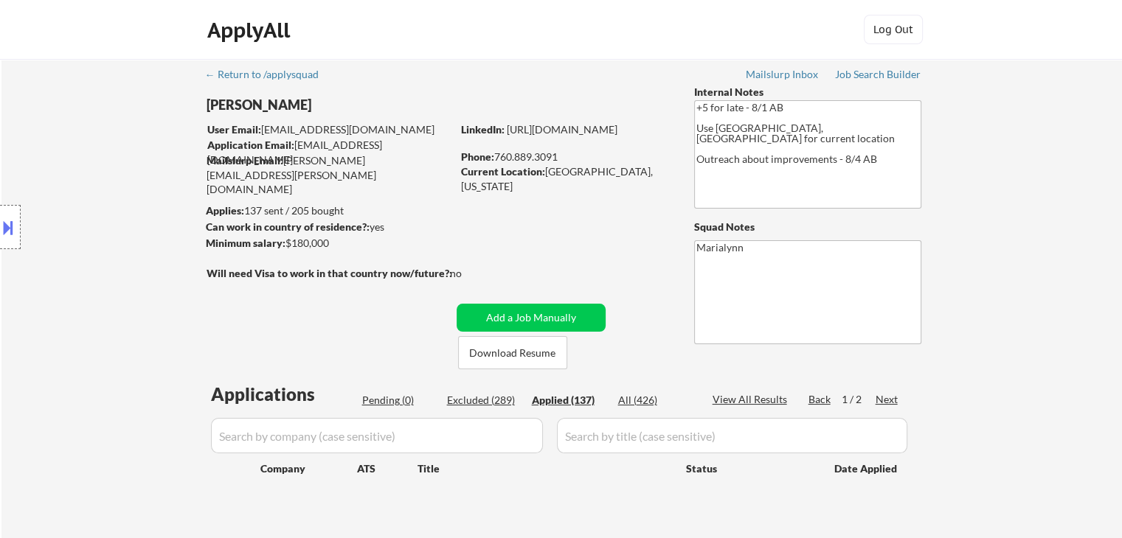
select select ""applied""
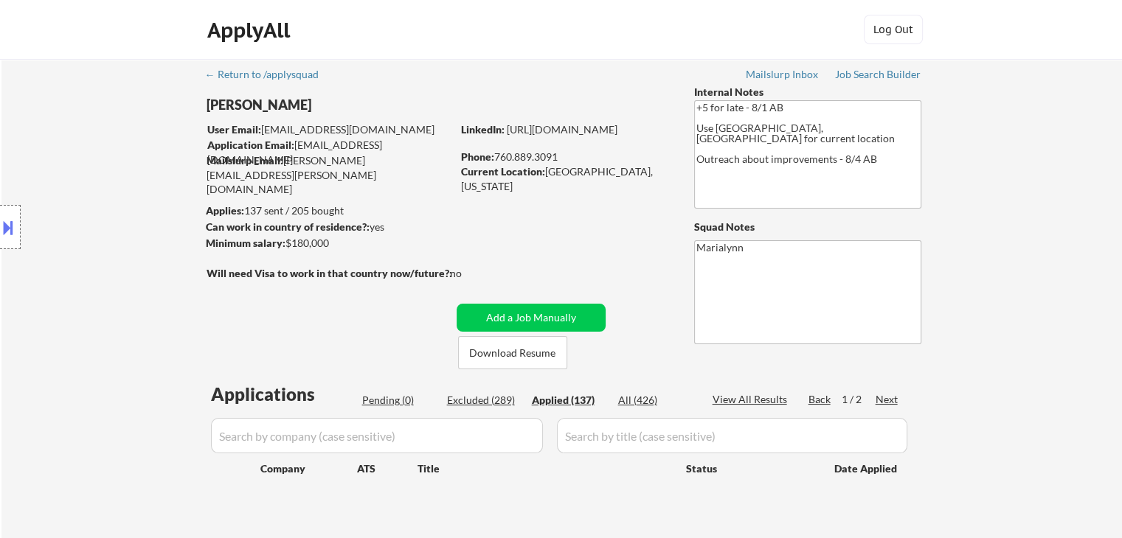
select select ""applied""
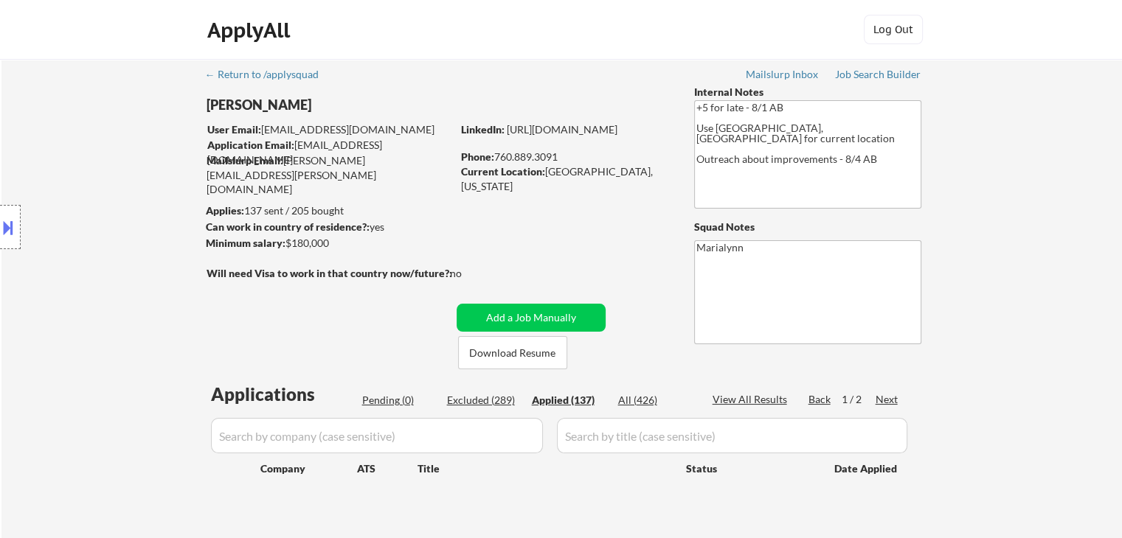
select select ""applied""
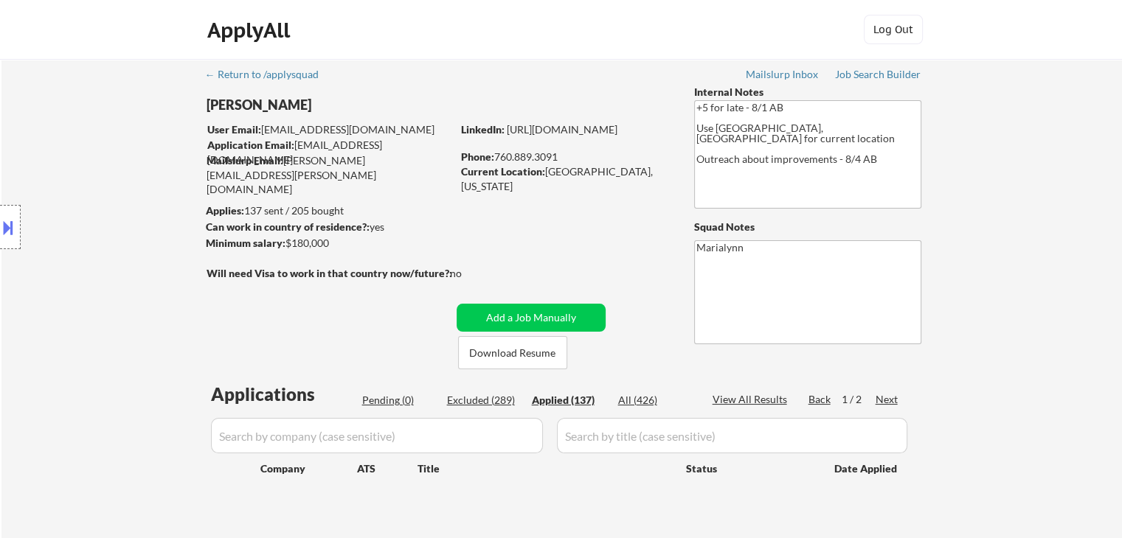
select select ""applied""
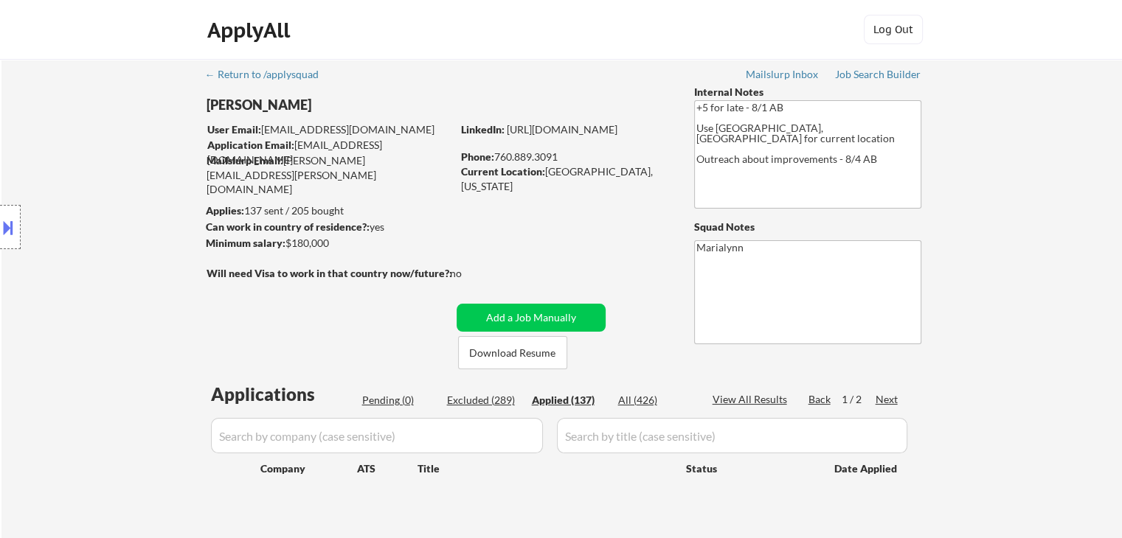
select select ""applied""
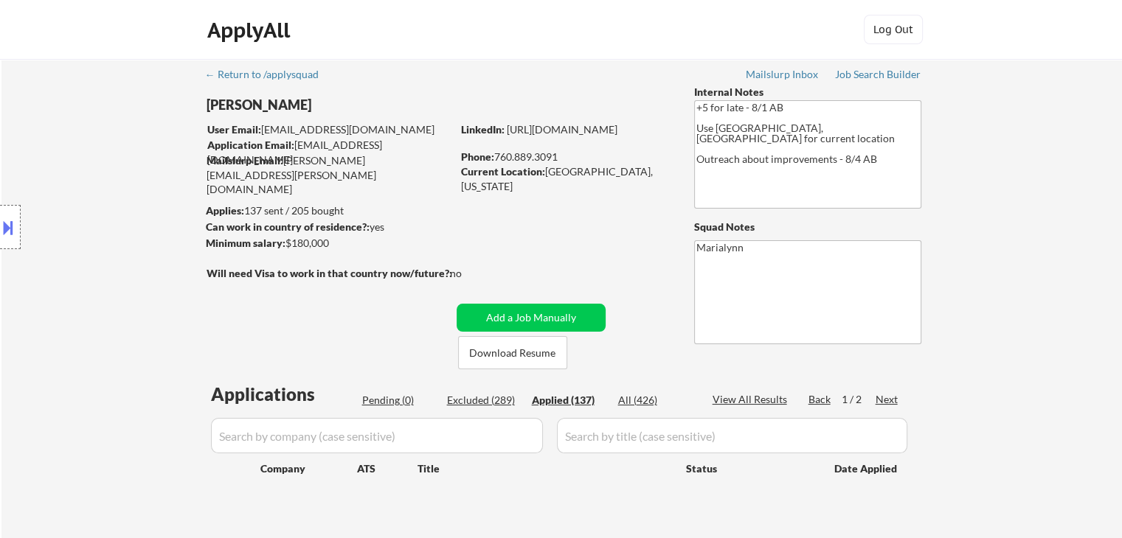
select select ""applied""
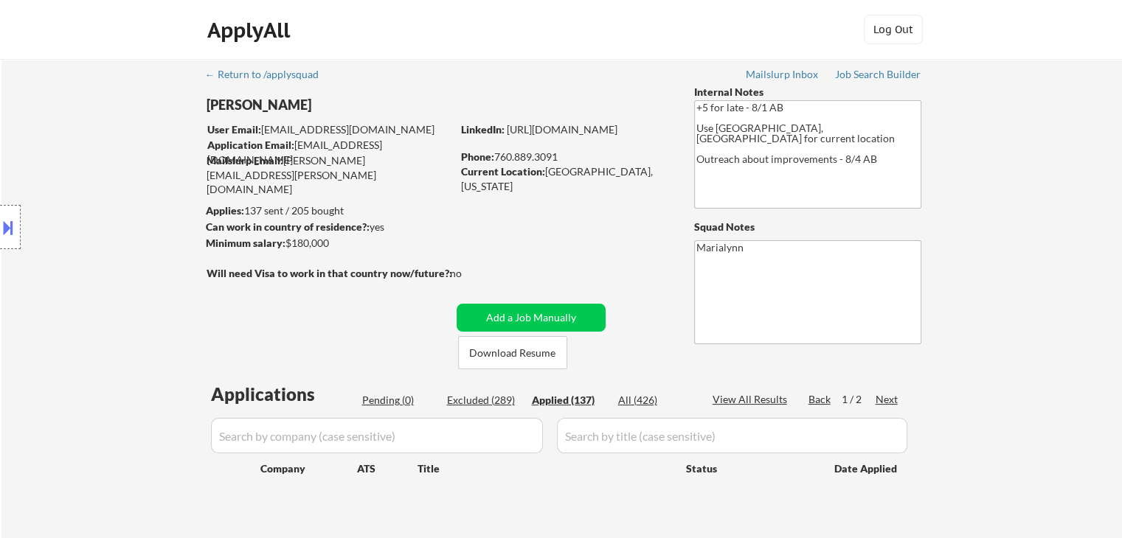
select select ""applied""
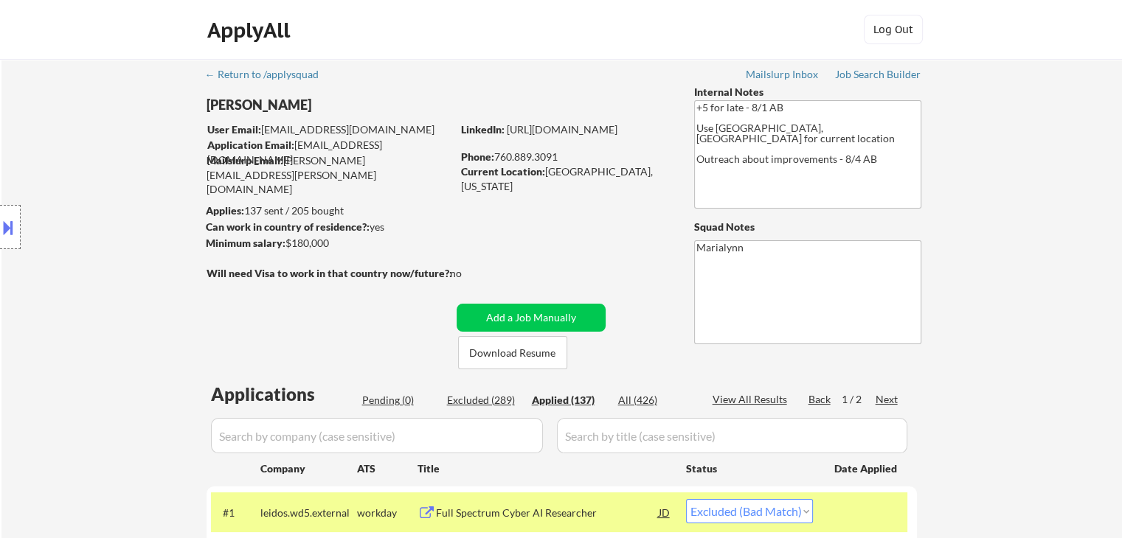
select select ""applied""
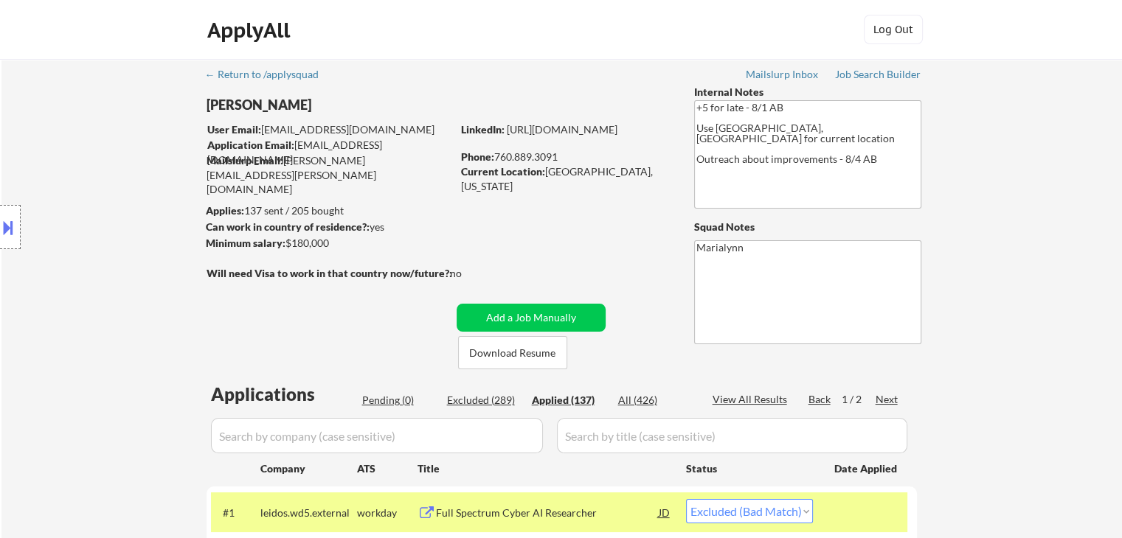
select select ""applied""
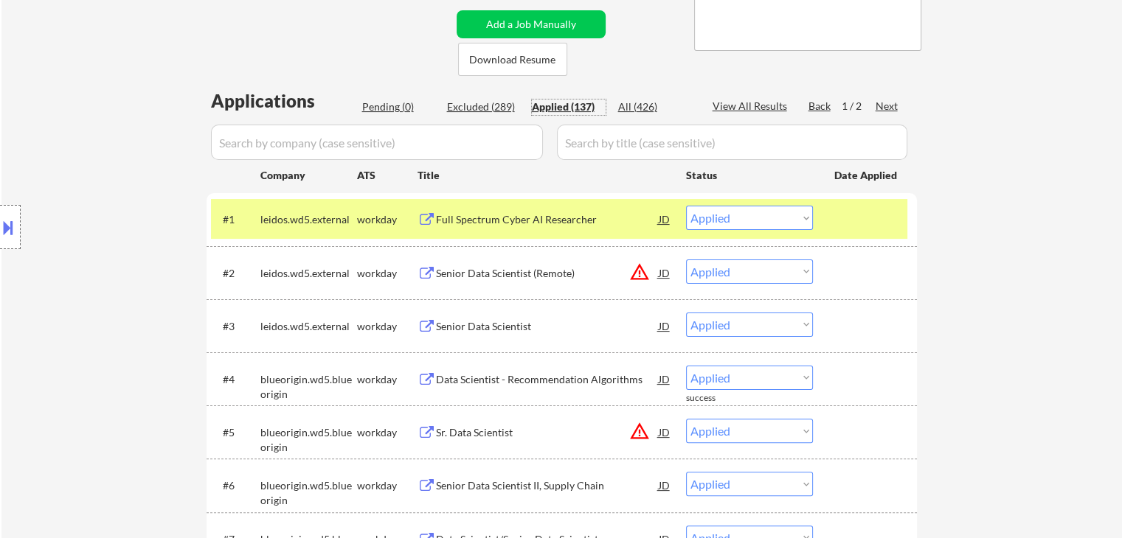
scroll to position [295, 0]
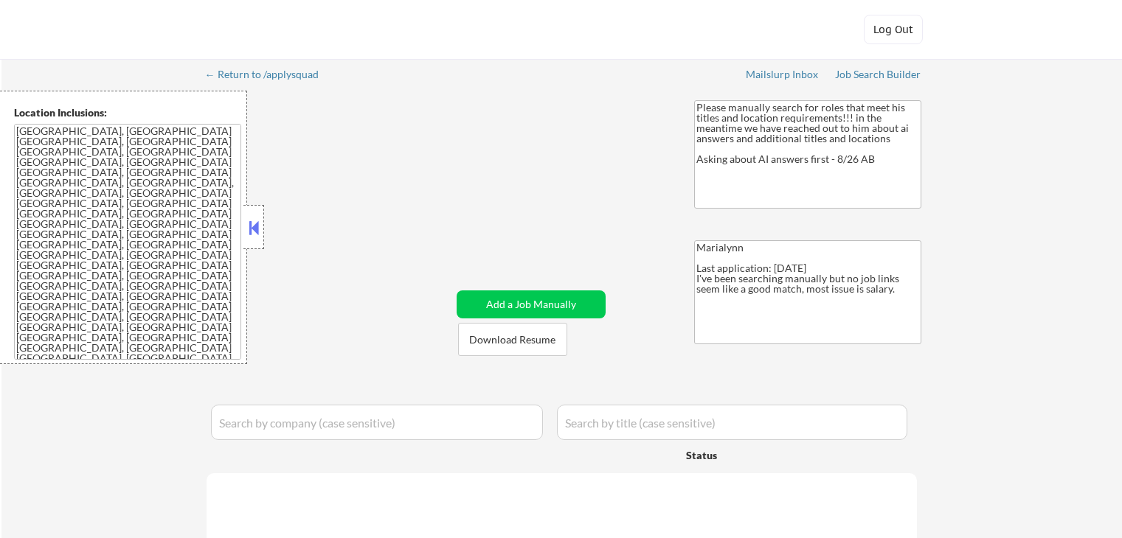
select select ""pending""
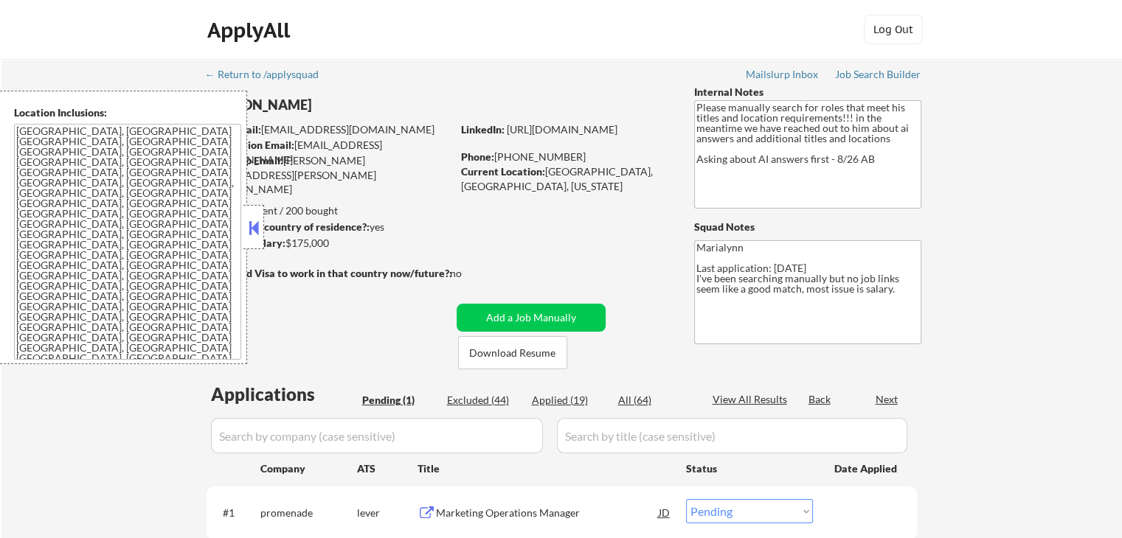
click at [257, 220] on button at bounding box center [254, 228] width 16 height 22
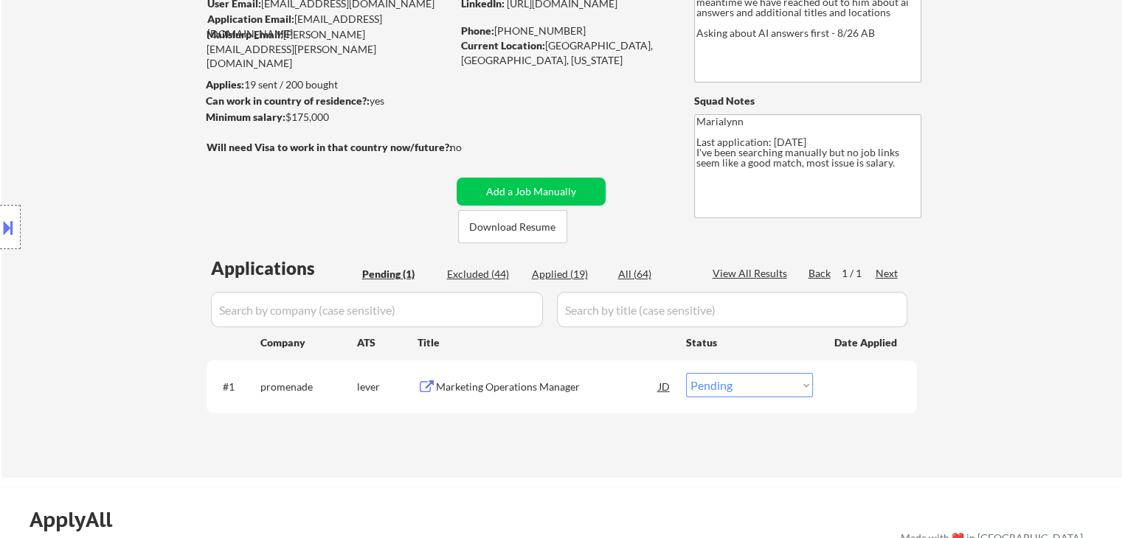
scroll to position [147, 0]
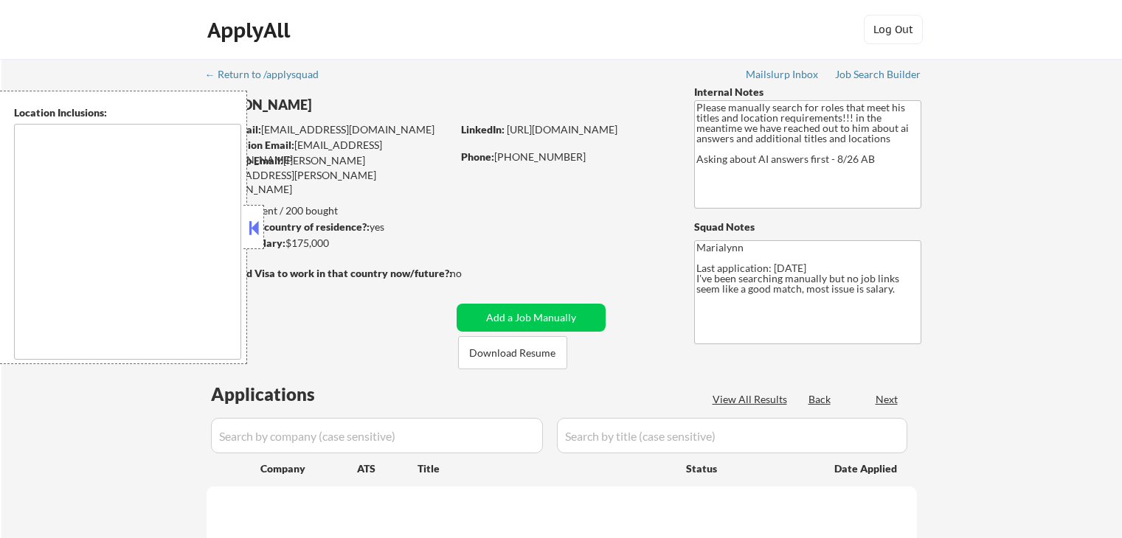
type textarea "[GEOGRAPHIC_DATA], [GEOGRAPHIC_DATA] [GEOGRAPHIC_DATA], [GEOGRAPHIC_DATA] [GEOG…"
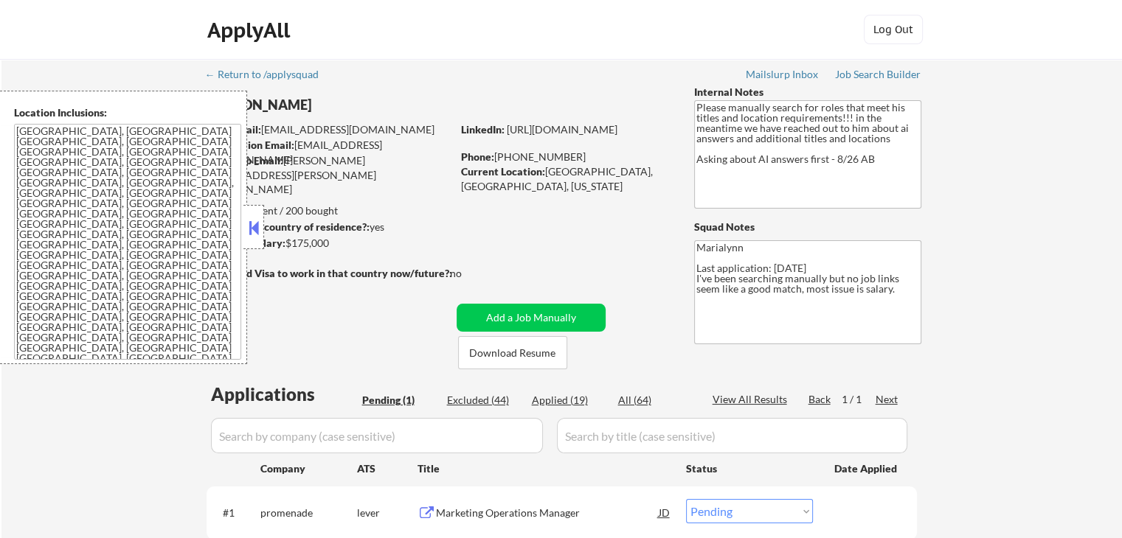
click at [254, 230] on button at bounding box center [254, 228] width 16 height 22
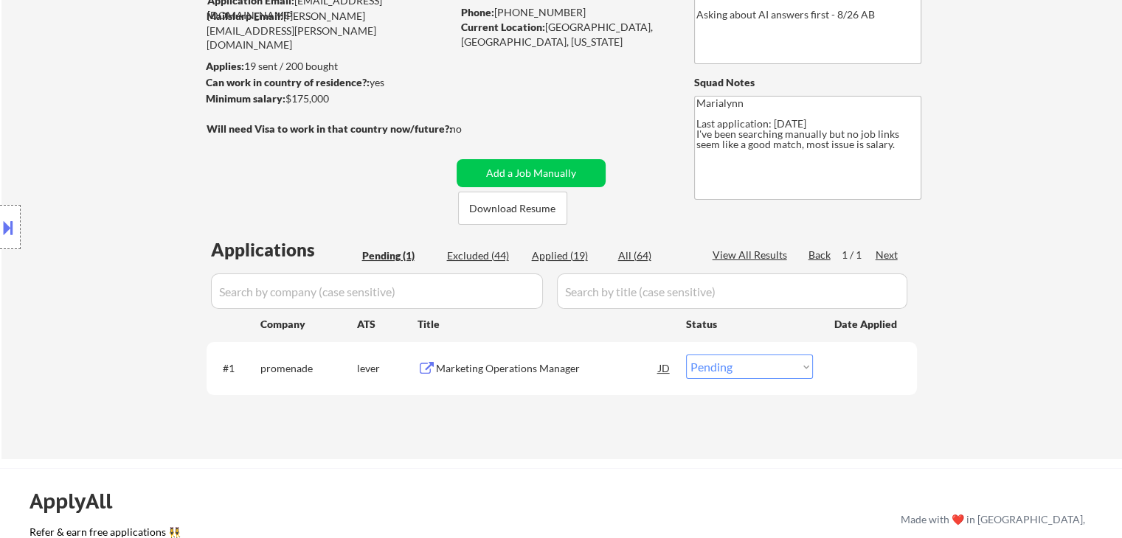
scroll to position [147, 0]
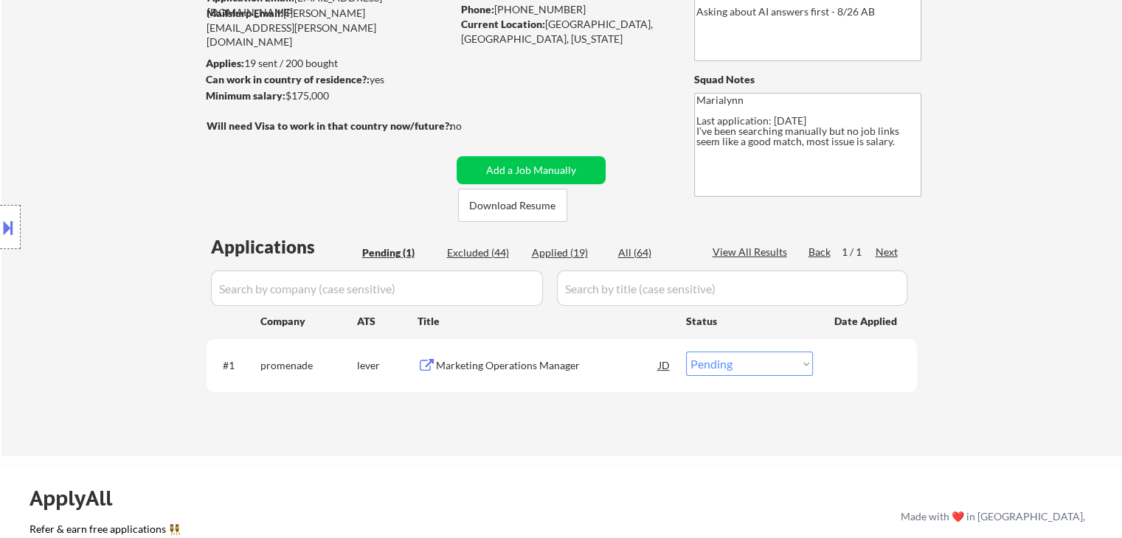
click at [478, 366] on div "Marketing Operations Manager" at bounding box center [547, 365] width 223 height 15
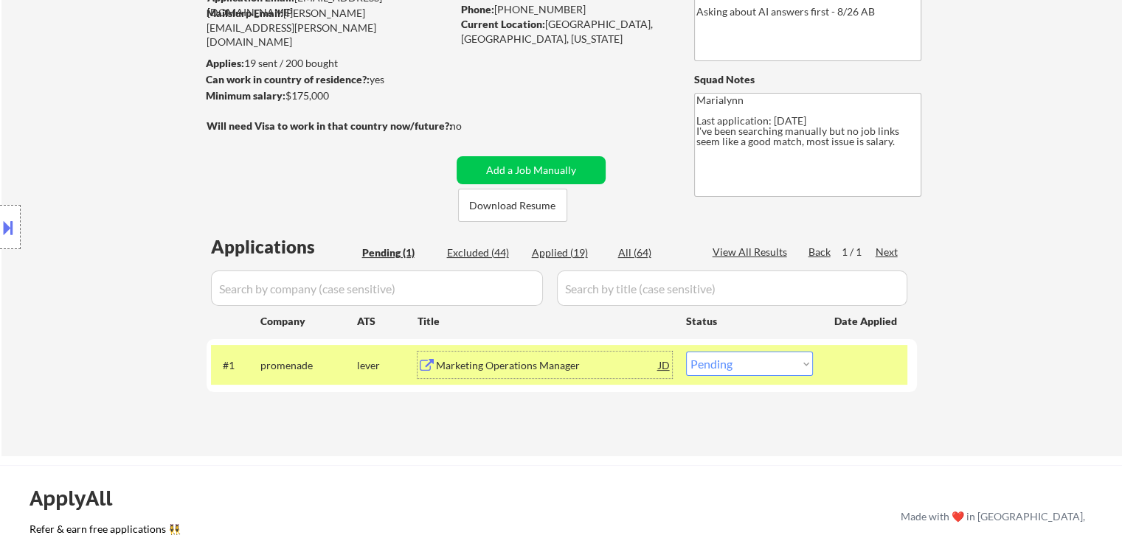
click at [779, 358] on select "Choose an option... Pending Applied Excluded (Questions) Excluded (Expired) Exc…" at bounding box center [749, 364] width 127 height 24
select select ""excluded__bad_match_""
click at [686, 352] on select "Choose an option... Pending Applied Excluded (Questions) Excluded (Expired) Exc…" at bounding box center [749, 364] width 127 height 24
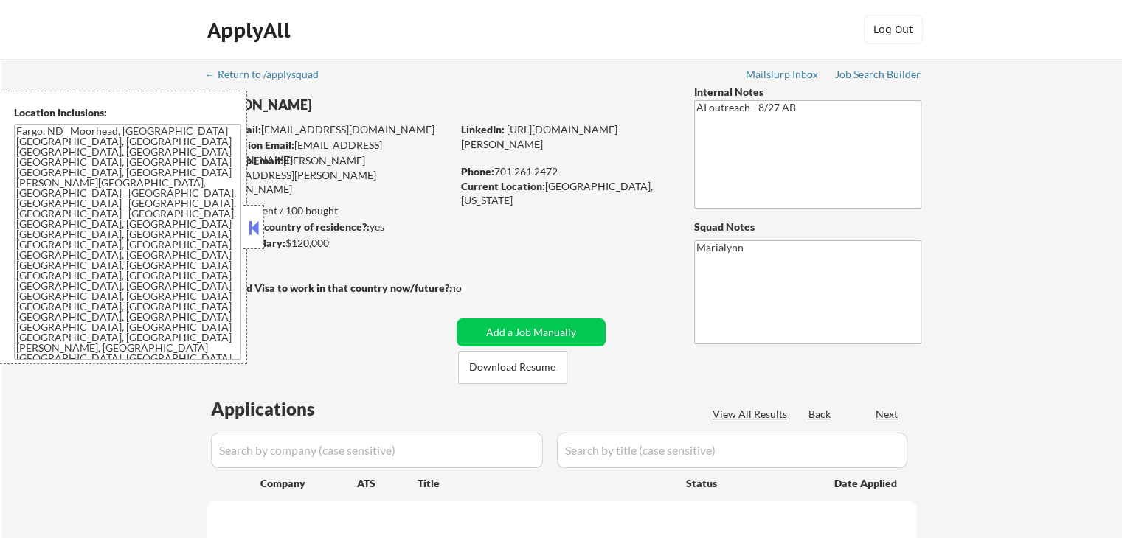
select select ""pending""
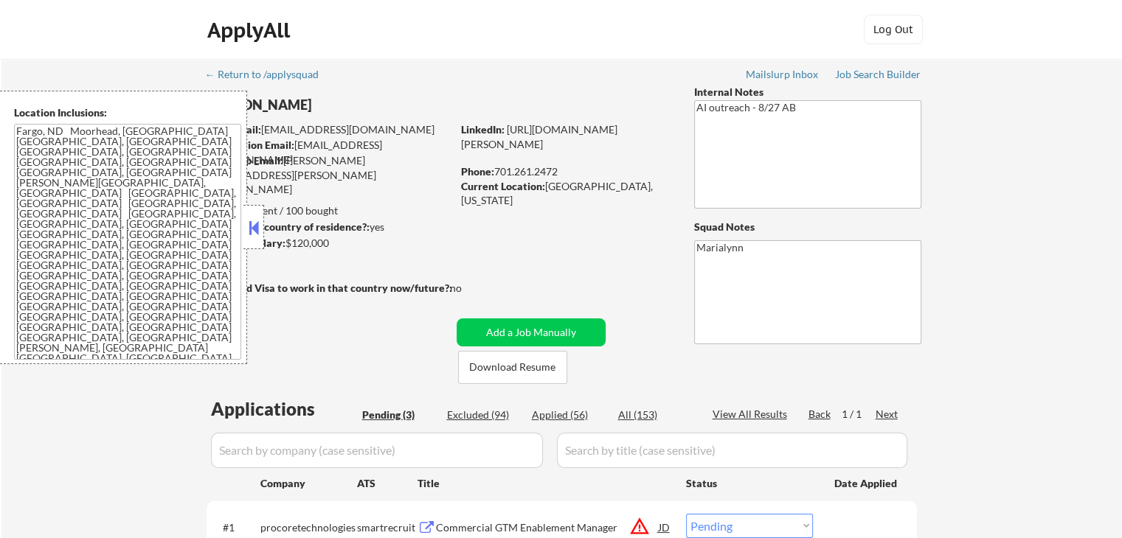
click at [260, 226] on button at bounding box center [254, 228] width 16 height 22
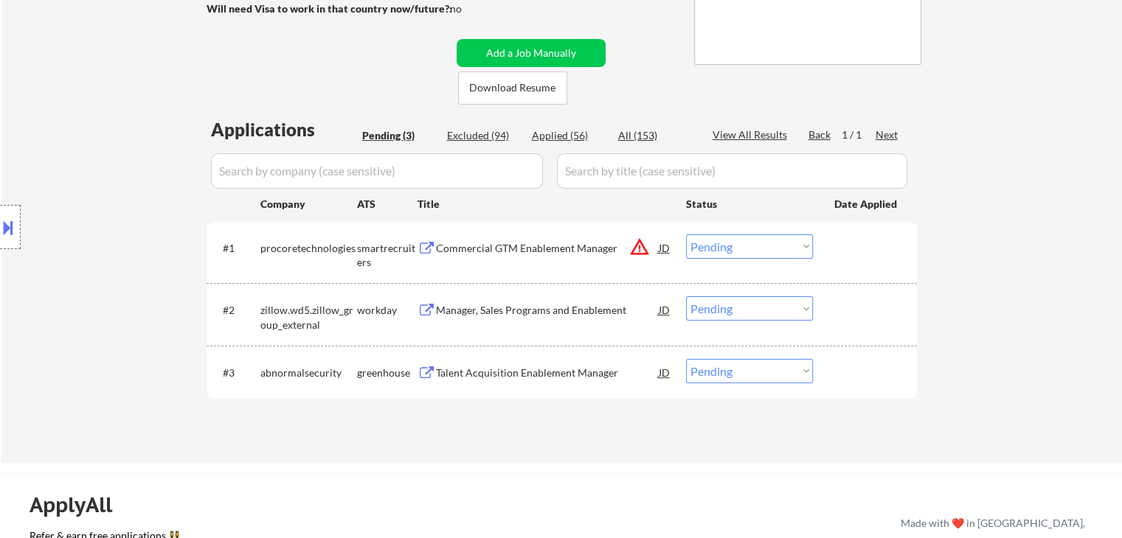
scroll to position [295, 0]
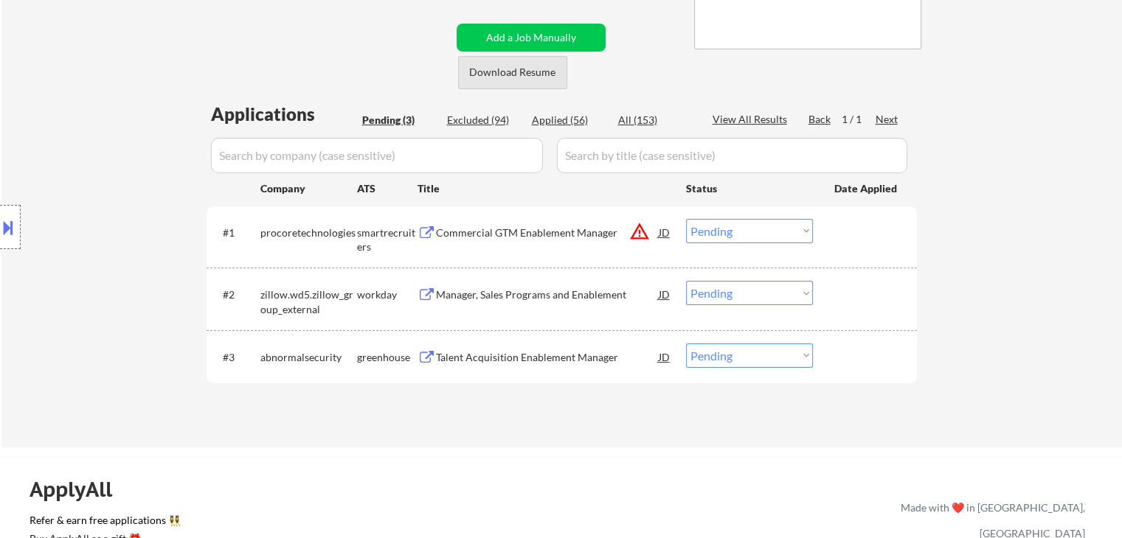
click at [515, 73] on button "Download Resume" at bounding box center [512, 72] width 109 height 33
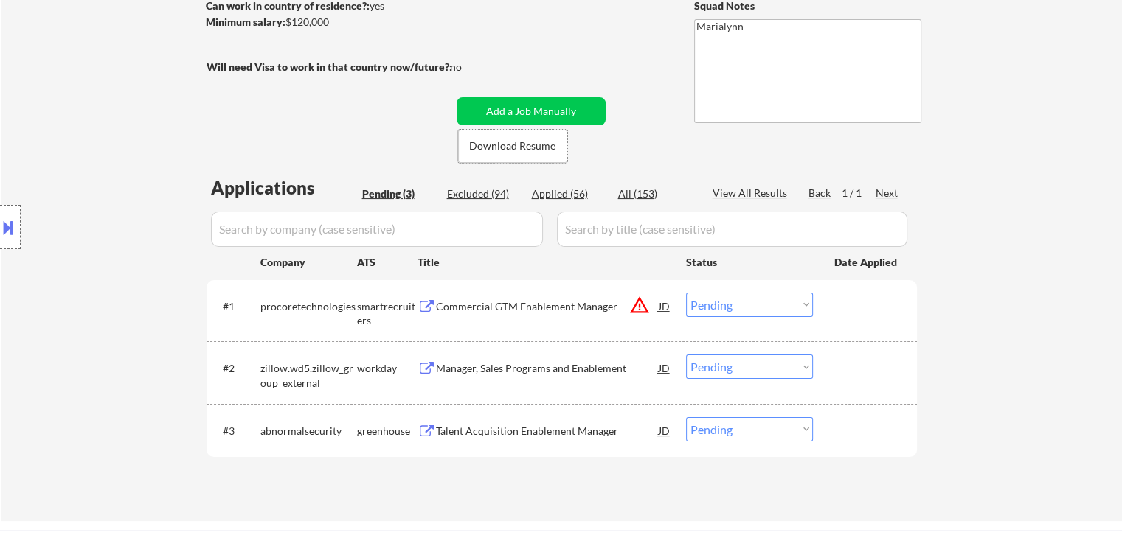
click at [570, 432] on div "Talent Acquisition Enablement Manager" at bounding box center [547, 431] width 223 height 15
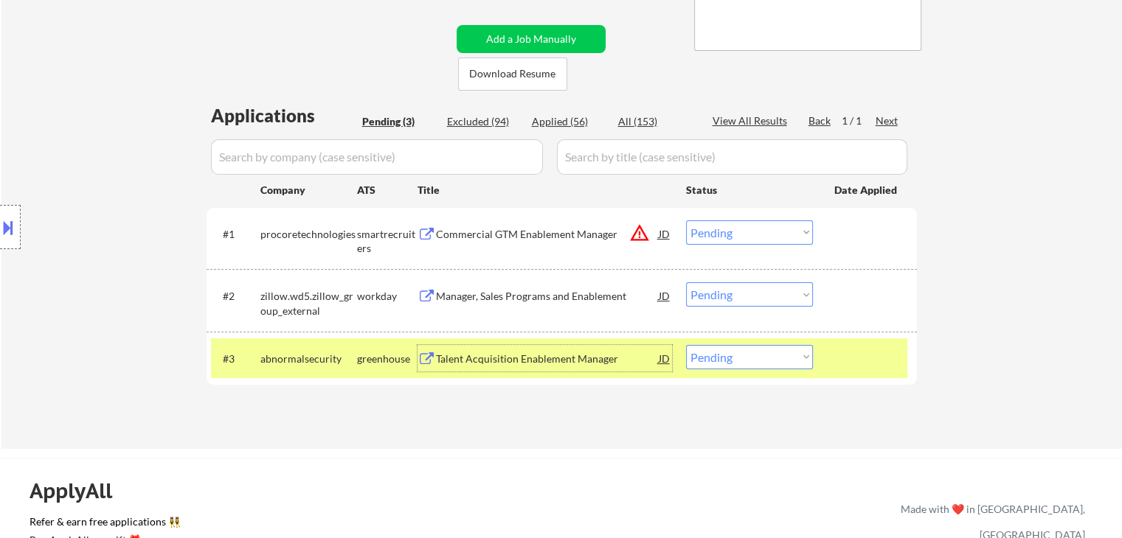
scroll to position [369, 0]
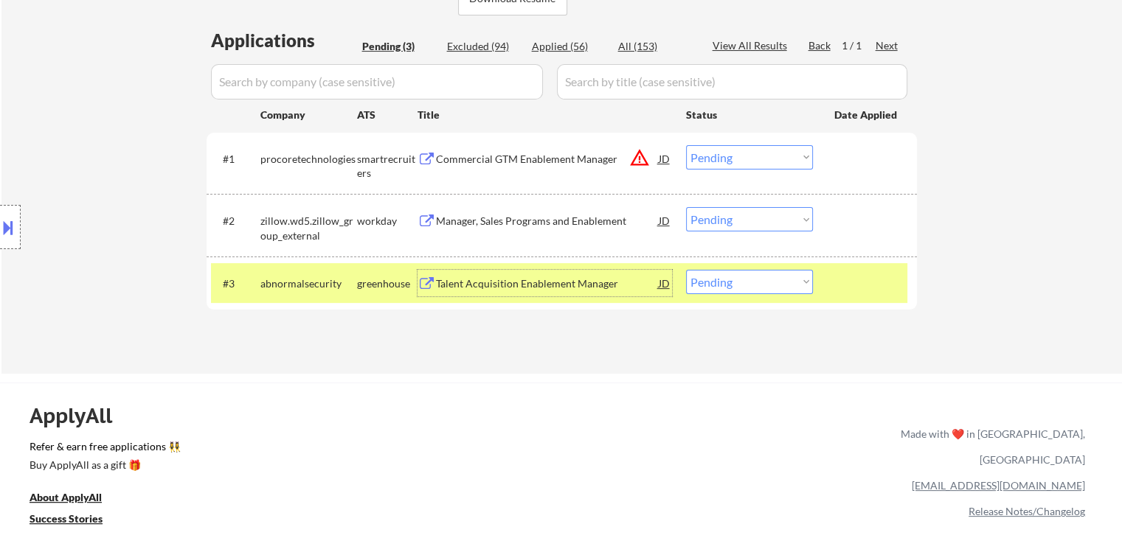
click at [510, 217] on div "Manager, Sales Programs and Enablement" at bounding box center [547, 221] width 223 height 15
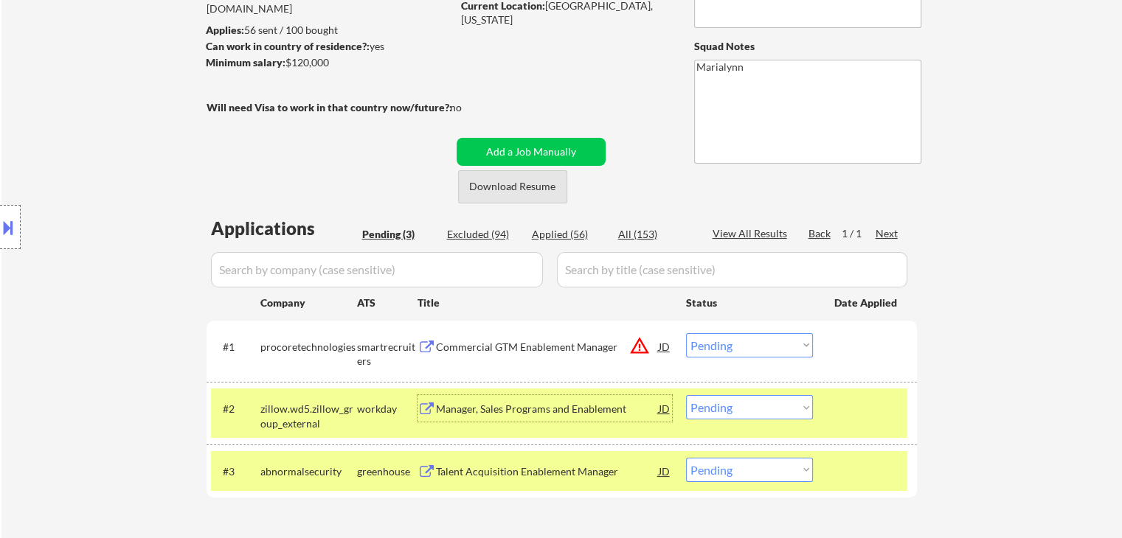
scroll to position [0, 0]
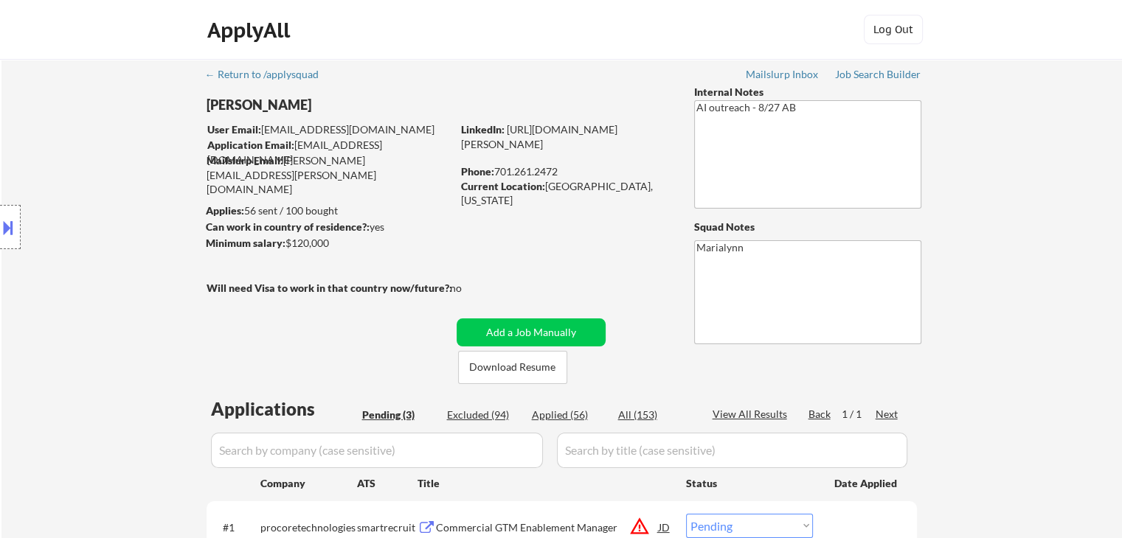
drag, startPoint x: 496, startPoint y: 172, endPoint x: 575, endPoint y: 172, distance: 79.6
click at [575, 173] on div "Phone: 701.261.2472" at bounding box center [565, 171] width 209 height 15
copy div "701.261.2472"
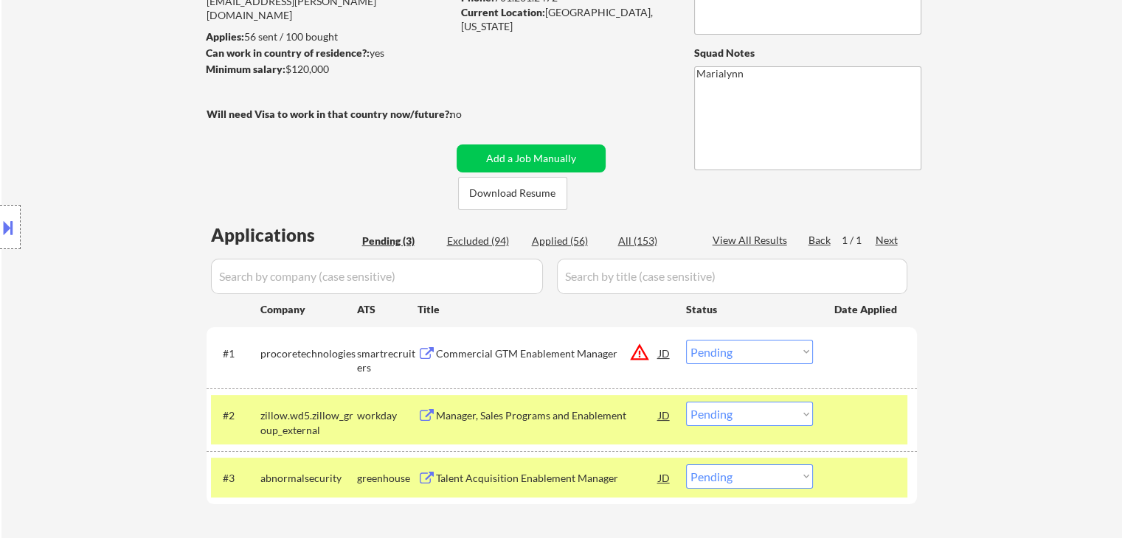
scroll to position [295, 0]
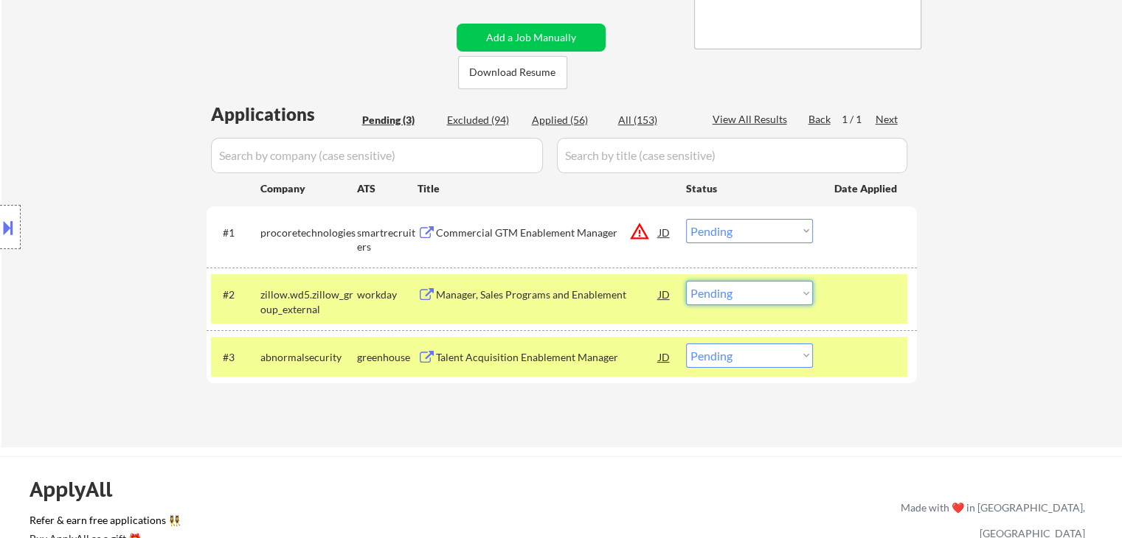
click at [712, 296] on select "Choose an option... Pending Applied Excluded (Questions) Excluded (Expired) Exc…" at bounding box center [749, 293] width 127 height 24
click at [686, 281] on select "Choose an option... Pending Applied Excluded (Questions) Excluded (Expired) Exc…" at bounding box center [749, 293] width 127 height 24
click at [469, 232] on div "Commercial GTM Enablement Manager" at bounding box center [547, 233] width 223 height 15
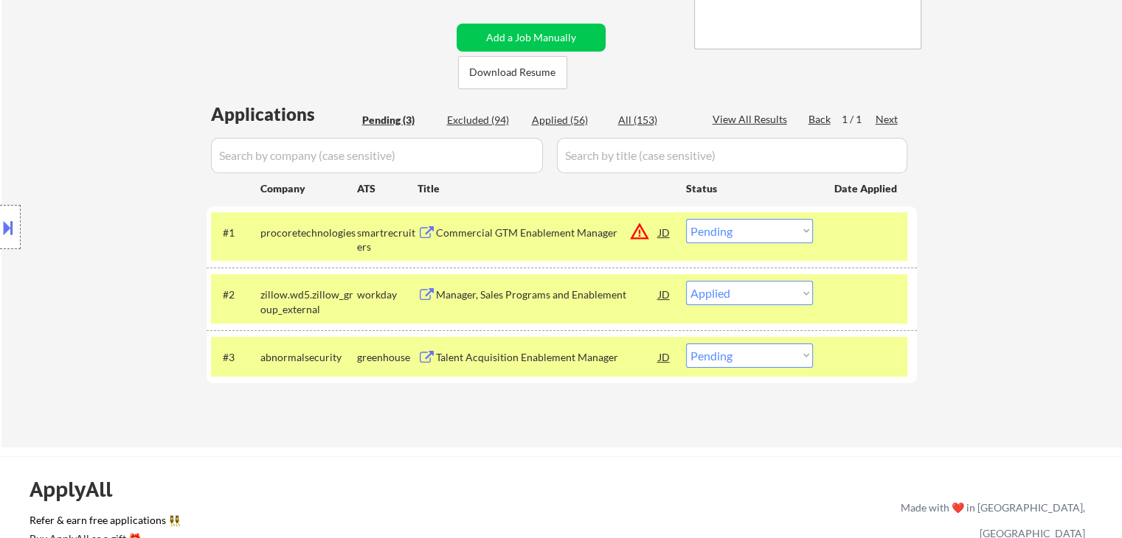
select select ""pending""
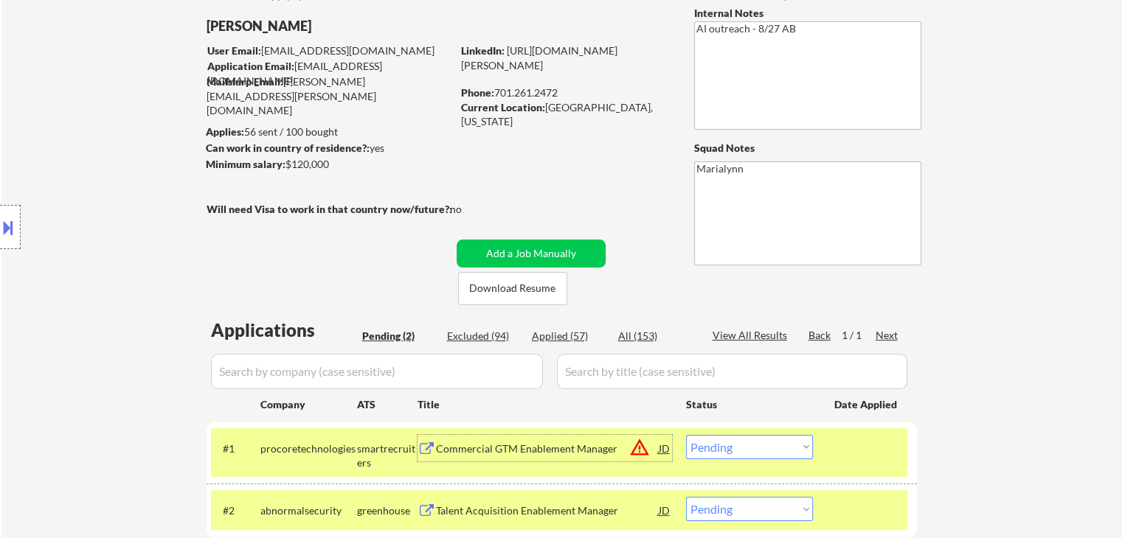
scroll to position [74, 0]
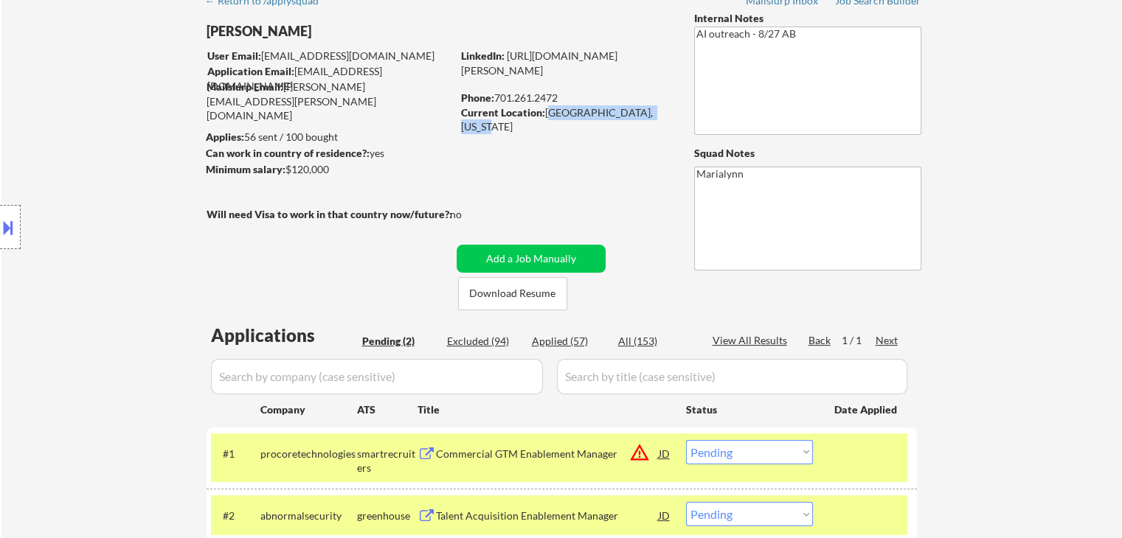
drag, startPoint x: 546, startPoint y: 114, endPoint x: 661, endPoint y: 118, distance: 115.1
click at [662, 119] on div "Current Location: West Fargo, North Dakota" at bounding box center [565, 119] width 209 height 29
copy div "West Fargo, North Dakota"
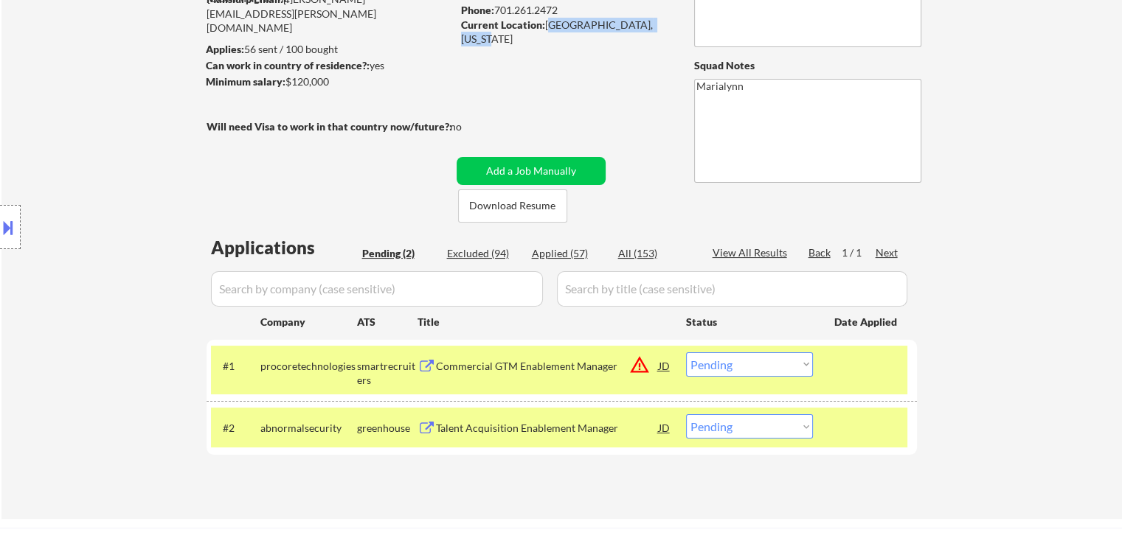
scroll to position [295, 0]
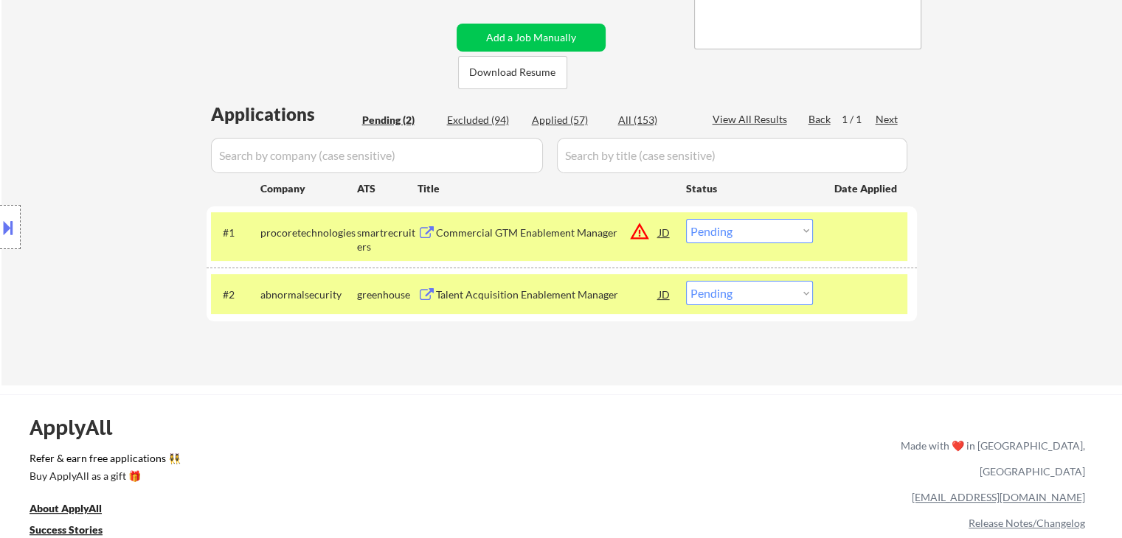
click at [771, 229] on select "Choose an option... Pending Applied Excluded (Questions) Excluded (Expired) Exc…" at bounding box center [749, 231] width 127 height 24
click at [686, 219] on select "Choose an option... Pending Applied Excluded (Questions) Excluded (Expired) Exc…" at bounding box center [749, 231] width 127 height 24
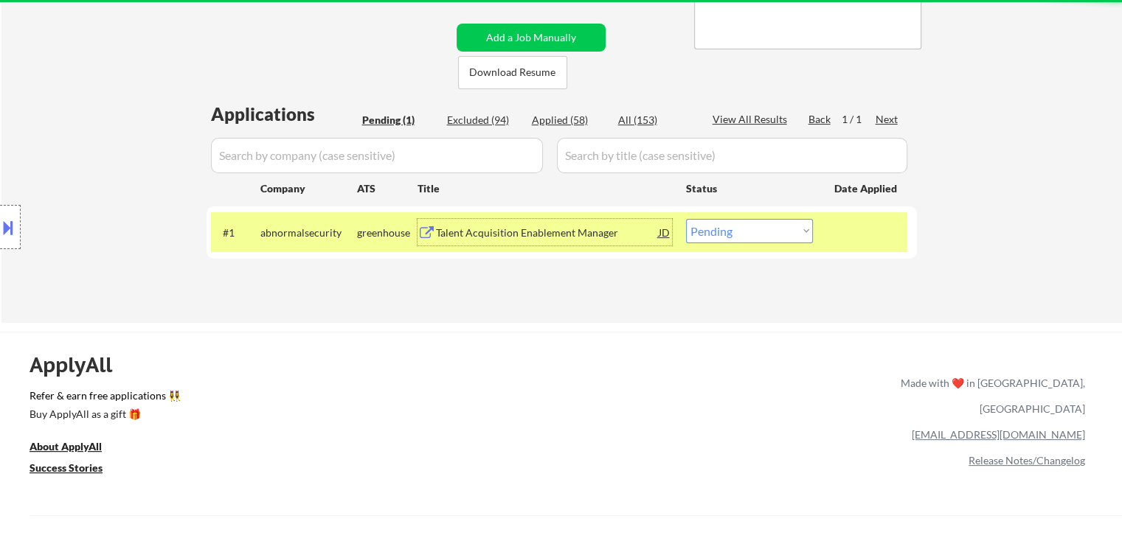
click at [513, 243] on div "Talent Acquisition Enablement Manager" at bounding box center [547, 232] width 223 height 27
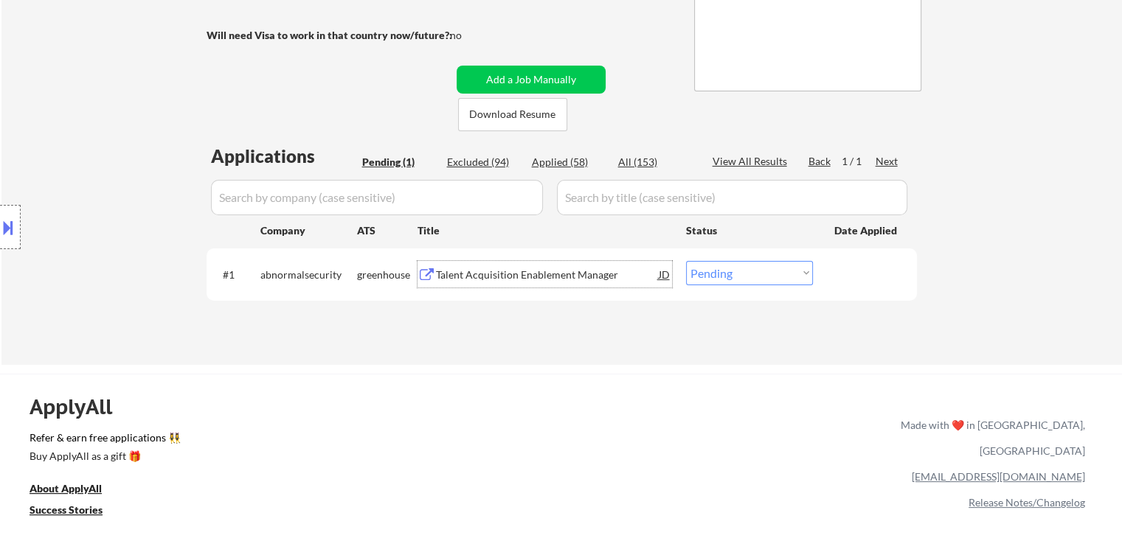
scroll to position [147, 0]
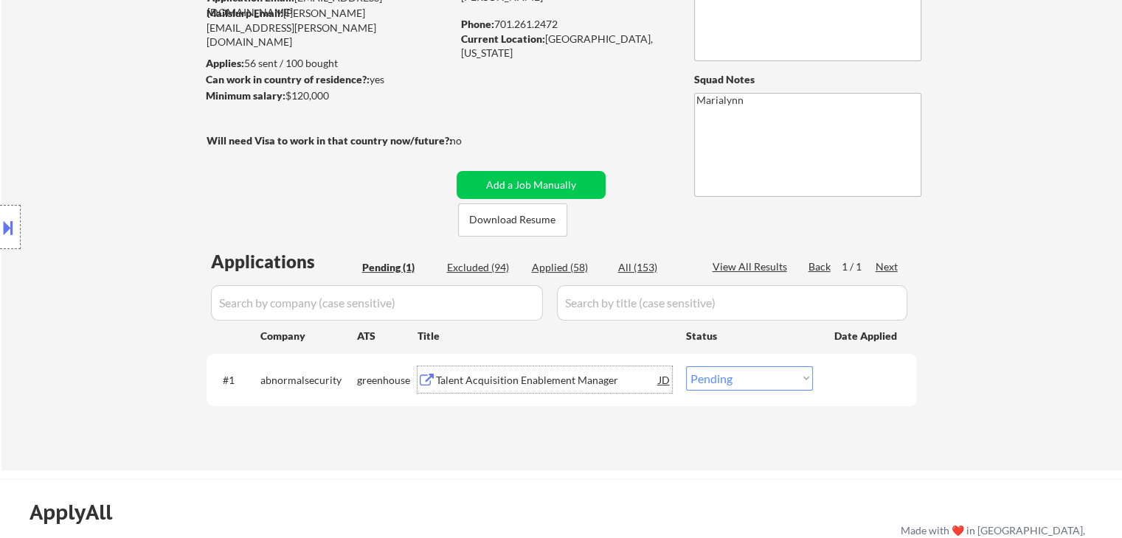
drag, startPoint x: 730, startPoint y: 378, endPoint x: 747, endPoint y: 389, distance: 20.2
click at [732, 381] on select "Choose an option... Pending Applied Excluded (Questions) Excluded (Expired) Exc…" at bounding box center [749, 378] width 127 height 24
select select ""excluded__expired_""
click at [686, 366] on select "Choose an option... Pending Applied Excluded (Questions) Excluded (Expired) Exc…" at bounding box center [749, 378] width 127 height 24
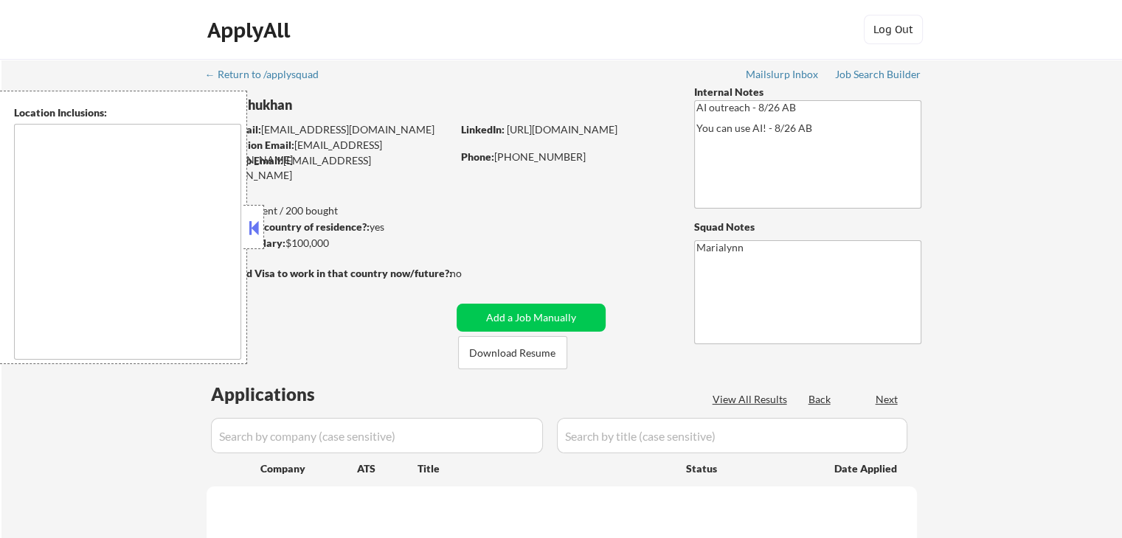
type textarea "[GEOGRAPHIC_DATA], [GEOGRAPHIC_DATA] [GEOGRAPHIC_DATA], [GEOGRAPHIC_DATA] [GEOG…"
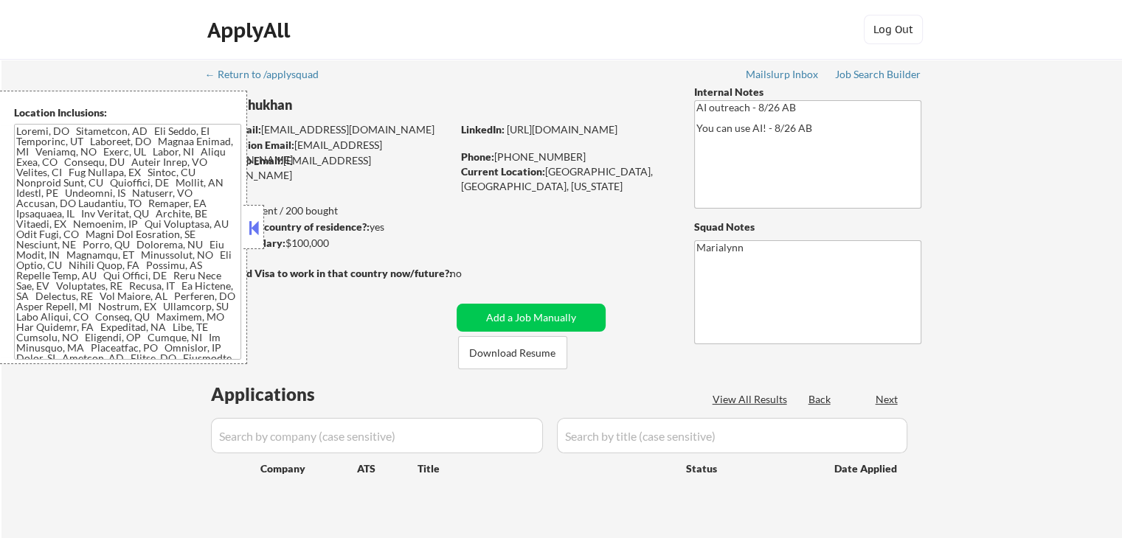
click at [257, 232] on button at bounding box center [254, 228] width 16 height 22
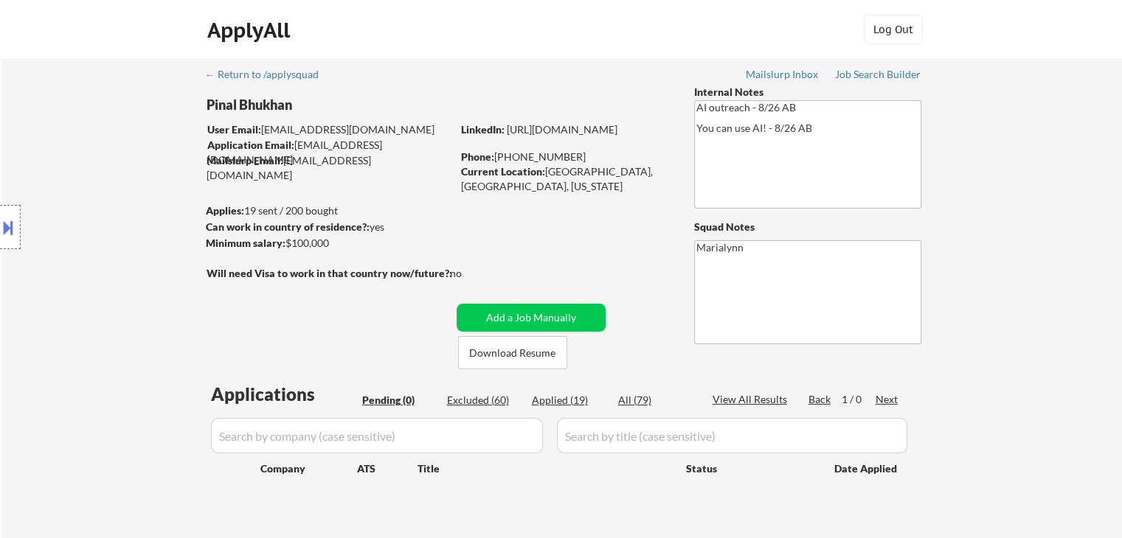
click at [750, 273] on textarea "Marialynn" at bounding box center [807, 292] width 227 height 104
click at [771, 257] on textarea "Marialynn" at bounding box center [807, 292] width 227 height 104
type textarea "Marialynn No links since"
click at [572, 403] on div "Applied (19)" at bounding box center [569, 400] width 74 height 15
select select ""applied""
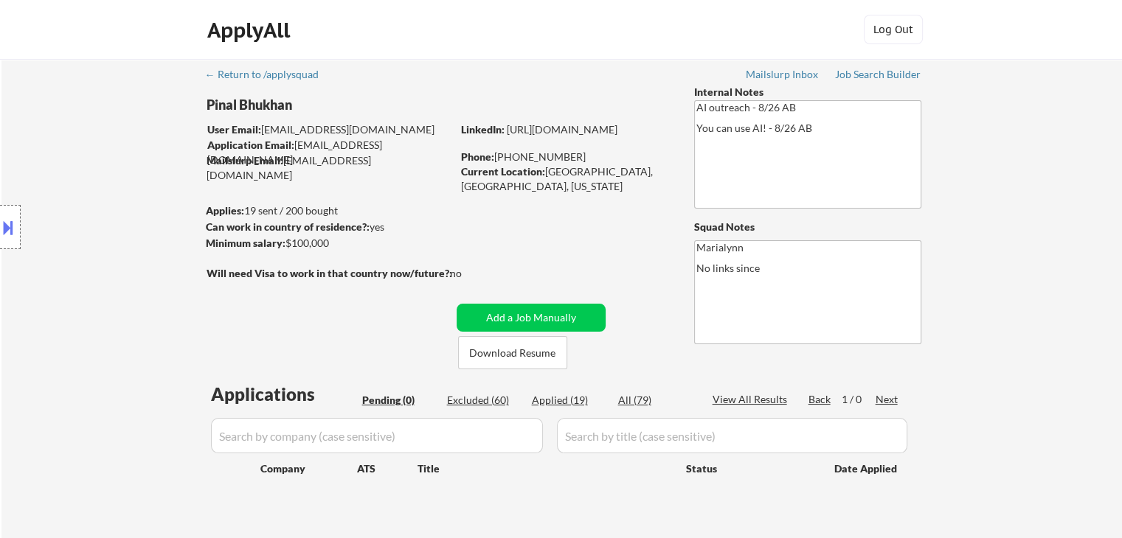
select select ""applied""
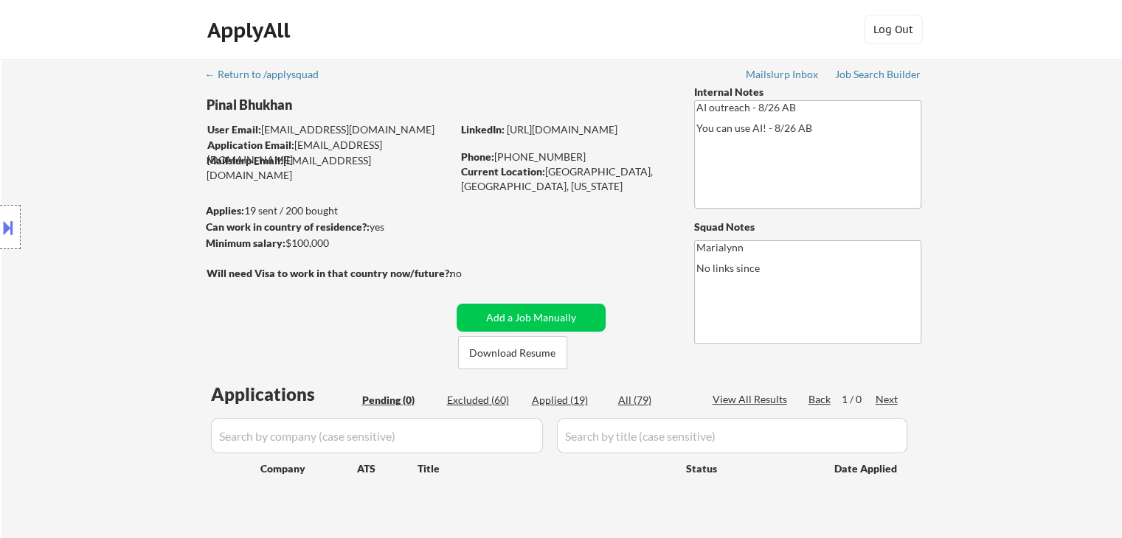
select select ""applied""
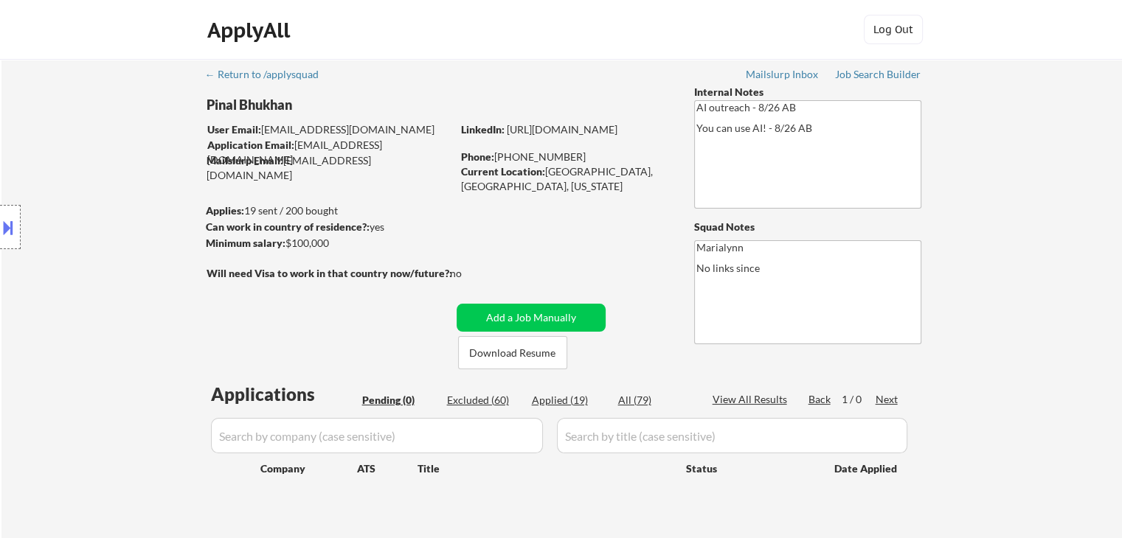
select select ""applied""
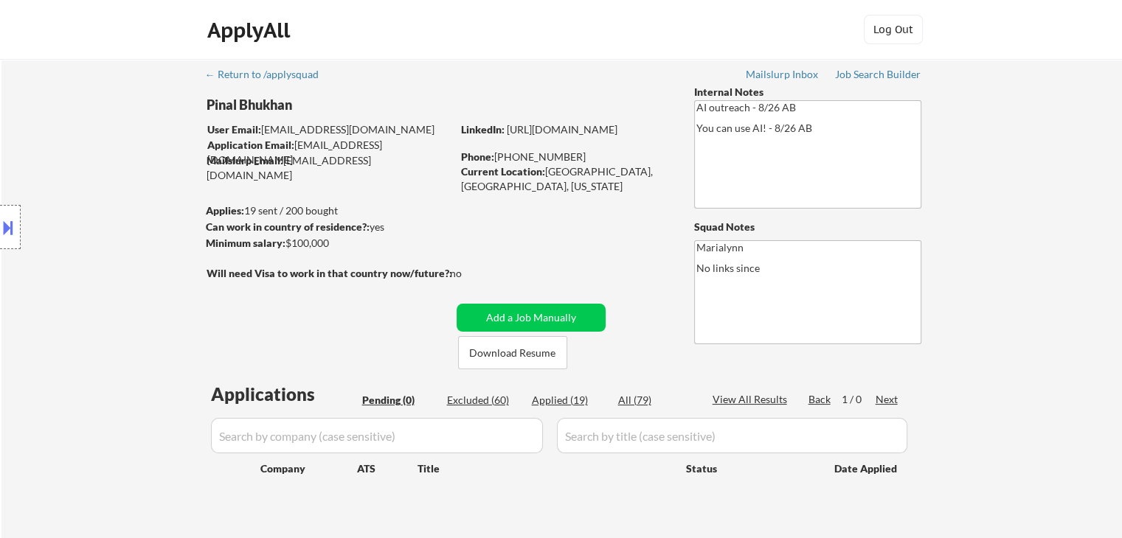
select select ""applied""
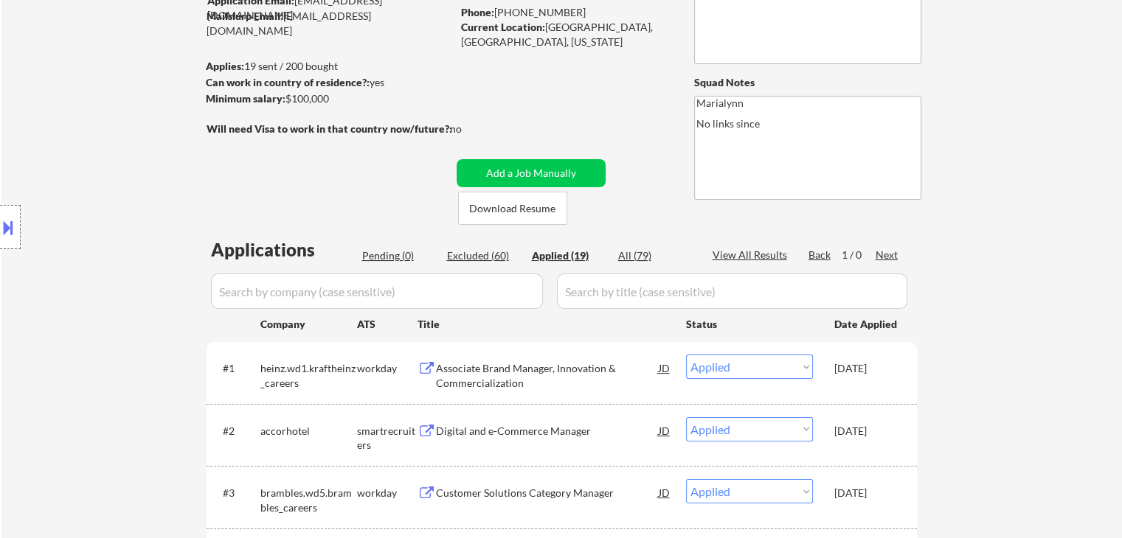
scroll to position [147, 0]
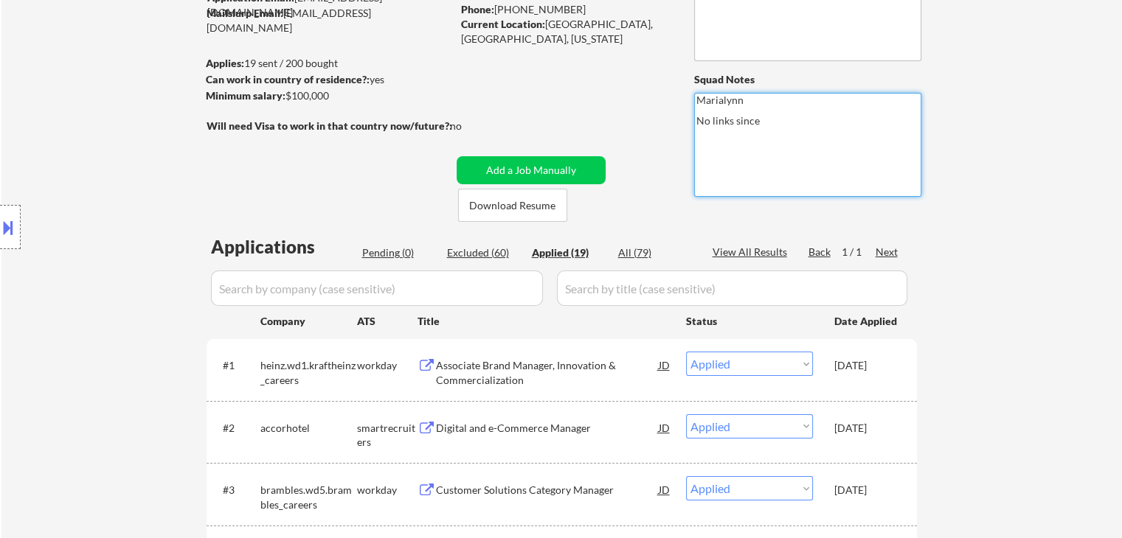
drag, startPoint x: 732, startPoint y: 121, endPoint x: 776, endPoint y: 119, distance: 43.5
click at [776, 119] on textarea "Marialynn No links since" at bounding box center [807, 145] width 227 height 104
click at [799, 148] on textarea "Marialynn No links - Last application [DATE]" at bounding box center [807, 145] width 227 height 104
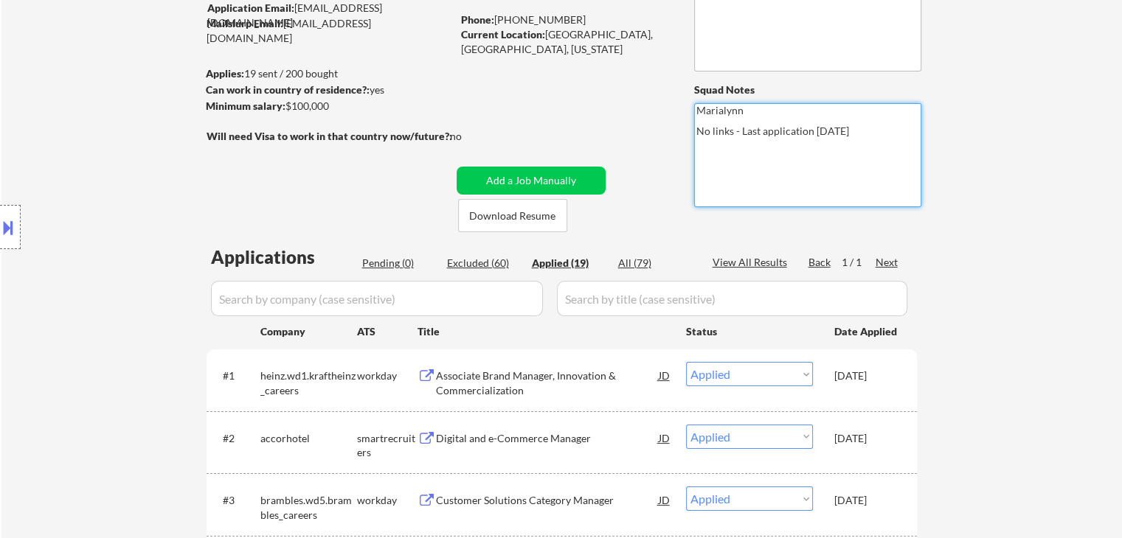
scroll to position [0, 0]
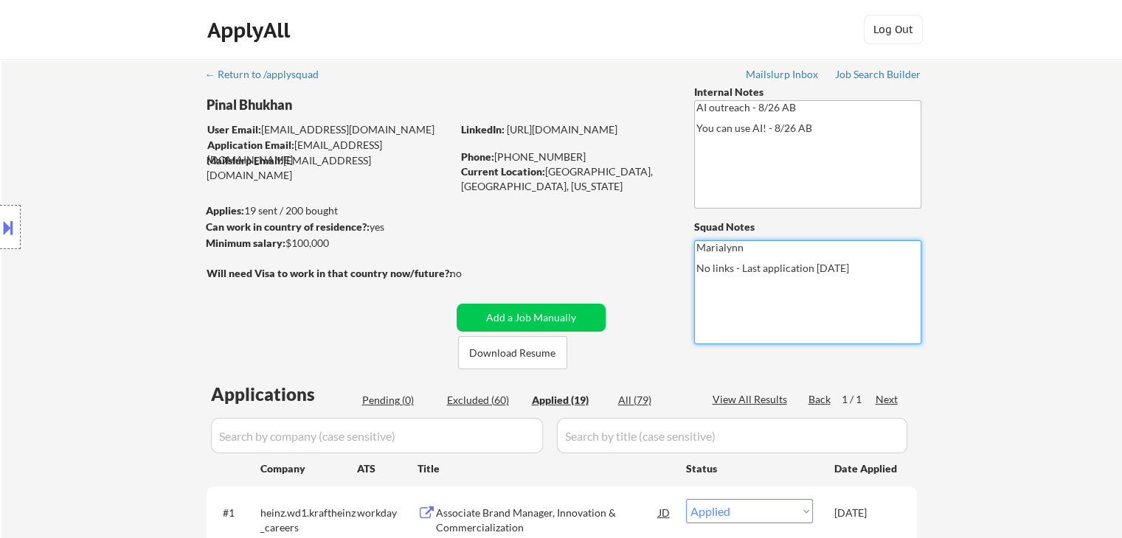
drag, startPoint x: 681, startPoint y: 263, endPoint x: 566, endPoint y: 263, distance: 114.3
drag, startPoint x: 714, startPoint y: 272, endPoint x: 695, endPoint y: 271, distance: 18.5
click at [695, 271] on textarea "Marialynn 5" at bounding box center [807, 292] width 227 height 104
type textarea "Marialynn"
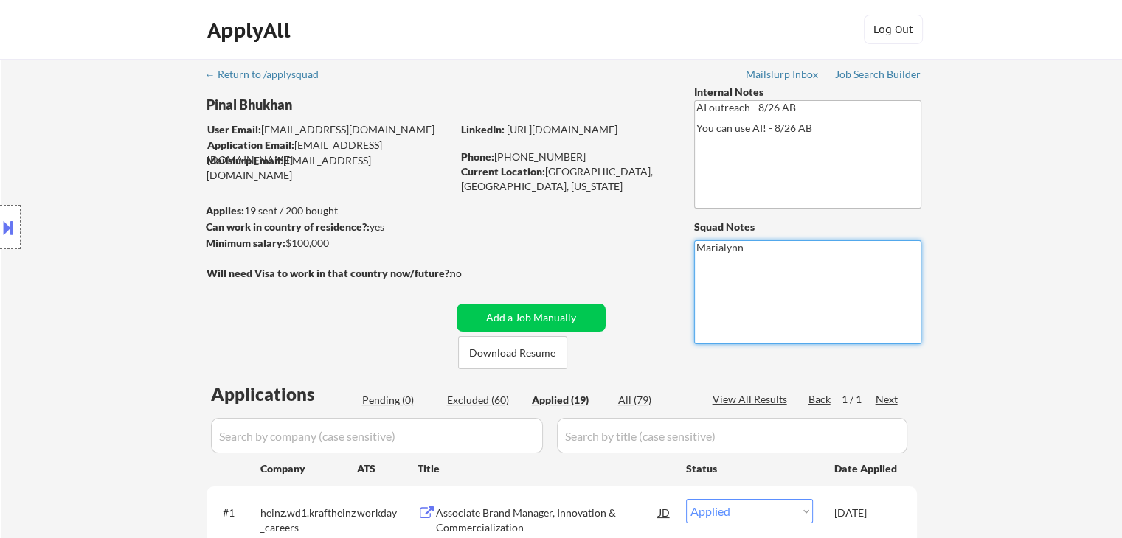
click at [881, 72] on div "Job Search Builder" at bounding box center [878, 74] width 86 height 10
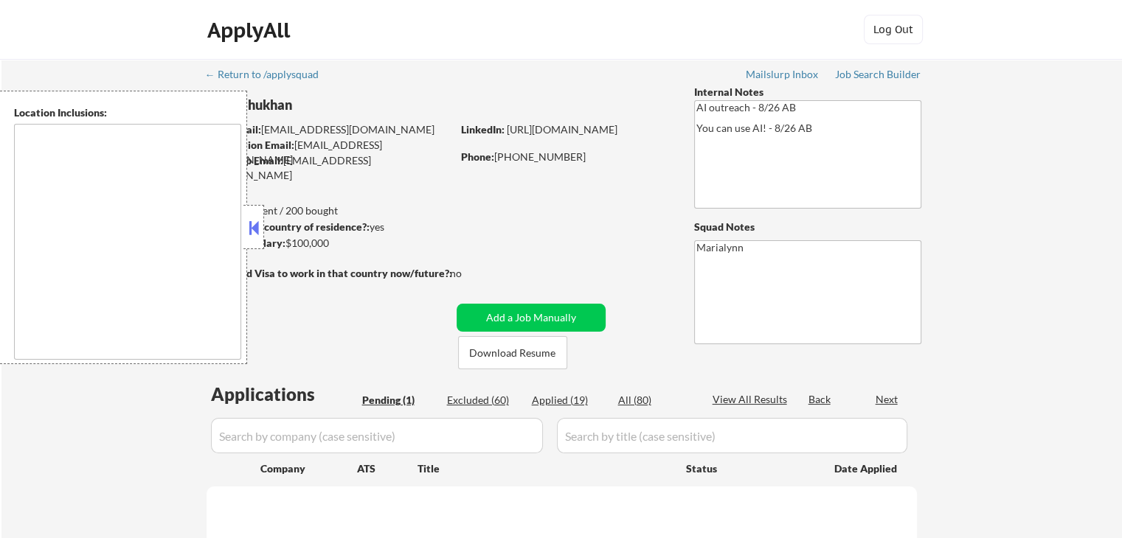
select select ""pending""
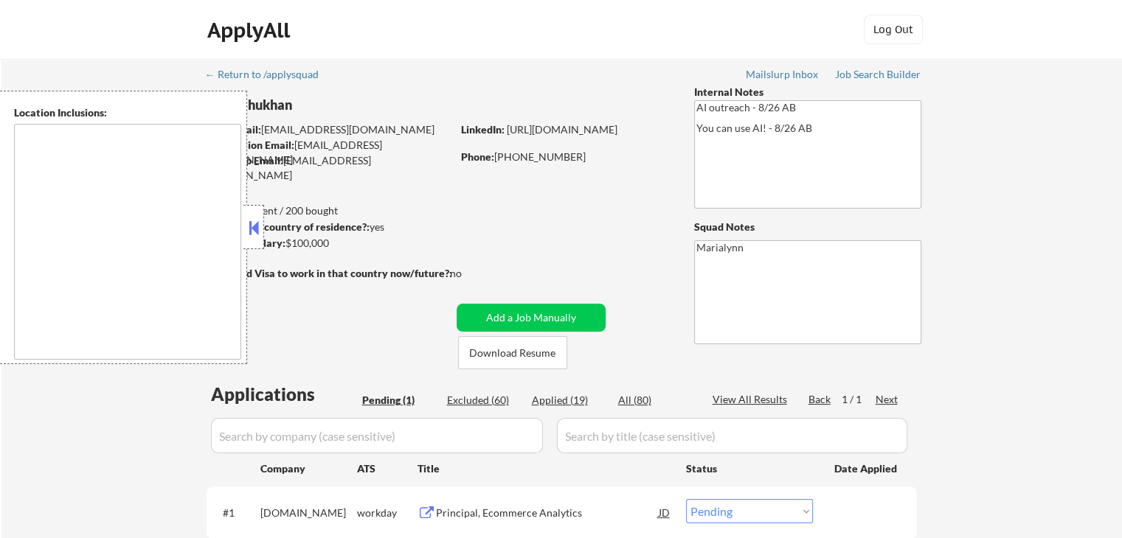
type textarea "[GEOGRAPHIC_DATA], [GEOGRAPHIC_DATA] [GEOGRAPHIC_DATA], [GEOGRAPHIC_DATA] [GEOG…"
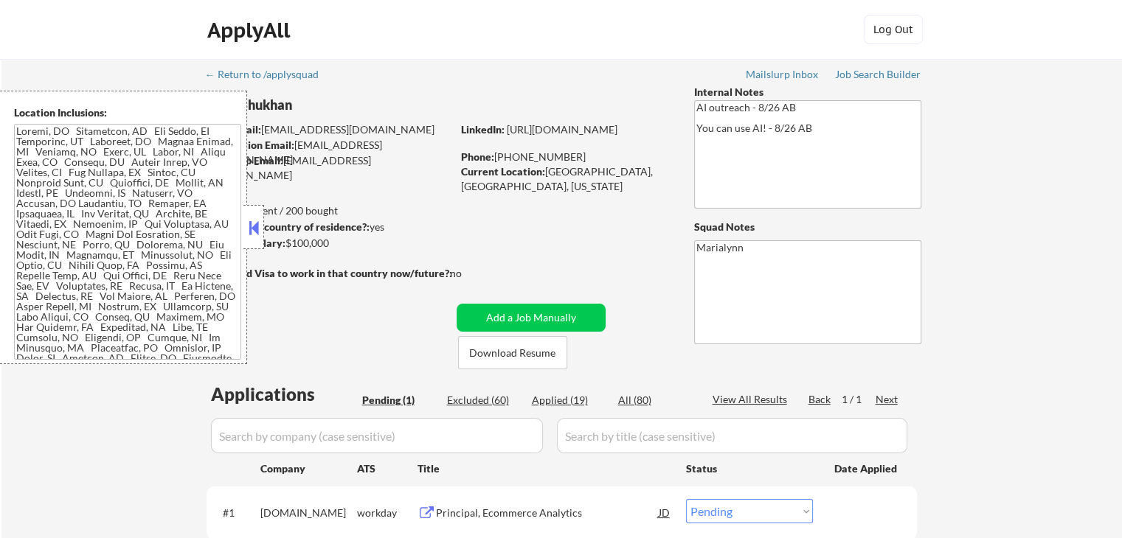
click at [250, 227] on button at bounding box center [254, 228] width 16 height 22
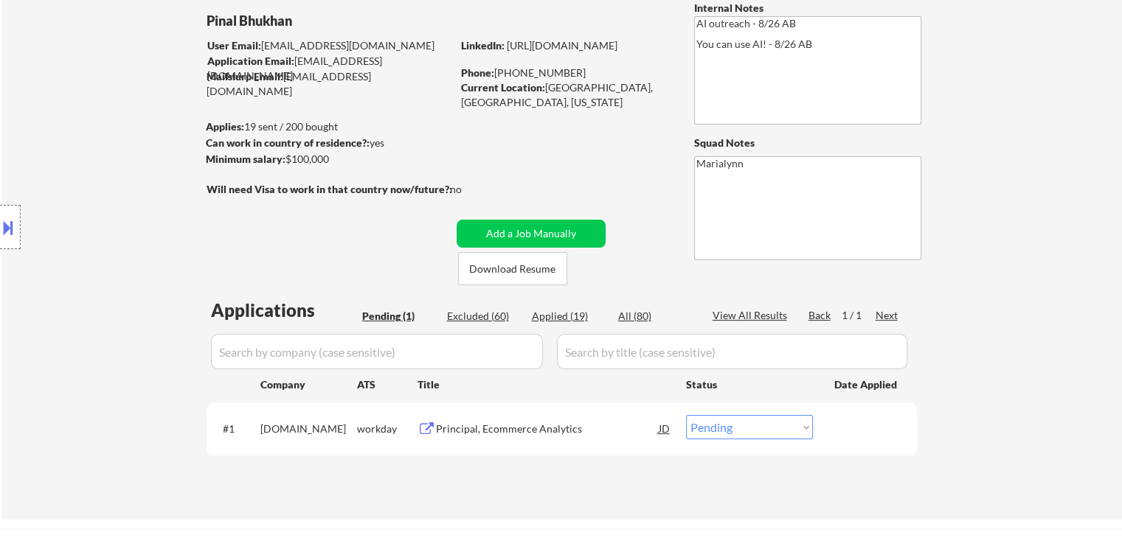
scroll to position [147, 0]
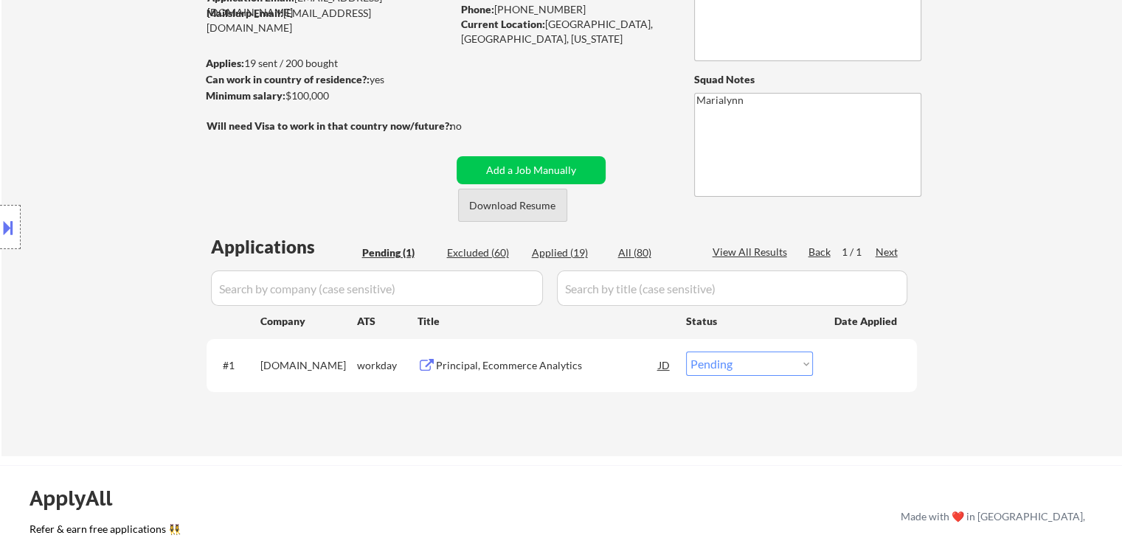
click at [513, 207] on button "Download Resume" at bounding box center [512, 205] width 109 height 33
click at [512, 369] on div "Principal, Ecommerce Analytics" at bounding box center [547, 365] width 223 height 15
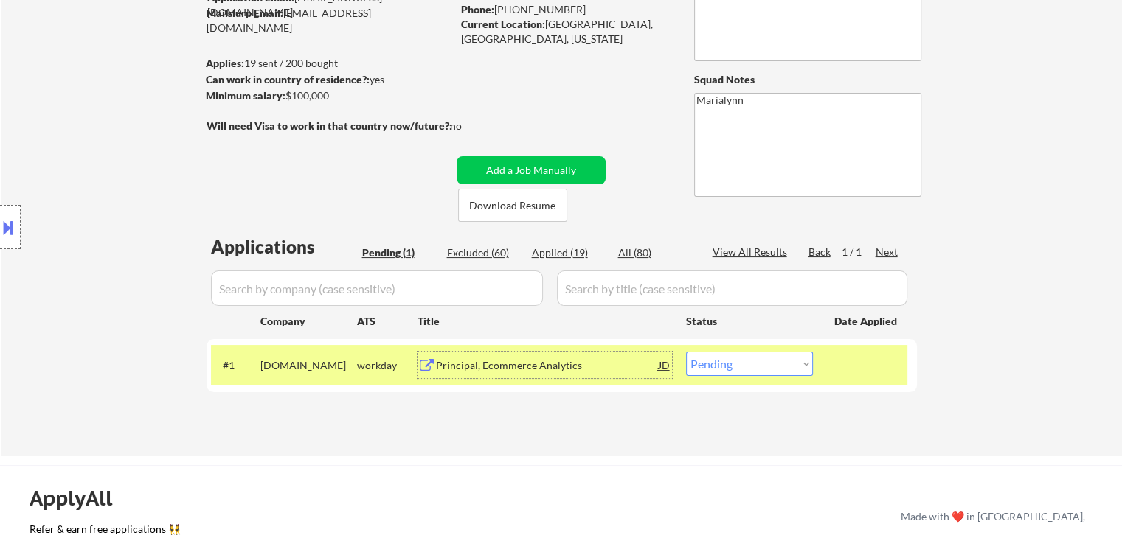
click at [717, 375] on select "Choose an option... Pending Applied Excluded (Questions) Excluded (Expired) Exc…" at bounding box center [749, 364] width 127 height 24
select select ""excluded__bad_match_""
click at [686, 352] on select "Choose an option... Pending Applied Excluded (Questions) Excluded (Expired) Exc…" at bounding box center [749, 364] width 127 height 24
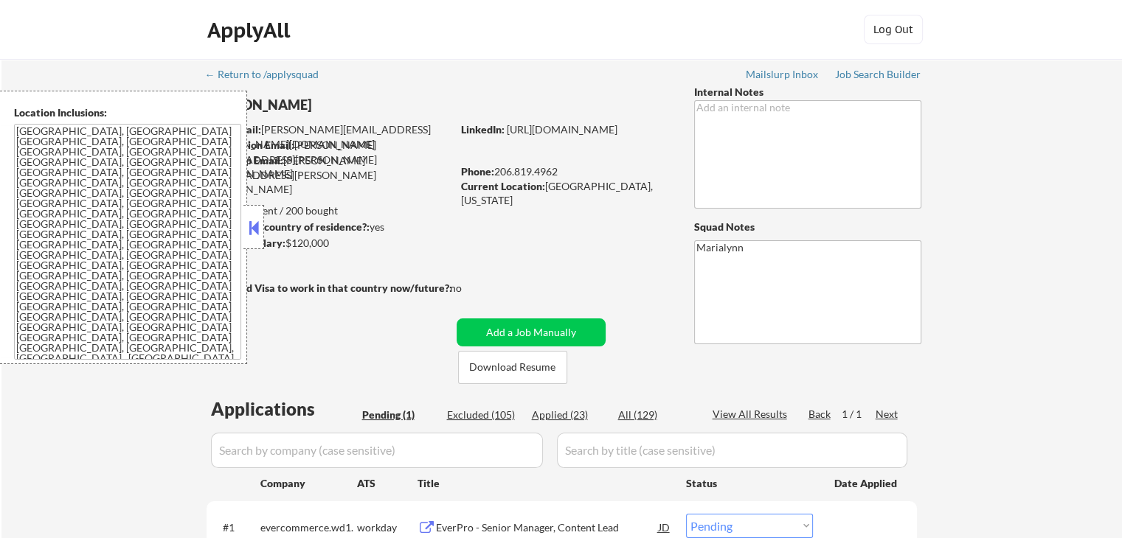
click at [257, 219] on button at bounding box center [254, 228] width 16 height 22
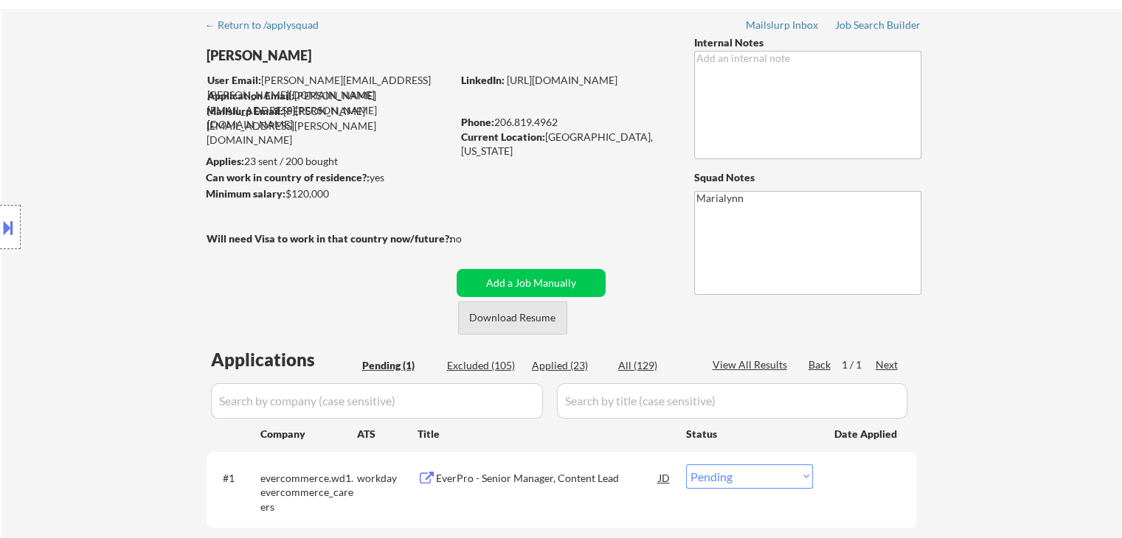
scroll to position [74, 0]
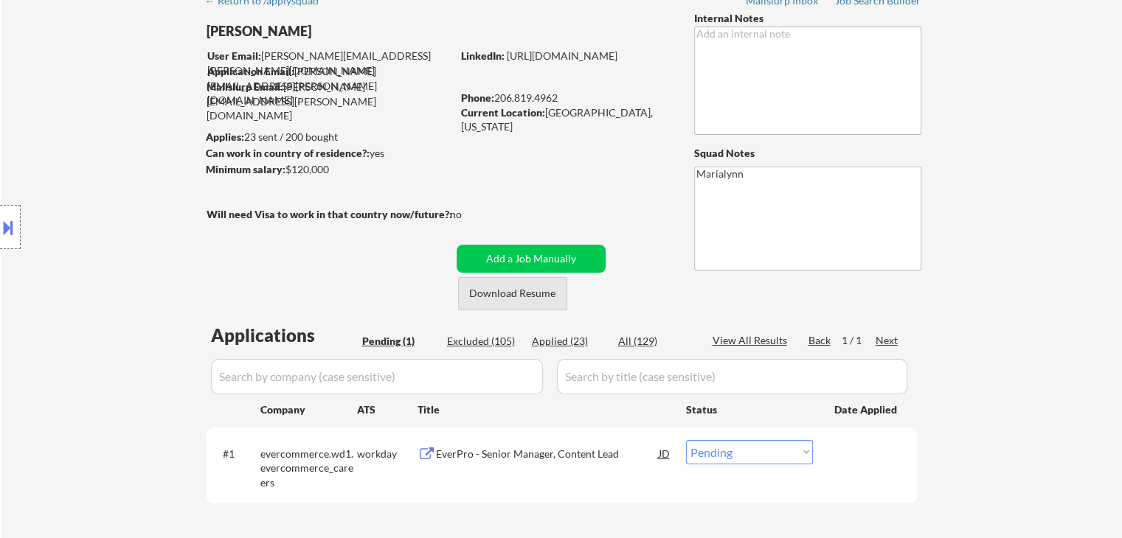
click at [504, 298] on button "Download Resume" at bounding box center [512, 293] width 109 height 33
click at [508, 293] on button "Download Resume" at bounding box center [512, 293] width 109 height 33
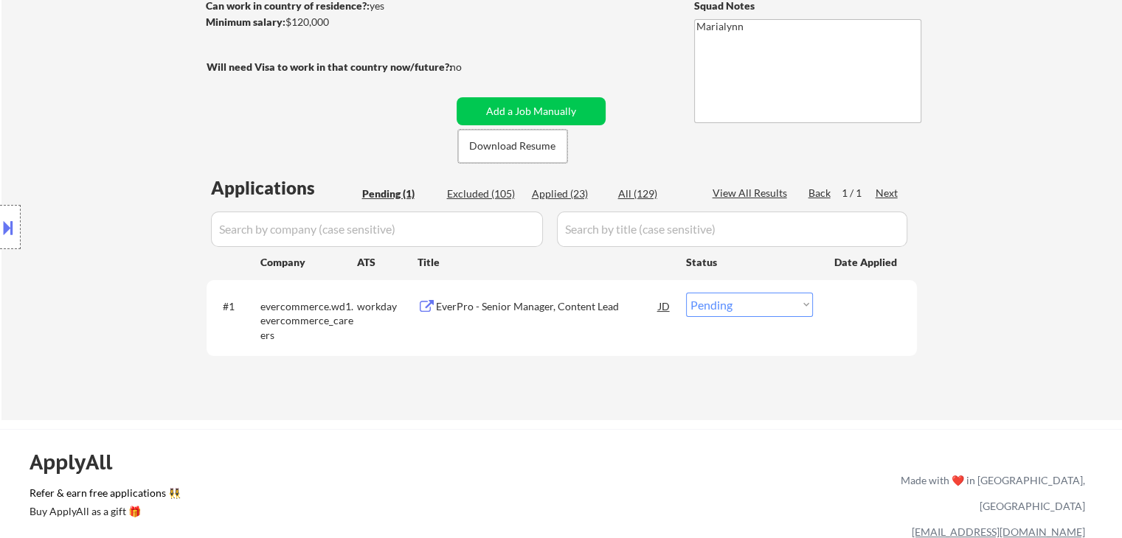
click at [511, 306] on div "EverPro - Senior Manager, Content Lead" at bounding box center [547, 306] width 223 height 15
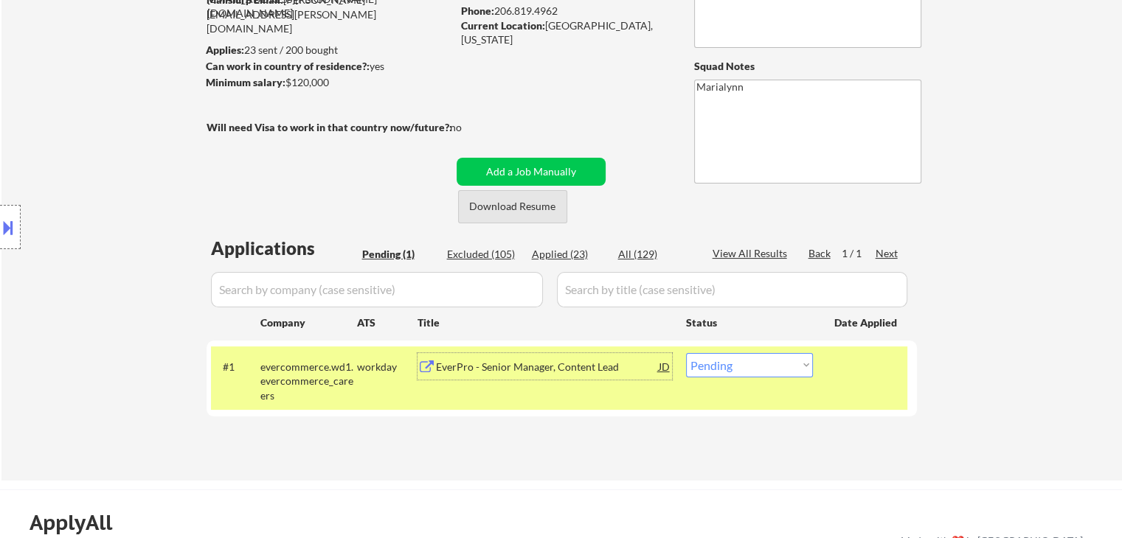
scroll to position [74, 0]
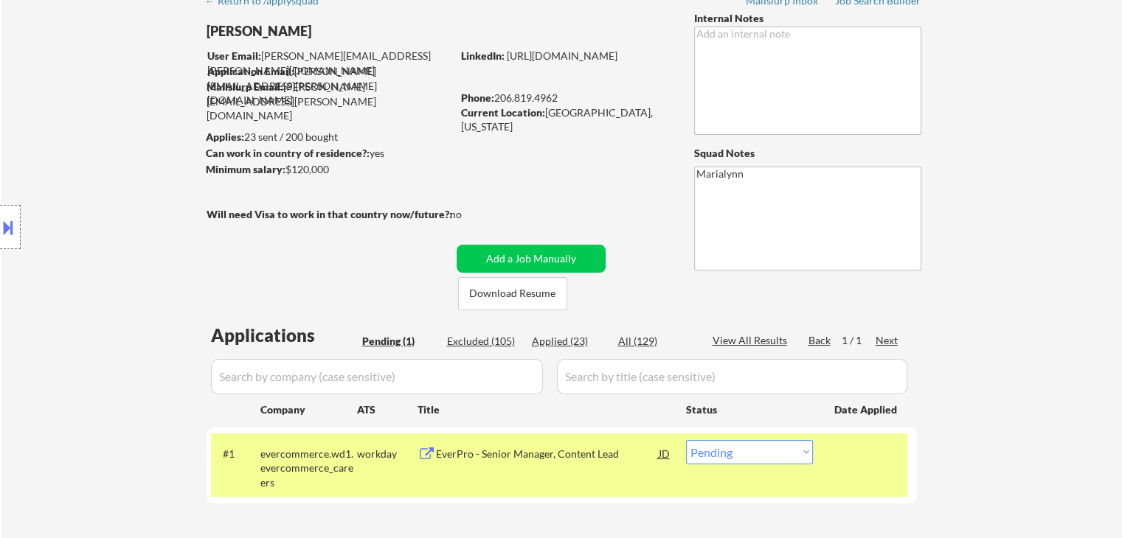
drag, startPoint x: 496, startPoint y: 94, endPoint x: 544, endPoint y: 96, distance: 48.7
click at [557, 100] on div "Phone: [PHONE_NUMBER]" at bounding box center [565, 98] width 209 height 15
copy div "206.819.4962"
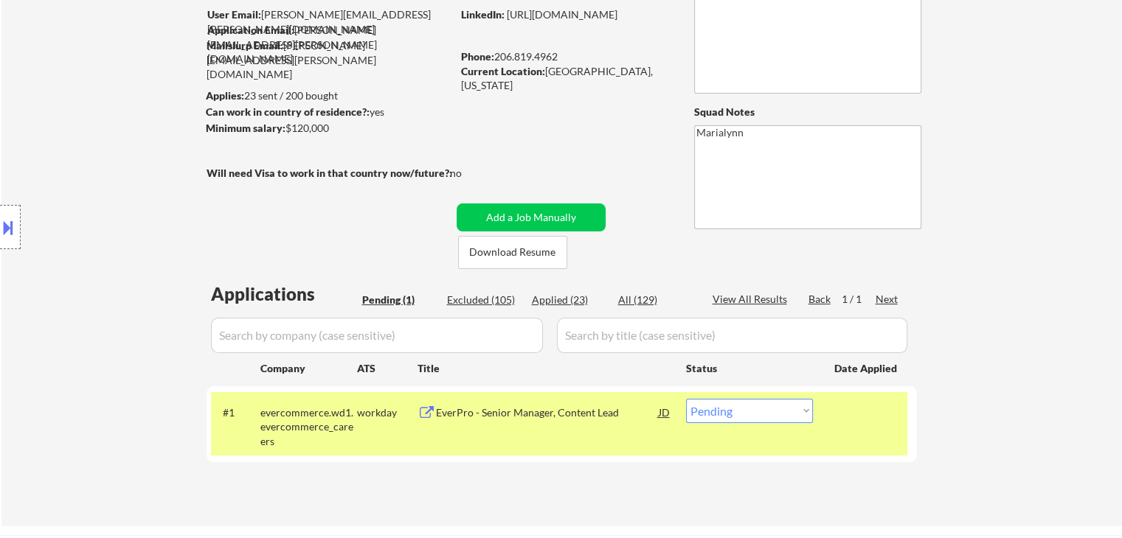
scroll to position [221, 0]
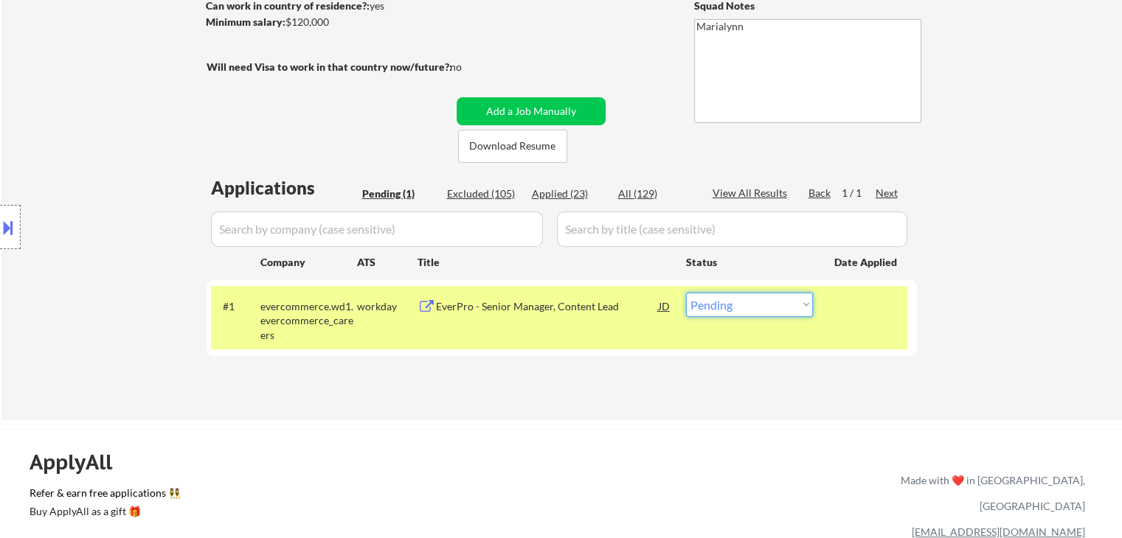
click at [757, 303] on select "Choose an option... Pending Applied Excluded (Questions) Excluded (Expired) Exc…" at bounding box center [749, 305] width 127 height 24
select select ""excluded""
click at [686, 293] on select "Choose an option... Pending Applied Excluded (Questions) Excluded (Expired) Exc…" at bounding box center [749, 305] width 127 height 24
click at [584, 425] on div "← Return to /applysquad Mailslurp Inbox Job Search Builder Patrick McNerthney U…" at bounding box center [561, 477] width 1122 height 1397
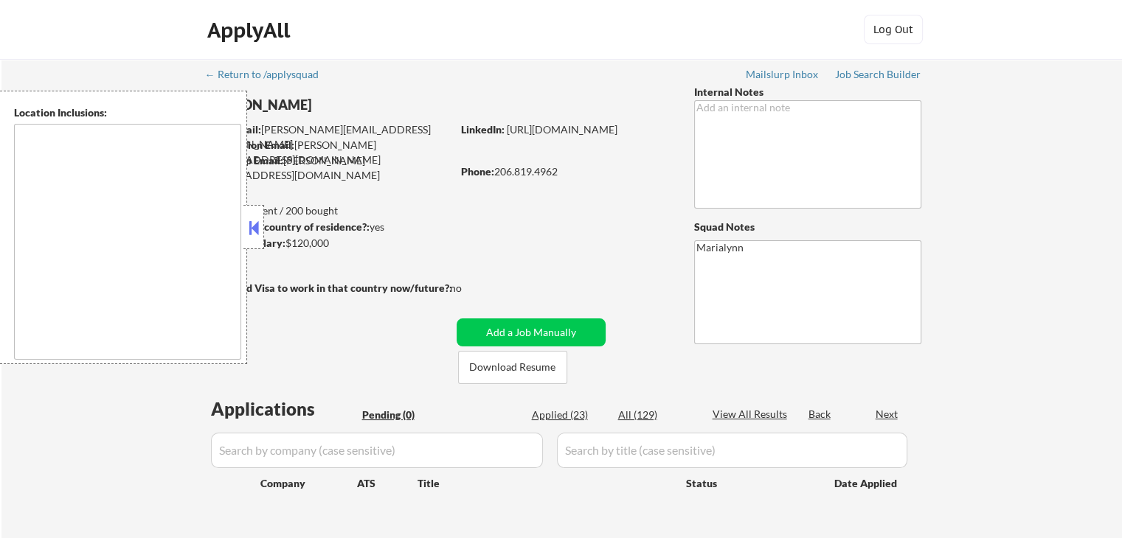
type textarea "[GEOGRAPHIC_DATA], [GEOGRAPHIC_DATA] [GEOGRAPHIC_DATA], [GEOGRAPHIC_DATA] [GEOG…"
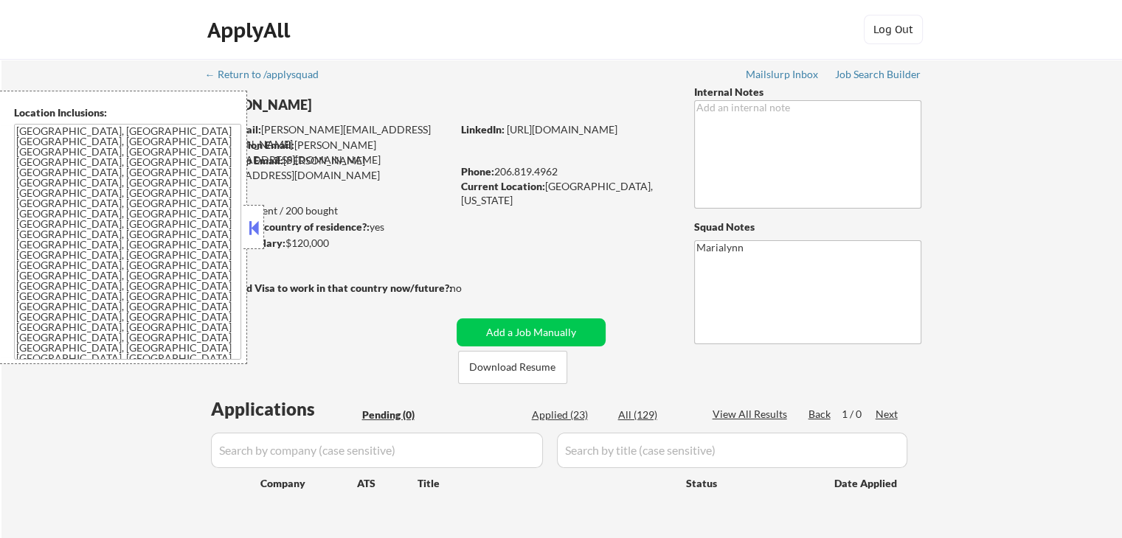
drag, startPoint x: 507, startPoint y: 173, endPoint x: 568, endPoint y: 178, distance: 60.7
click at [572, 176] on div "Phone: [PHONE_NUMBER]" at bounding box center [565, 171] width 209 height 15
drag, startPoint x: 513, startPoint y: 167, endPoint x: 564, endPoint y: 171, distance: 51.0
click at [568, 169] on div "Phone: [PHONE_NUMBER]" at bounding box center [565, 171] width 209 height 15
copy div "206.819.4962"
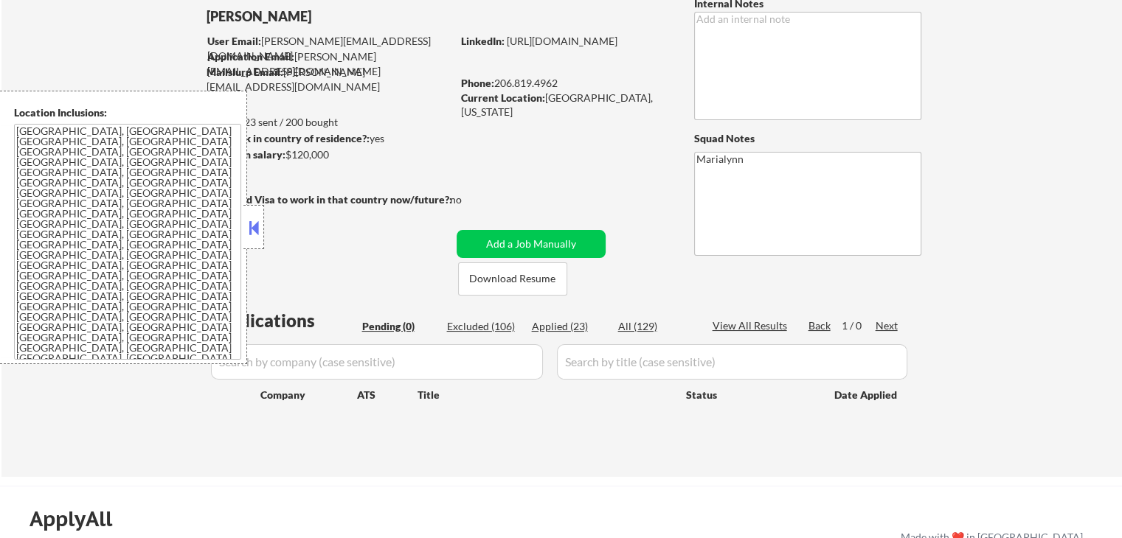
scroll to position [147, 0]
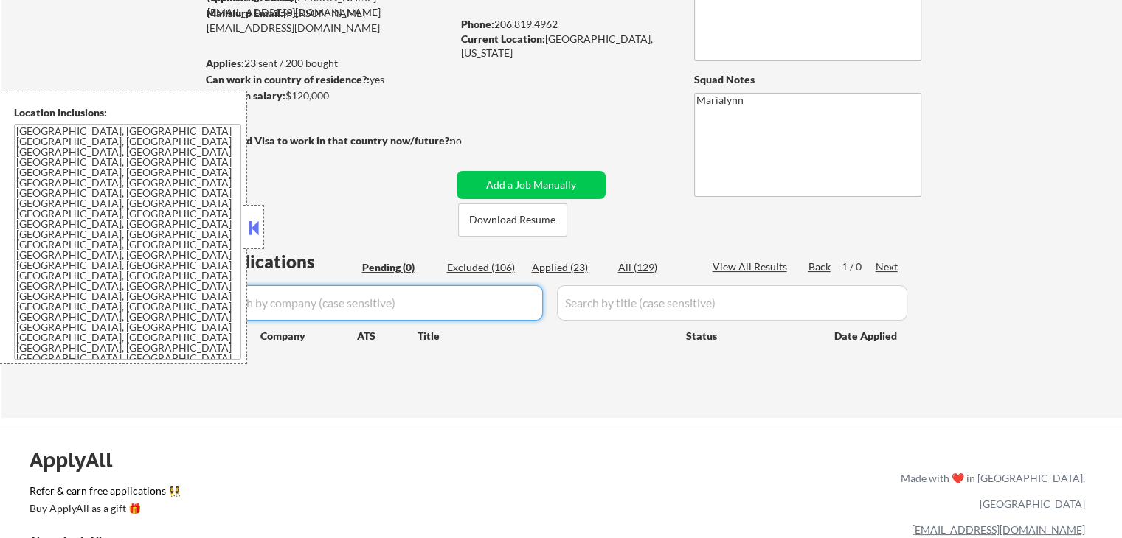
click at [344, 302] on input "input" at bounding box center [377, 302] width 332 height 35
paste input "evercommerce"
type input "evercommerce"
drag, startPoint x: 255, startPoint y: 218, endPoint x: 441, endPoint y: 263, distance: 191.4
click at [257, 218] on button at bounding box center [254, 228] width 16 height 22
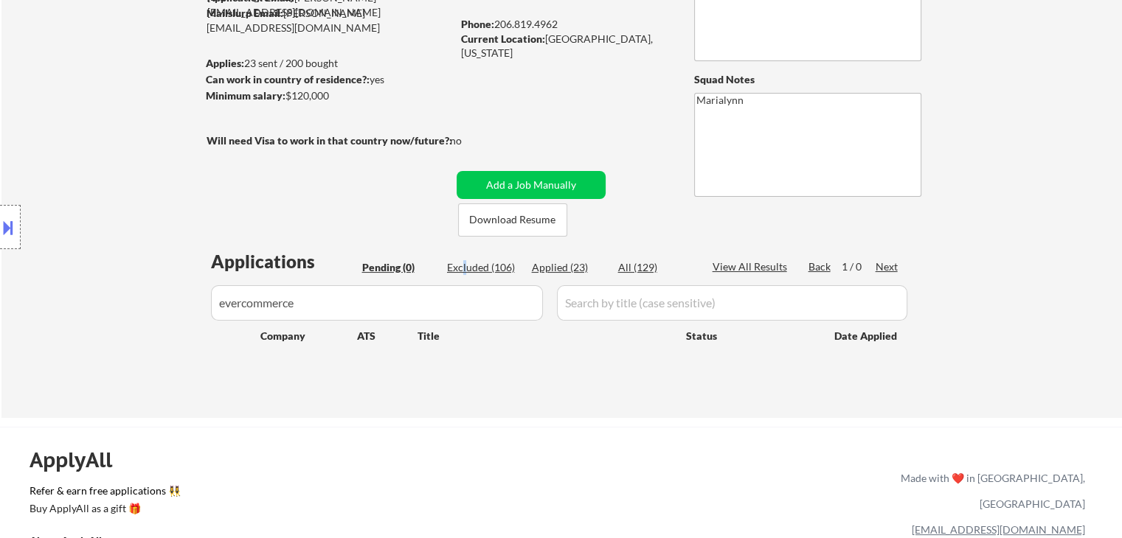
click at [463, 268] on div "Excluded (106)" at bounding box center [484, 267] width 74 height 15
select select ""excluded""
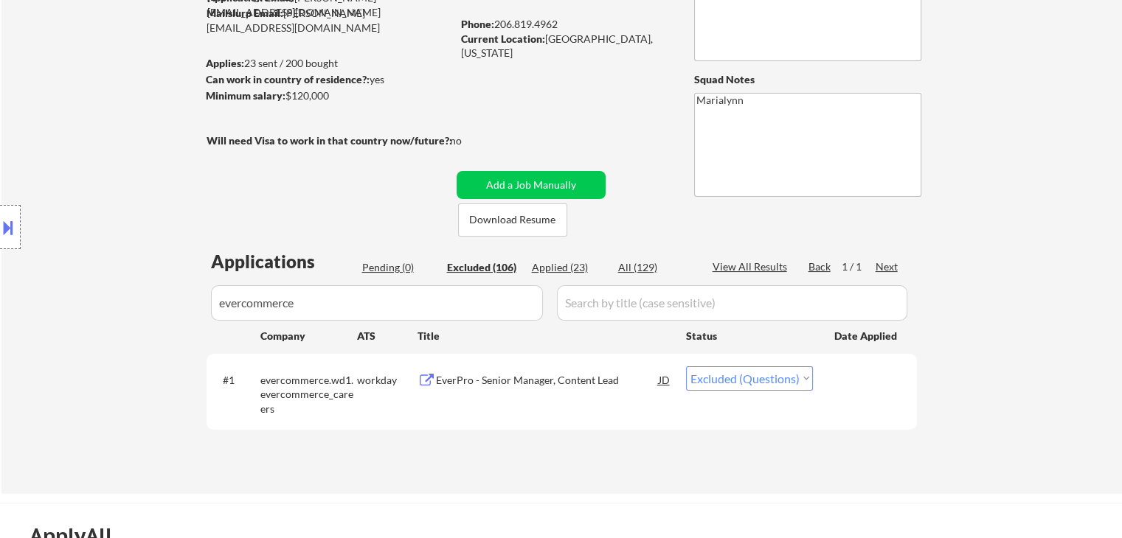
click at [551, 379] on div "EverPro - Senior Manager, Content Lead" at bounding box center [547, 380] width 223 height 15
